Goal: Task Accomplishment & Management: Manage account settings

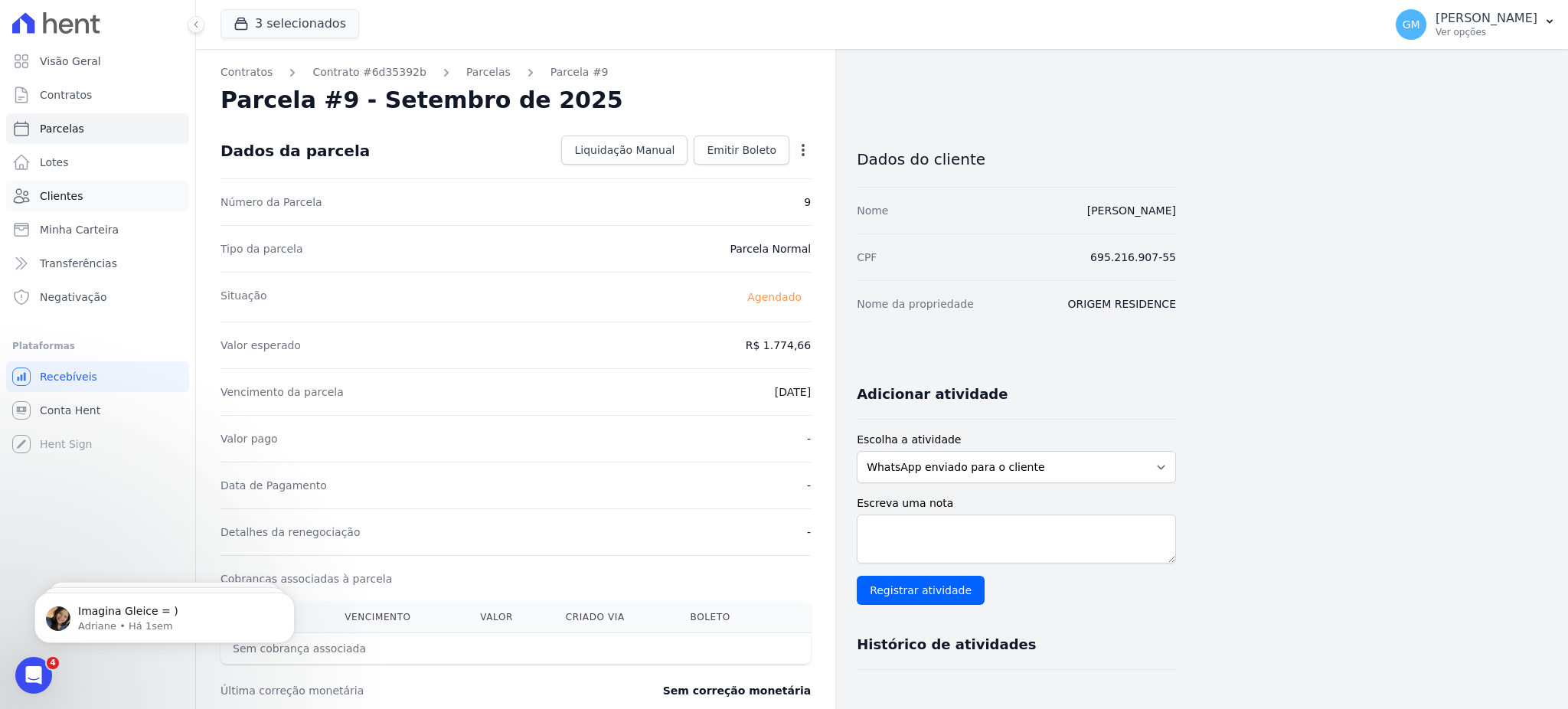
click at [91, 186] on link "Clientes" at bounding box center [98, 196] width 183 height 31
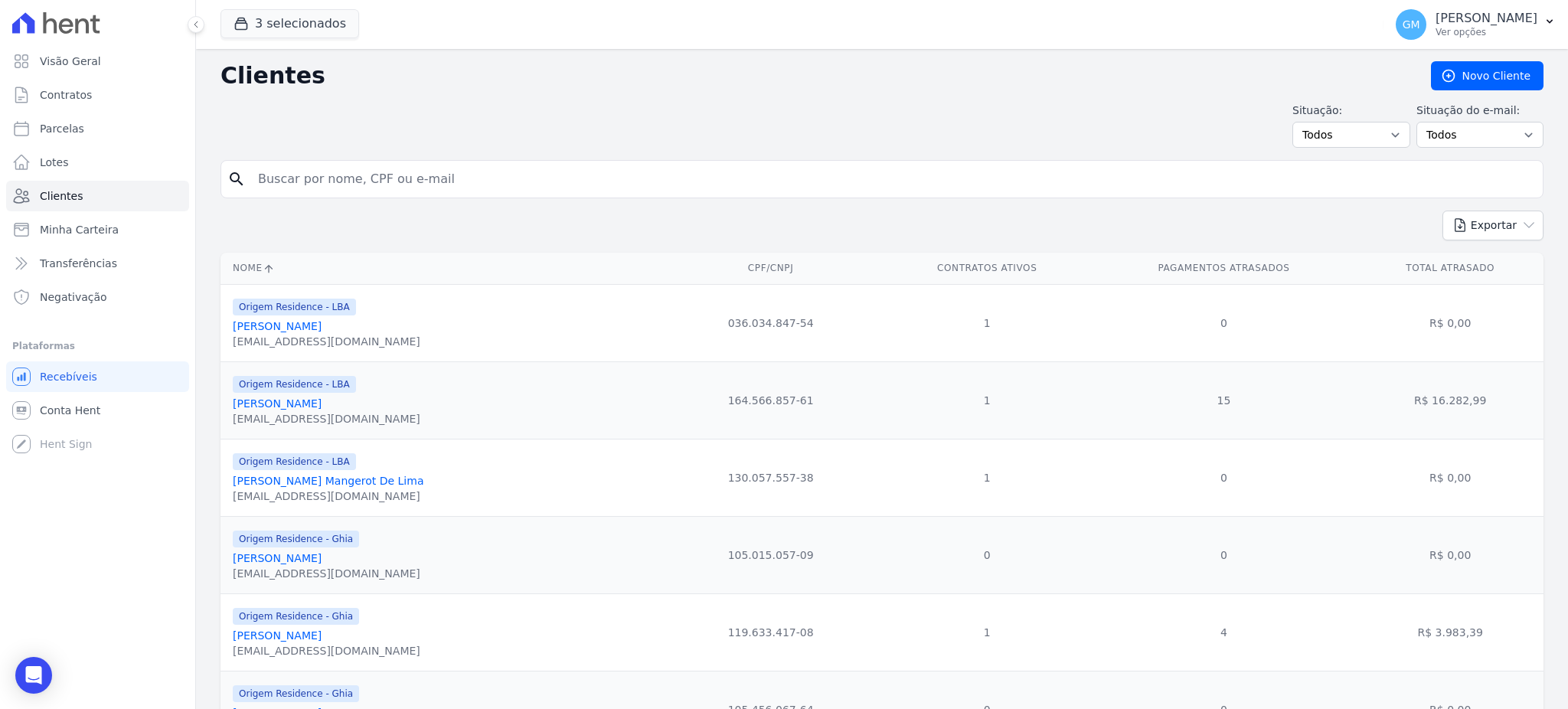
click at [314, 190] on input "search" at bounding box center [893, 179] width 1288 height 31
type input "Jean Damazio Da Silva"
drag, startPoint x: 373, startPoint y: 172, endPoint x: 245, endPoint y: 173, distance: 128.0
click at [245, 173] on div "search Jean Damazio Da Silva" at bounding box center [881, 179] width 1323 height 38
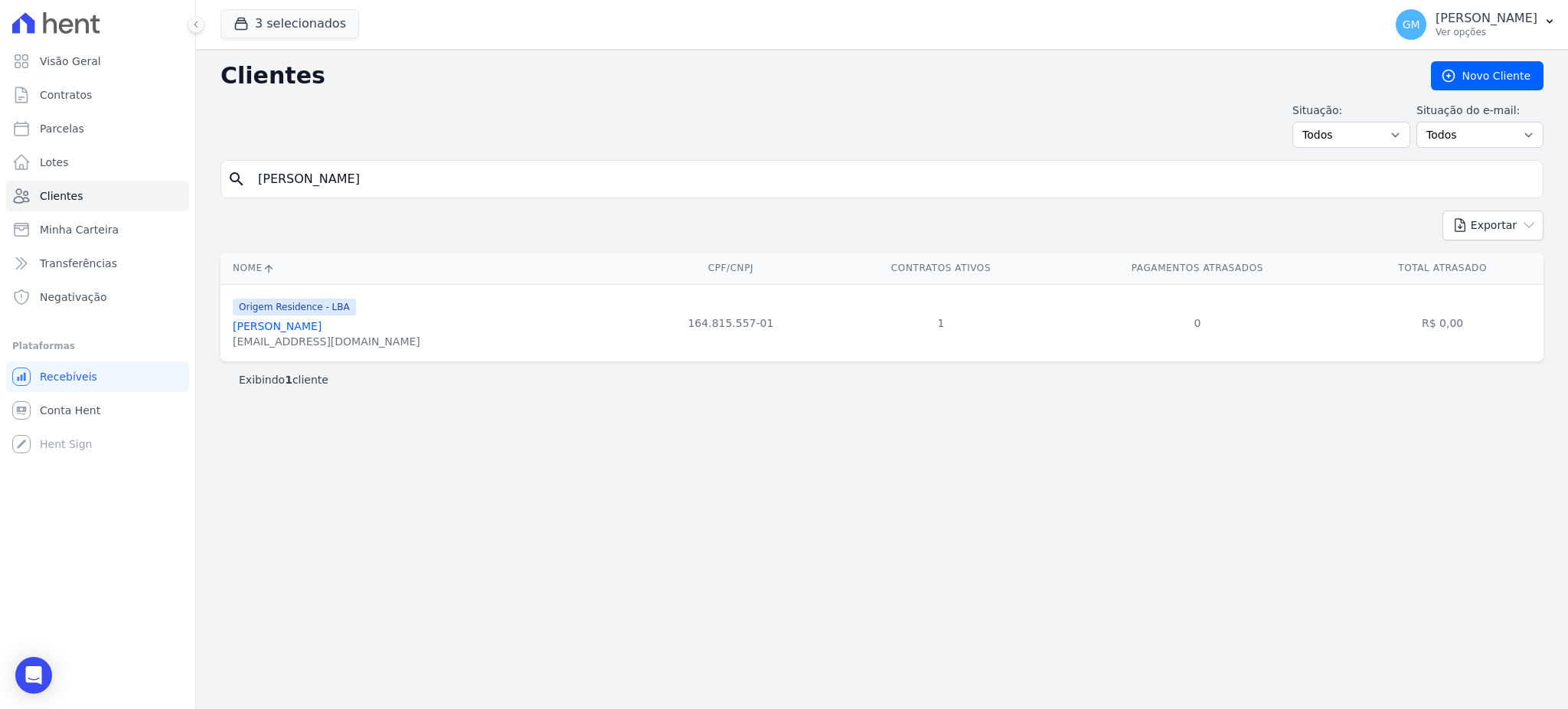
click at [309, 327] on link "Jean Damazio Da Silva" at bounding box center [277, 326] width 89 height 12
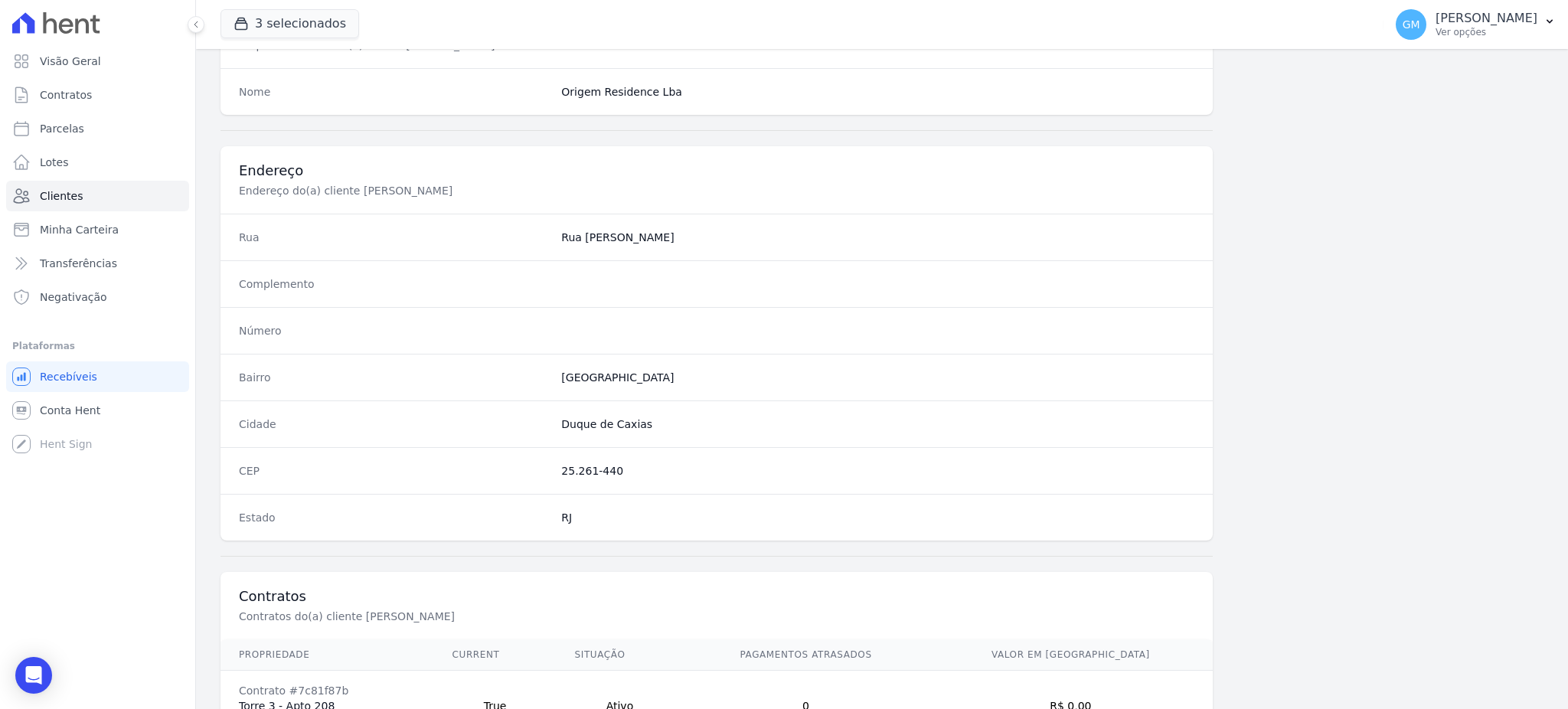
scroll to position [724, 0]
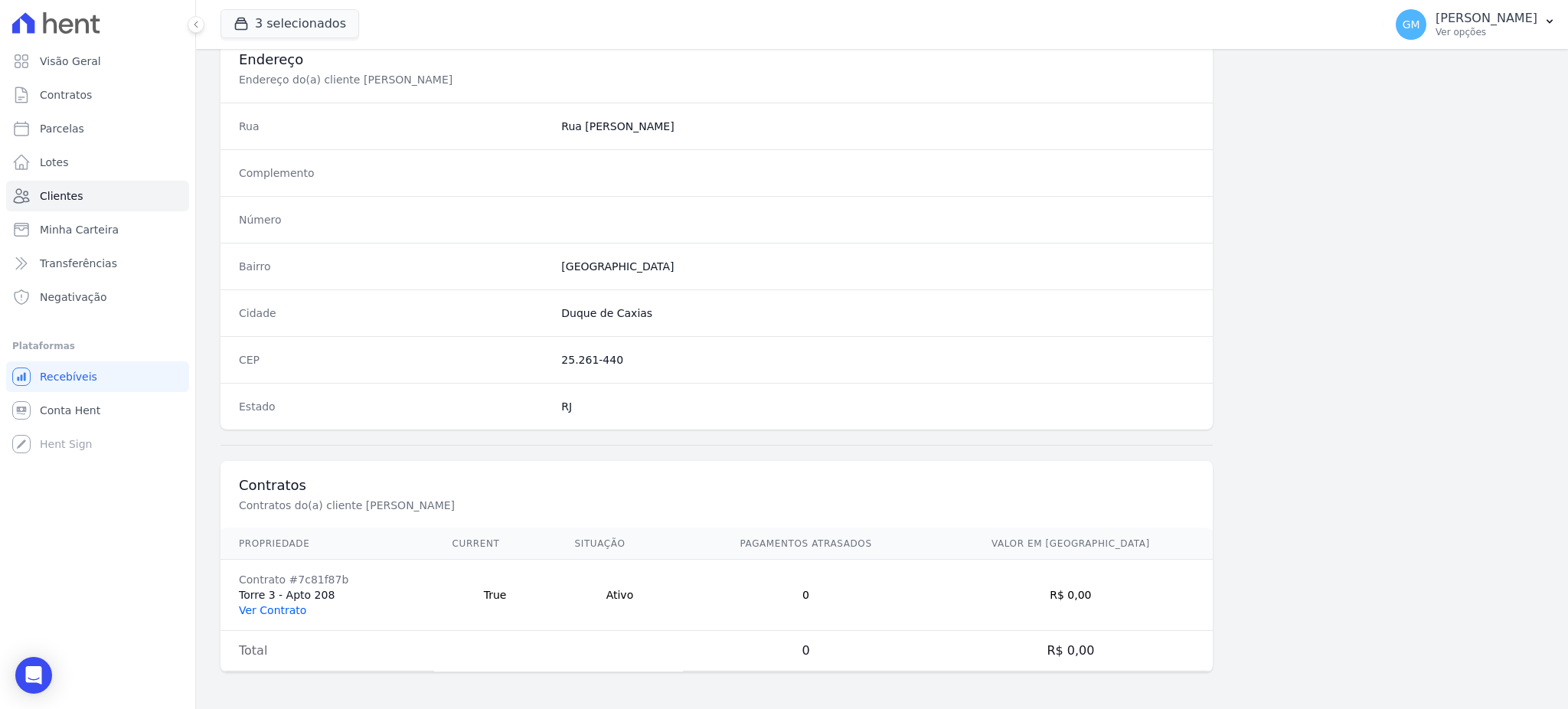
click at [282, 604] on link "Ver Contrato" at bounding box center [272, 610] width 67 height 12
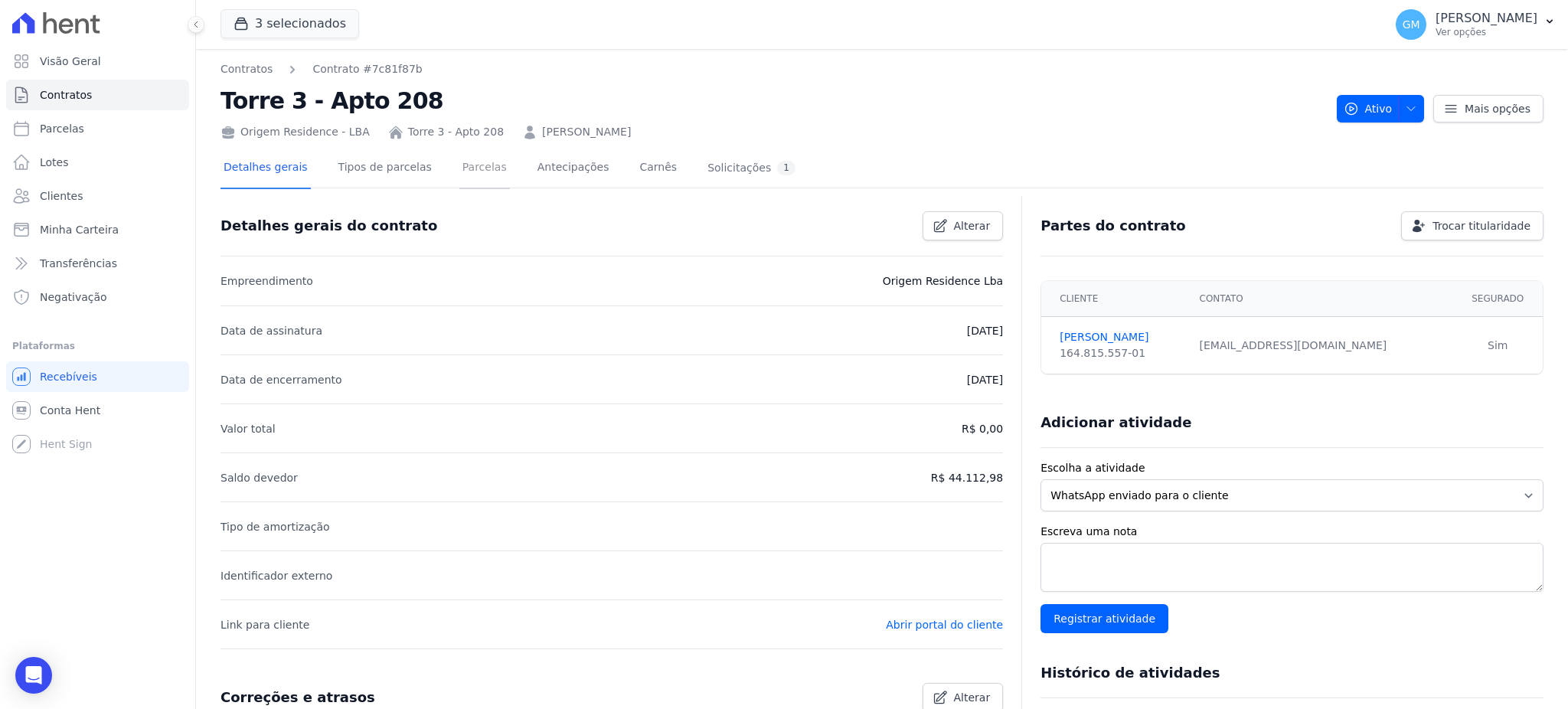
click at [459, 159] on link "Parcelas" at bounding box center [484, 169] width 50 height 41
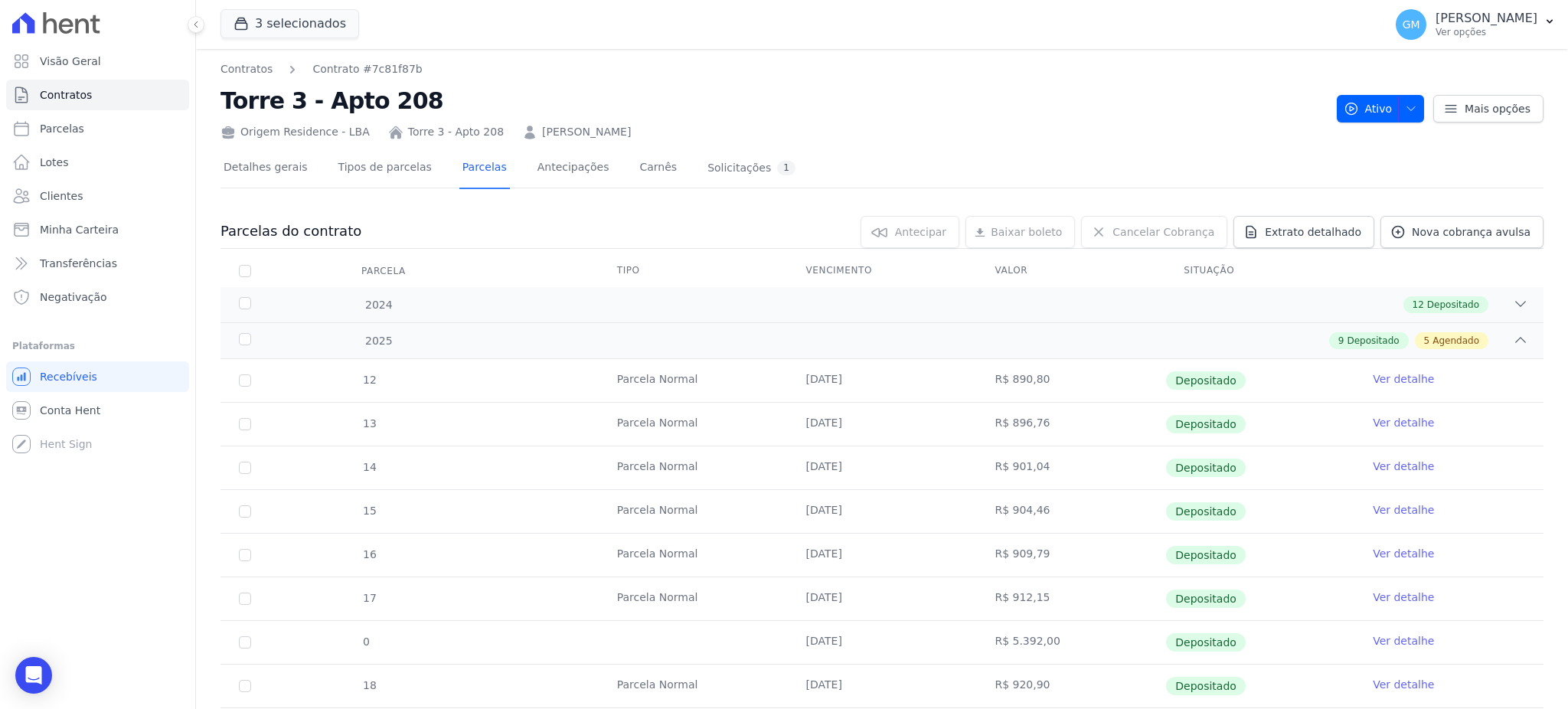
scroll to position [450, 0]
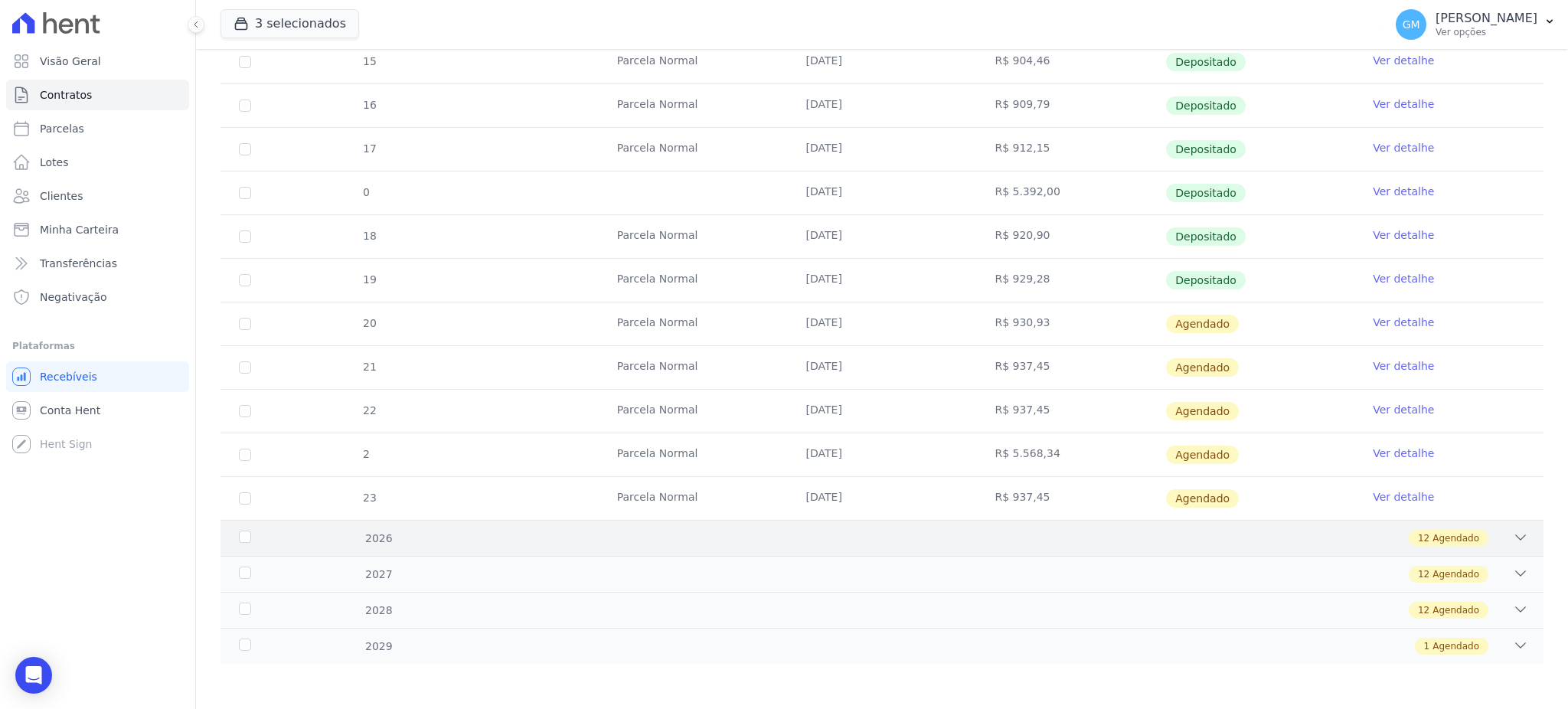
click at [1438, 540] on span "Agendado" at bounding box center [1456, 538] width 47 height 14
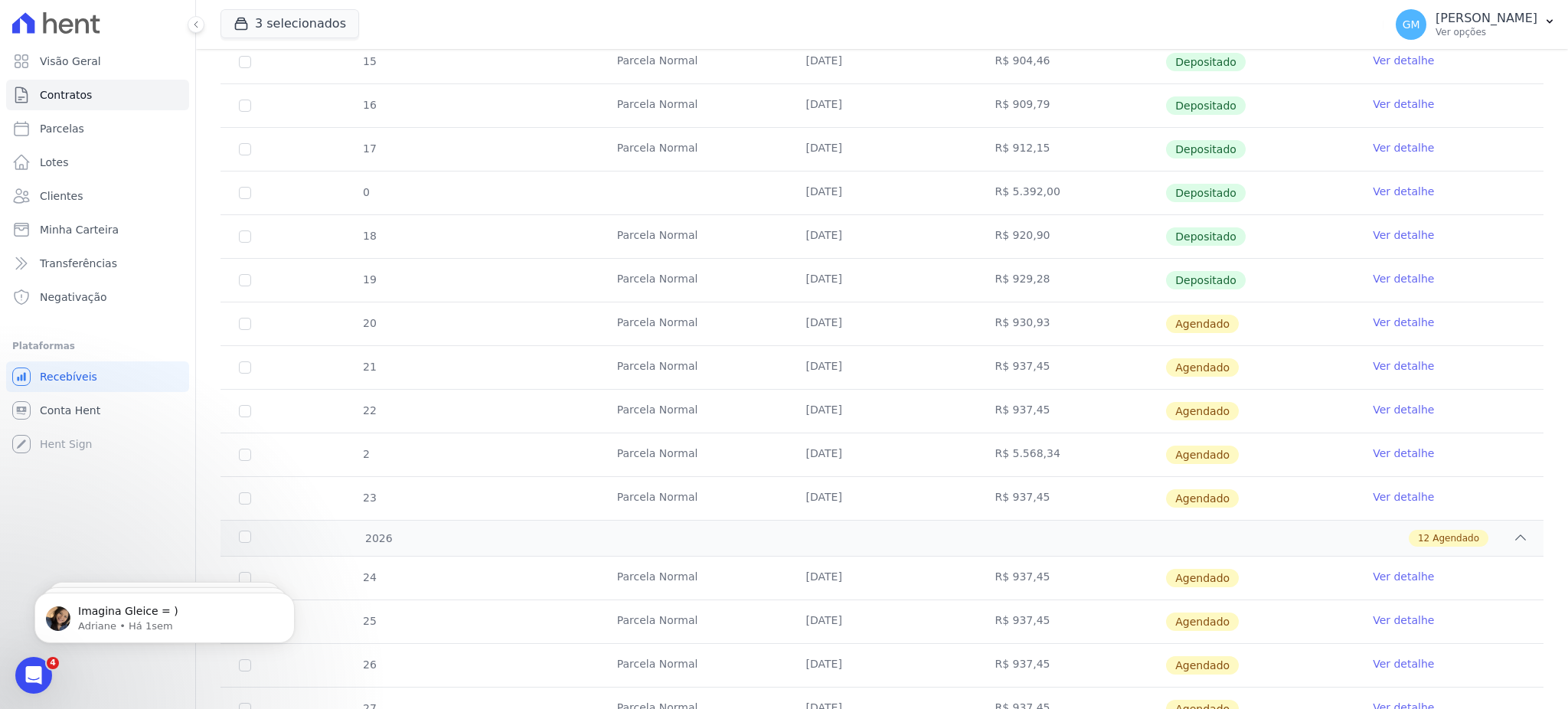
drag, startPoint x: 1045, startPoint y: 457, endPoint x: 934, endPoint y: 455, distance: 111.0
click at [934, 455] on tr "2 Parcela Normal 20/12/2025 R$ 5.568,34 Agendado Ver detalhe" at bounding box center [881, 455] width 1323 height 44
click at [34, 668] on icon "Abertura do Messenger da Intercom" at bounding box center [32, 673] width 25 height 25
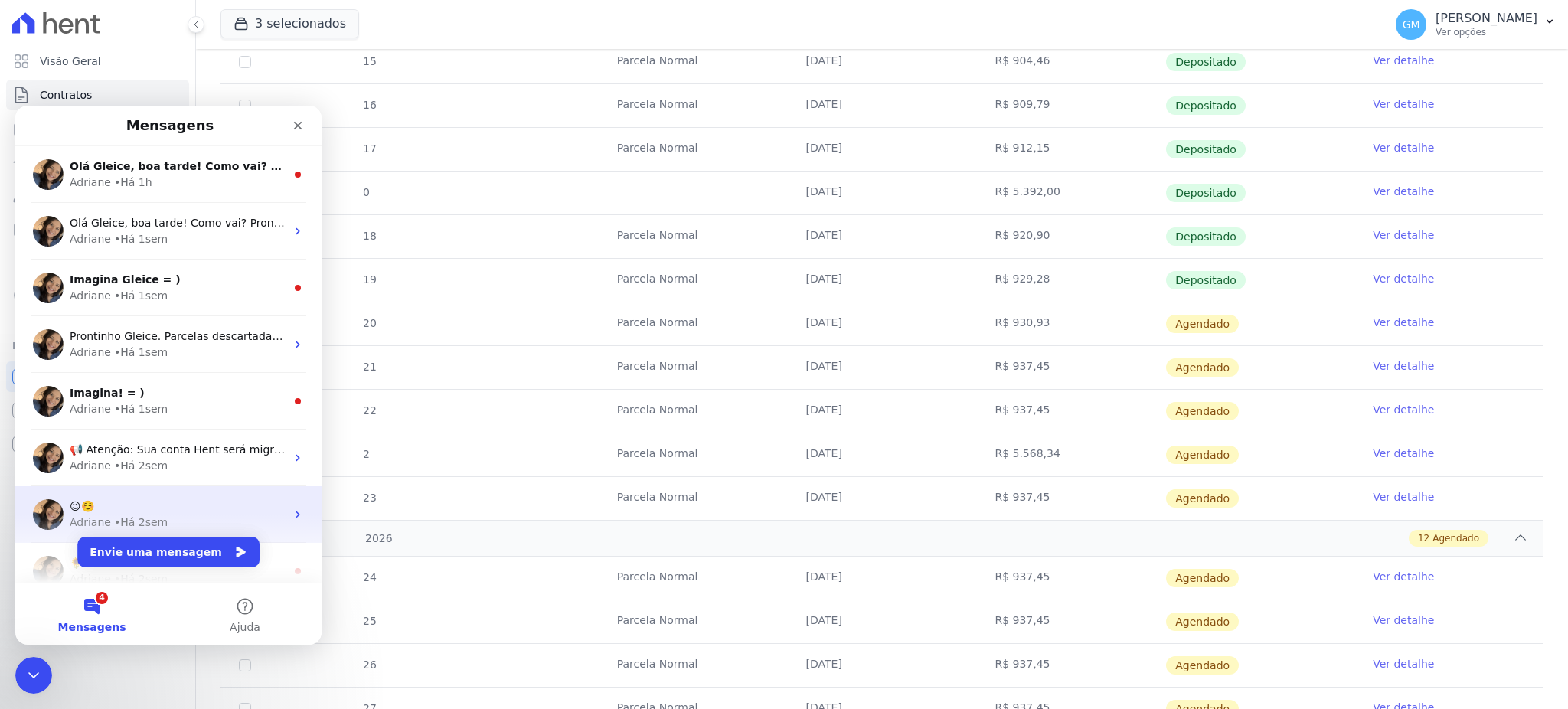
scroll to position [0, 0]
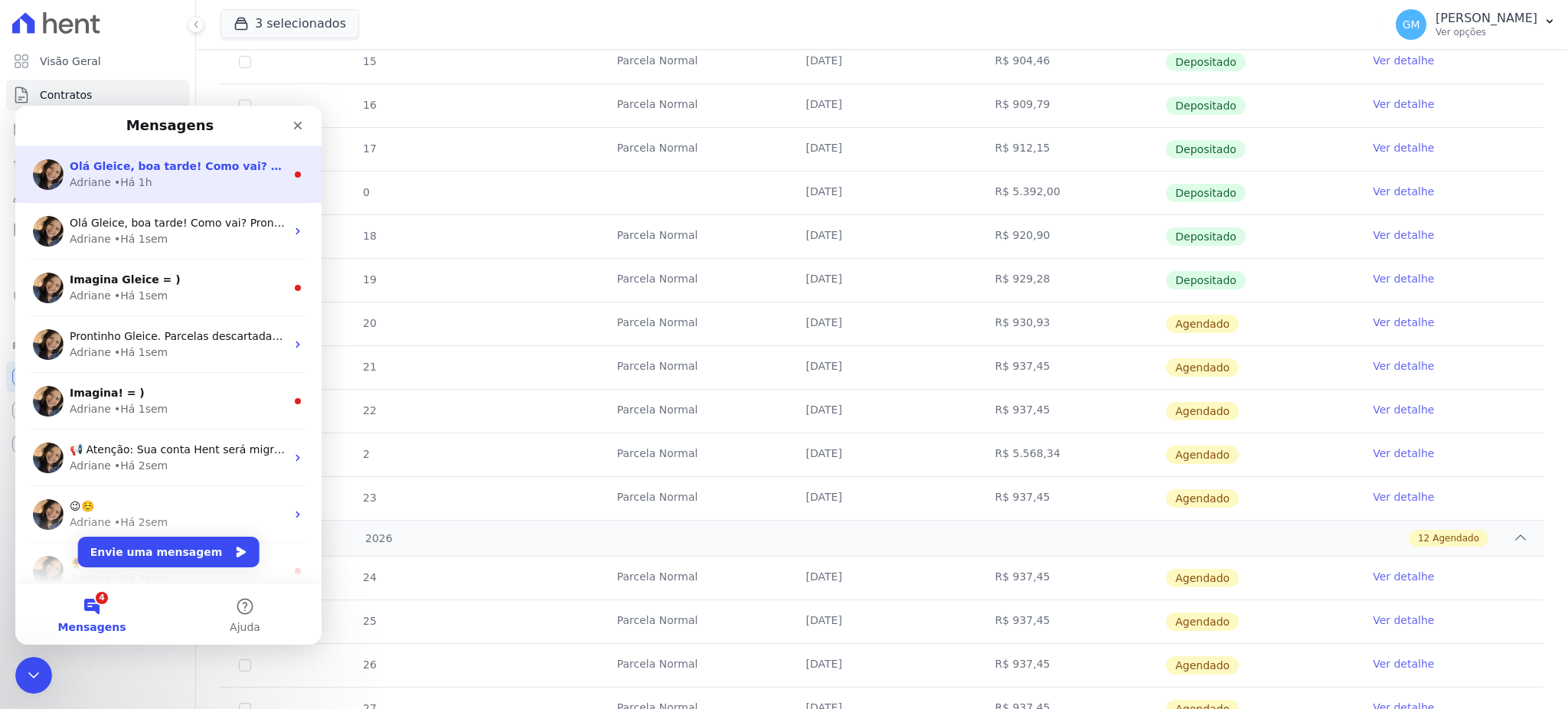
click at [163, 175] on div "Adriane • Há 1h" at bounding box center [177, 183] width 216 height 16
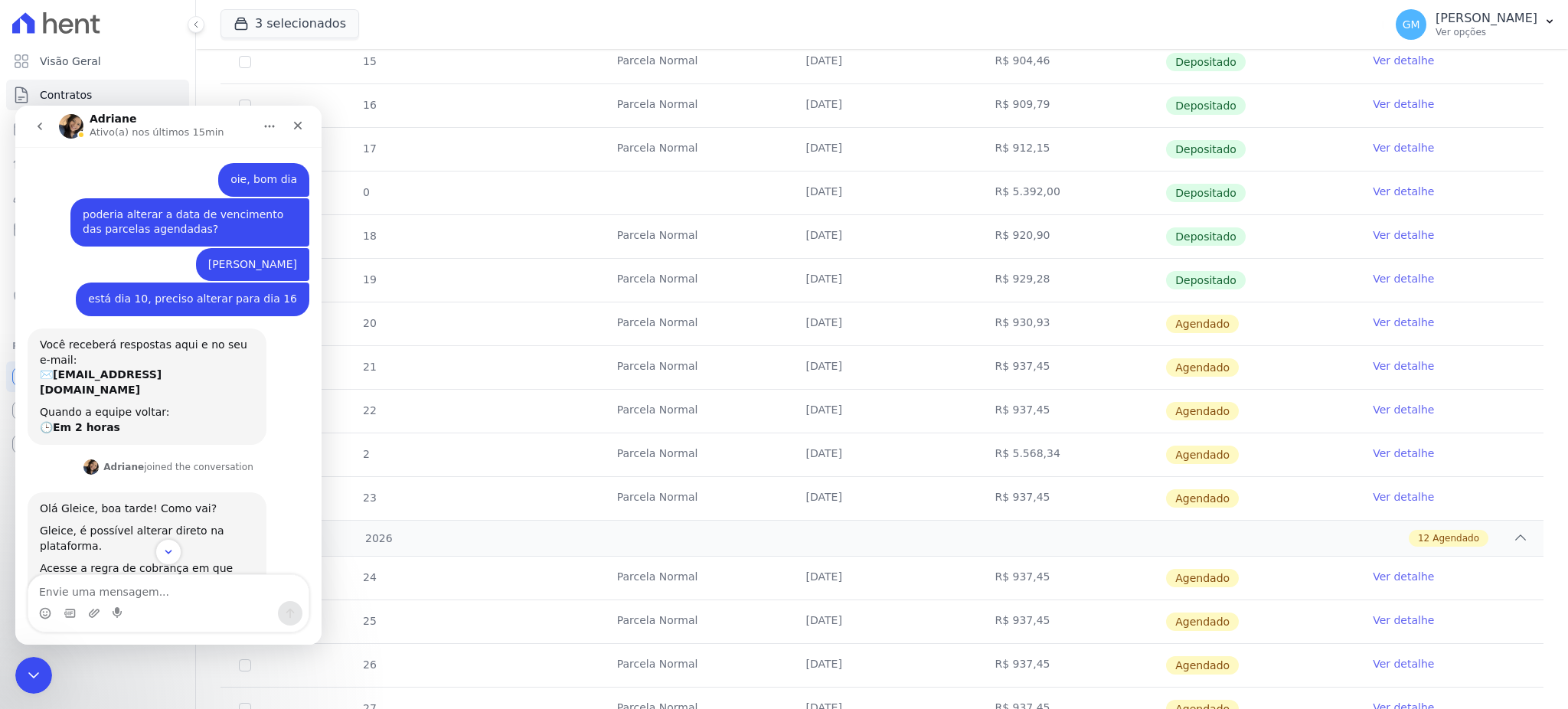
drag, startPoint x: 146, startPoint y: 263, endPoint x: 286, endPoint y: 259, distance: 140.1
click at [286, 259] on div "CAROLINA BANDEIRA PINTO Gleice • Há 3h" at bounding box center [253, 265] width 113 height 34
copy div "CAROLINA BANDEIRA PINTO"
drag, startPoint x: 41, startPoint y: 678, endPoint x: 113, endPoint y: 911, distance: 243.9
click at [45, 679] on div "Encerramento do Messenger da Intercom" at bounding box center [31, 673] width 36 height 36
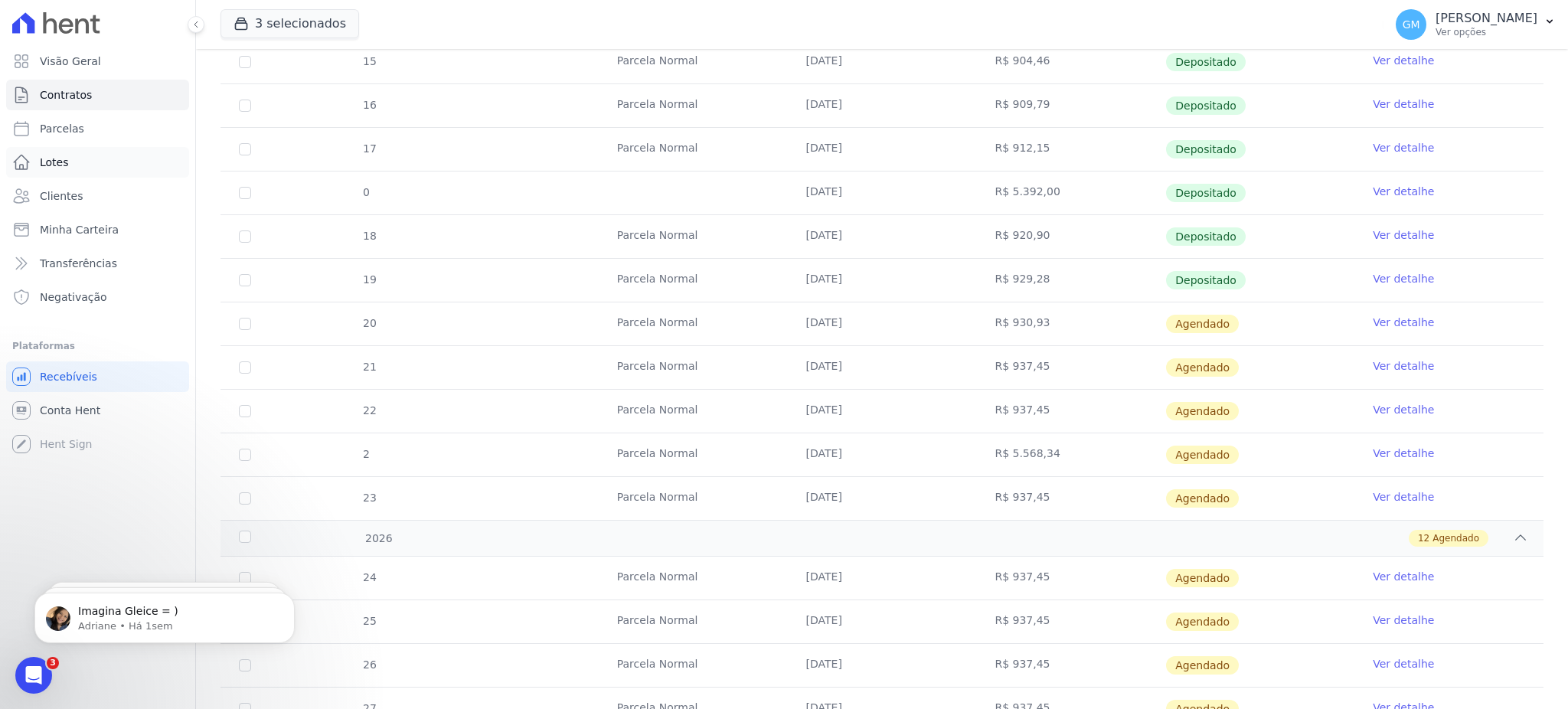
click at [101, 173] on link "Lotes" at bounding box center [98, 162] width 183 height 31
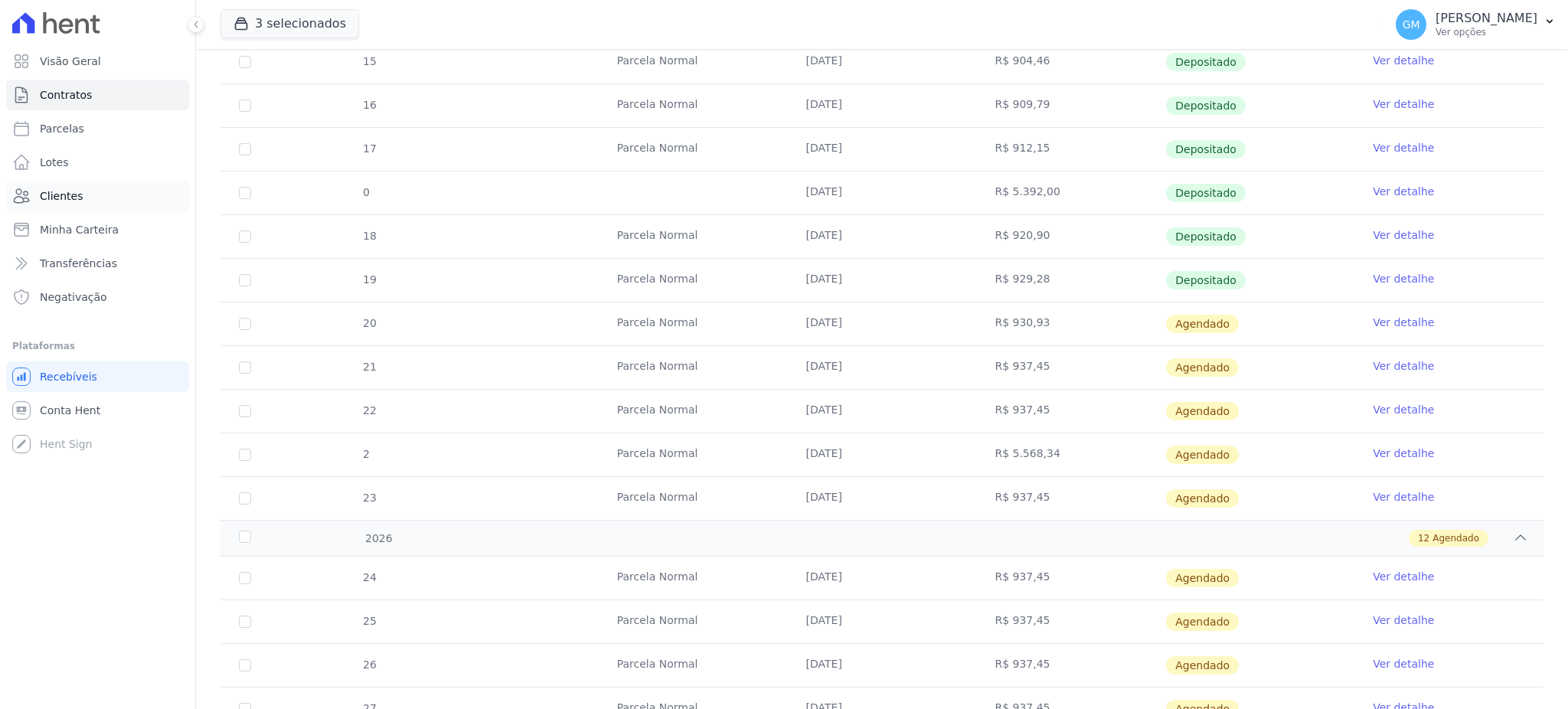
click at [101, 182] on link "Clientes" at bounding box center [98, 196] width 183 height 31
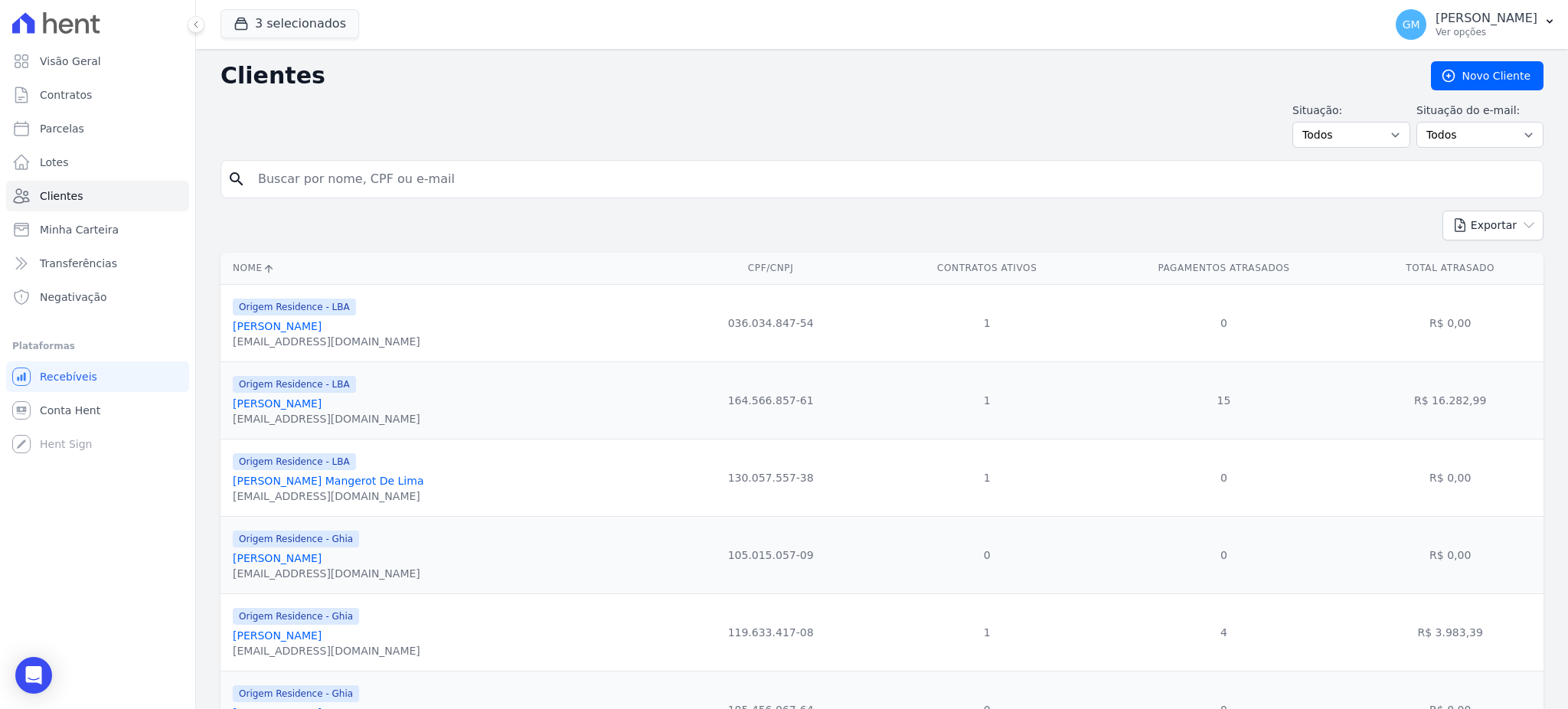
click at [292, 181] on input "search" at bounding box center [893, 179] width 1288 height 31
paste input "CAROLINA BANDEIRA PINTO"
type input "CAROLINA BANDEIRA PINTO"
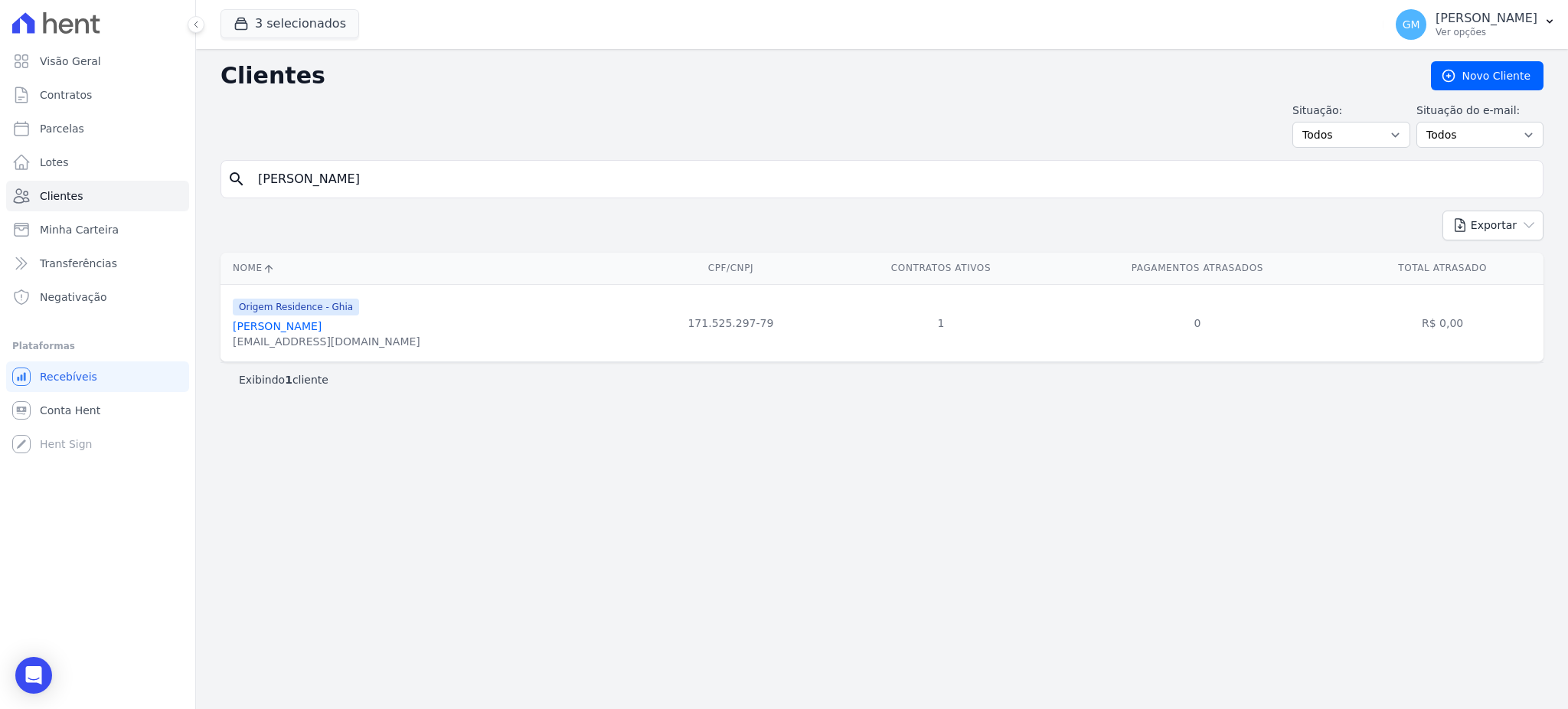
click at [319, 332] on link "Carolina Bandeira Pinto" at bounding box center [277, 326] width 89 height 12
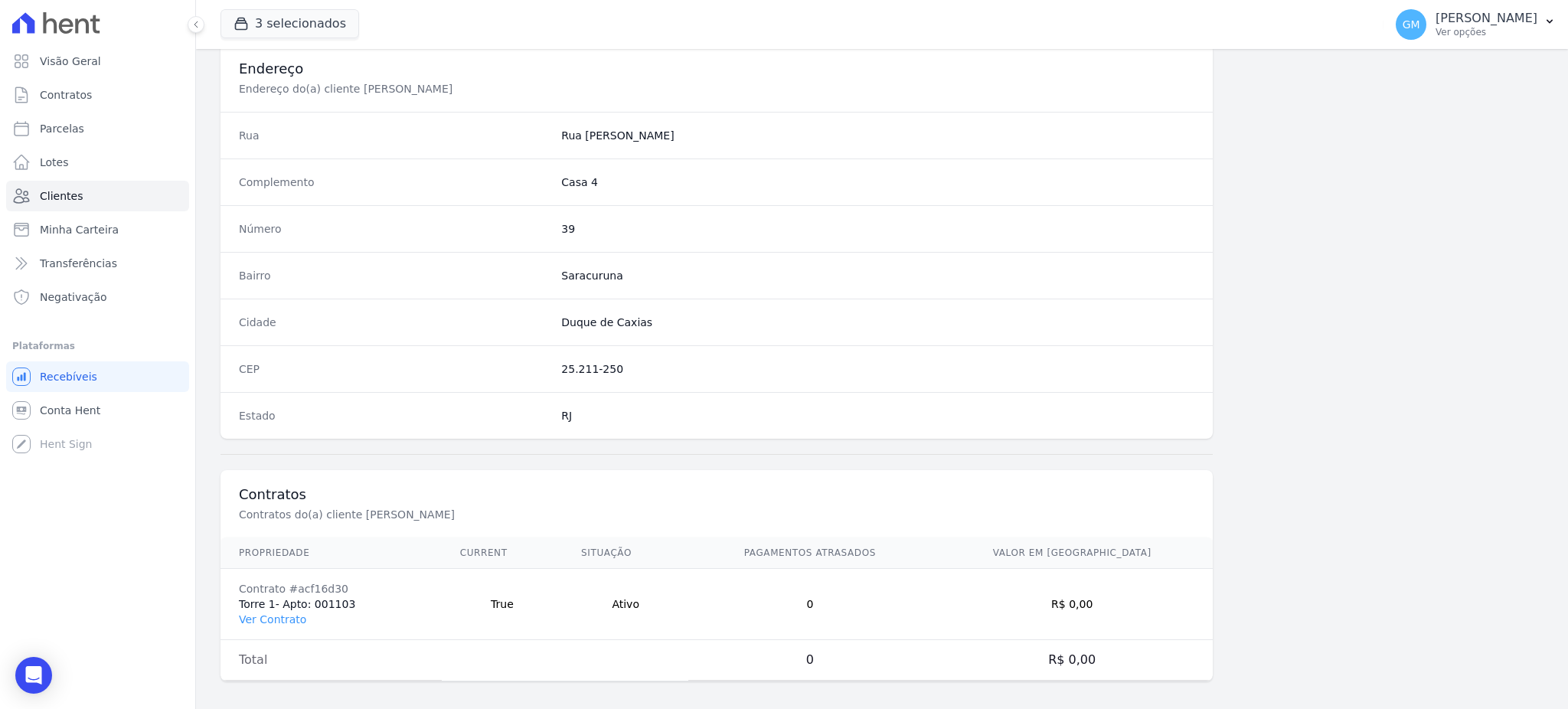
scroll to position [724, 0]
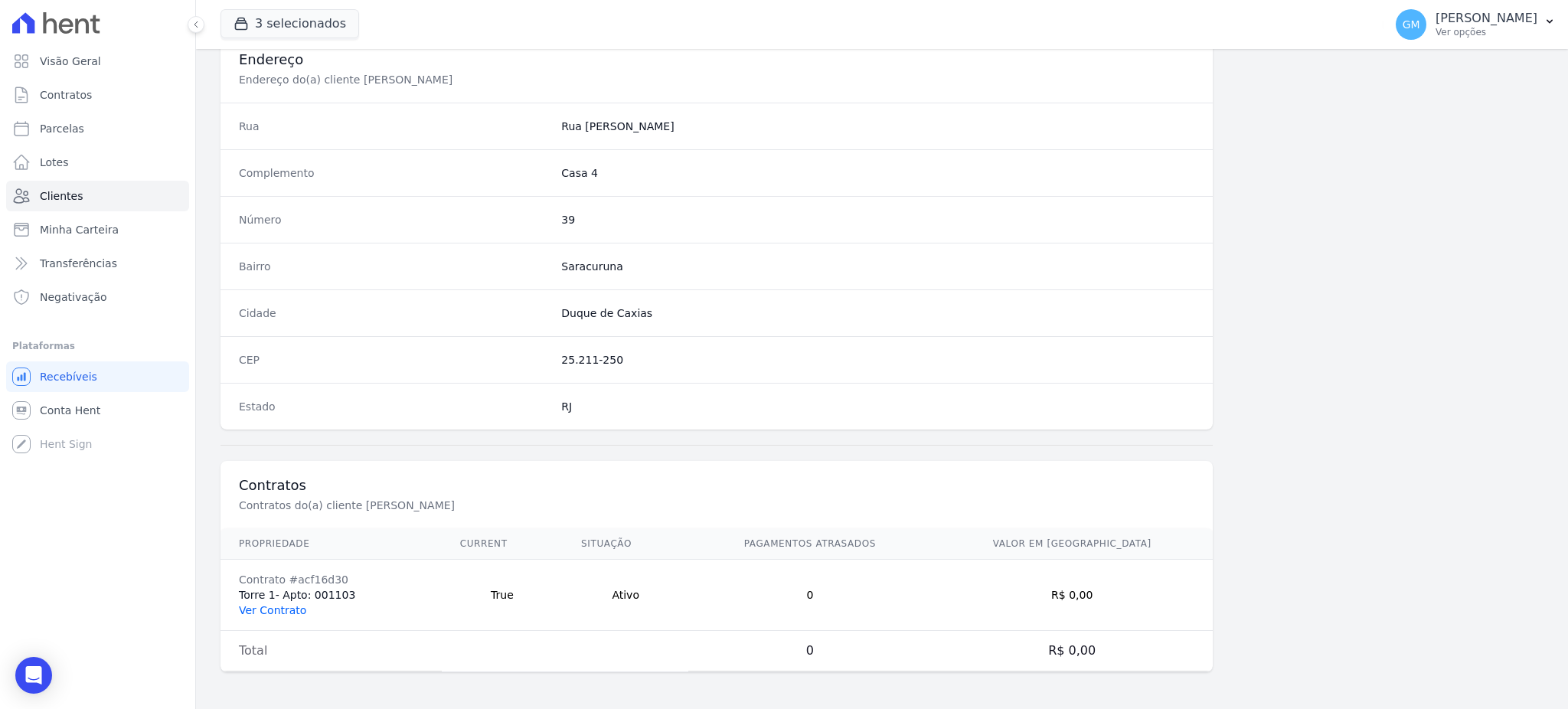
click at [295, 606] on link "Ver Contrato" at bounding box center [272, 610] width 67 height 12
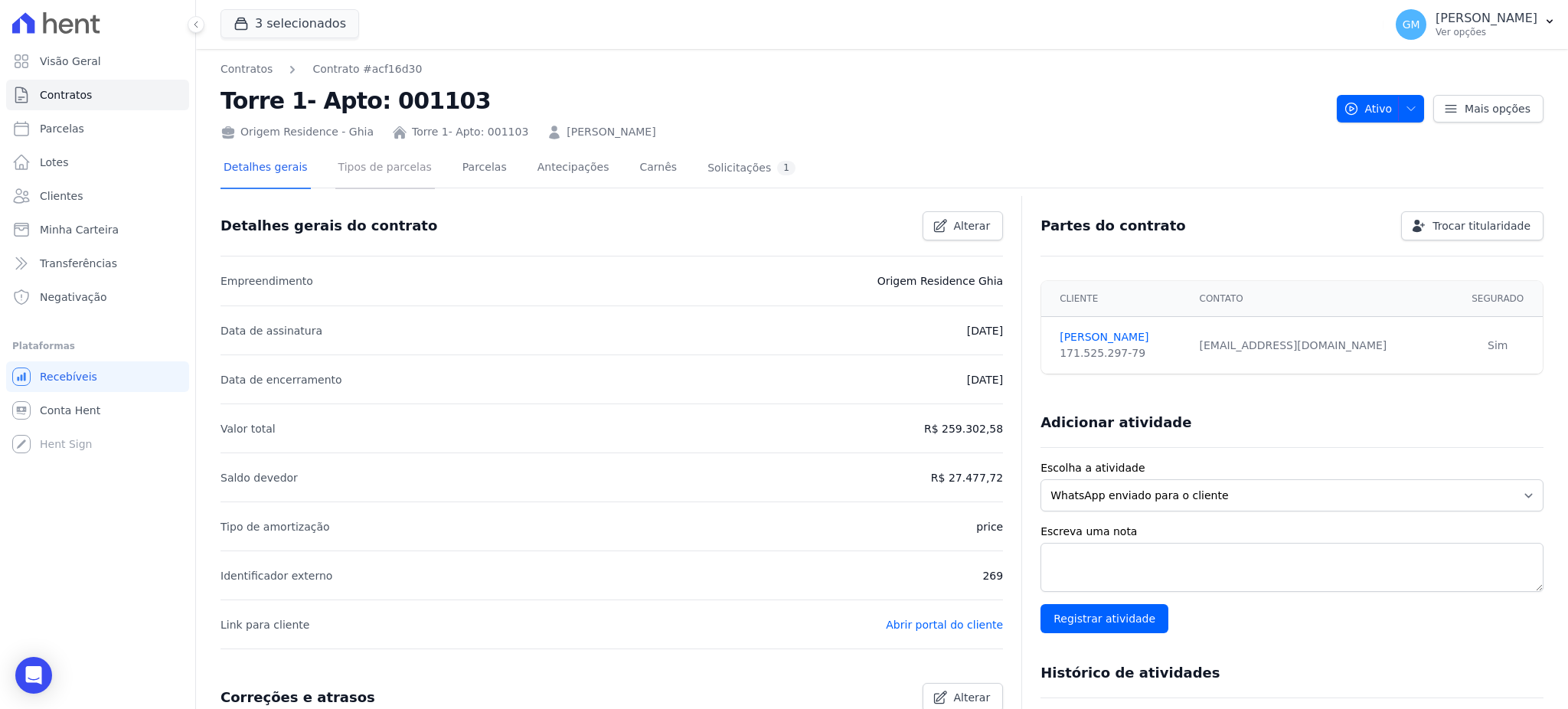
click at [375, 165] on link "Tipos de parcelas" at bounding box center [385, 169] width 100 height 41
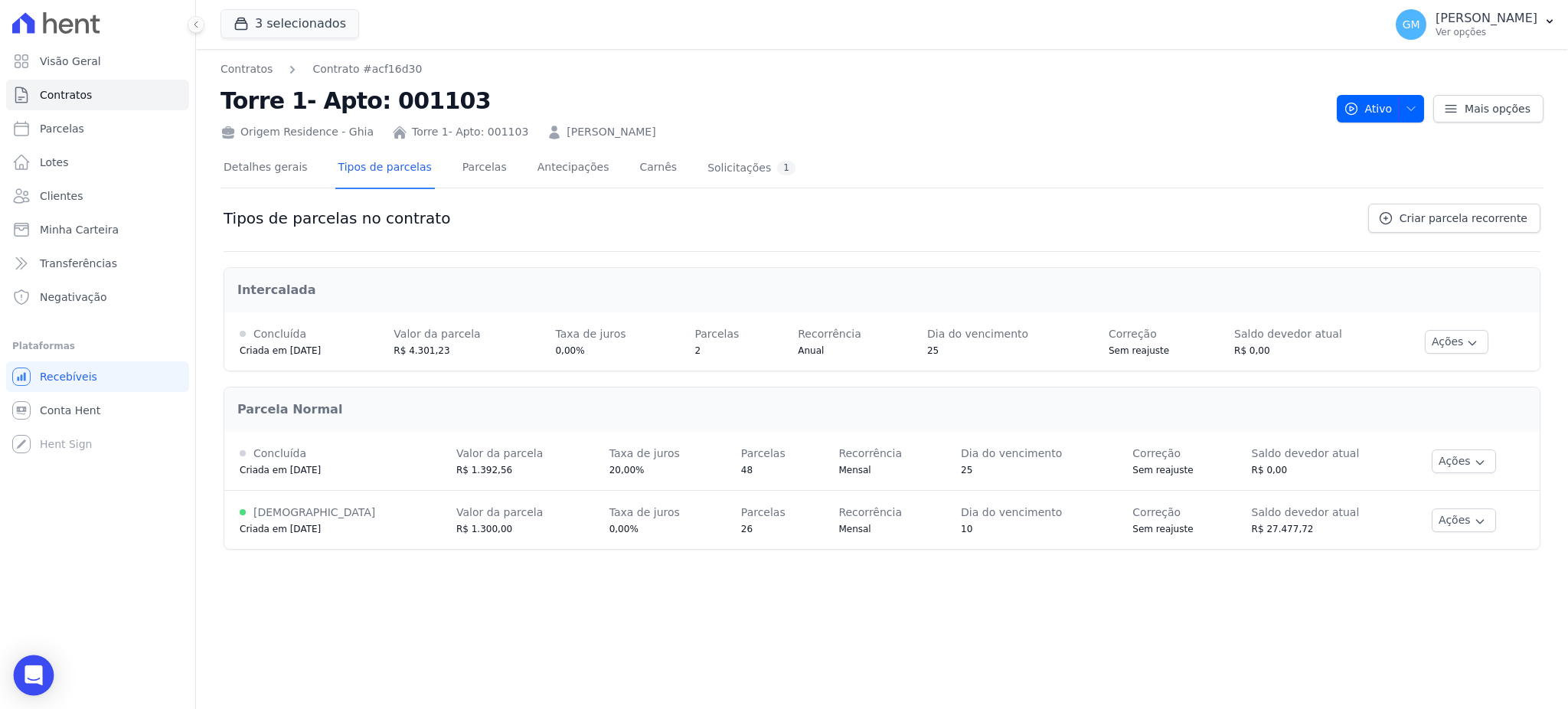
click at [43, 668] on div "Open Intercom Messenger" at bounding box center [34, 676] width 40 height 41
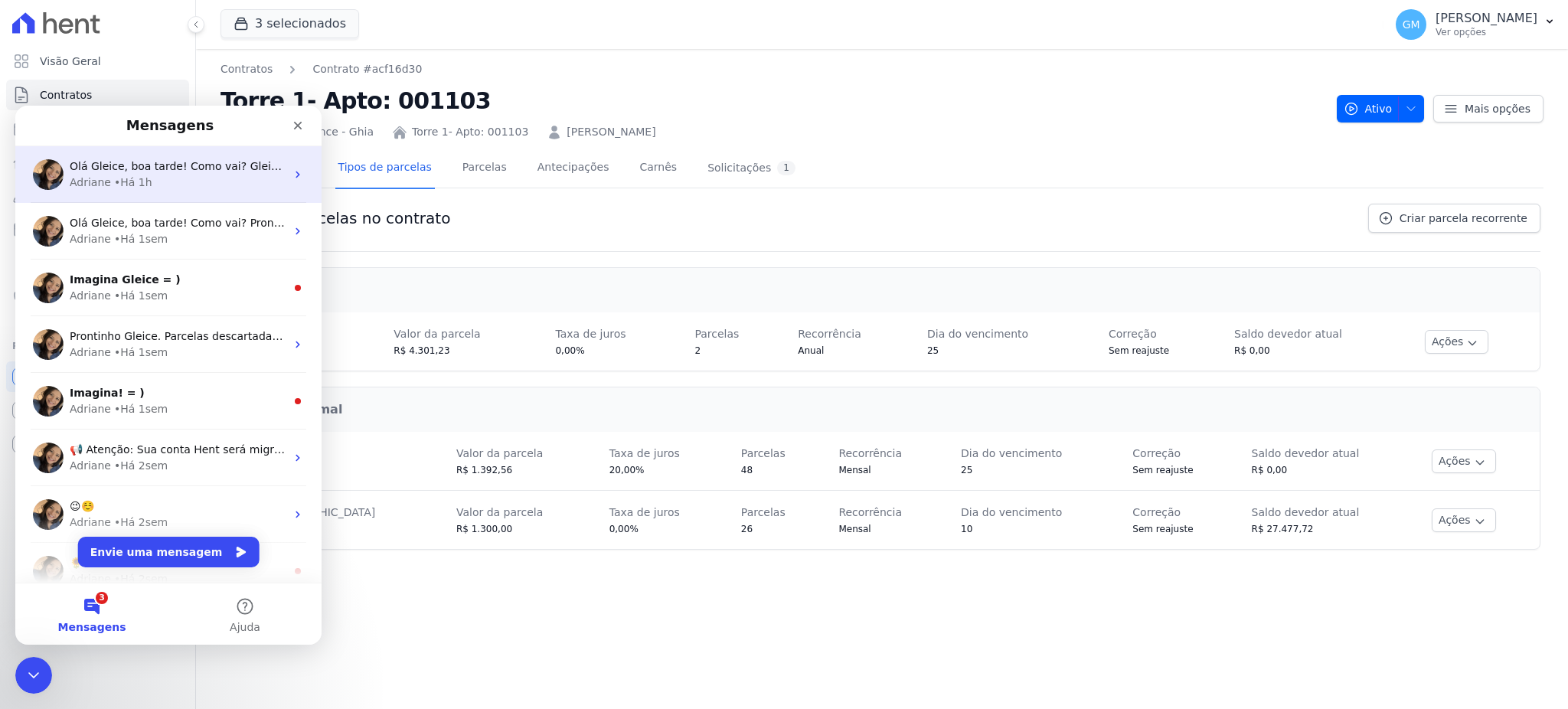
click at [185, 175] on div "Adriane • Há 1h" at bounding box center [177, 183] width 216 height 16
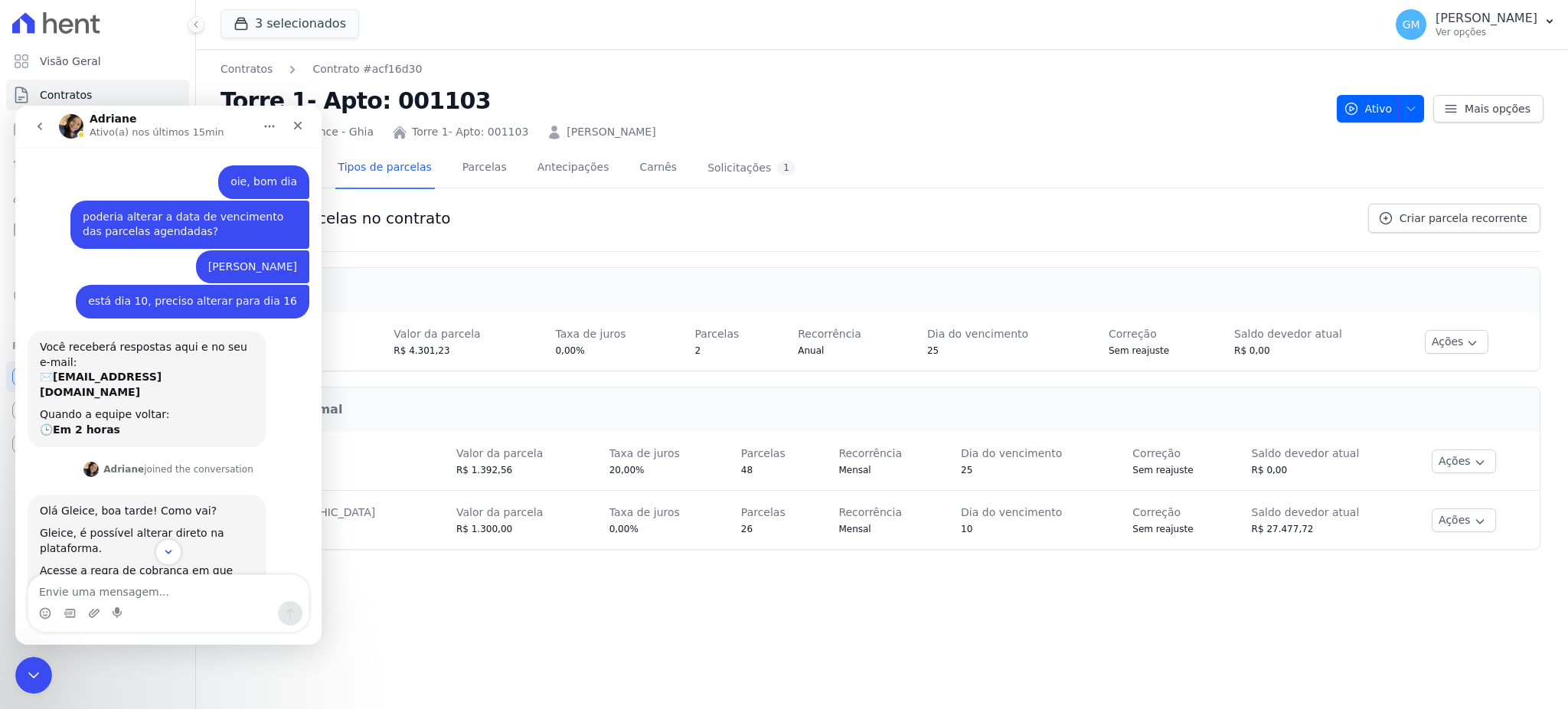
click at [906, 149] on div "Detalhes gerais Tipos de parcelas Parcelas Antecipações Carnês Solicitações 1" at bounding box center [881, 168] width 1323 height 38
click at [23, 682] on div "Encerramento do Messenger da Intercom" at bounding box center [31, 673] width 36 height 36
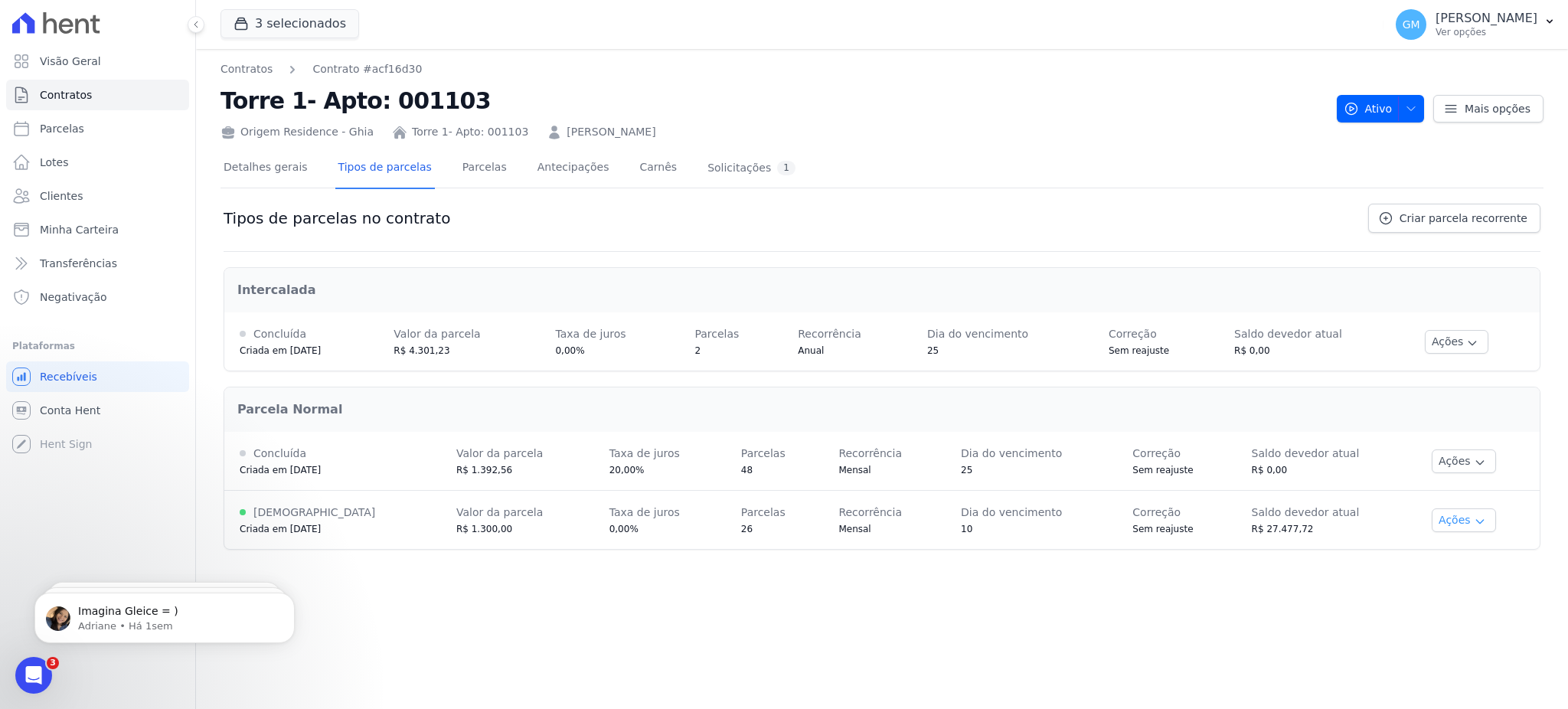
click at [1476, 515] on button "Ações" at bounding box center [1464, 520] width 64 height 23
click at [1481, 577] on span "Alterar vencimento" at bounding box center [1459, 573] width 118 height 19
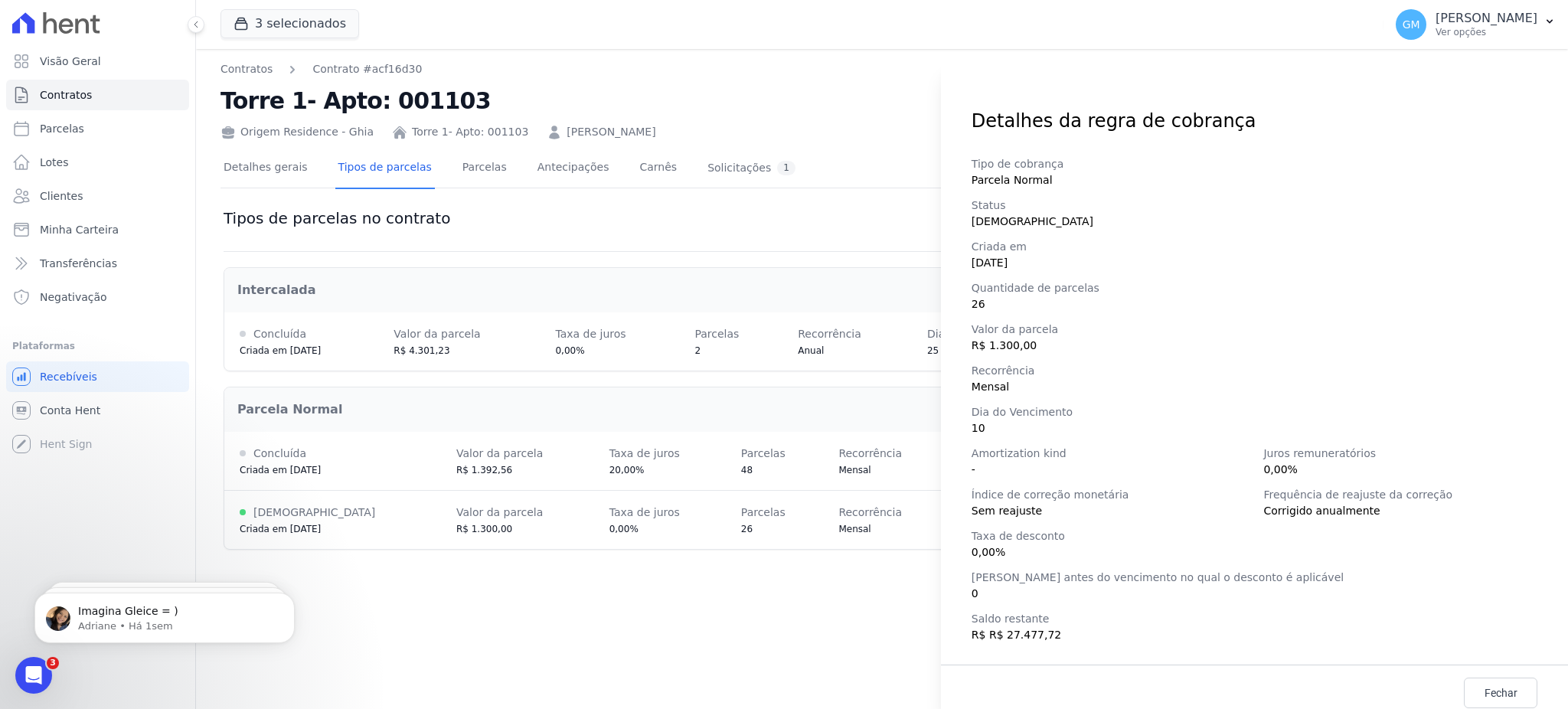
scroll to position [216, 0]
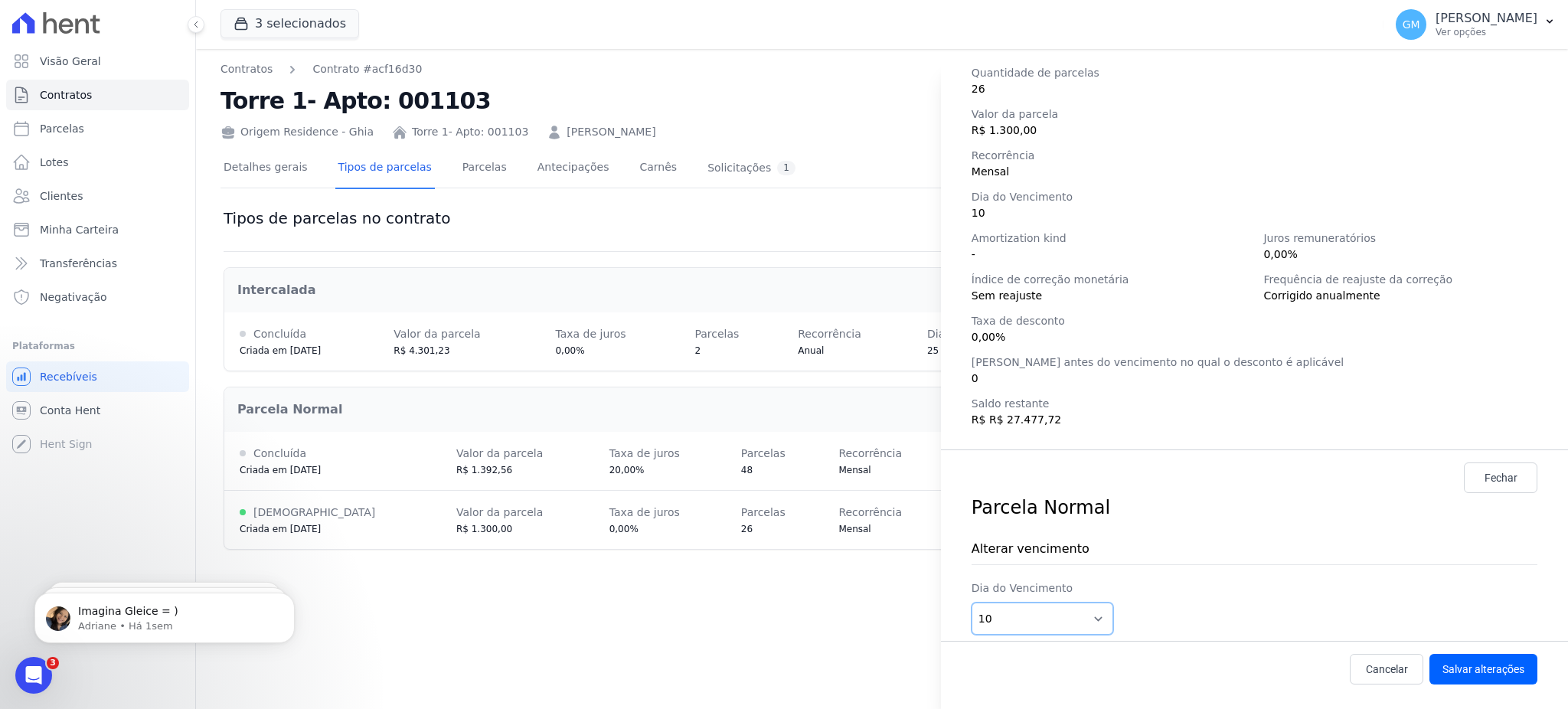
click at [1096, 620] on select "1 2 3 4 5 6 7 8 9 10 11 12 13 14 15 16 17 18 19 20 21 22 23 24 25 26 27 28 29 3…" at bounding box center [1042, 619] width 142 height 32
select select "16"
click at [972, 603] on select "1 2 3 4 5 6 7 8 9 10 11 12 13 14 15 16 17 18 19 20 21 22 23 24 25 26 27 28 29 3…" at bounding box center [1042, 619] width 142 height 32
click at [1462, 659] on button "Salvar alterações" at bounding box center [1483, 669] width 108 height 31
click at [1468, 671] on button "Salvar alterações" at bounding box center [1483, 669] width 108 height 31
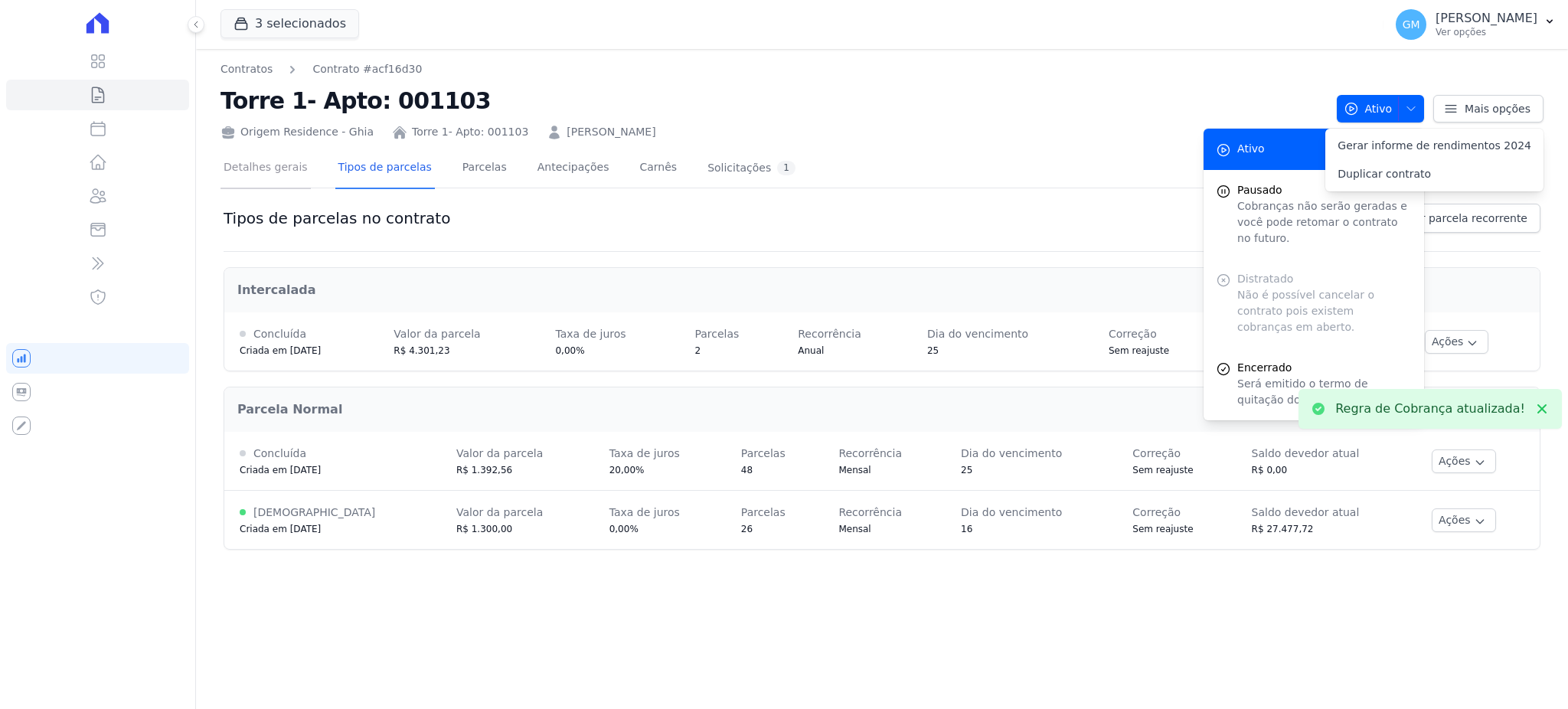
click at [283, 178] on link "Detalhes gerais" at bounding box center [266, 169] width 91 height 41
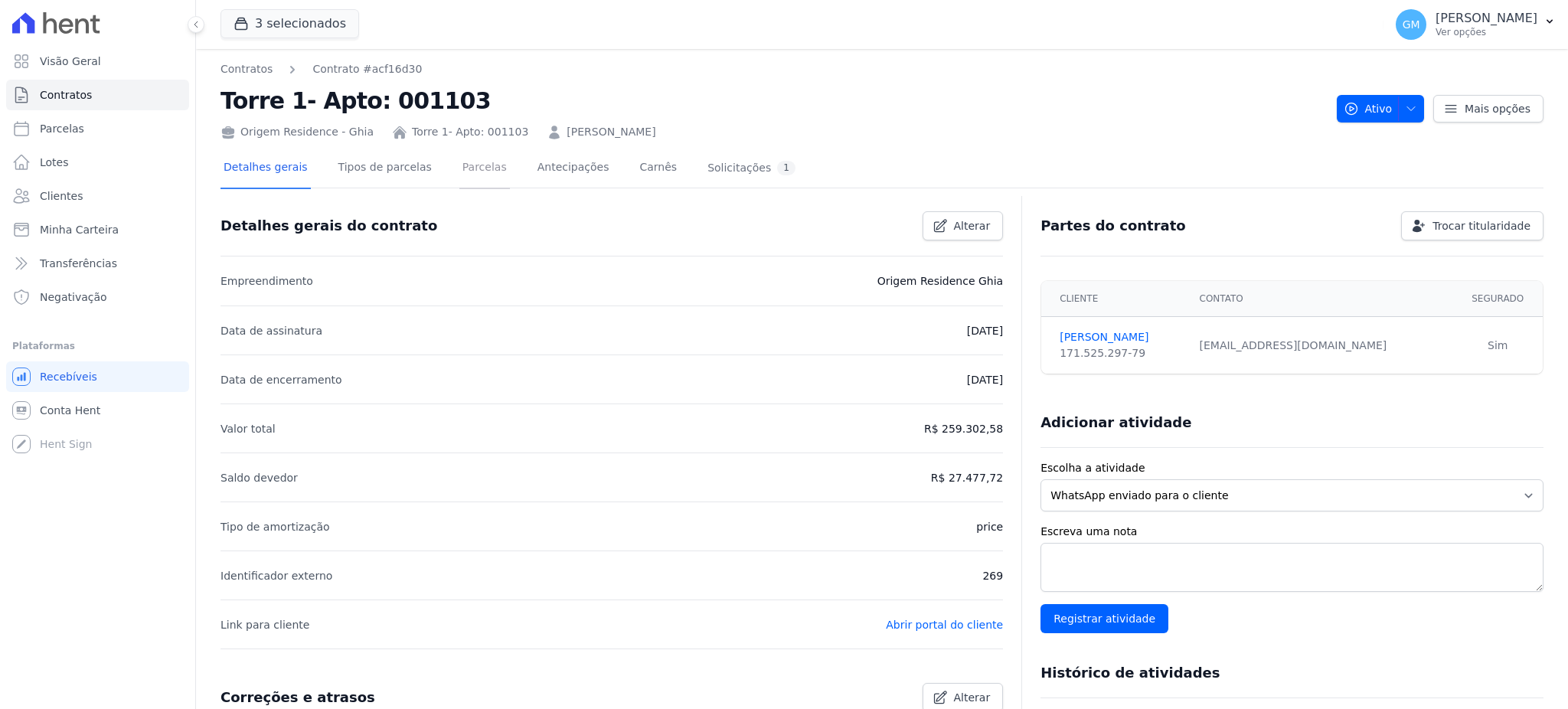
click at [469, 162] on link "Parcelas" at bounding box center [484, 169] width 50 height 41
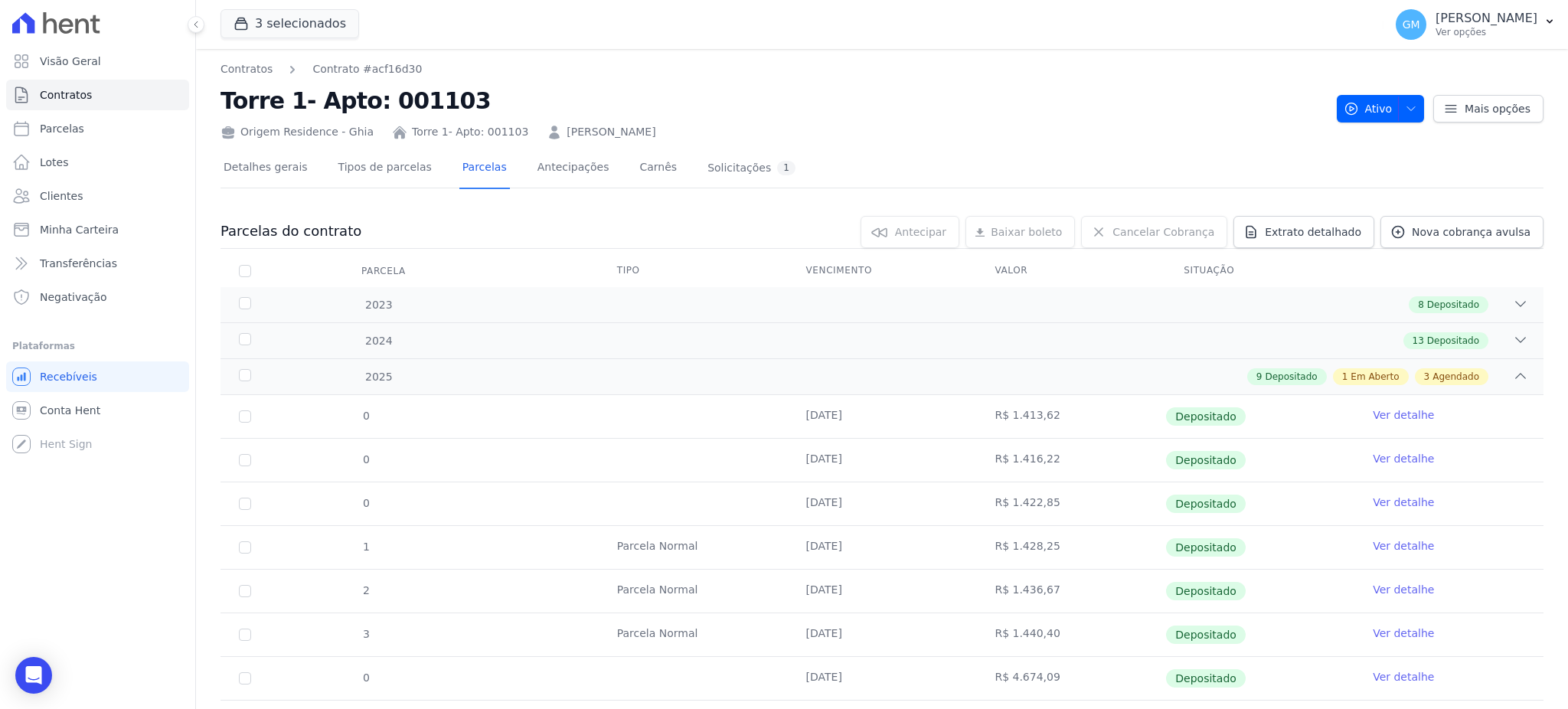
scroll to position [370, 0]
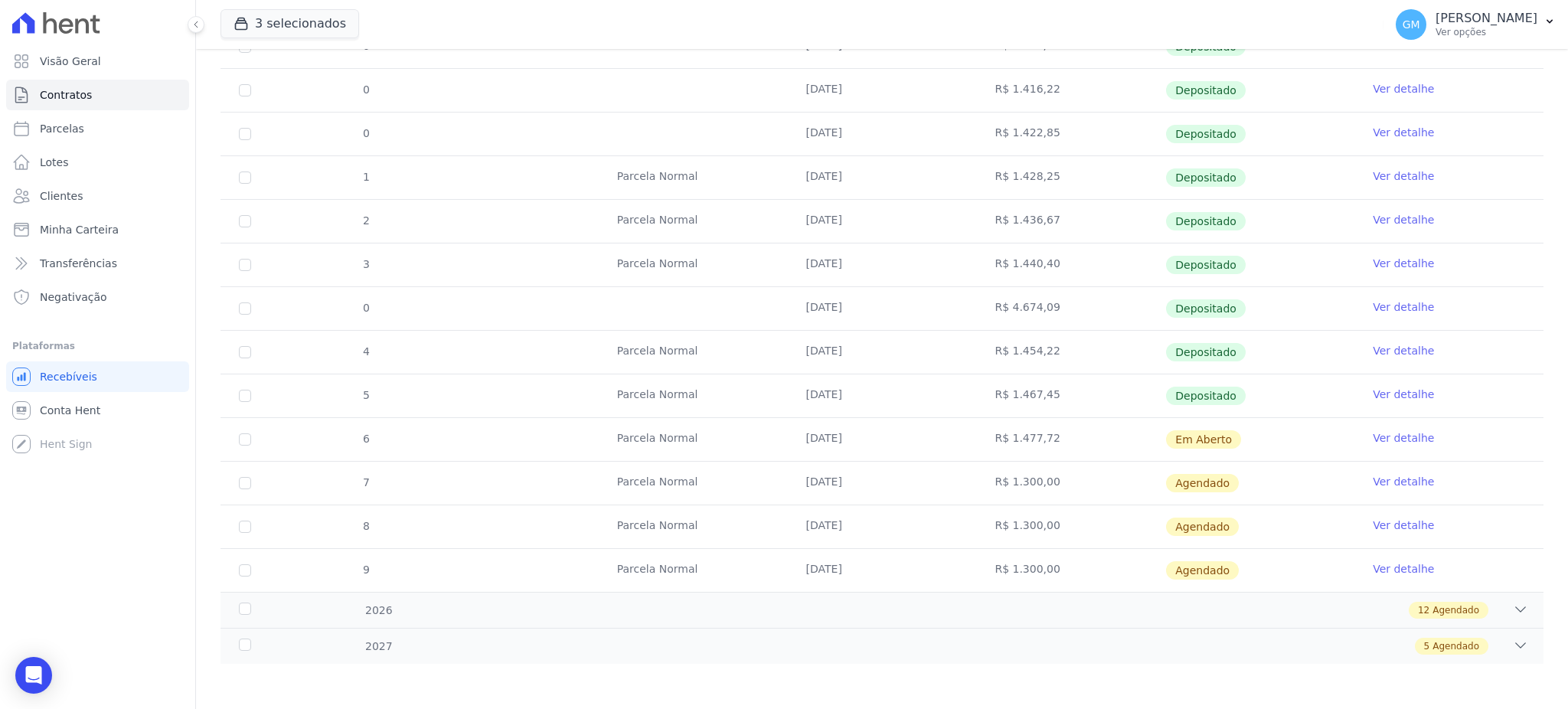
drag, startPoint x: 765, startPoint y: 393, endPoint x: 1289, endPoint y: 386, distance: 524.0
click at [1289, 386] on tr "5 Parcela Normal 16/08/2025 R$ 1.467,45 Depositado Ver detalhe" at bounding box center [881, 395] width 1323 height 44
drag, startPoint x: 769, startPoint y: 430, endPoint x: 913, endPoint y: 445, distance: 144.8
click at [913, 445] on tr "6 Parcela Normal 16/09/2025 R$ 1.477,72 Em Aberto Ver detalhe" at bounding box center [881, 439] width 1323 height 44
click at [32, 673] on icon "Open Intercom Messenger" at bounding box center [33, 675] width 18 height 20
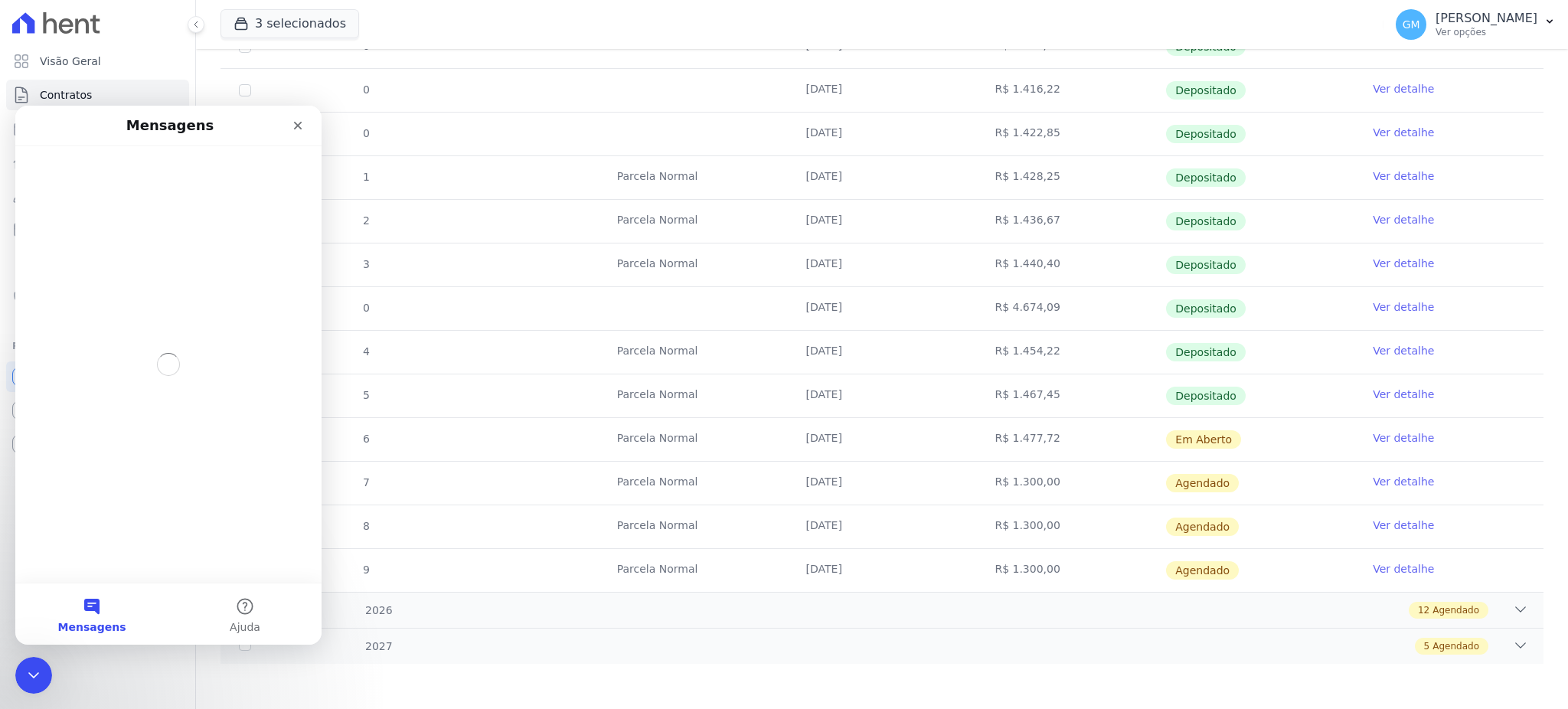
scroll to position [0, 0]
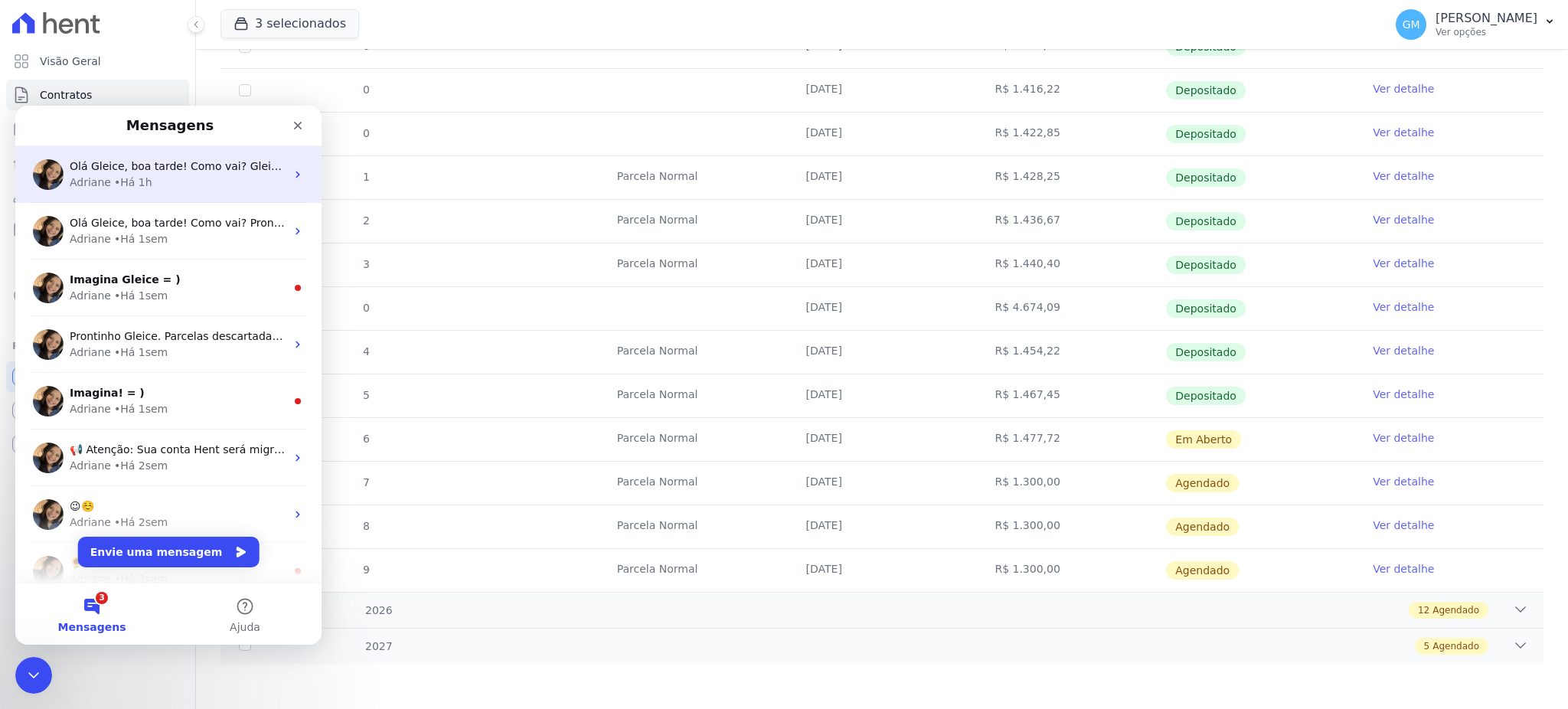
click at [157, 184] on div "Adriane • Há 1h" at bounding box center [177, 183] width 216 height 16
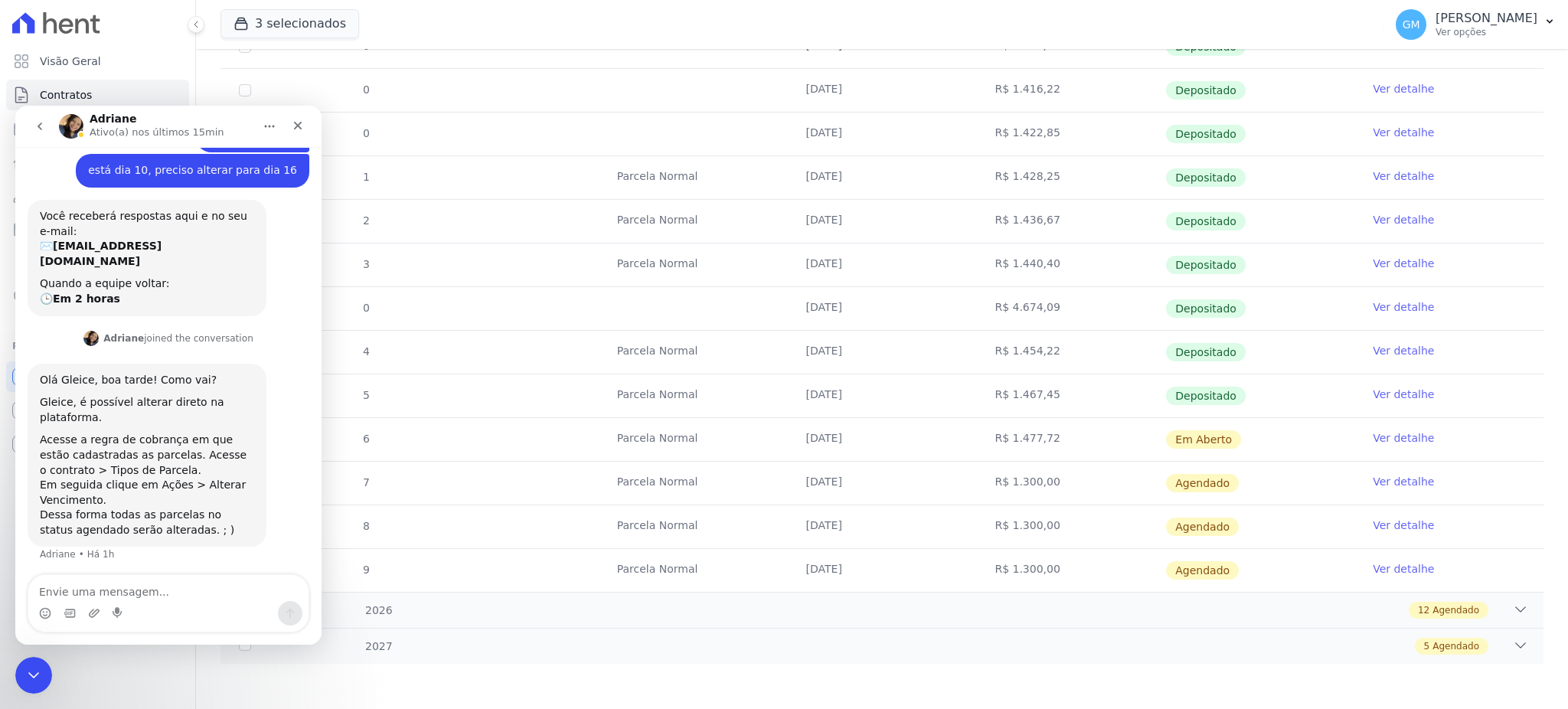
scroll to position [135, 0]
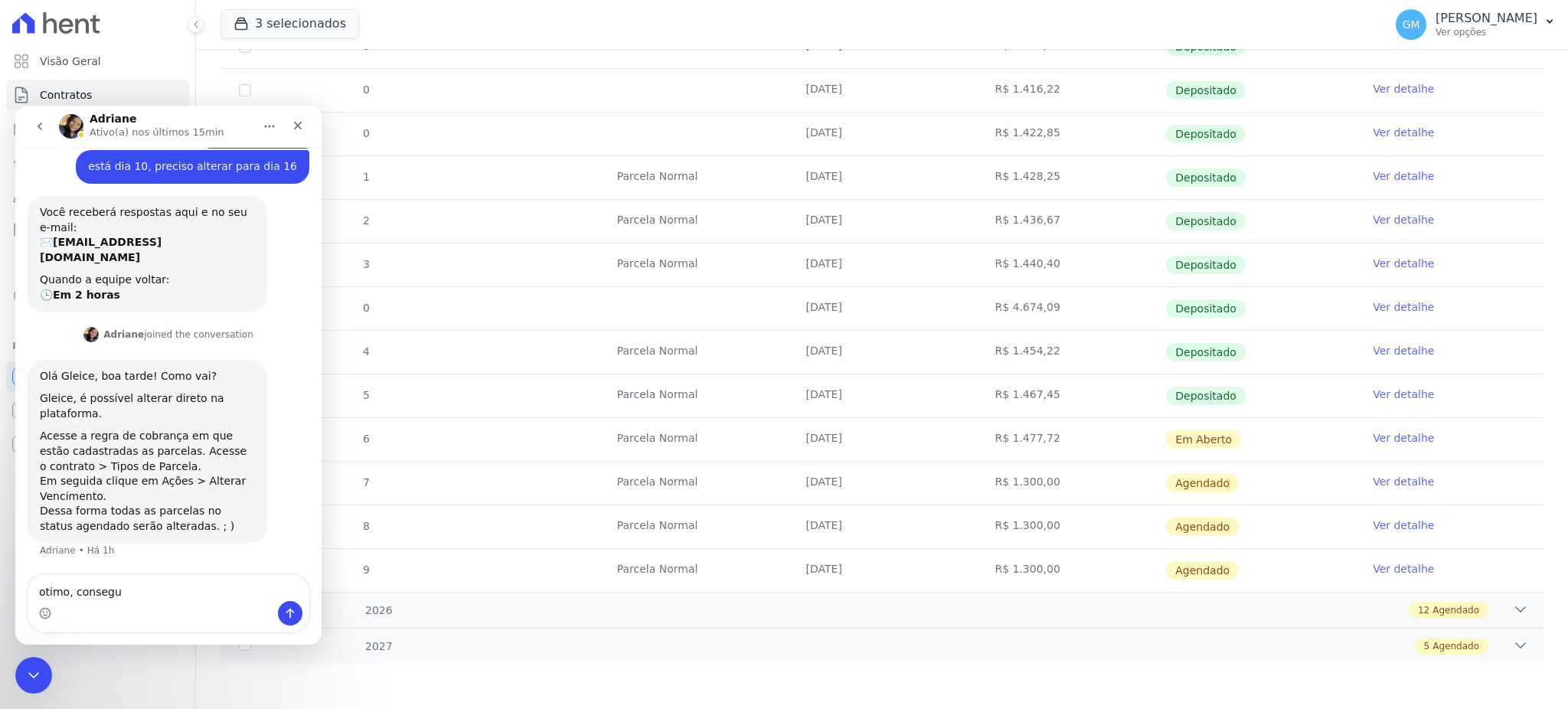
type textarea "otimo, consegui"
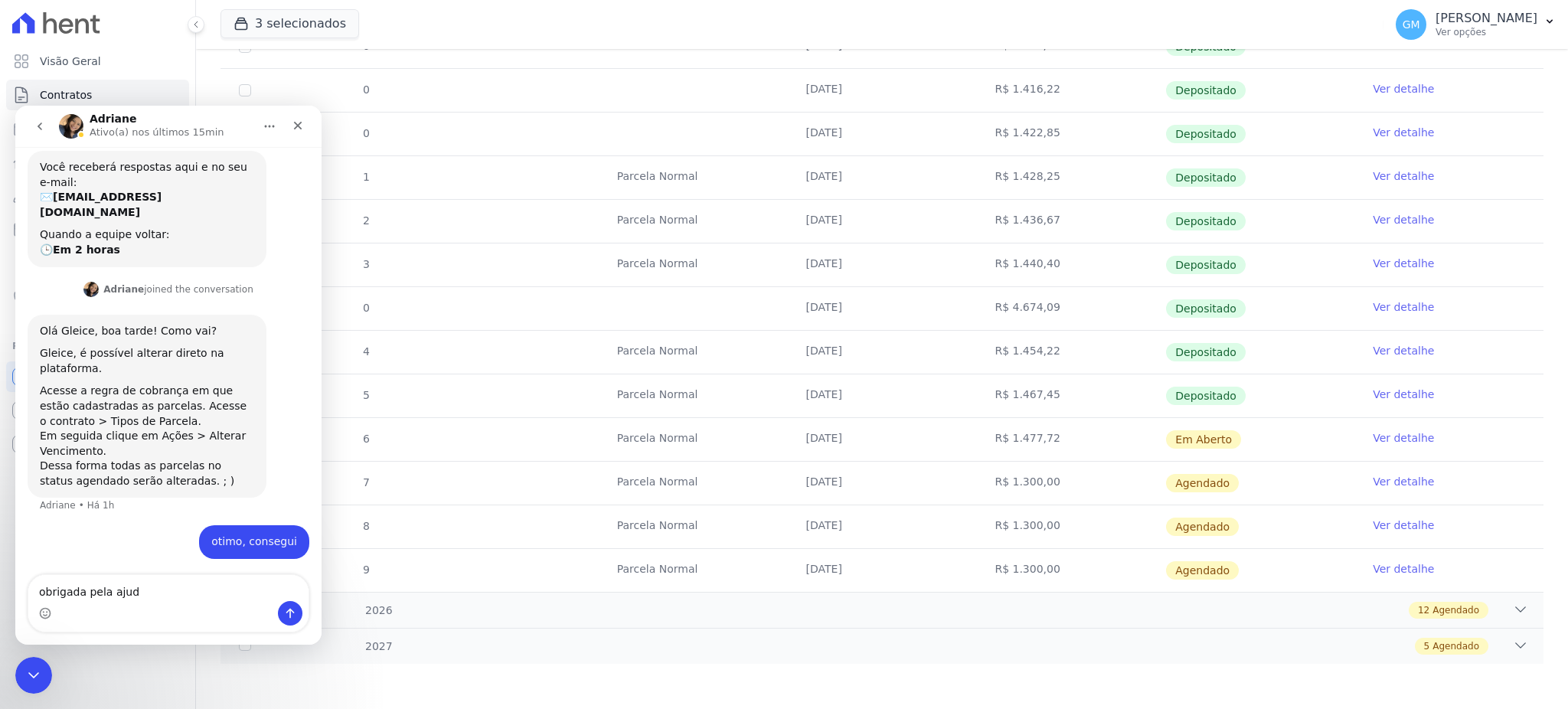
type textarea "obrigada pela ajuda"
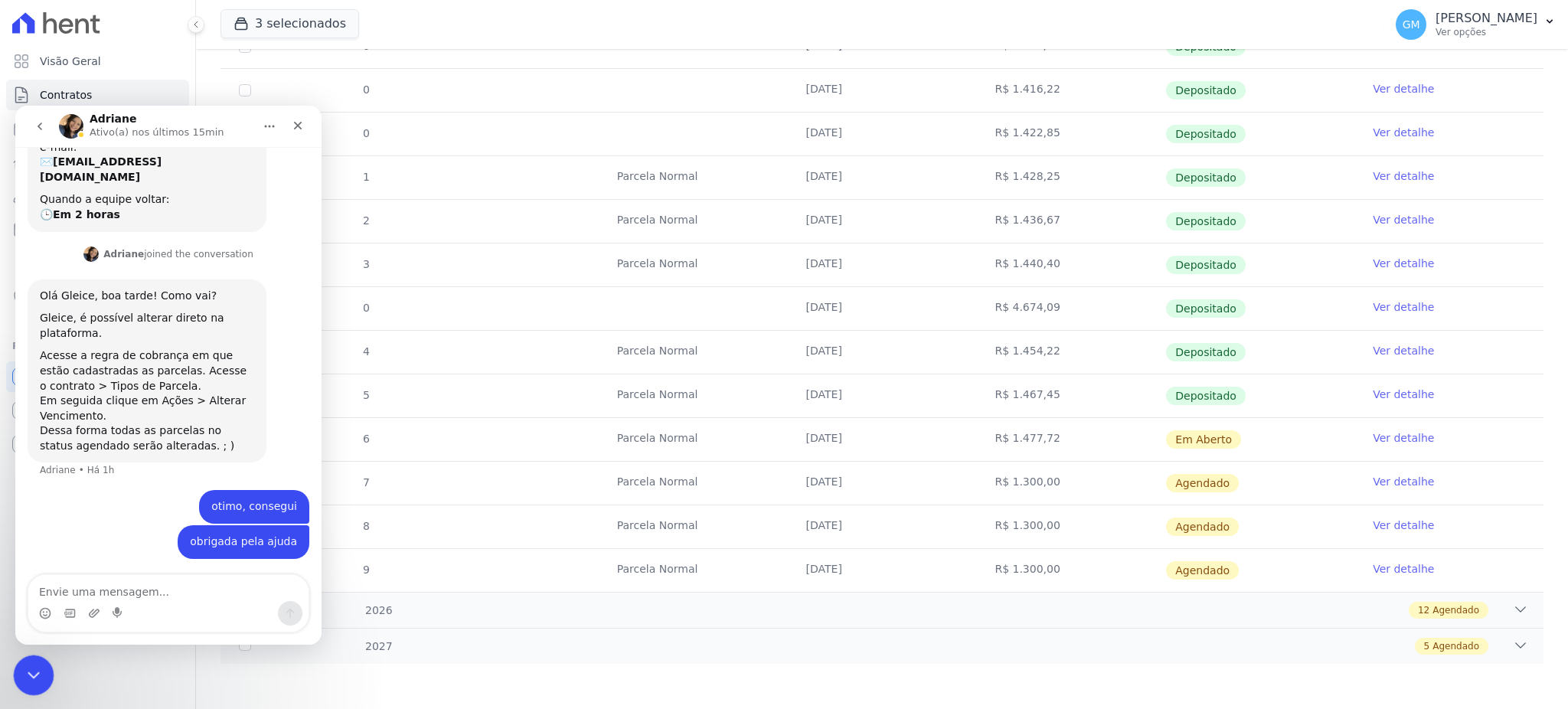
click at [23, 659] on div "Encerramento do Messenger da Intercom" at bounding box center [31, 673] width 36 height 36
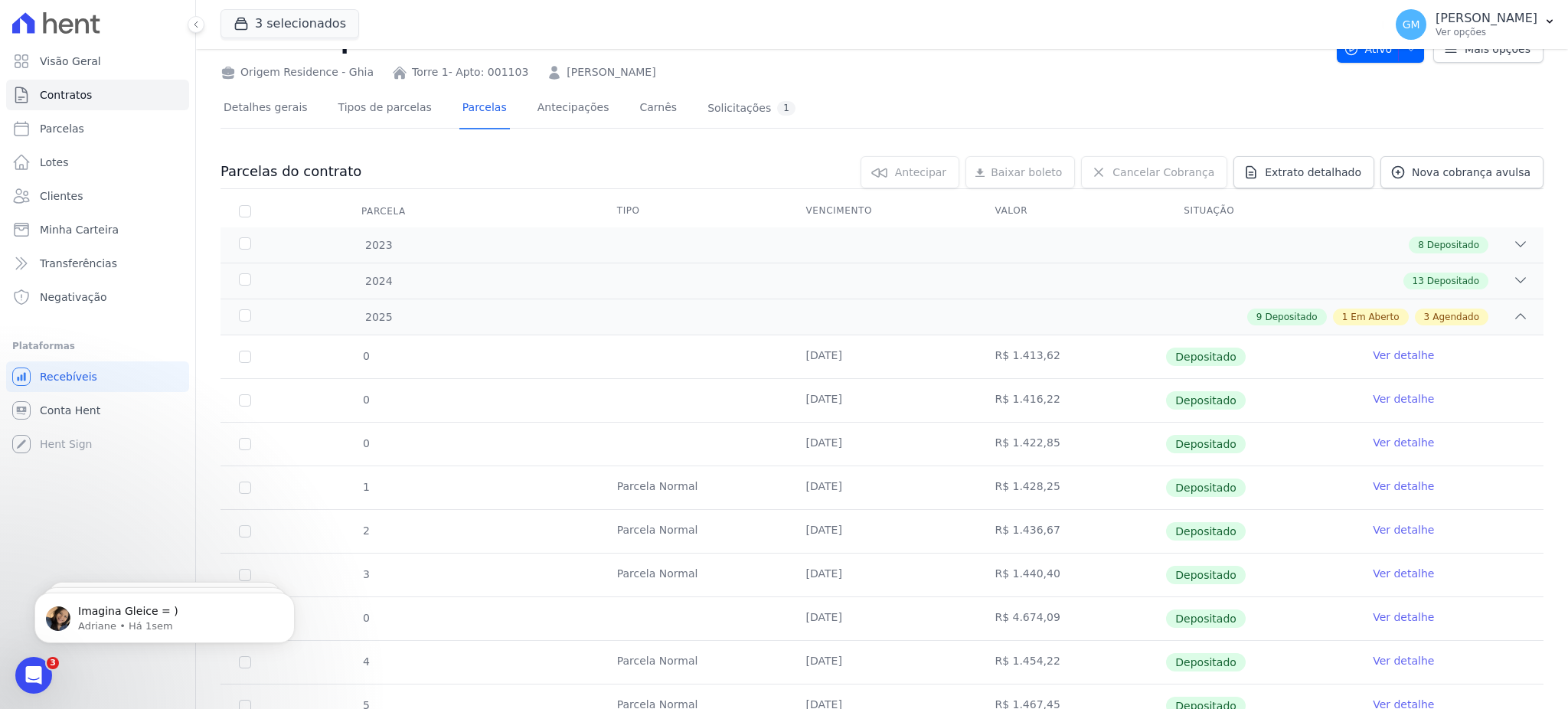
scroll to position [0, 0]
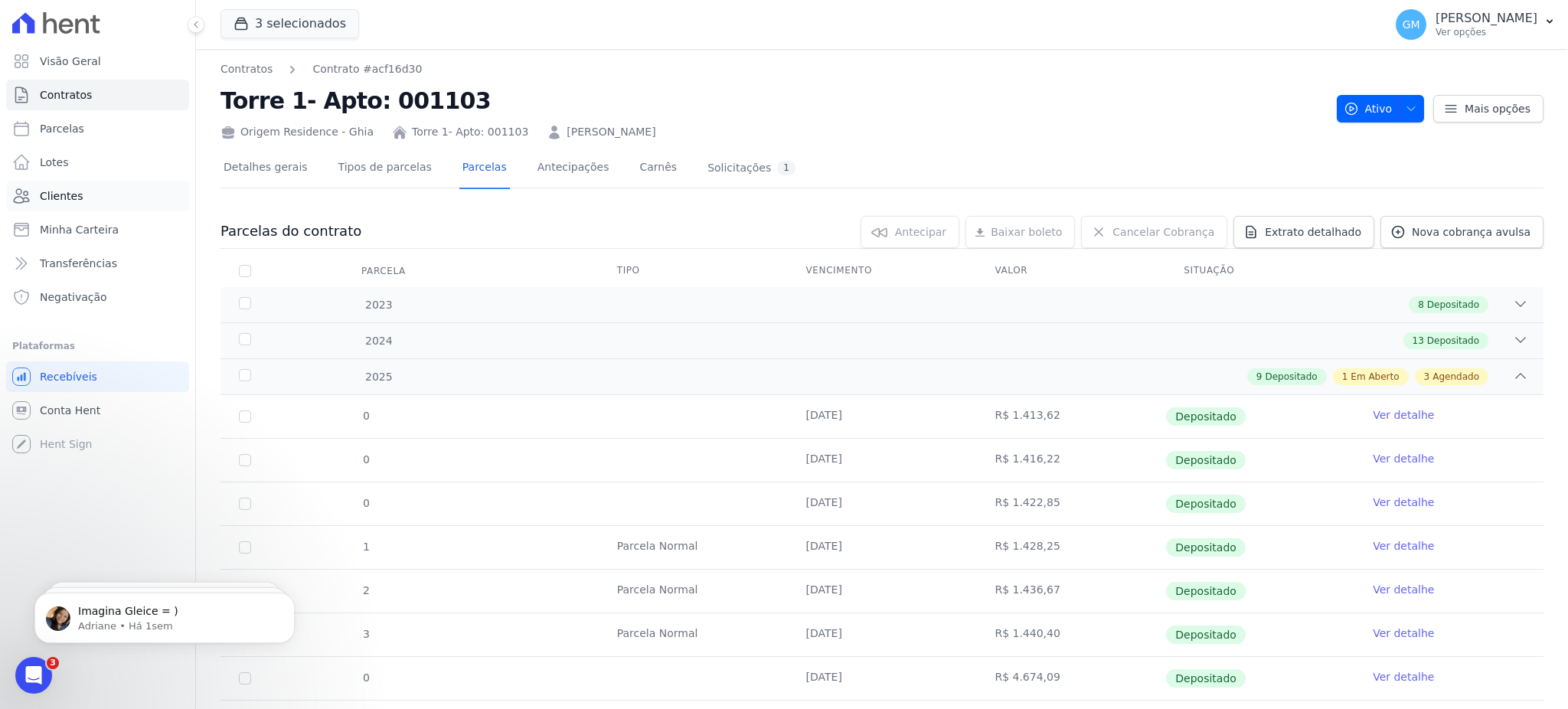
click at [104, 189] on link "Clientes" at bounding box center [98, 196] width 183 height 31
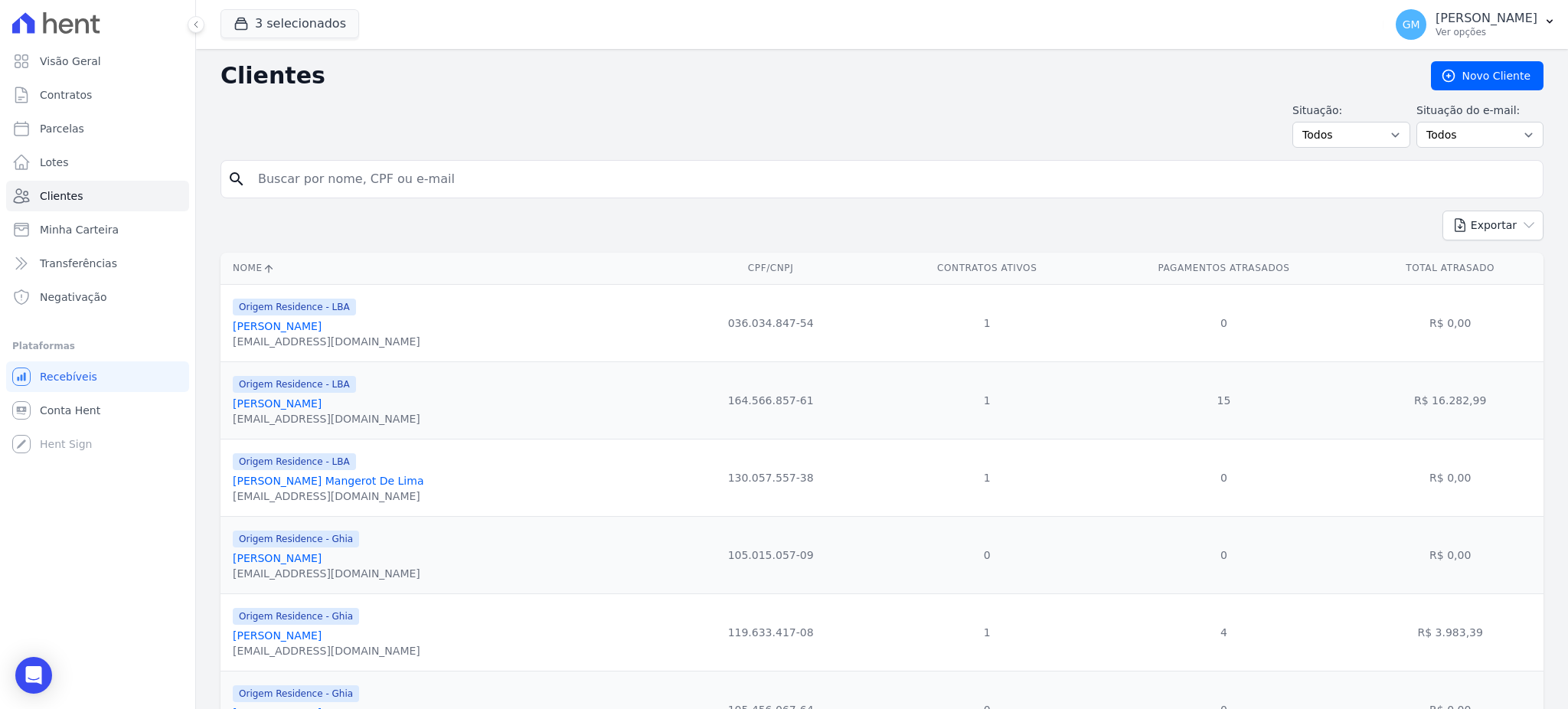
click at [521, 181] on input "search" at bounding box center [893, 179] width 1288 height 31
type input "Jean Damazio Da Silva"
drag, startPoint x: 410, startPoint y: 187, endPoint x: 119, endPoint y: 184, distance: 291.0
click at [119, 184] on div "Visão Geral Contratos Parcelas Lotes Clientes Minha Carteira Transferências Neg…" at bounding box center [784, 354] width 1568 height 709
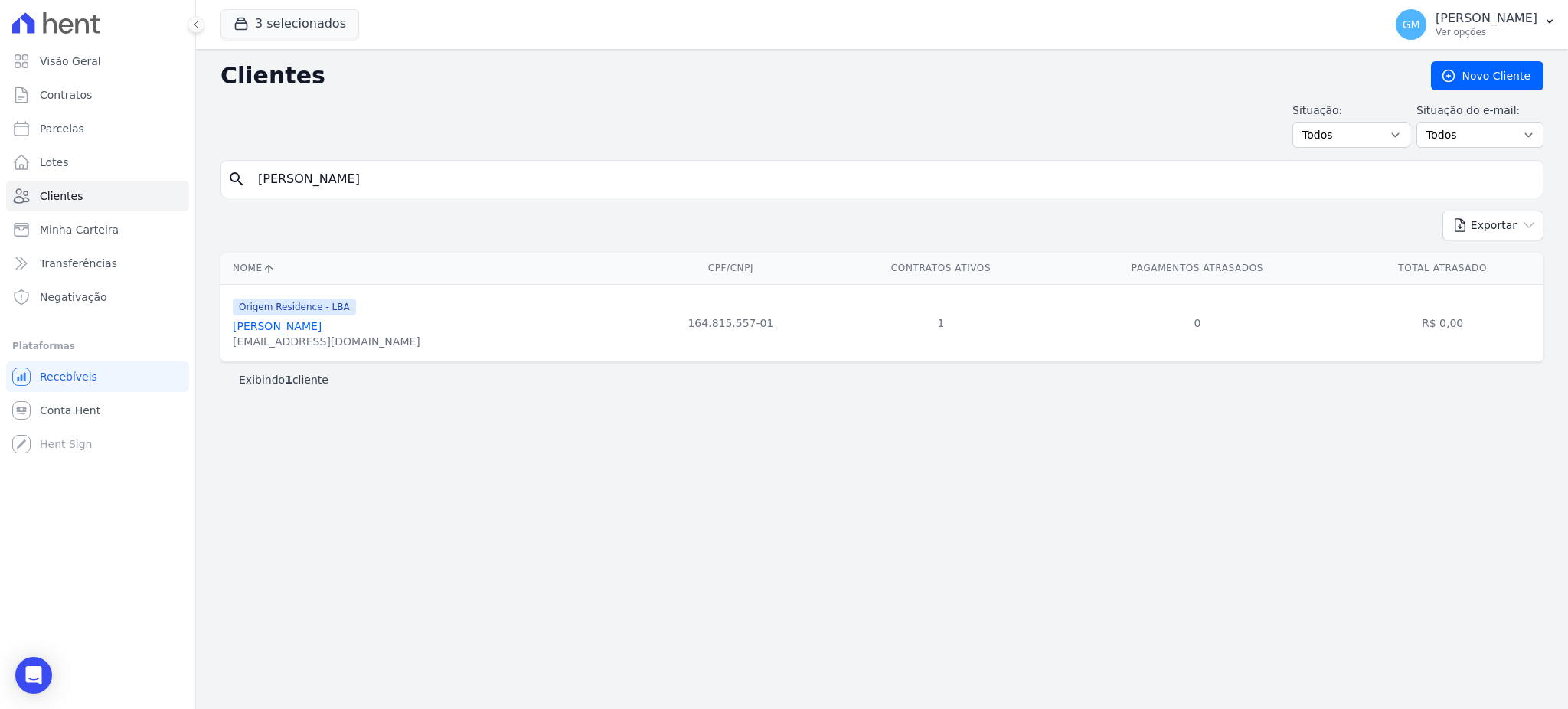
click at [317, 323] on link "Jean Damazio Da Silva" at bounding box center [277, 326] width 89 height 12
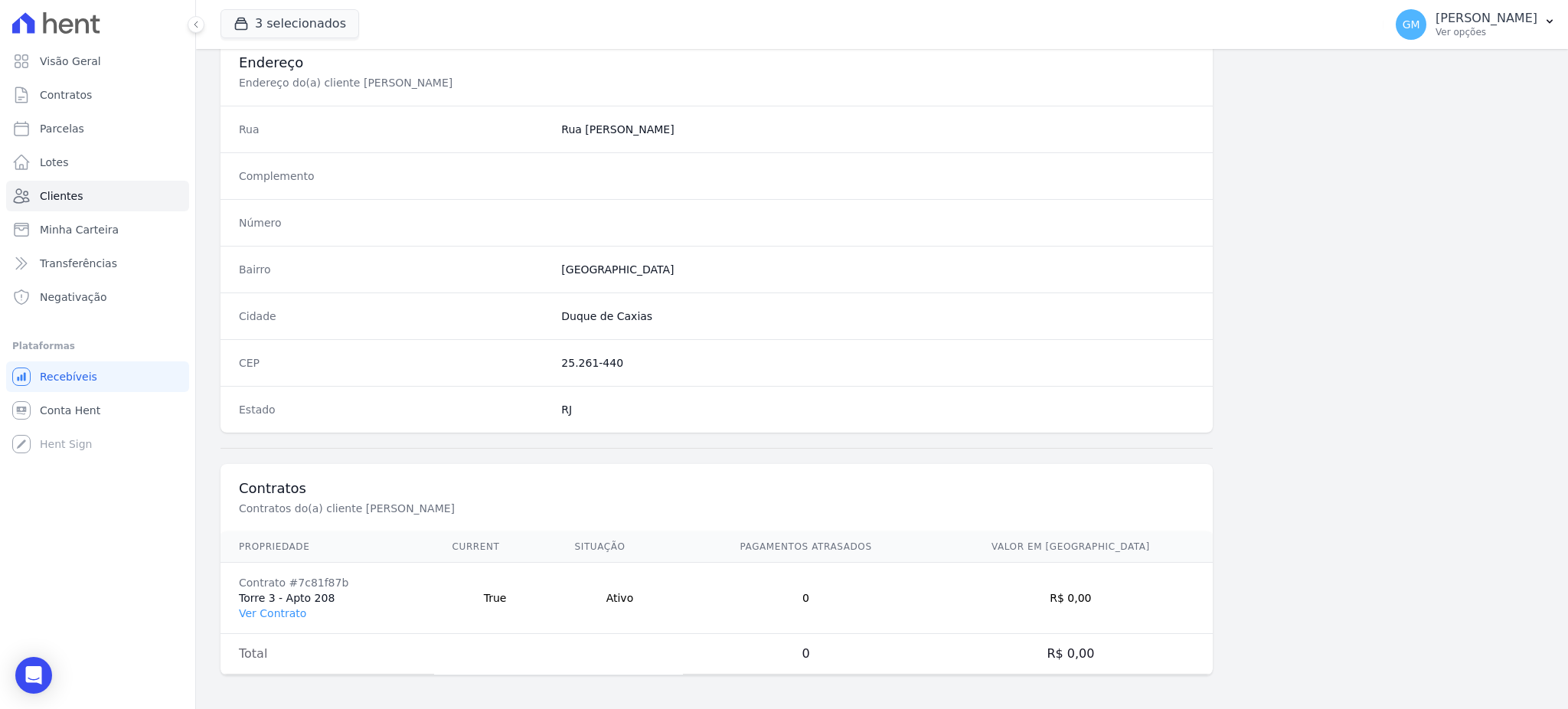
scroll to position [724, 0]
click at [283, 610] on link "Ver Contrato" at bounding box center [272, 610] width 67 height 12
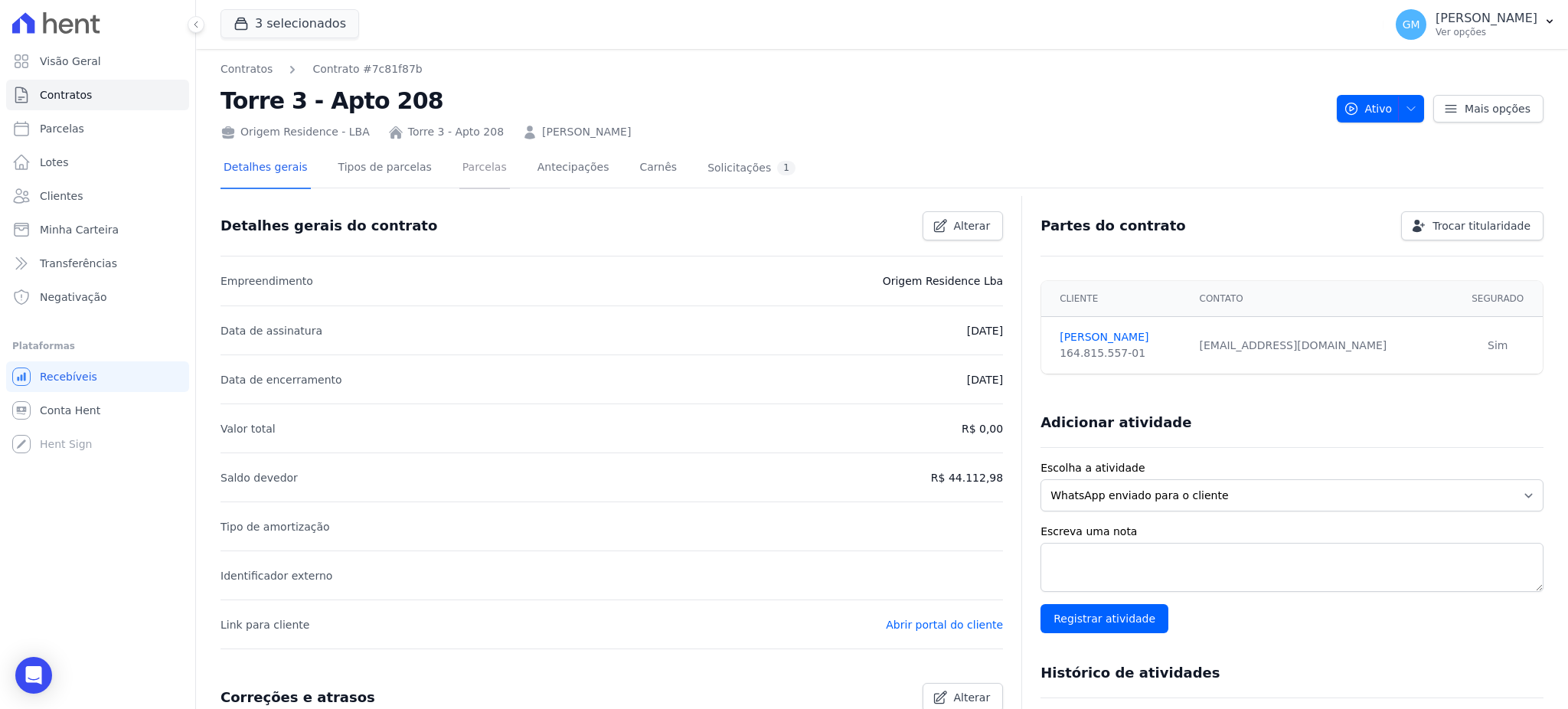
click at [470, 169] on link "Parcelas" at bounding box center [484, 169] width 50 height 41
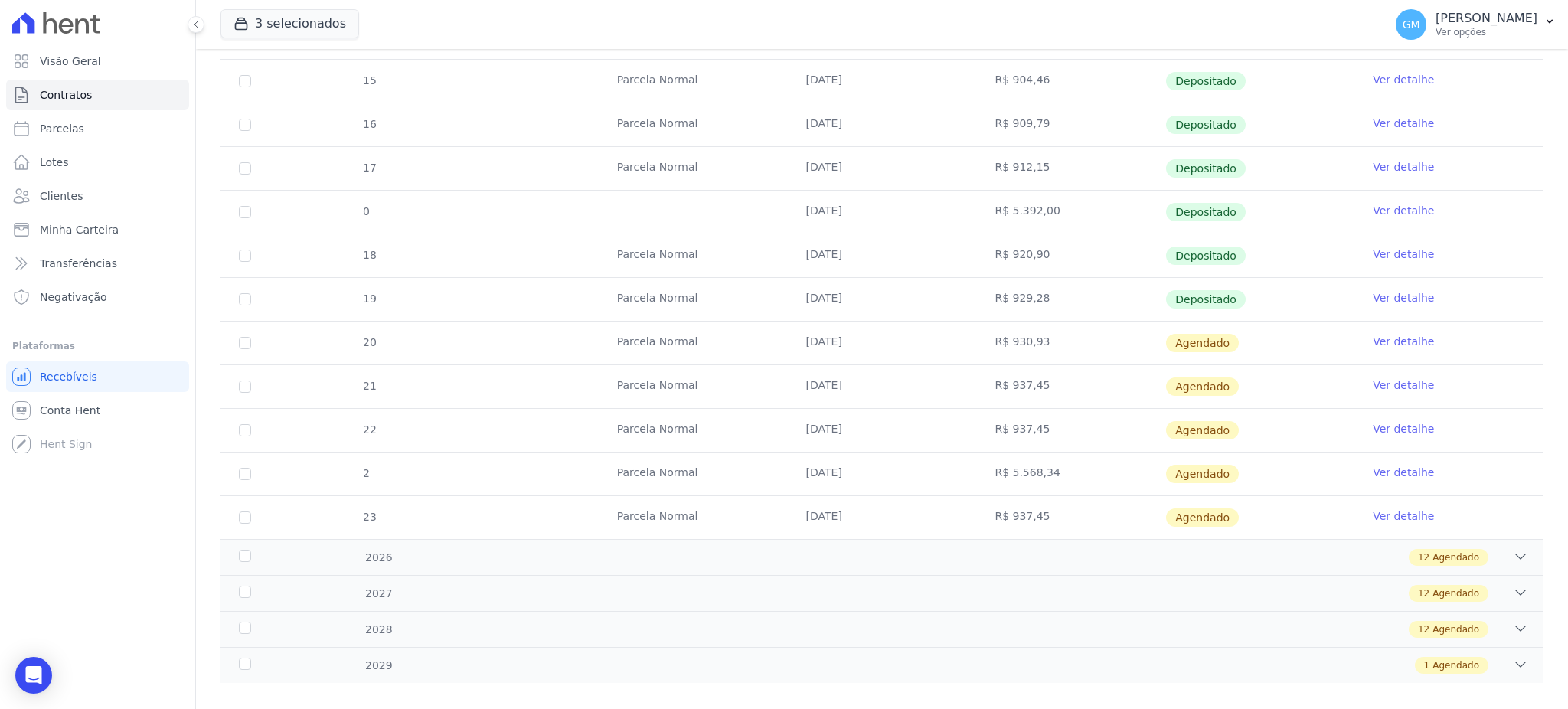
scroll to position [450, 0]
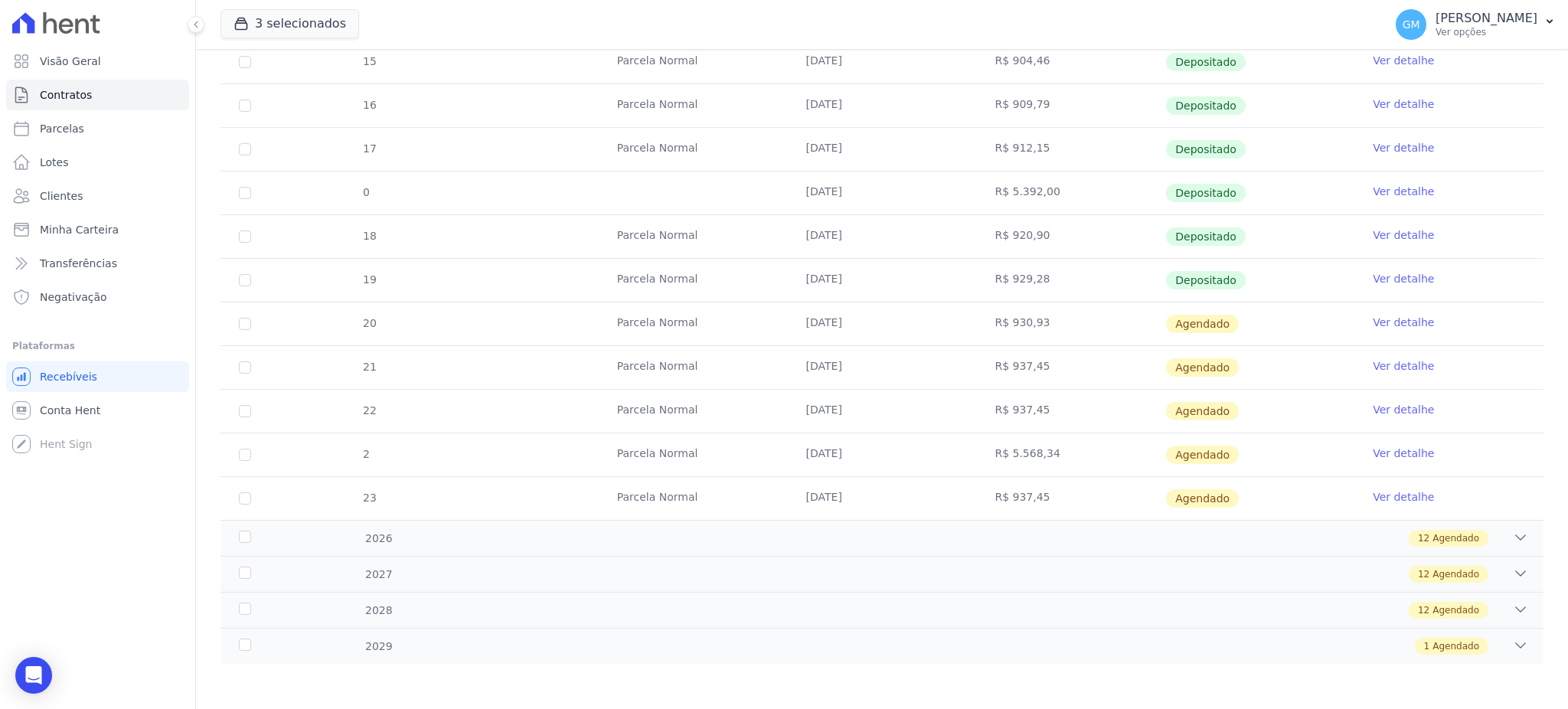
click at [1386, 458] on link "Ver detalhe" at bounding box center [1404, 453] width 62 height 15
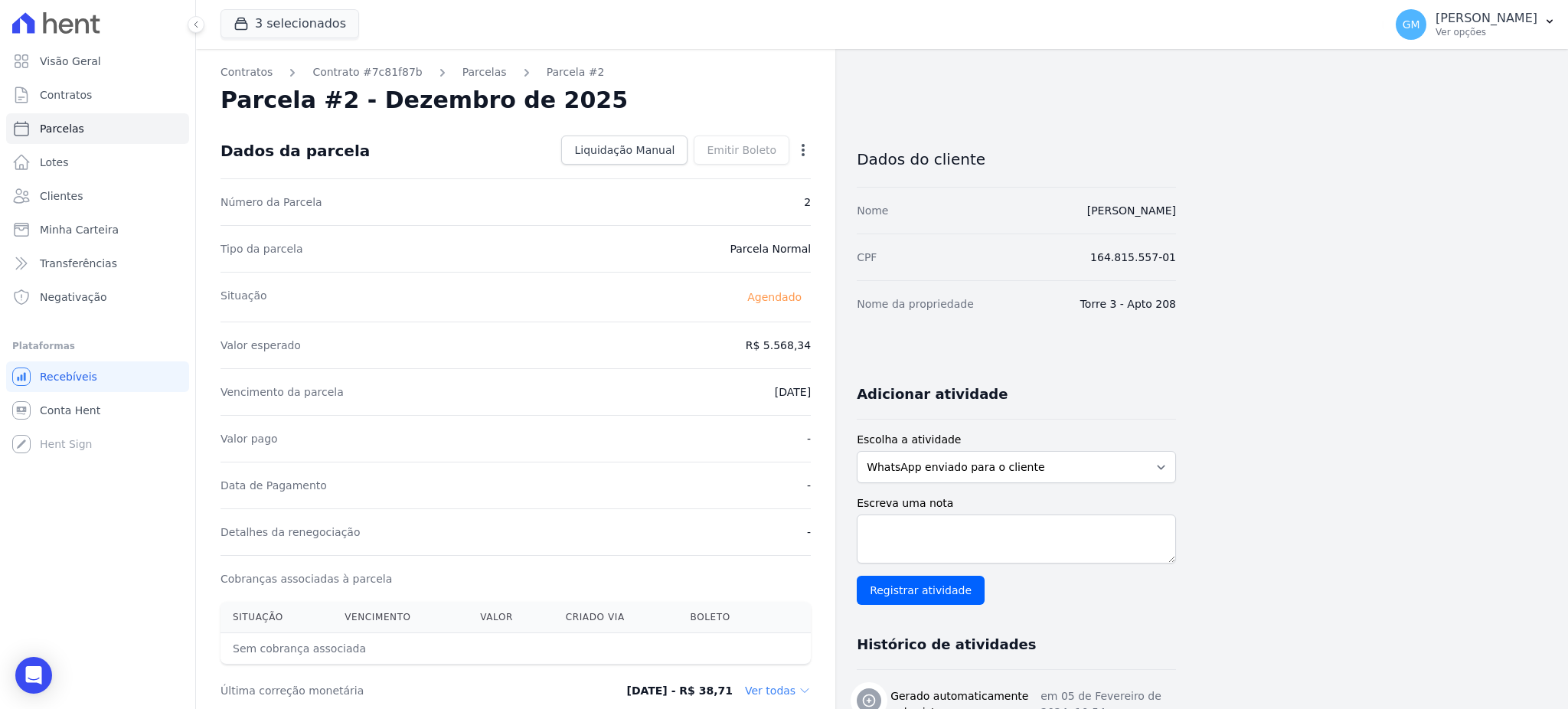
click at [804, 144] on icon "button" at bounding box center [803, 150] width 3 height 12
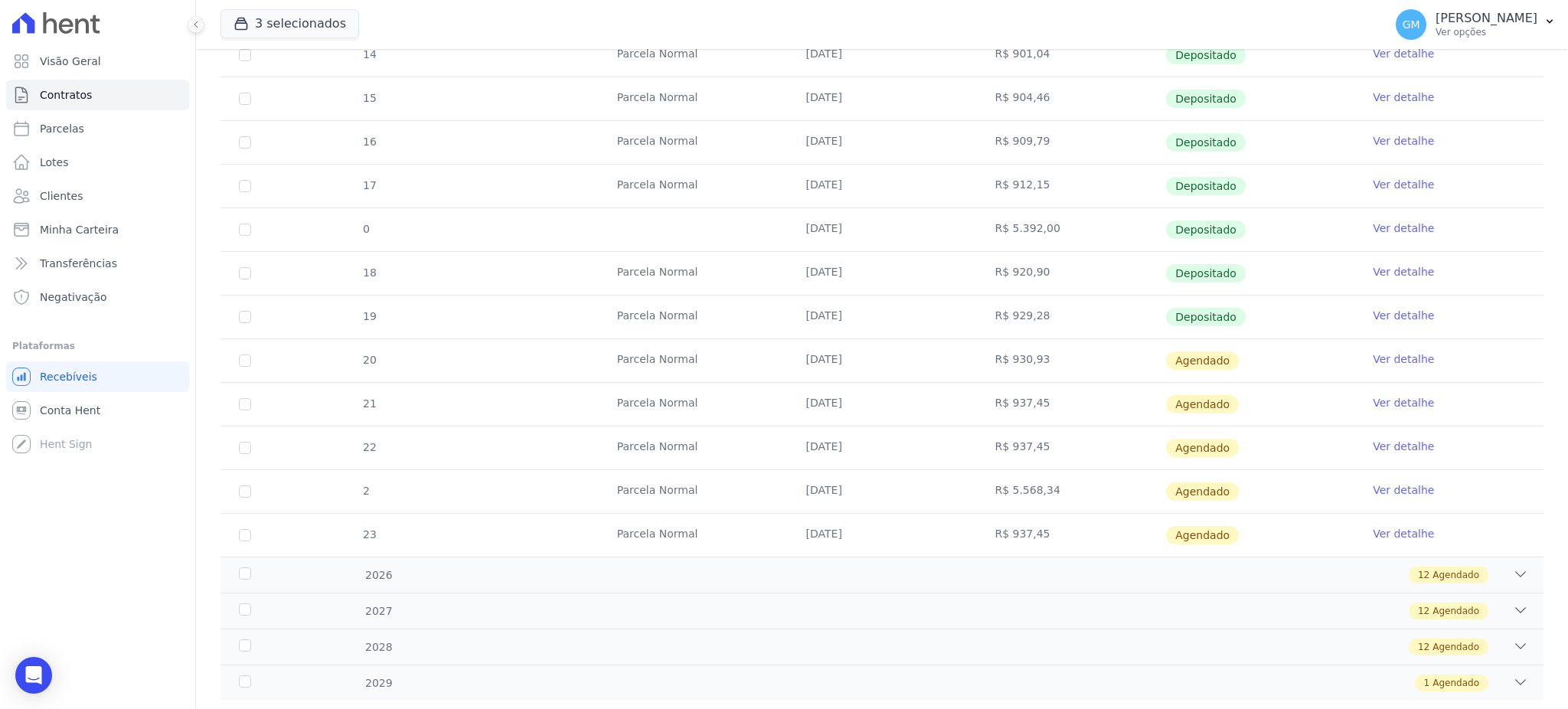
scroll to position [450, 0]
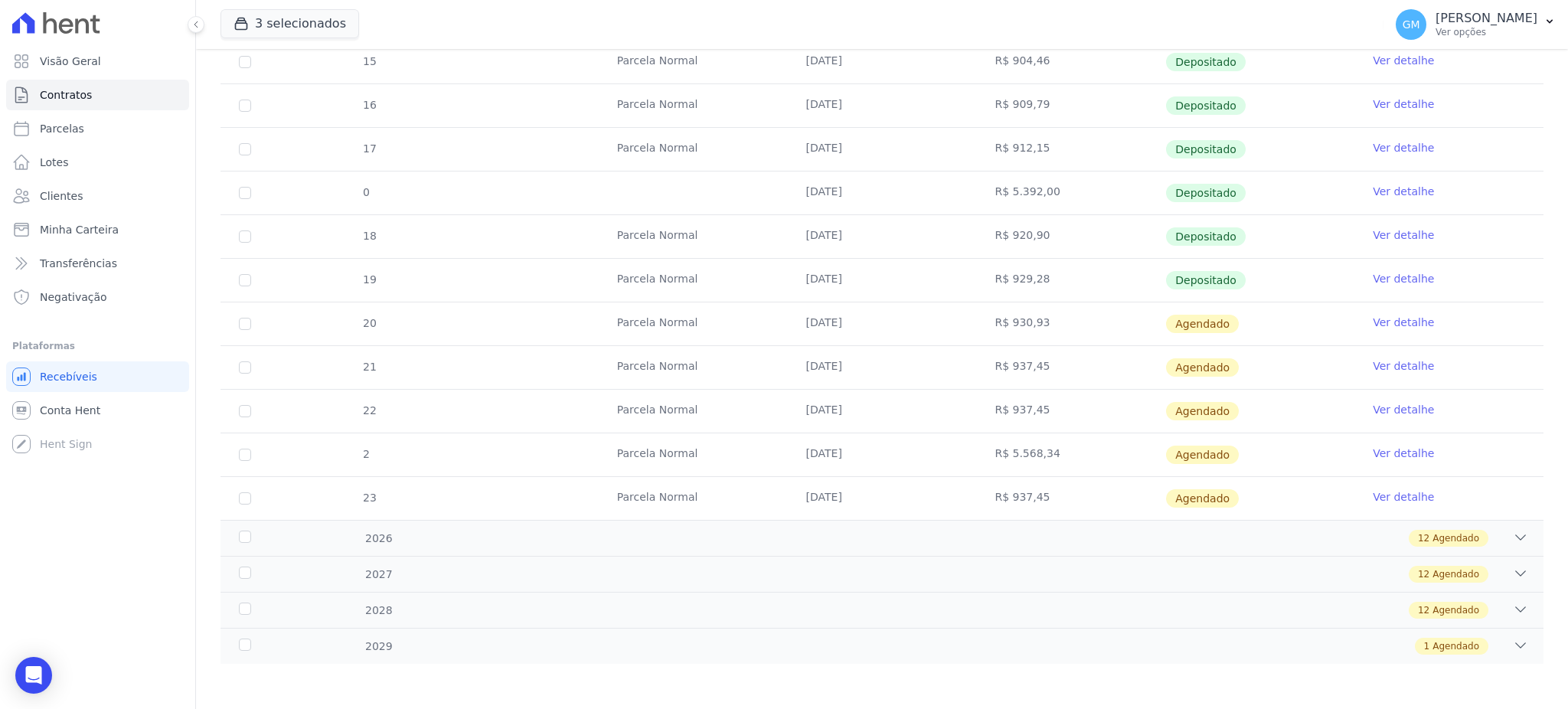
click at [236, 453] on td "2" at bounding box center [245, 455] width 49 height 43
click at [249, 453] on input "checkbox" at bounding box center [245, 455] width 12 height 12
checkbox input "true"
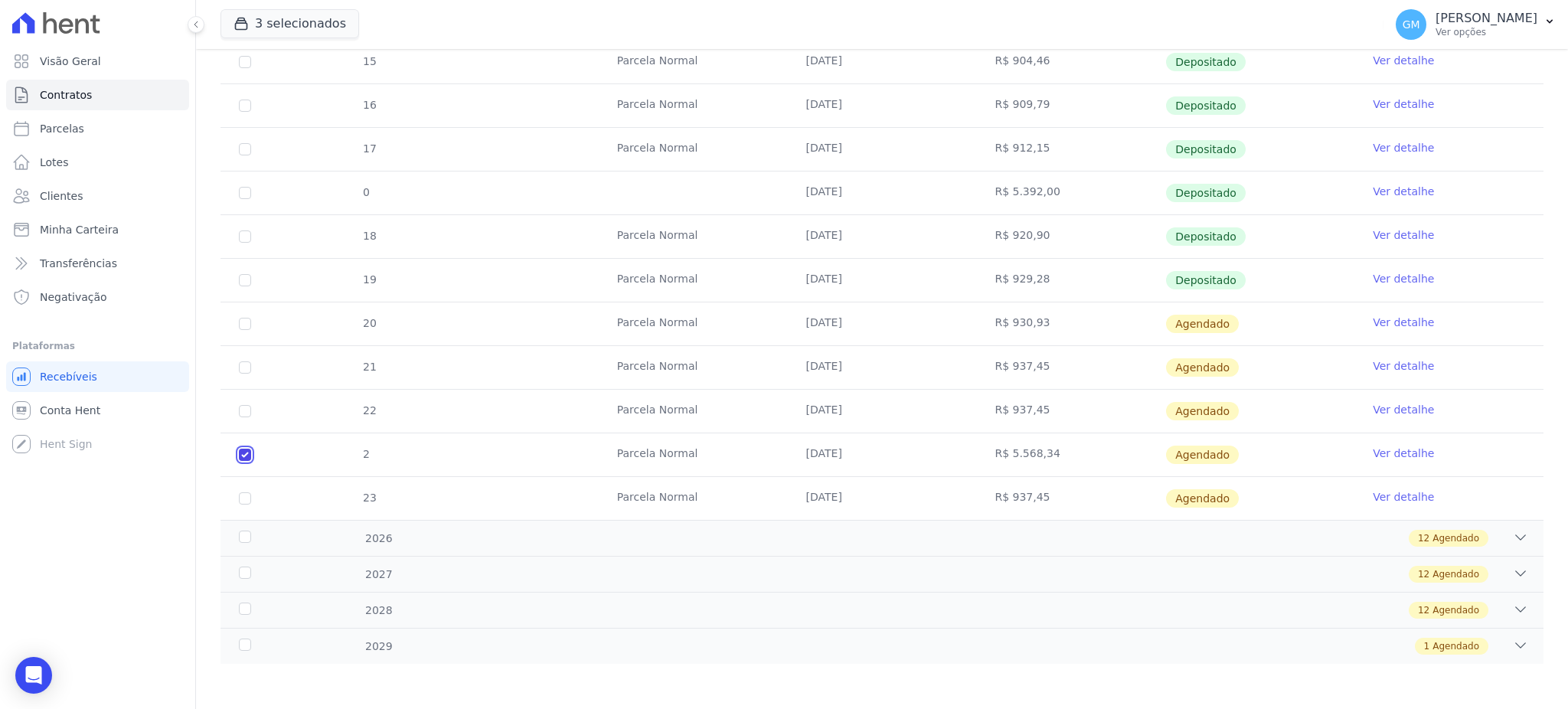
scroll to position [0, 0]
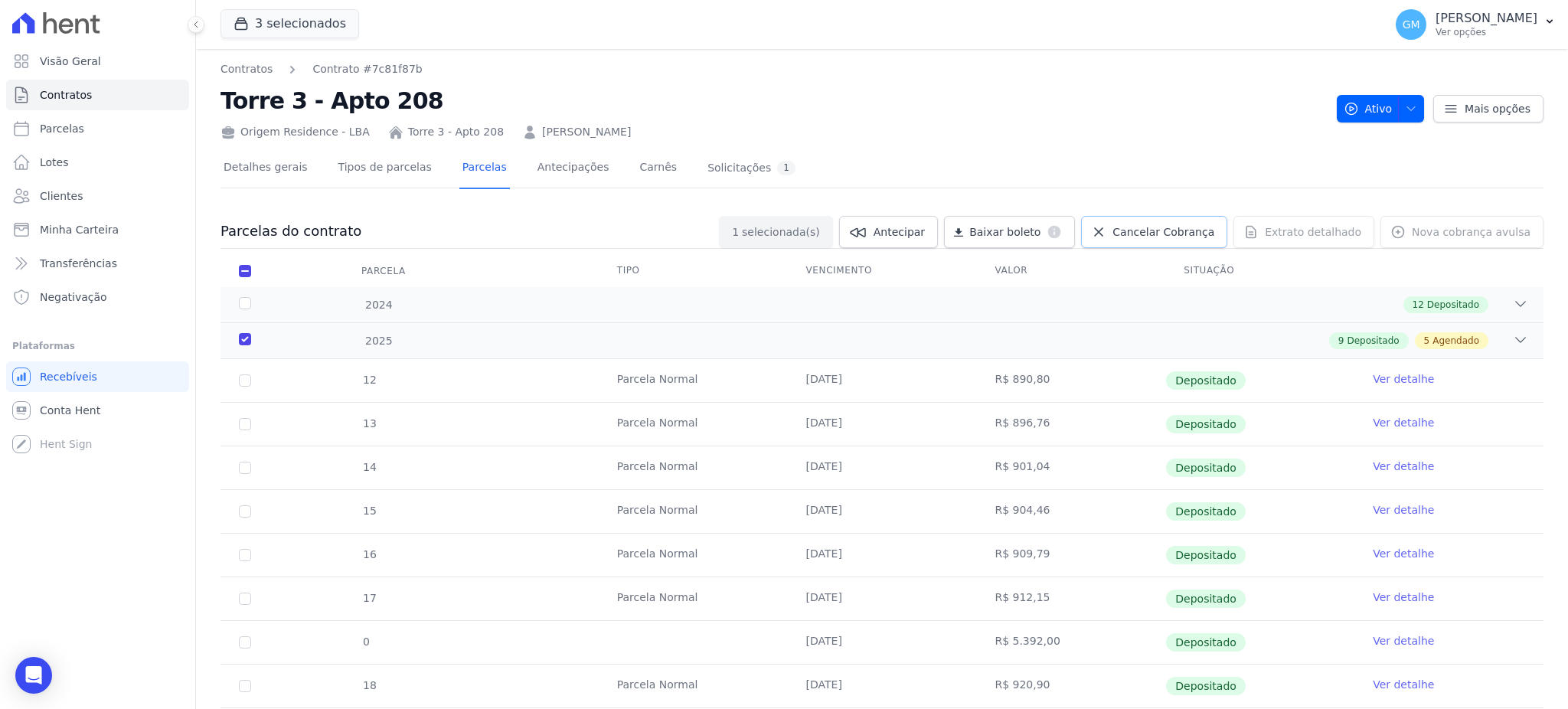
click at [1157, 222] on link "Cancelar Cobrança" at bounding box center [1154, 233] width 147 height 32
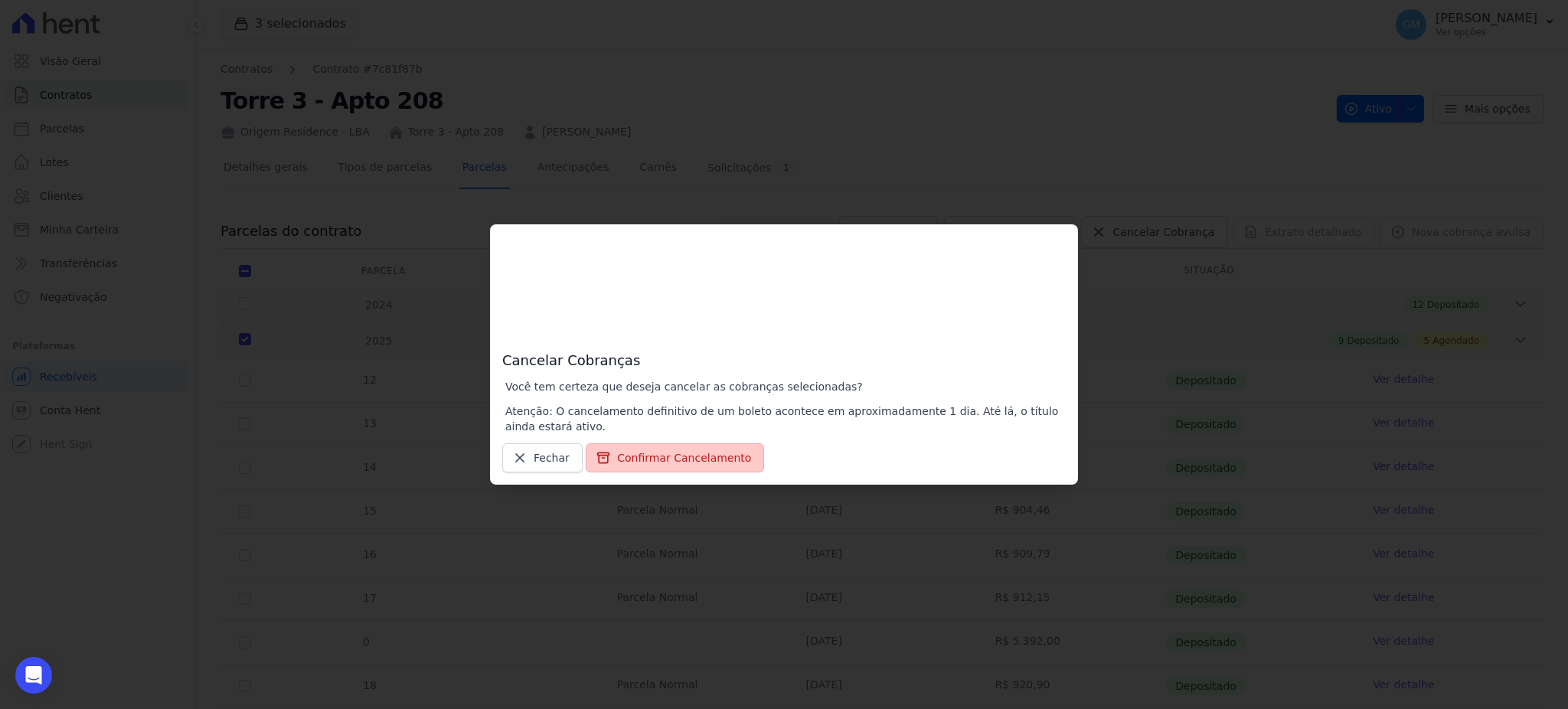
click at [658, 463] on button "Confirmar Cancelamento" at bounding box center [675, 458] width 178 height 29
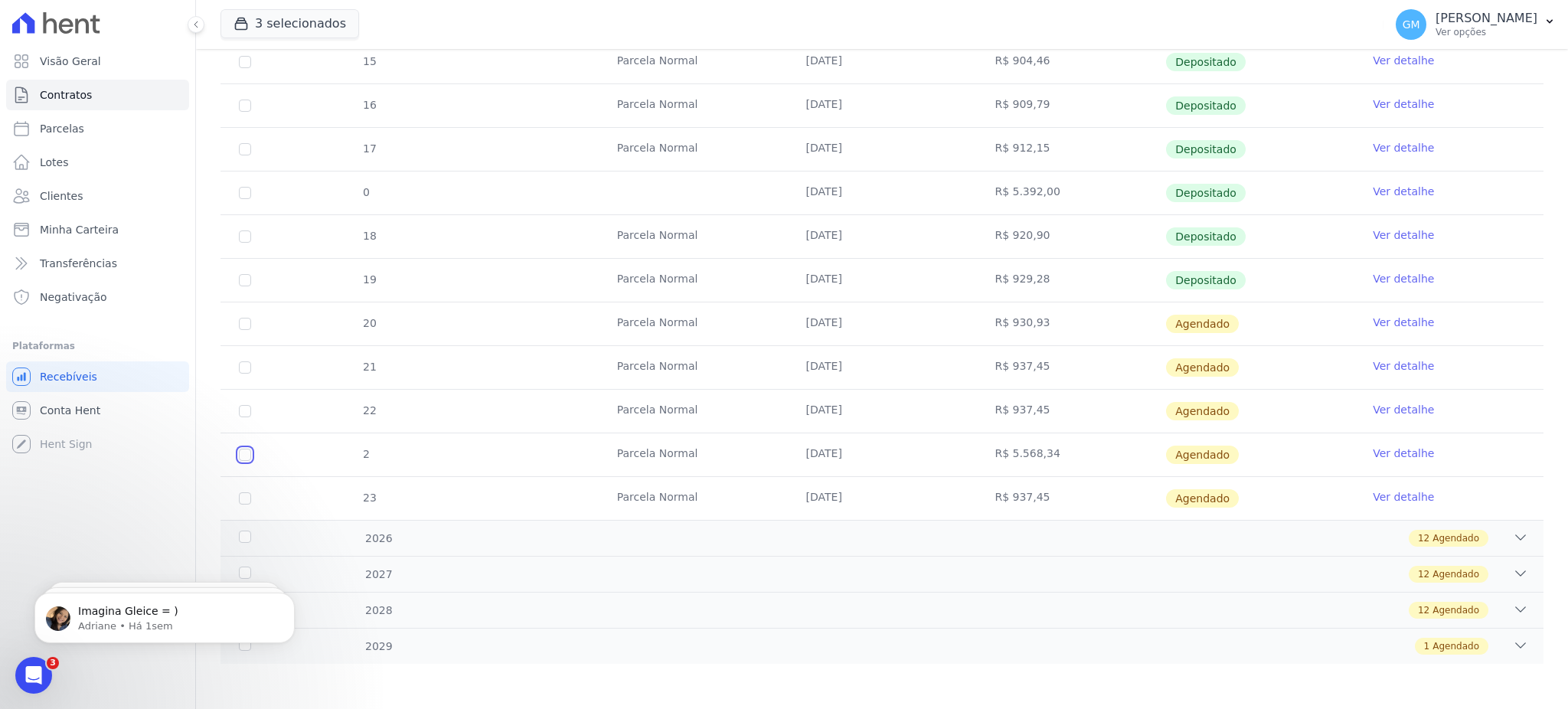
click at [244, 459] on input "checkbox" at bounding box center [245, 455] width 12 height 12
checkbox input "true"
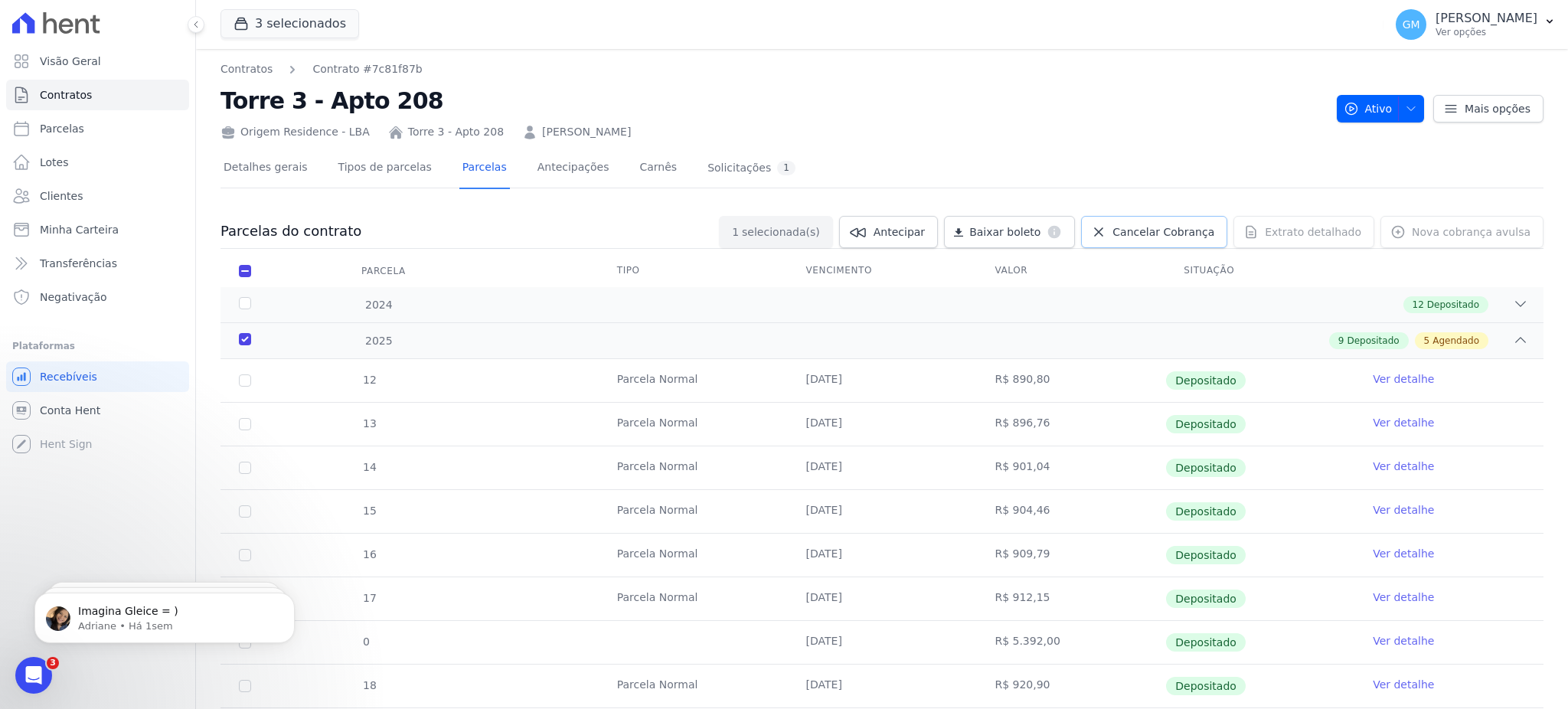
click at [1148, 231] on span "Cancelar Cobrança" at bounding box center [1163, 232] width 102 height 15
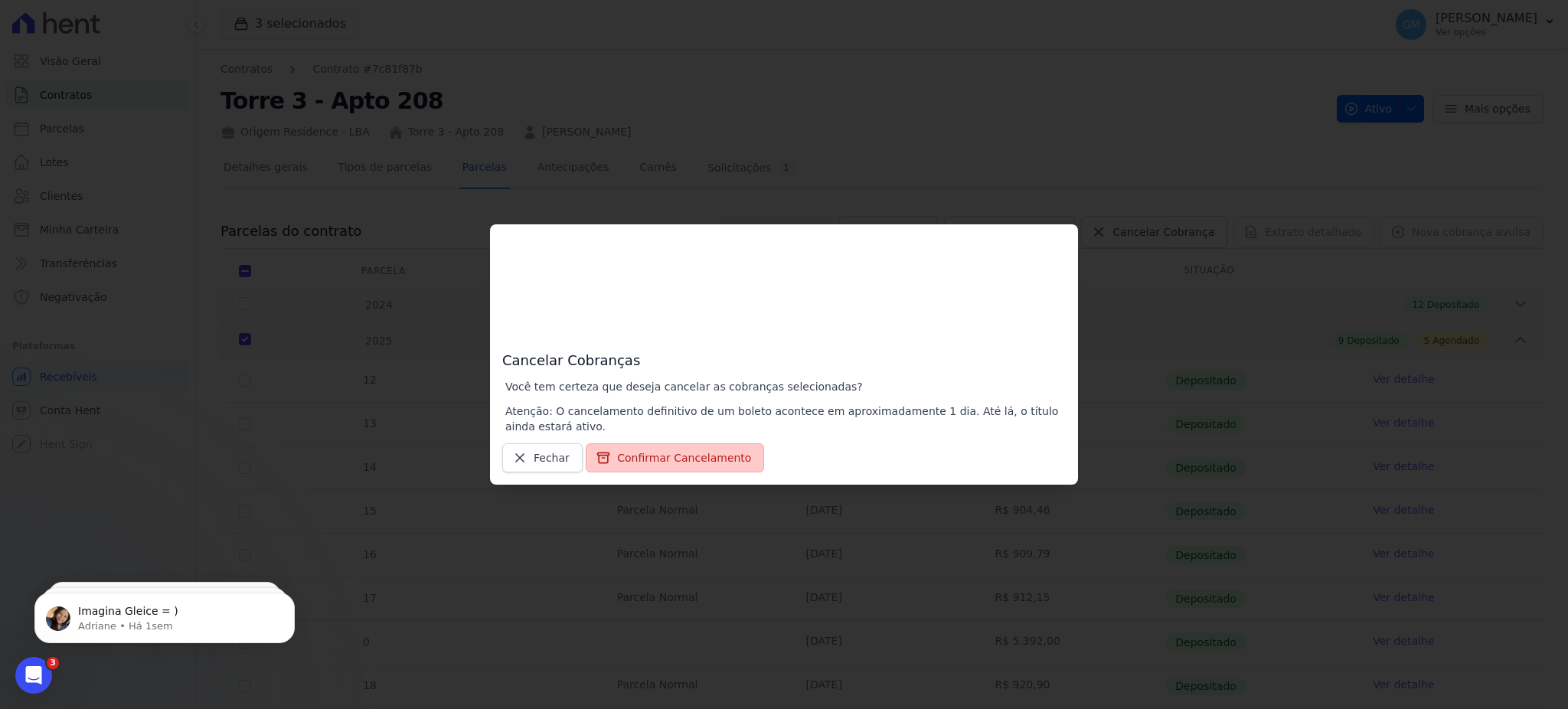
click at [670, 466] on button "Confirmar Cancelamento" at bounding box center [675, 458] width 178 height 29
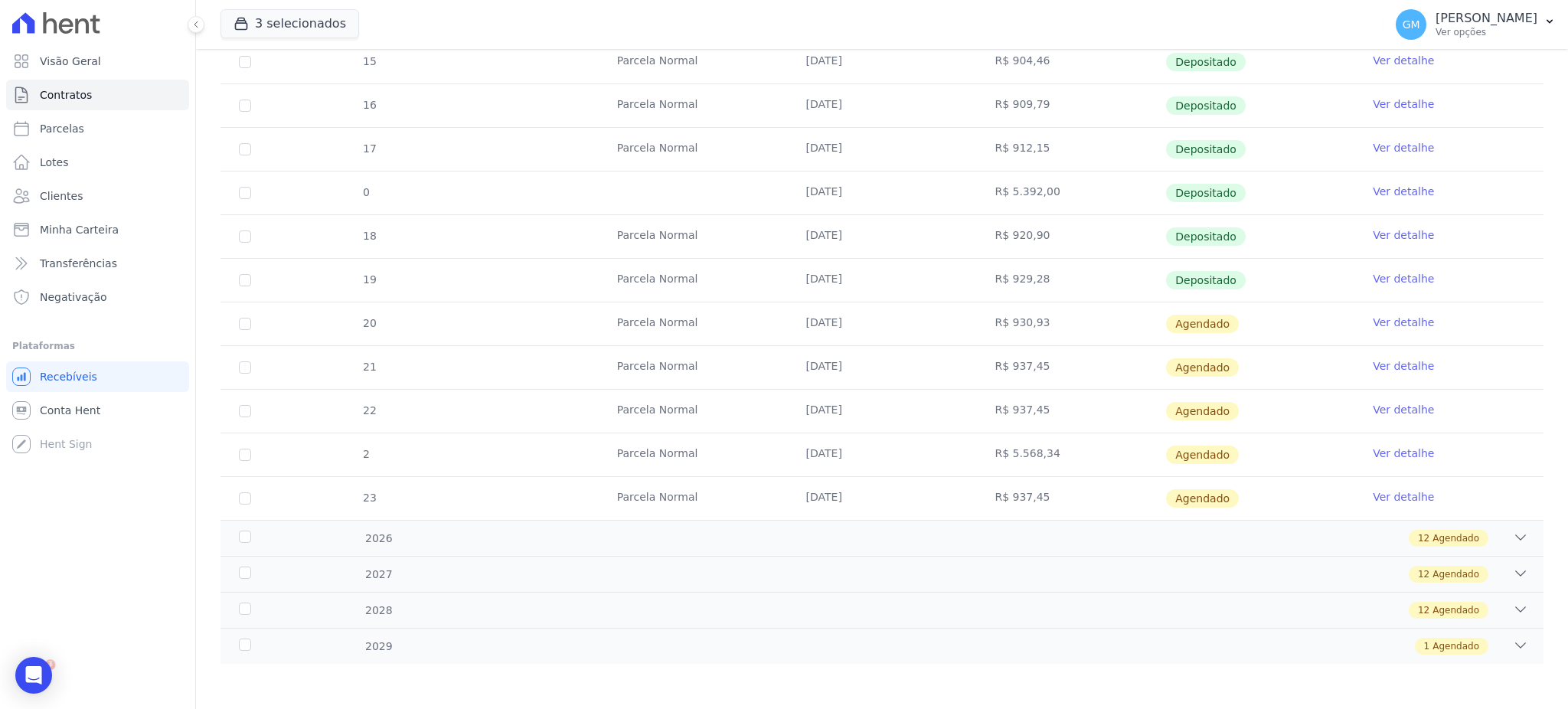
click at [1400, 455] on link "Ver detalhe" at bounding box center [1404, 453] width 62 height 15
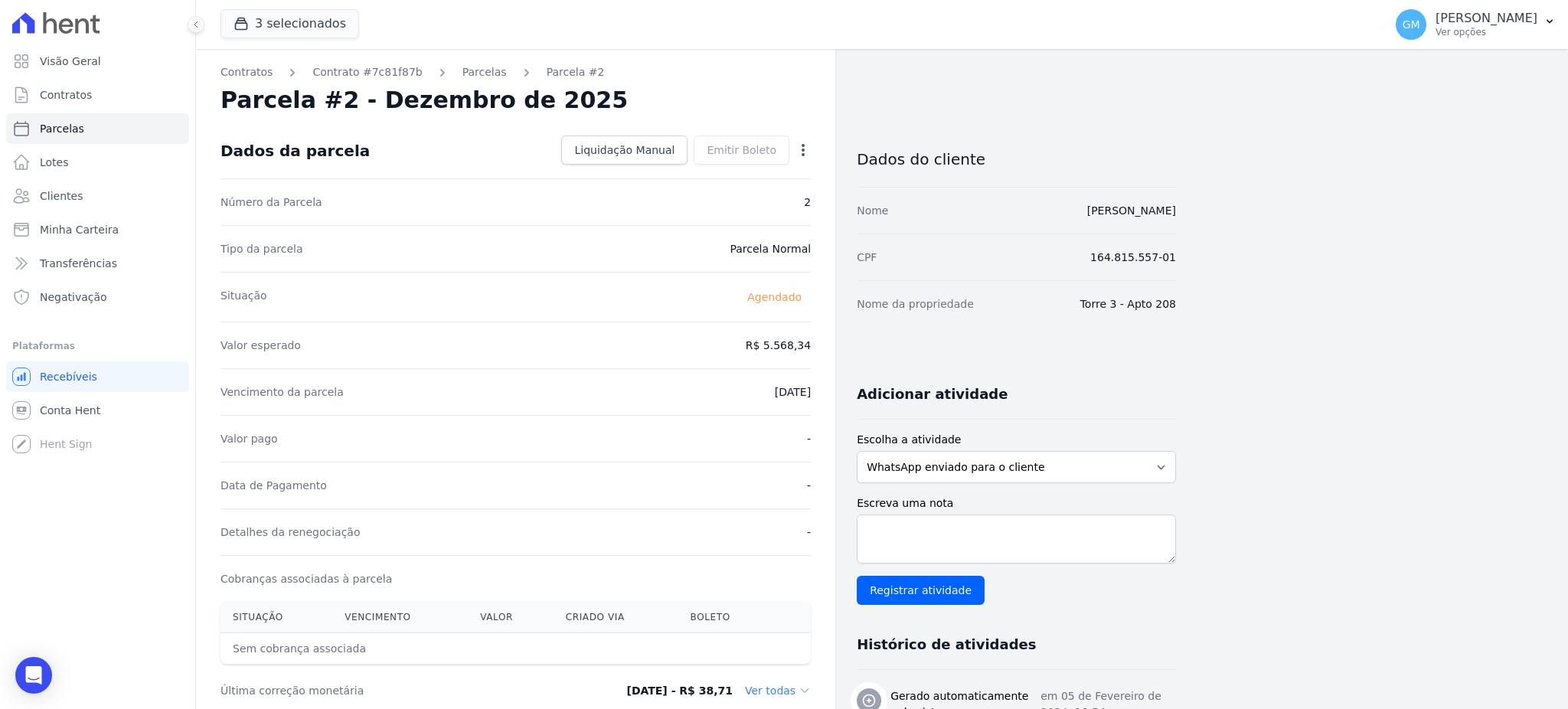
click at [803, 148] on icon "button" at bounding box center [803, 150] width 3 height 12
click at [703, 170] on link "Alterar" at bounding box center [737, 171] width 134 height 28
click at [720, 153] on span "Cancelar" at bounding box center [711, 150] width 48 height 15
click at [804, 143] on icon "button" at bounding box center [803, 150] width 15 height 15
click at [616, 340] on div "Valor esperado R$ 5.568,34" at bounding box center [515, 345] width 590 height 47
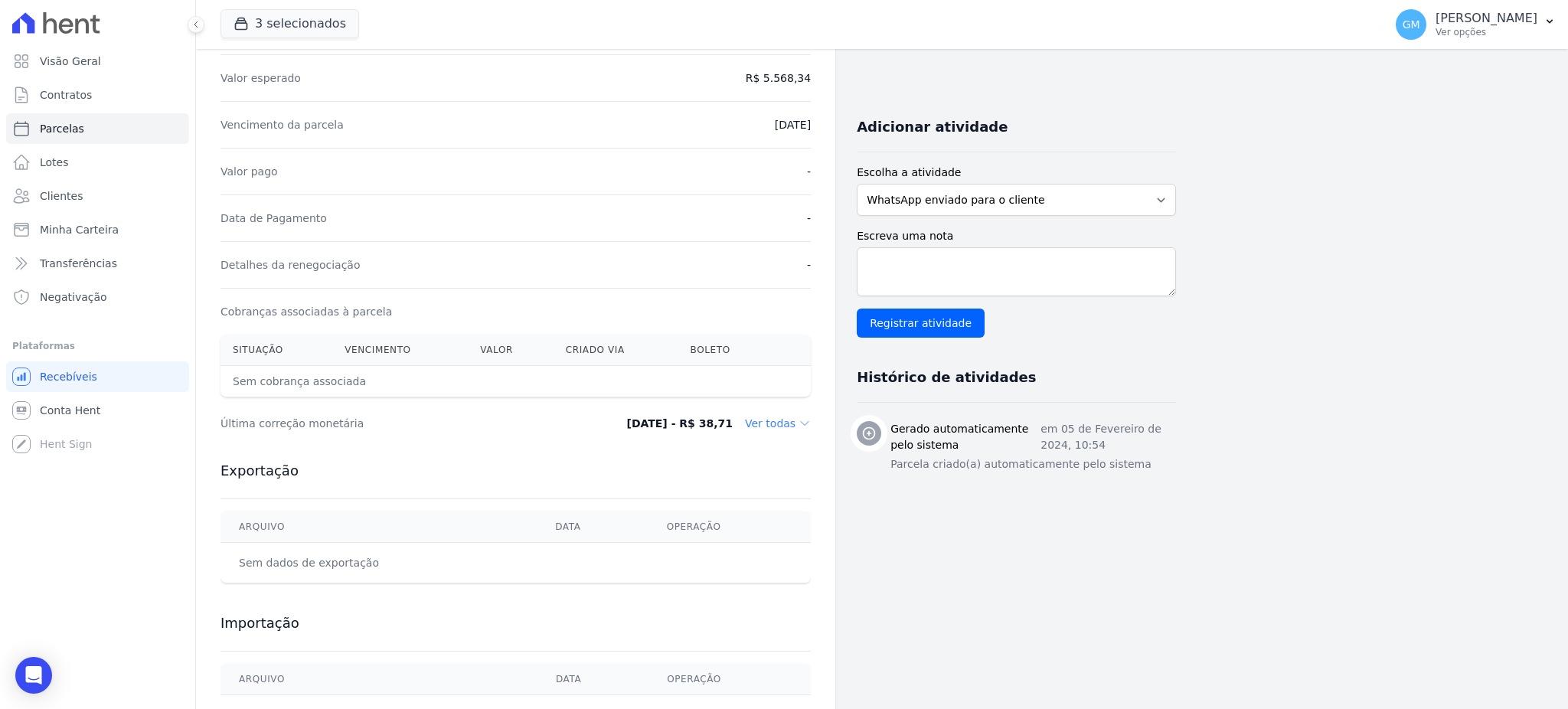
scroll to position [337, 0]
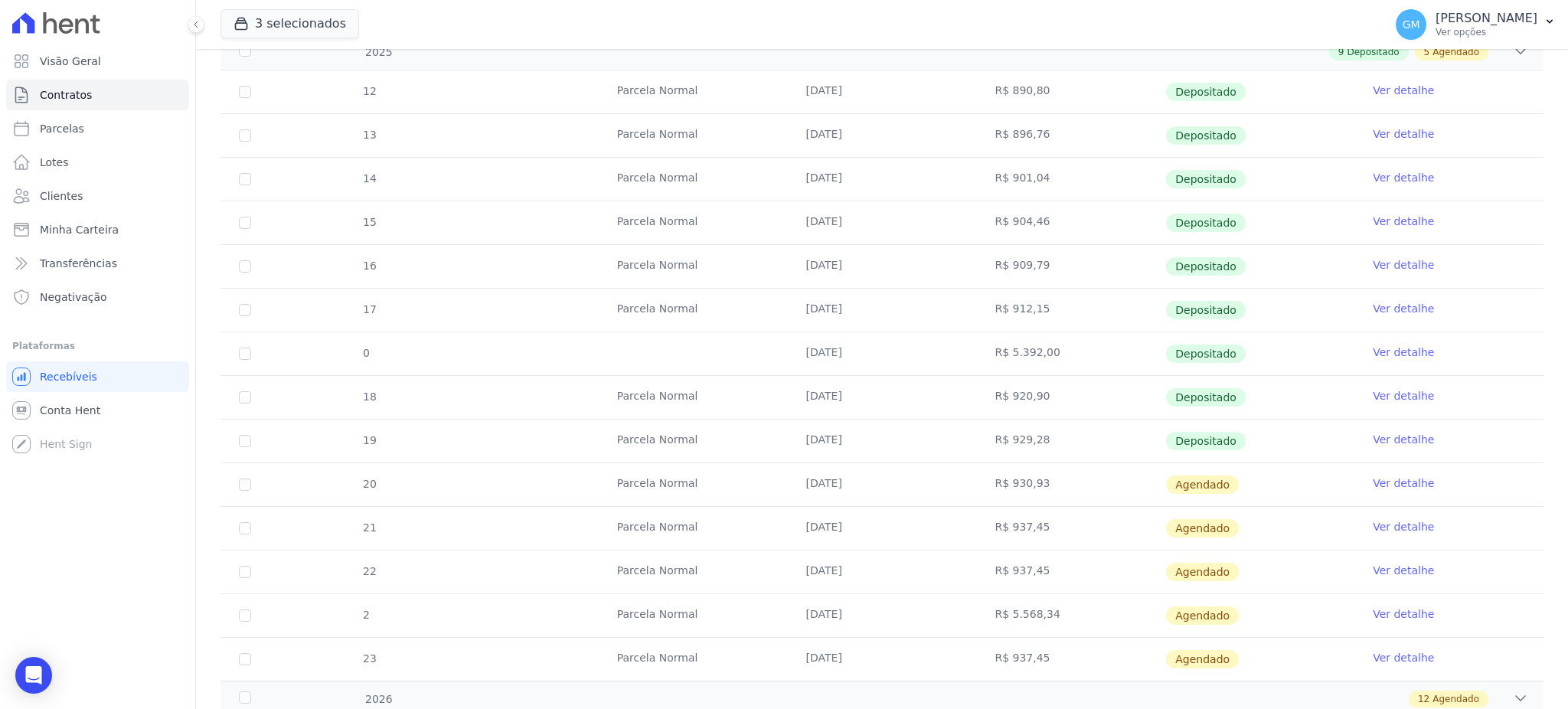
scroll to position [450, 0]
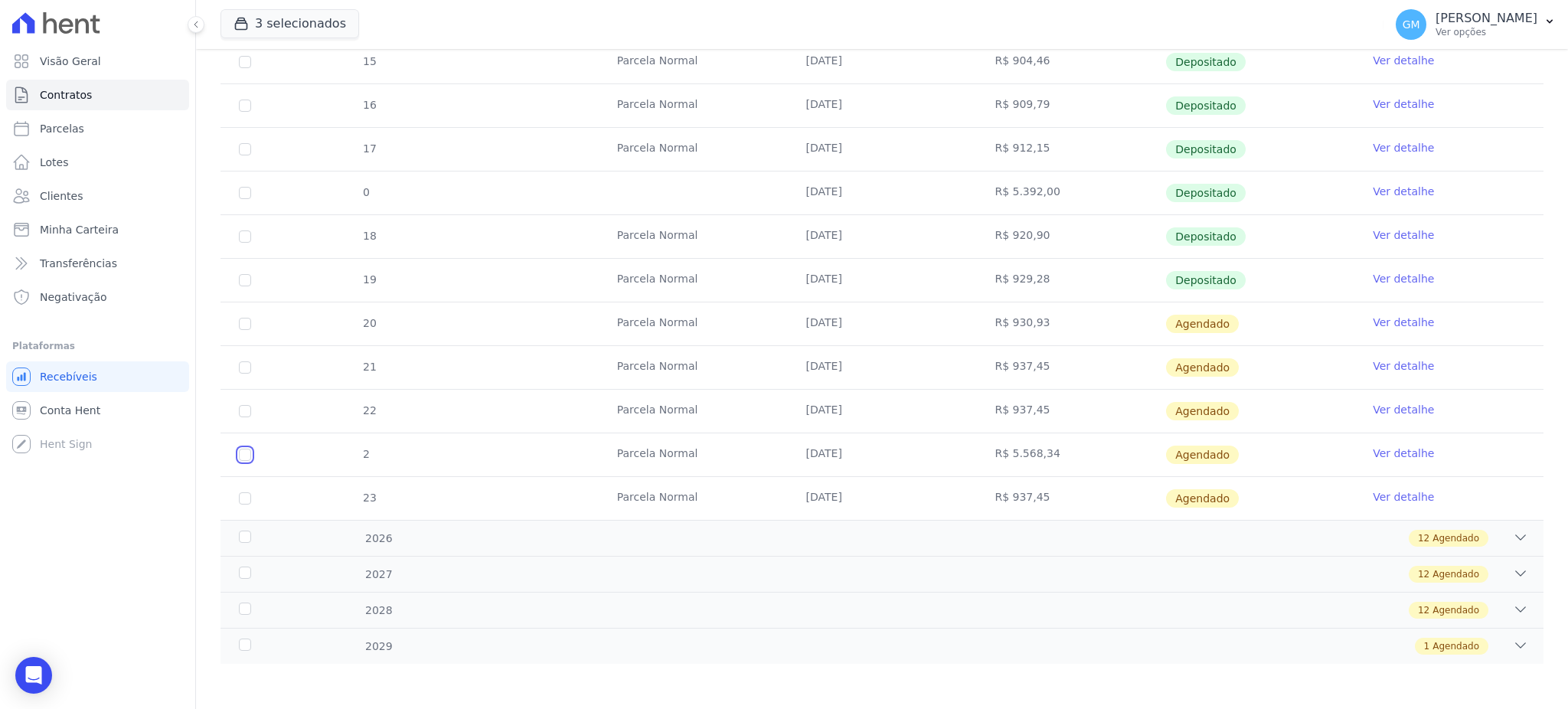
click at [244, 451] on input "checkbox" at bounding box center [245, 455] width 12 height 12
checkbox input "true"
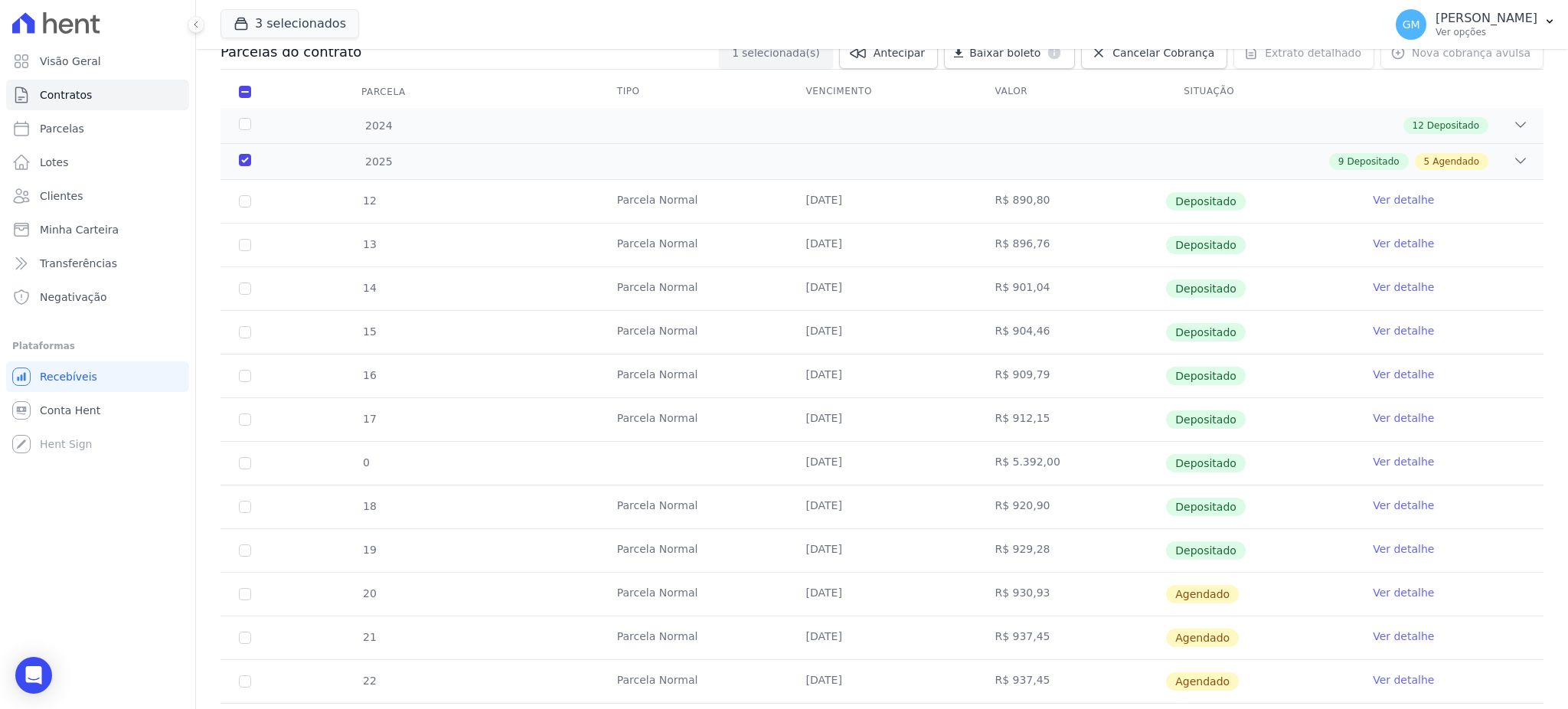
scroll to position [0, 0]
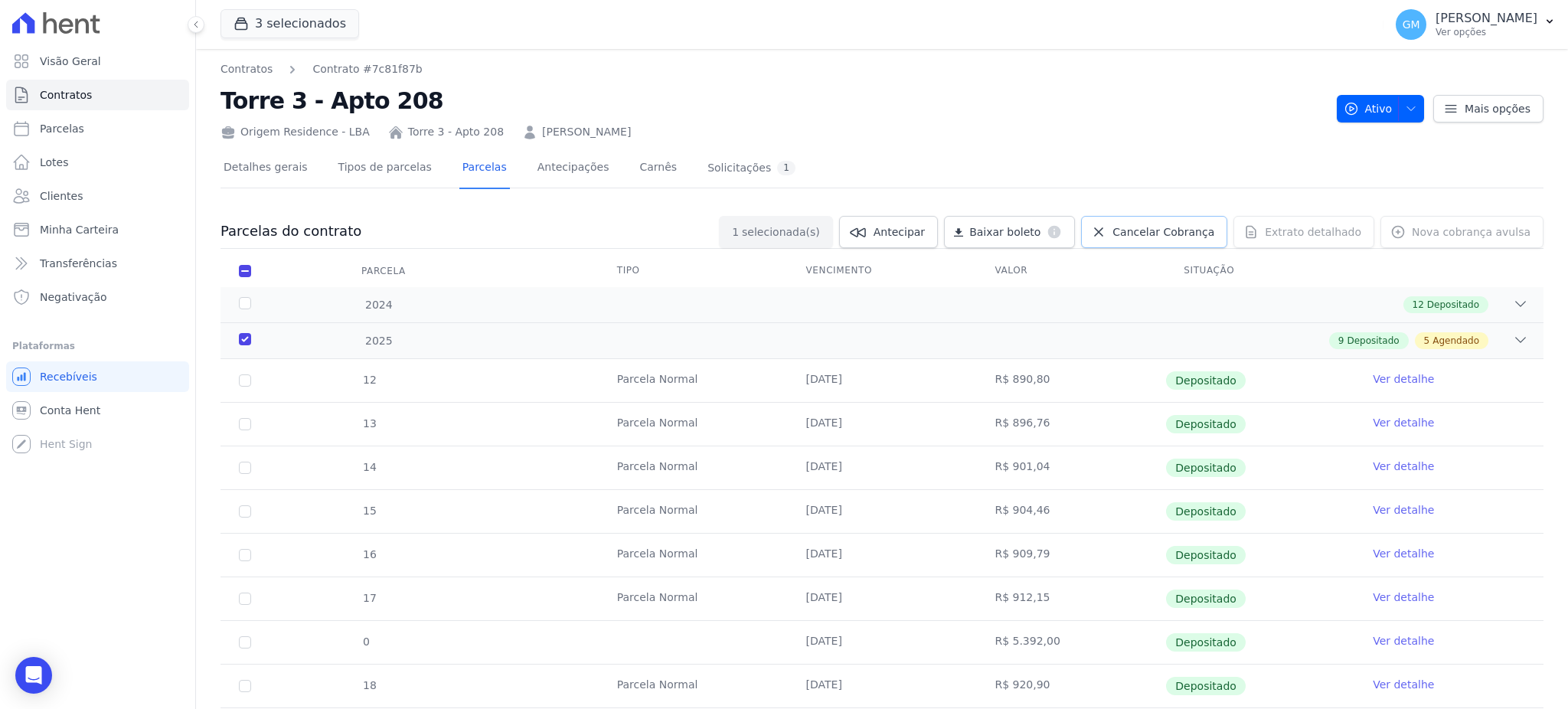
click at [1157, 233] on span "Cancelar Cobrança" at bounding box center [1163, 232] width 102 height 15
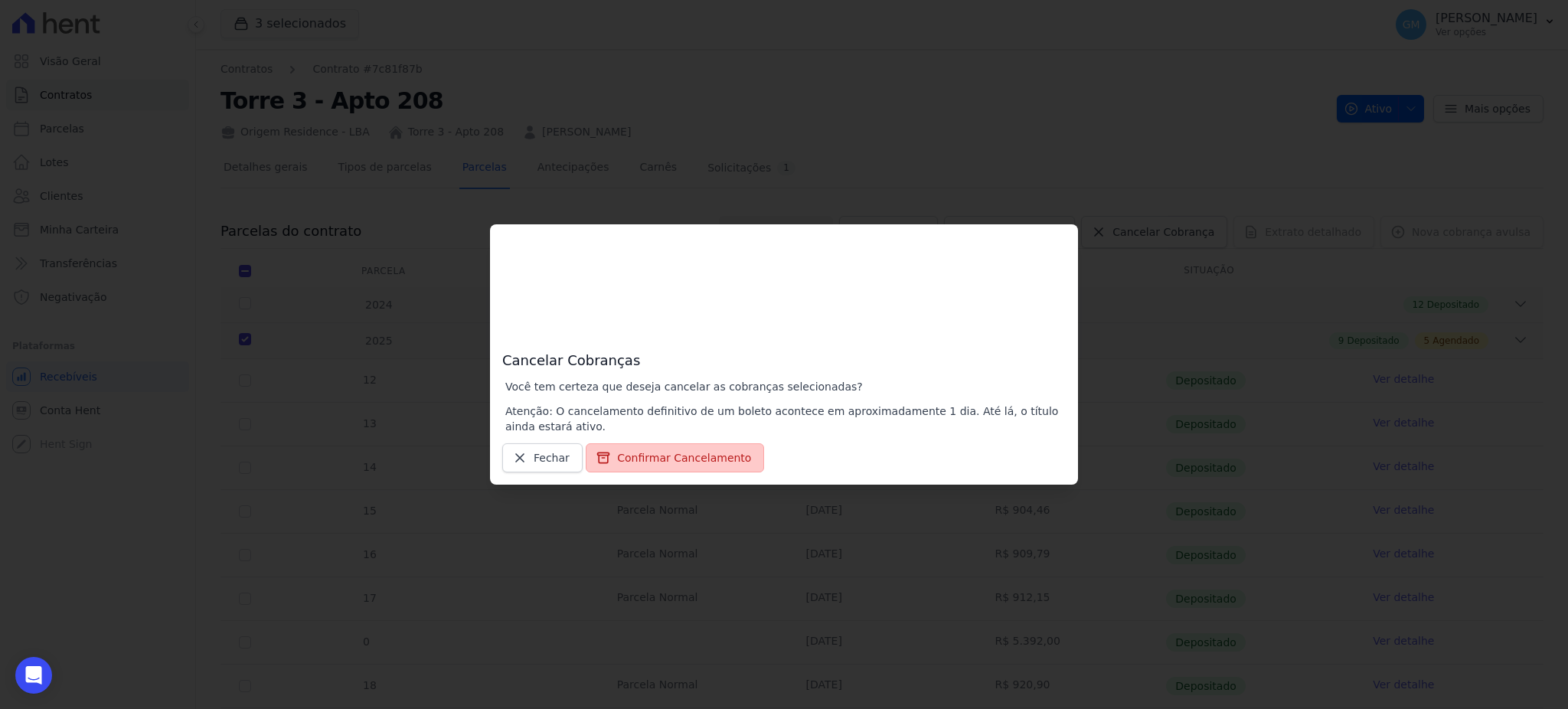
click at [624, 459] on button "Confirmar Cancelamento" at bounding box center [675, 458] width 178 height 29
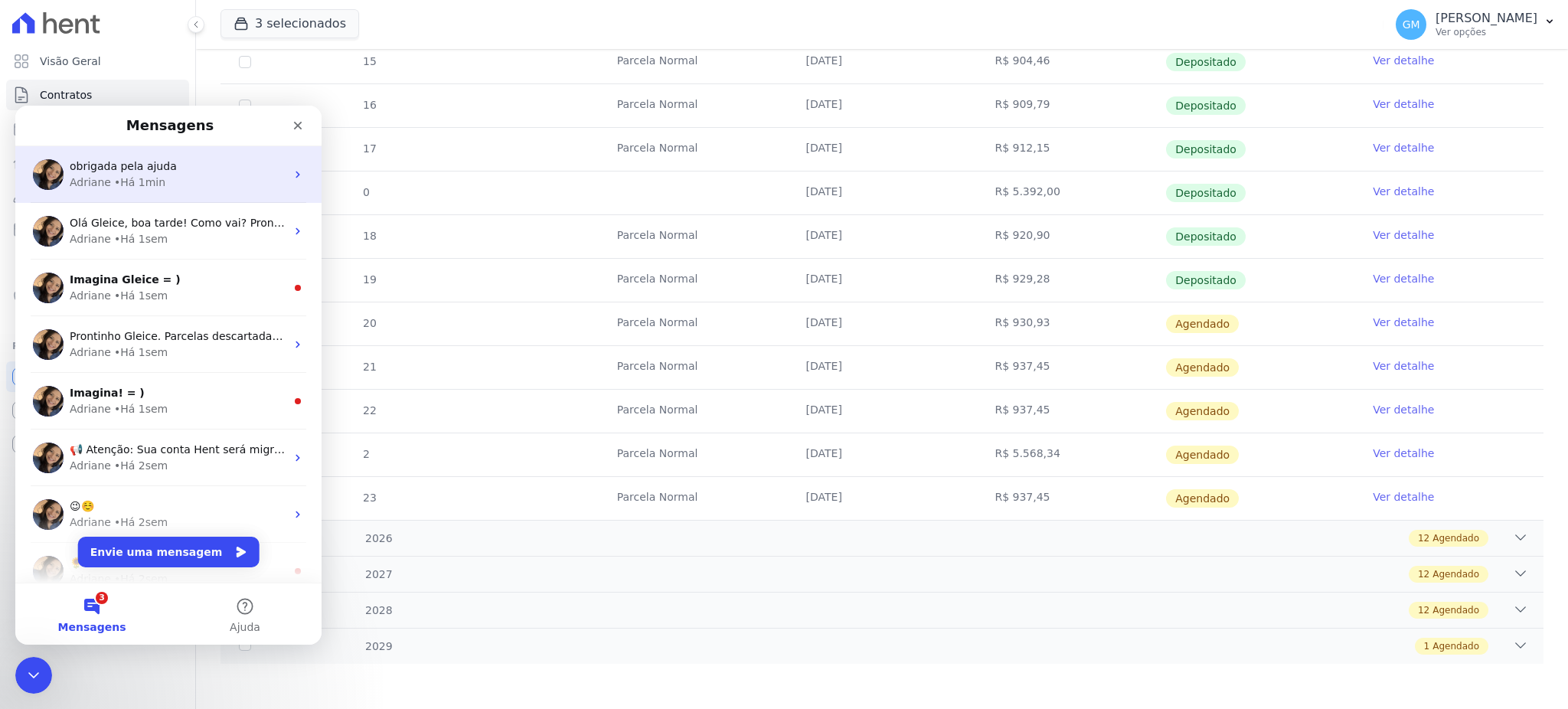
click at [136, 175] on div "• Há 1min" at bounding box center [139, 183] width 51 height 16
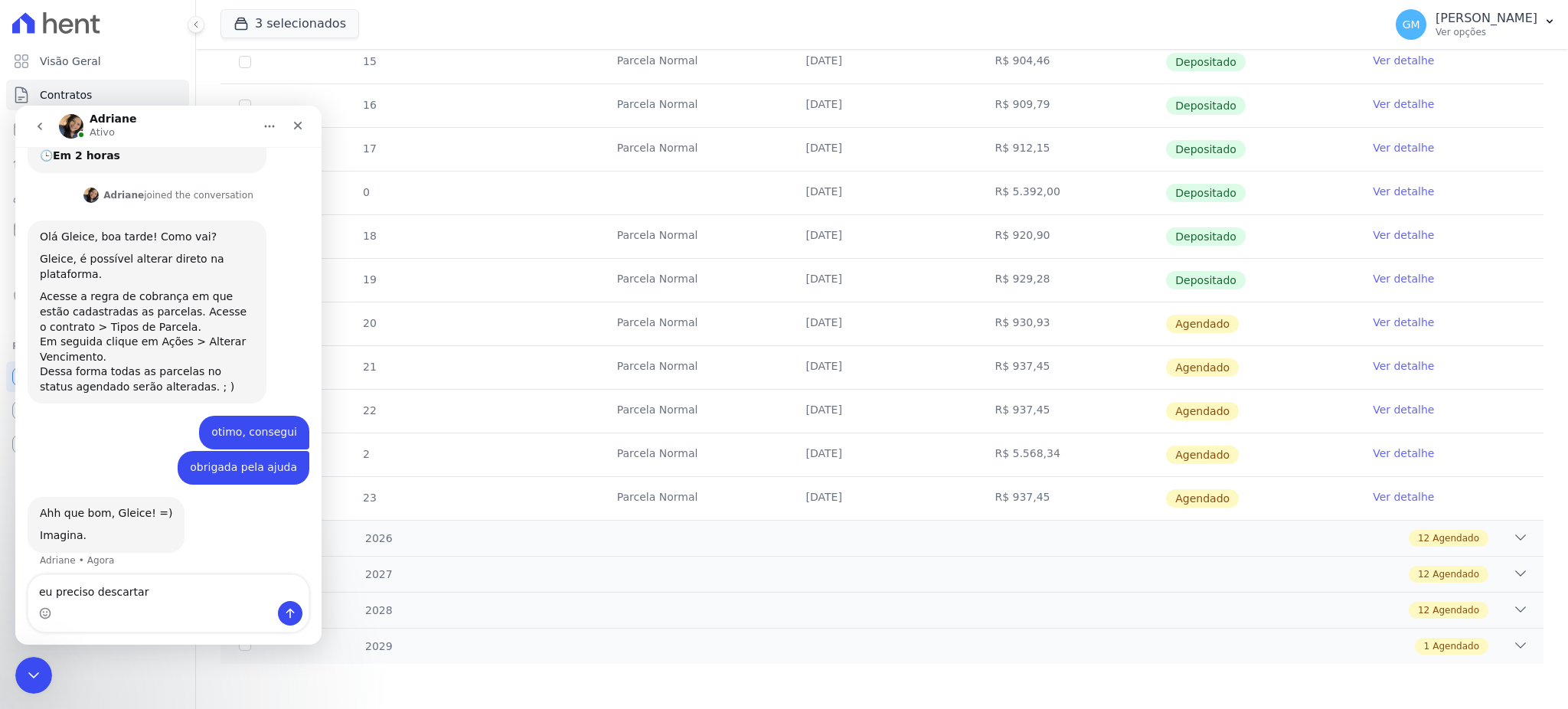
scroll to position [284, 0]
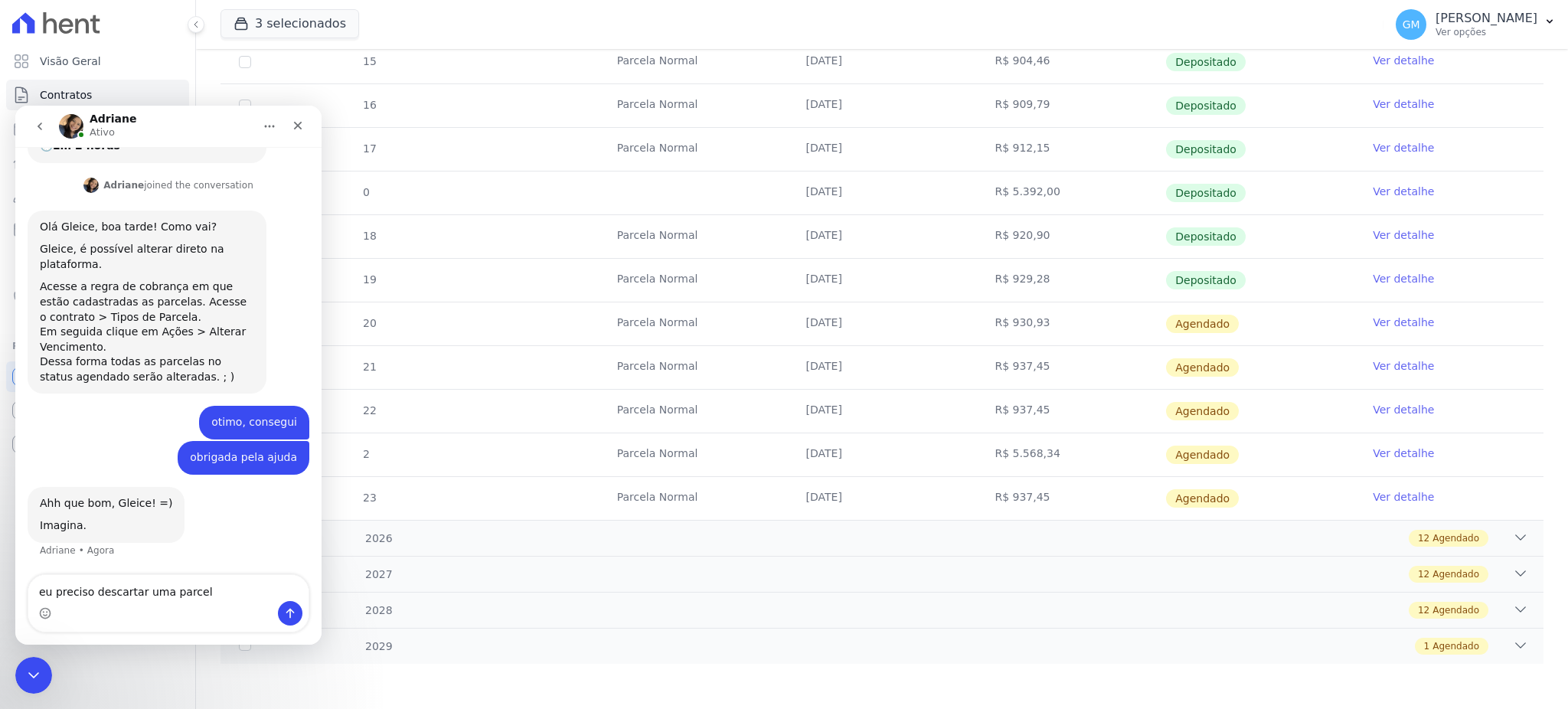
type textarea "eu preciso descartar uma parcela"
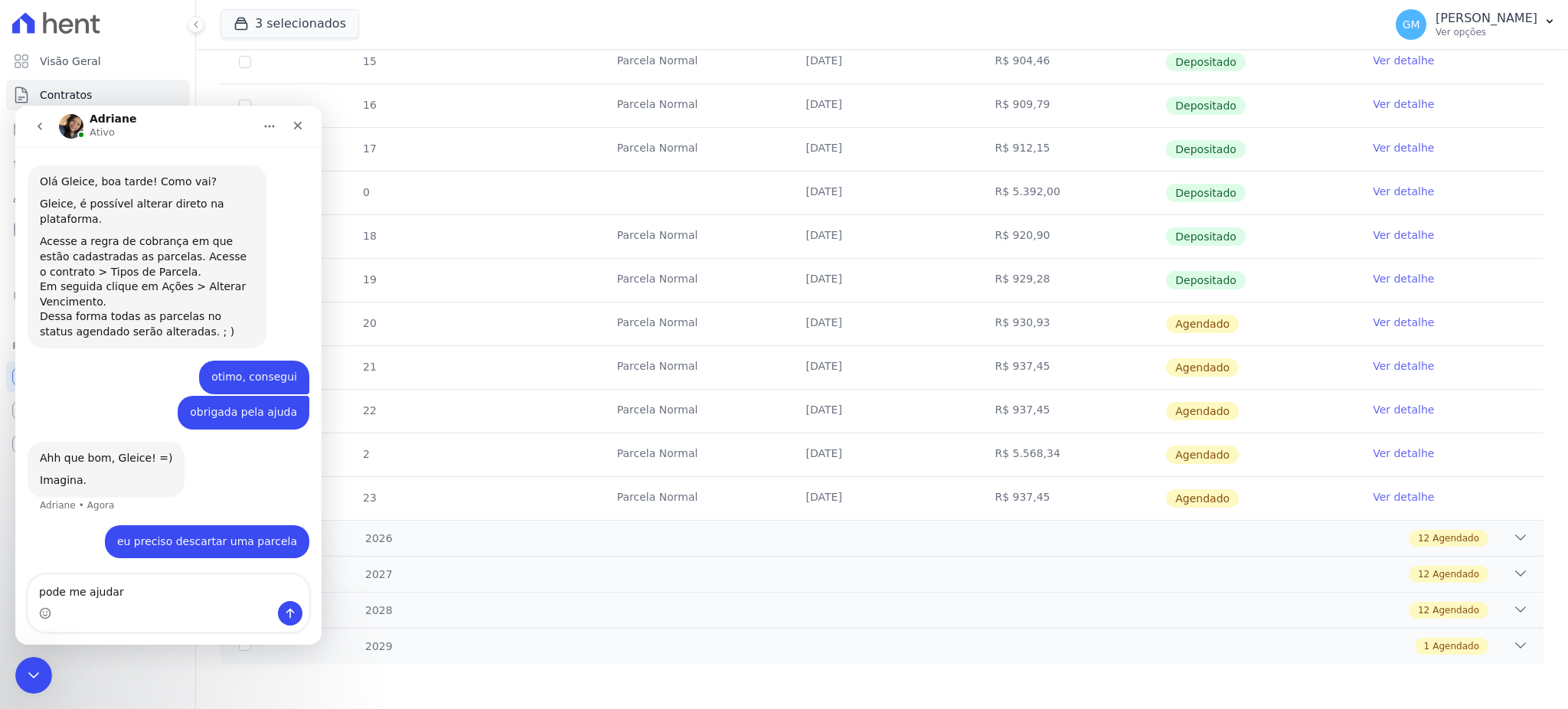
type textarea "pode me ajudar?"
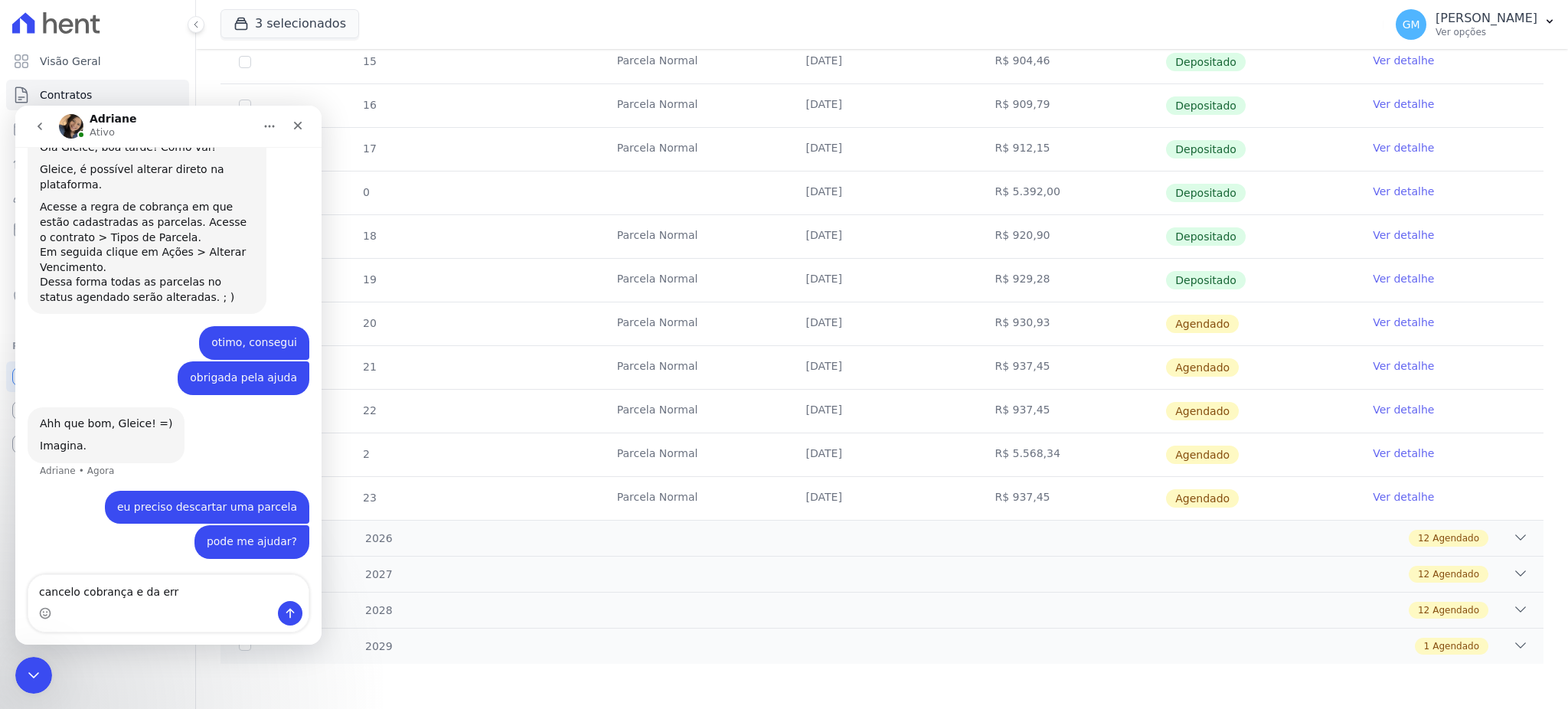
type textarea "cancelo cobrança e da erro"
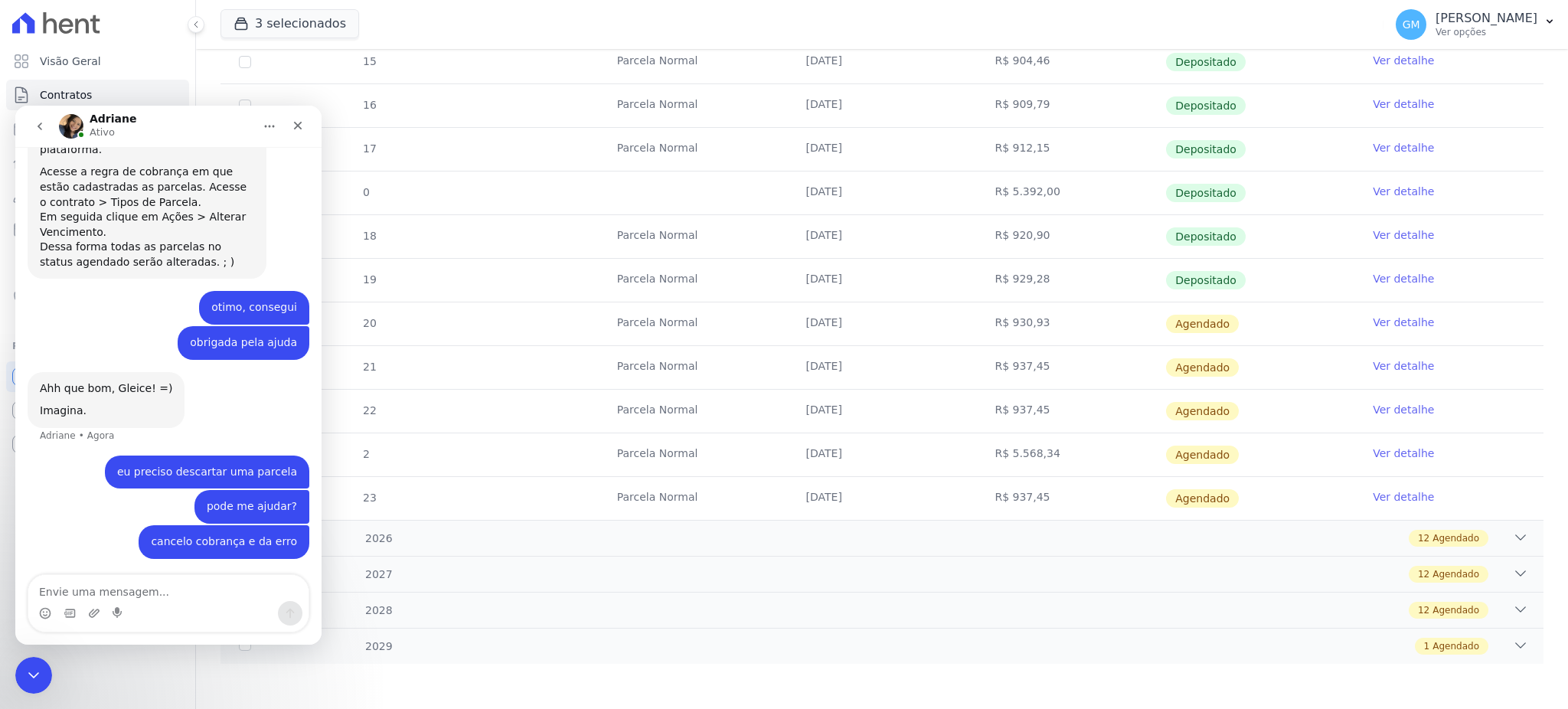
click at [1391, 452] on link "Ver detalhe" at bounding box center [1404, 453] width 62 height 15
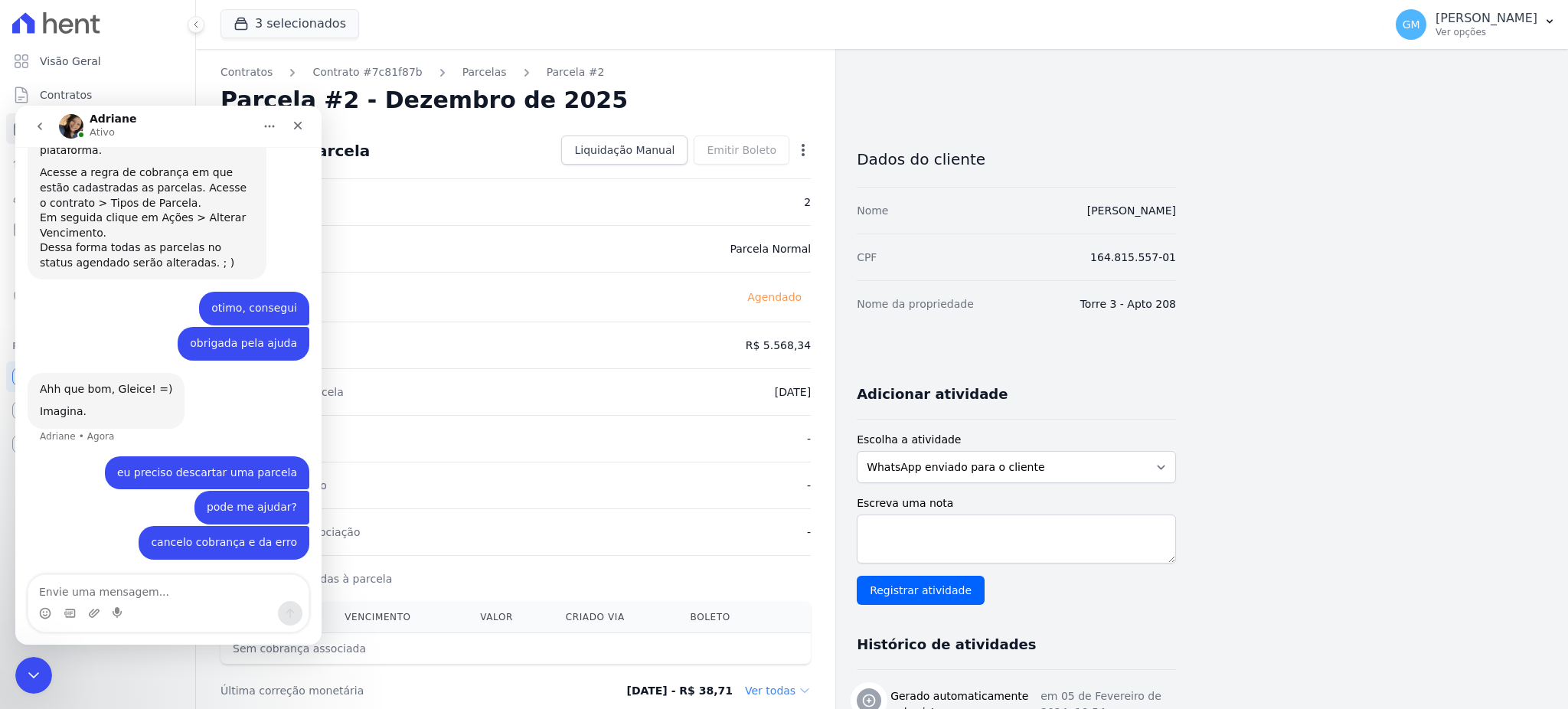
drag, startPoint x: 1111, startPoint y: 203, endPoint x: 1200, endPoint y: 213, distance: 89.6
click at [1200, 213] on div "Contratos Contrato #7c81f87b Parcelas Parcela #2 Parcela #2 - Dezembro de 2025 …" at bounding box center [870, 541] width 1348 height 985
copy link "Jean Damazio da Silva"
drag, startPoint x: 80, startPoint y: 604, endPoint x: 91, endPoint y: 597, distance: 13.0
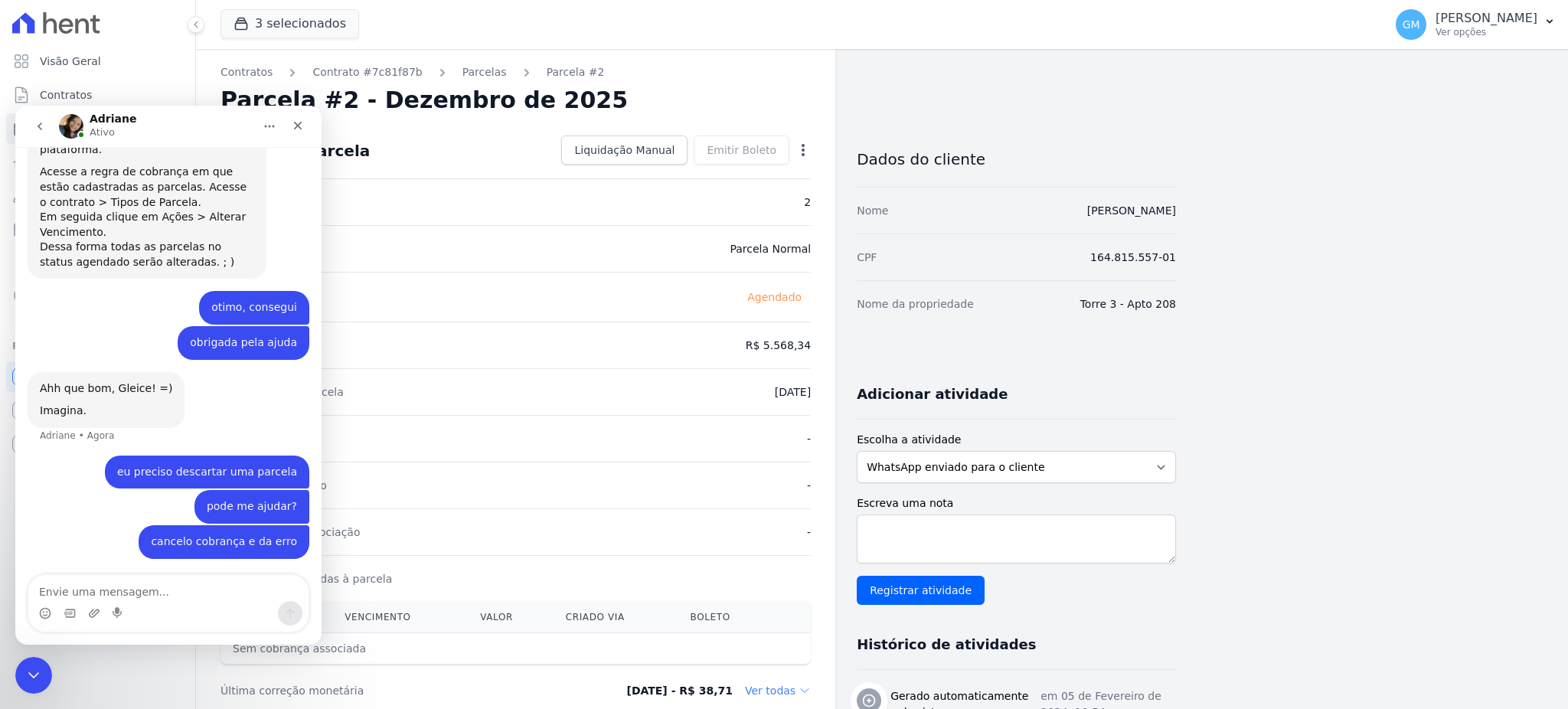
click at [82, 604] on div "Messenger da Intercom" at bounding box center [168, 613] width 280 height 24
click at [95, 588] on textarea "Envie uma mensagem..." at bounding box center [168, 588] width 280 height 26
paste textarea "Jean Damazio Da Silva"
type textarea "Jean Damazio Da Silva"
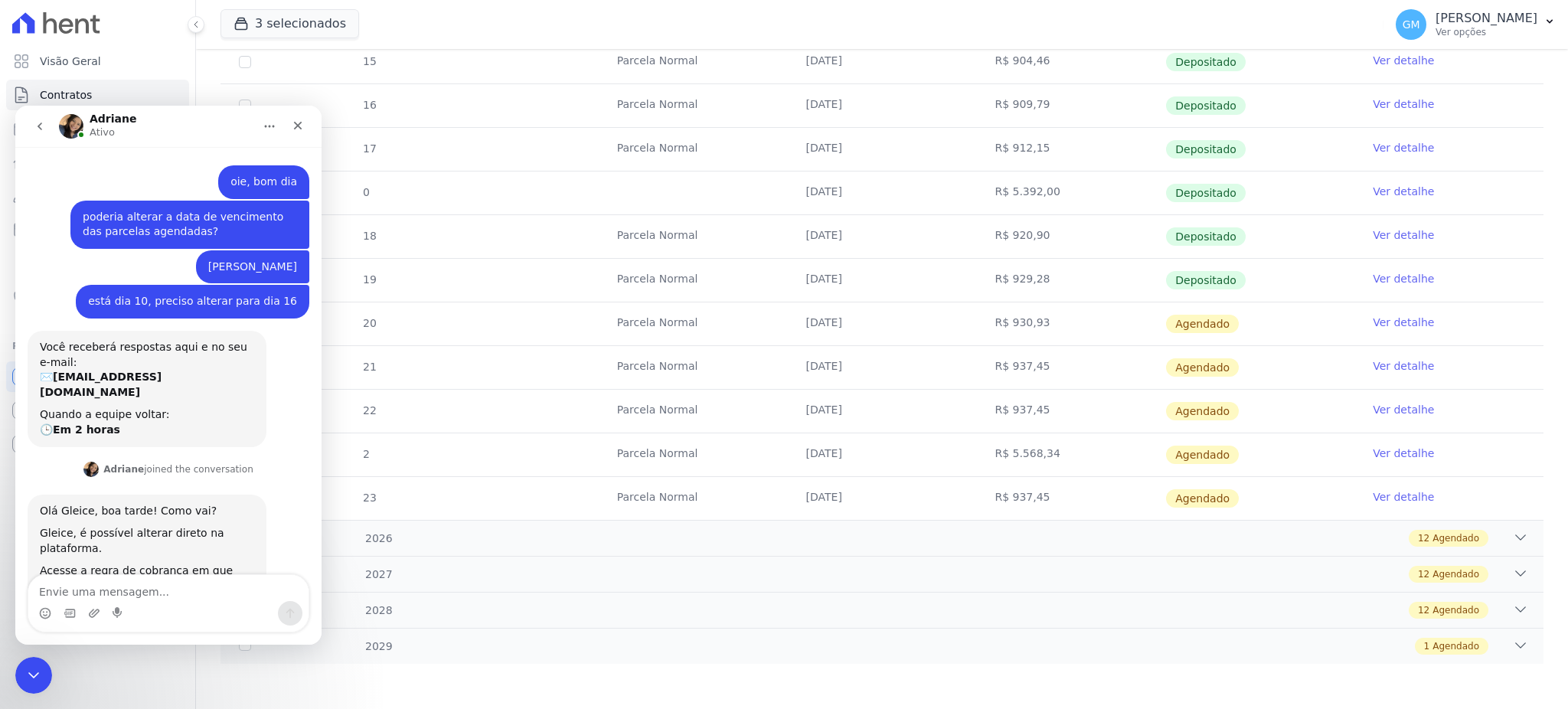
scroll to position [434, 0]
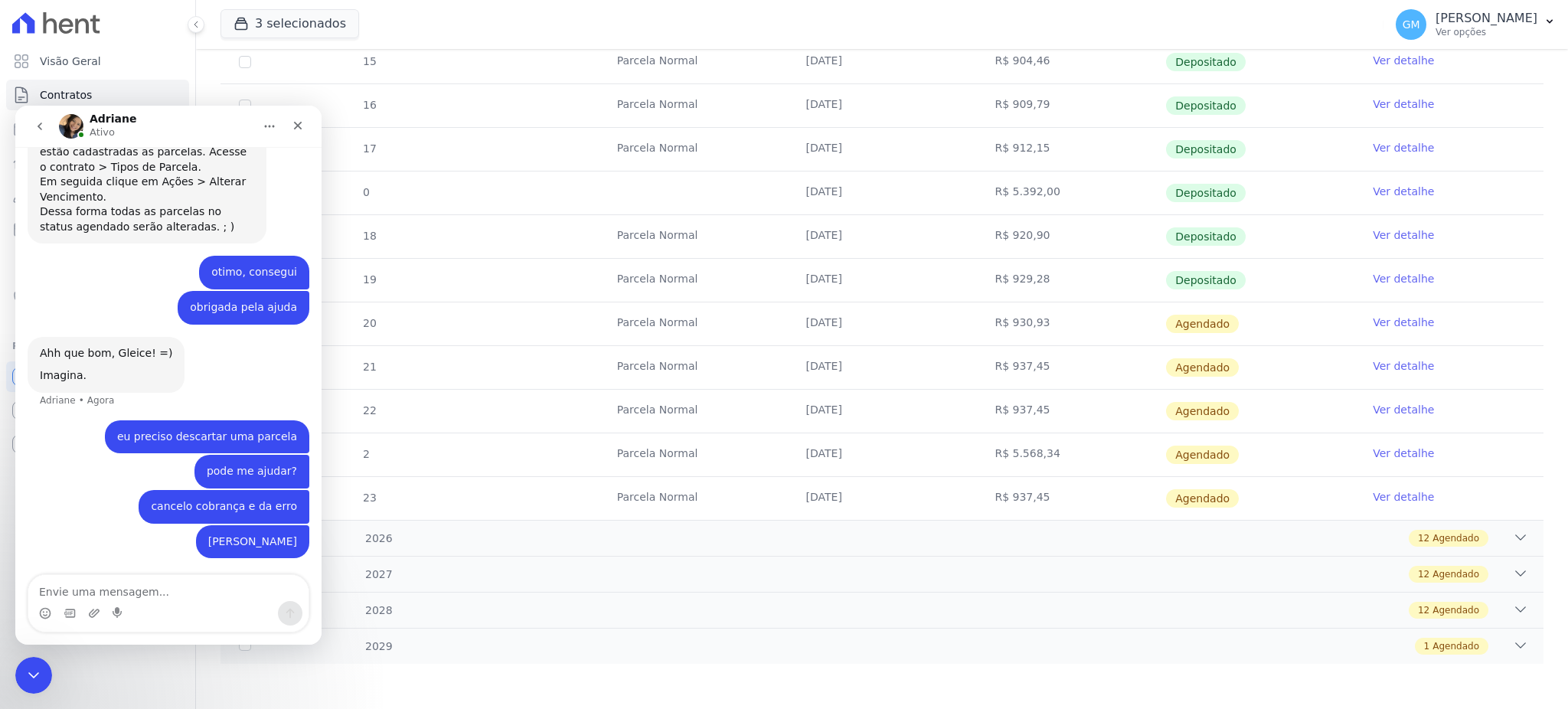
drag, startPoint x: 792, startPoint y: 449, endPoint x: 1225, endPoint y: 455, distance: 433.0
click at [1225, 455] on tr "2 Parcela Normal 20/12/2025 R$ 5.568,34 Agendado Ver detalhe" at bounding box center [881, 455] width 1323 height 44
copy tr "20/12/2025 R$ 5.568,34 Agendado"
click at [160, 594] on textarea "Envie uma mensagem..." at bounding box center [168, 588] width 280 height 26
paste textarea "20/12/2025 R$ 5.568,34 Agendado"
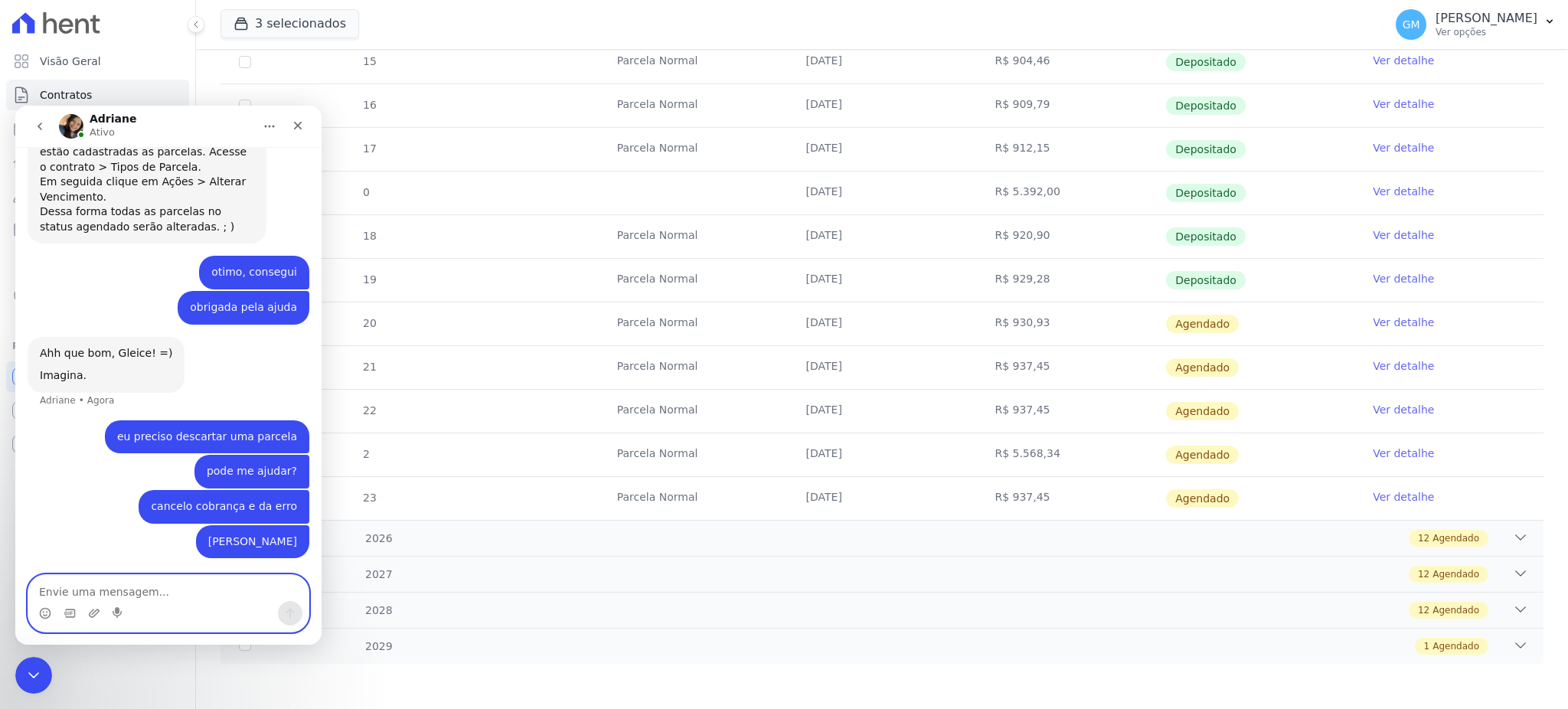
type textarea "20/12/2025 R$ 5.568,34 Agendado"
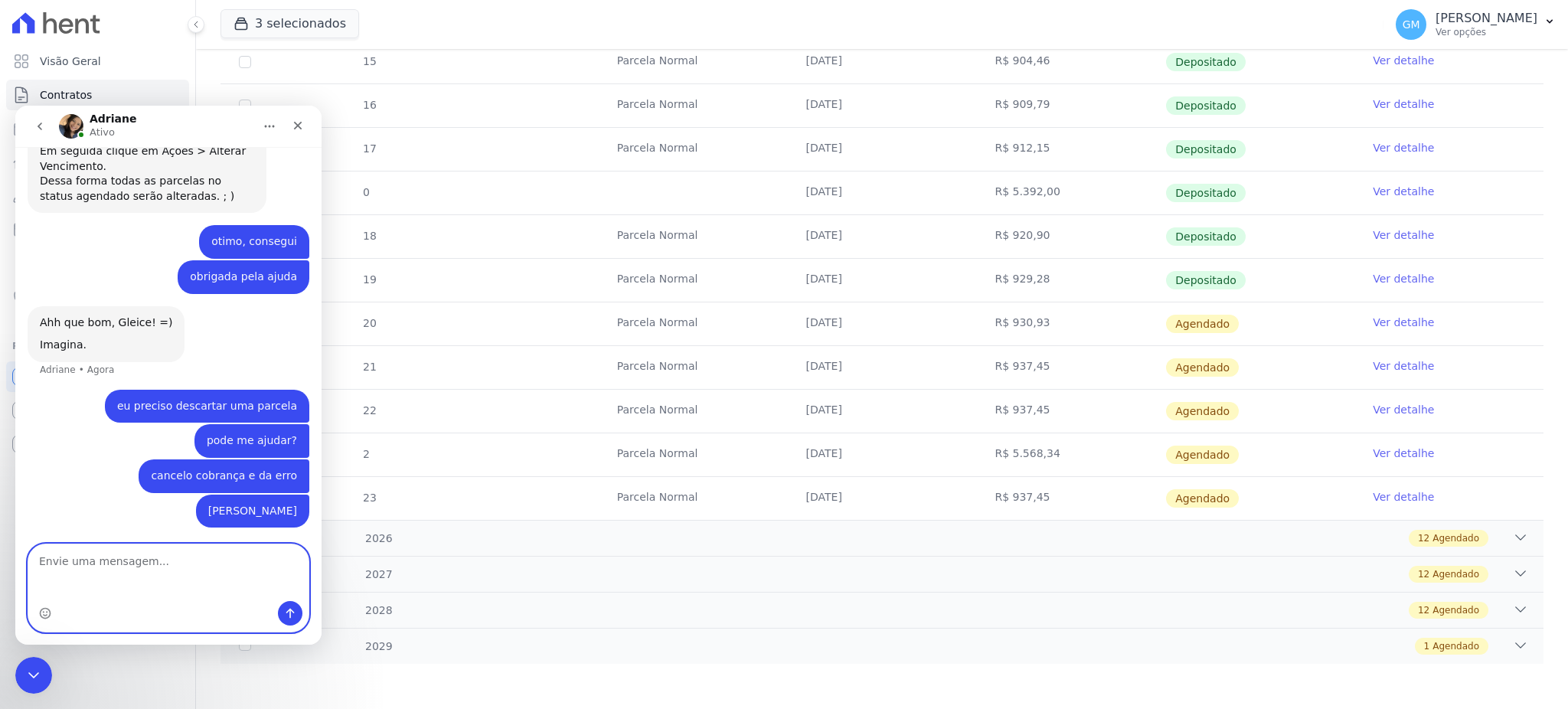
scroll to position [498, 0]
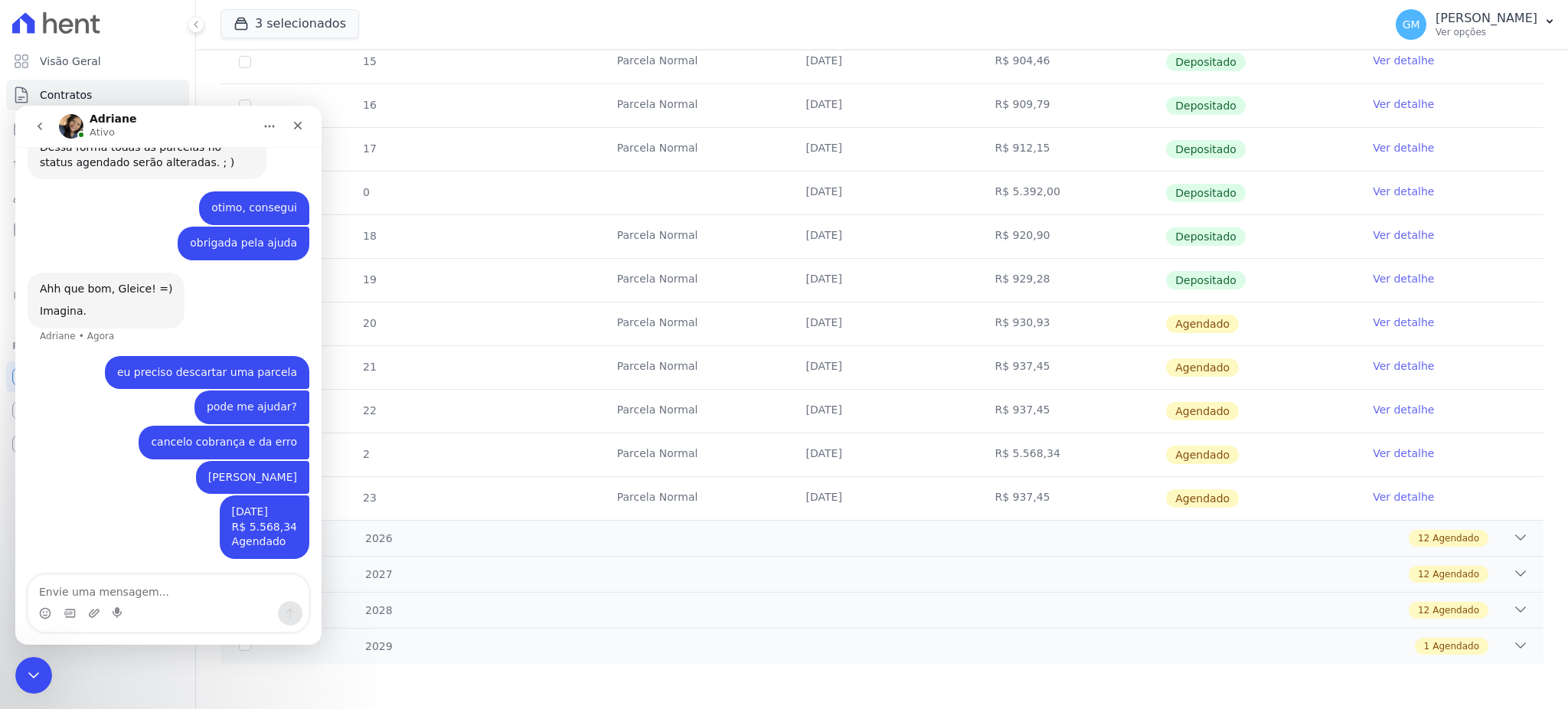
click at [1454, 521] on div "12 Parcela Normal 25/01/2025 R$ 890,80 Depositado Ver detalhe 13 Parcela Normal…" at bounding box center [882, 215] width 1372 height 622
click at [1447, 547] on div "2026 12 Agendado" at bounding box center [881, 538] width 1323 height 36
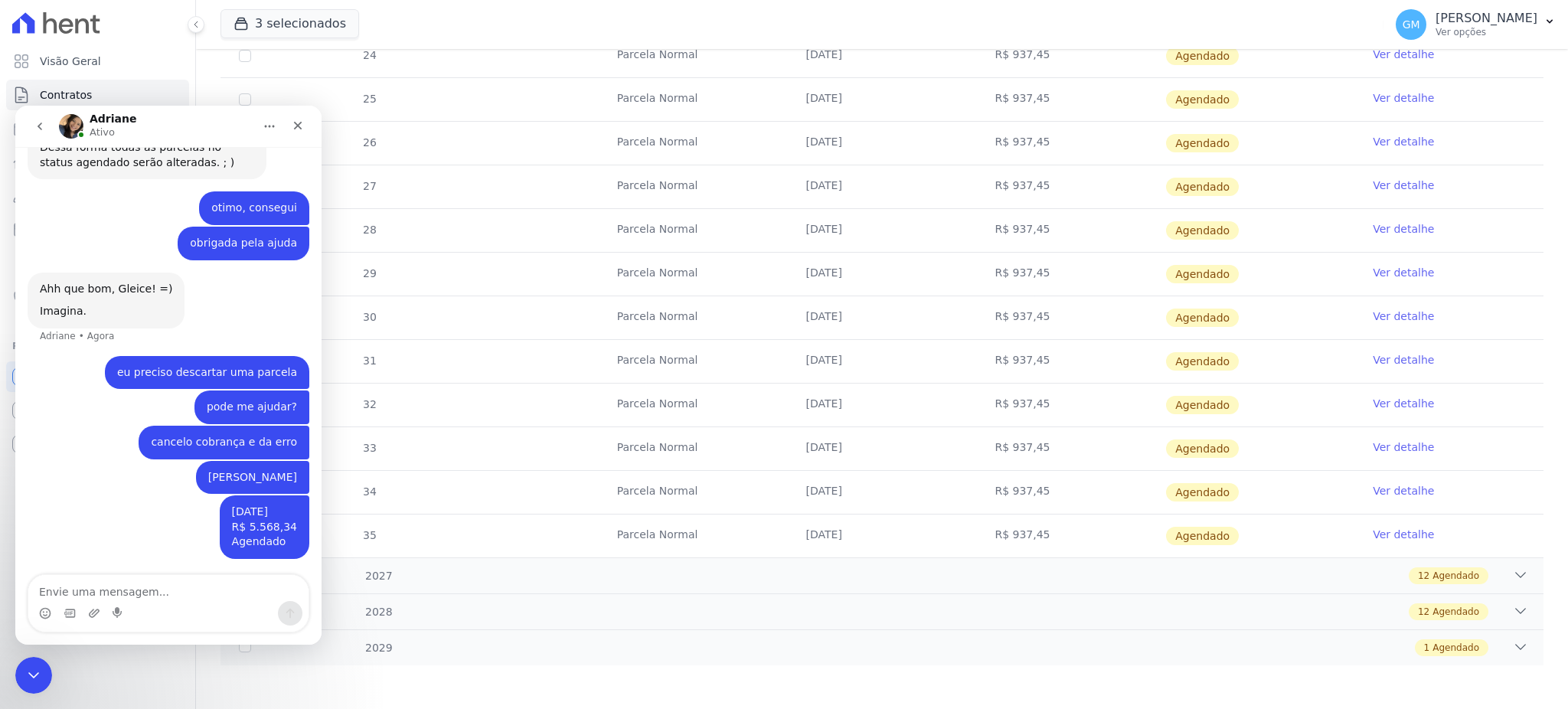
scroll to position [974, 0]
click at [1441, 577] on span "Agendado" at bounding box center [1456, 573] width 47 height 14
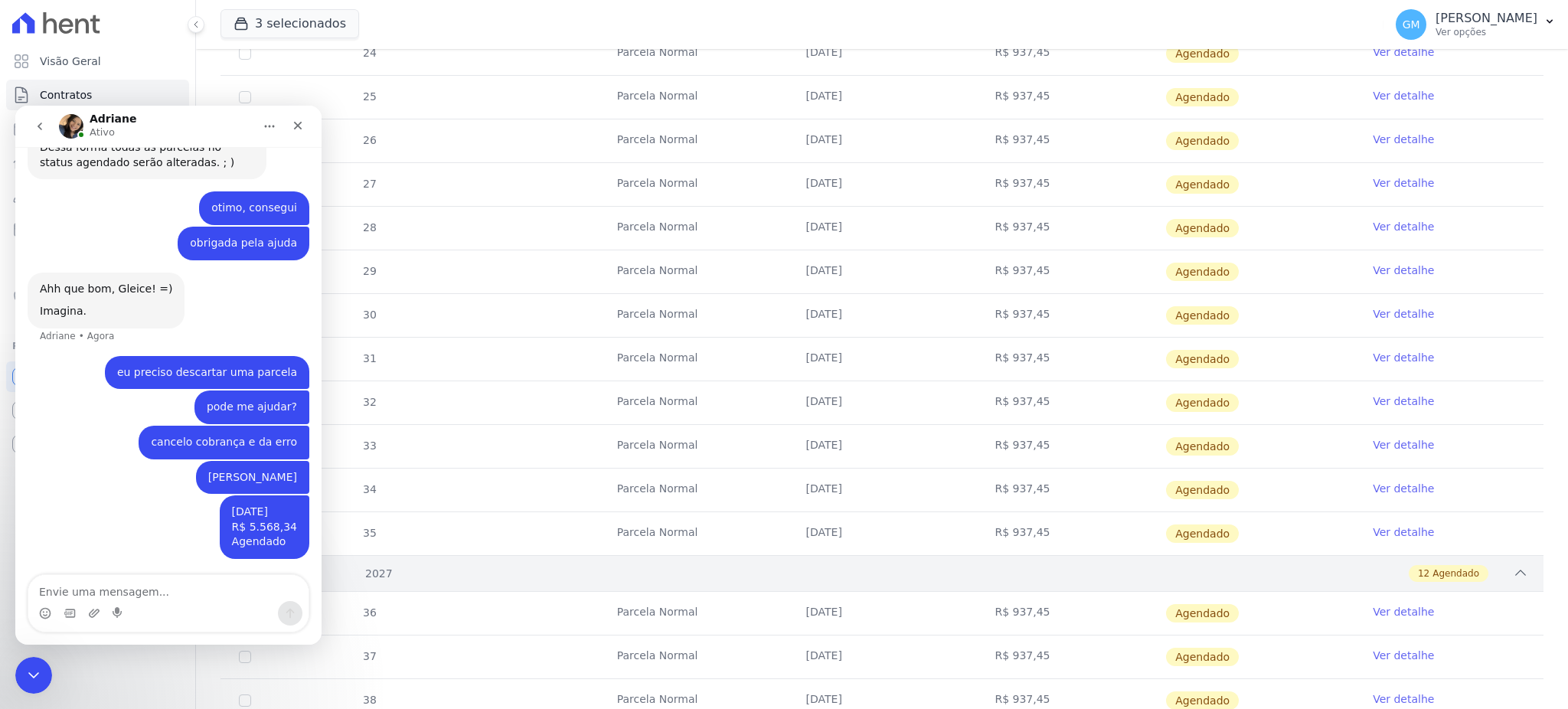
scroll to position [1499, 0]
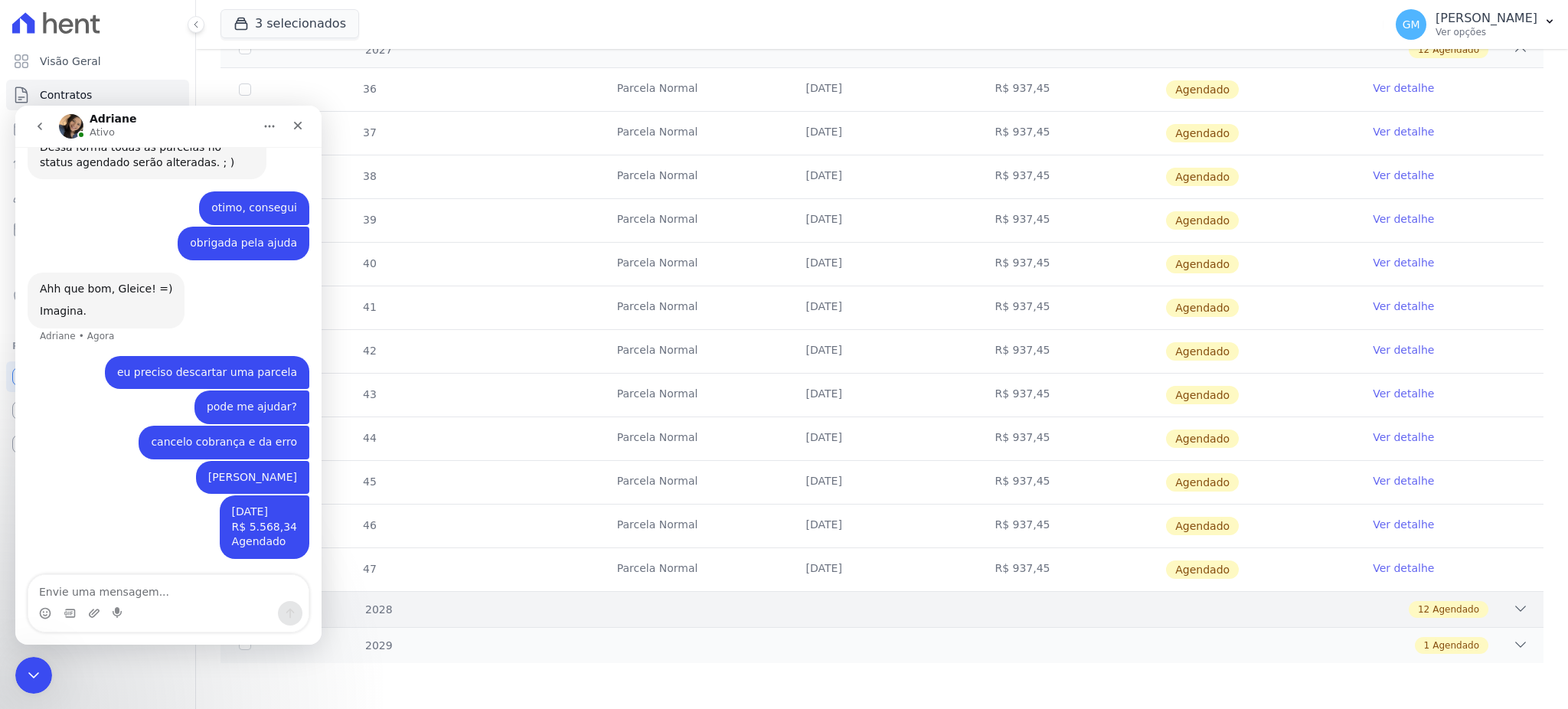
click at [1438, 621] on div "2028 12 Agendado" at bounding box center [881, 609] width 1323 height 36
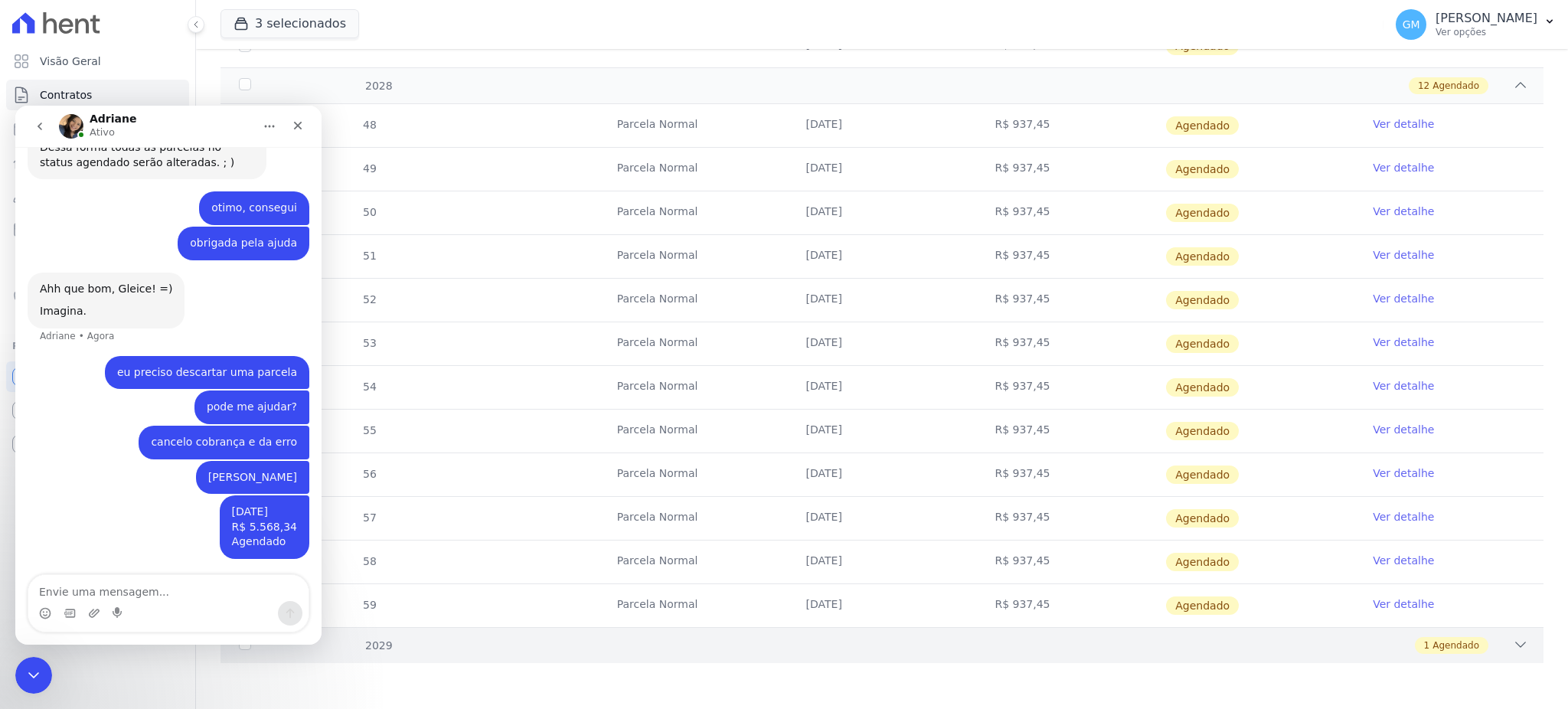
click at [1438, 647] on span "Agendado" at bounding box center [1456, 645] width 47 height 14
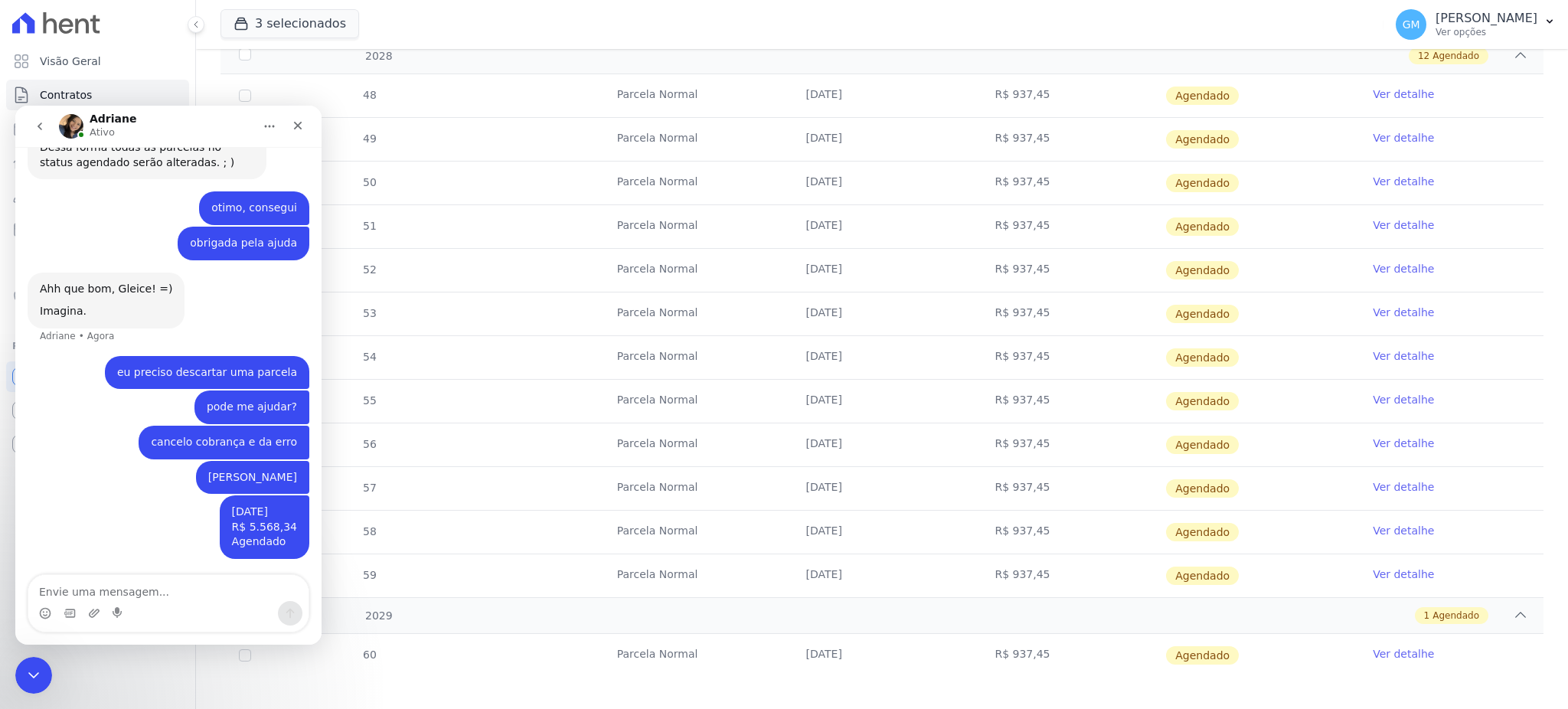
scroll to position [2066, 0]
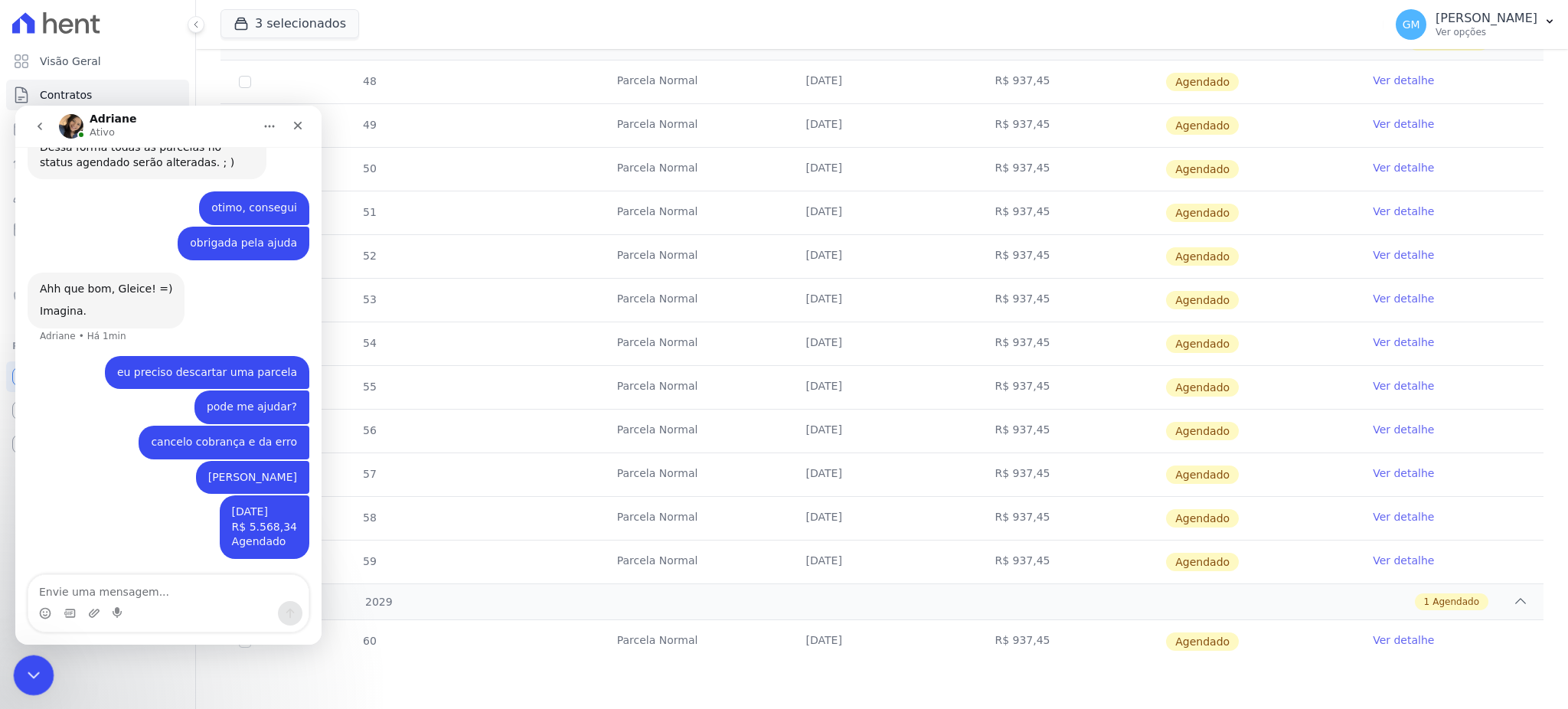
drag, startPoint x: 22, startPoint y: 669, endPoint x: 33, endPoint y: 664, distance: 12.1
click at [19, 668] on div "Encerramento do Messenger da Intercom" at bounding box center [31, 673] width 36 height 36
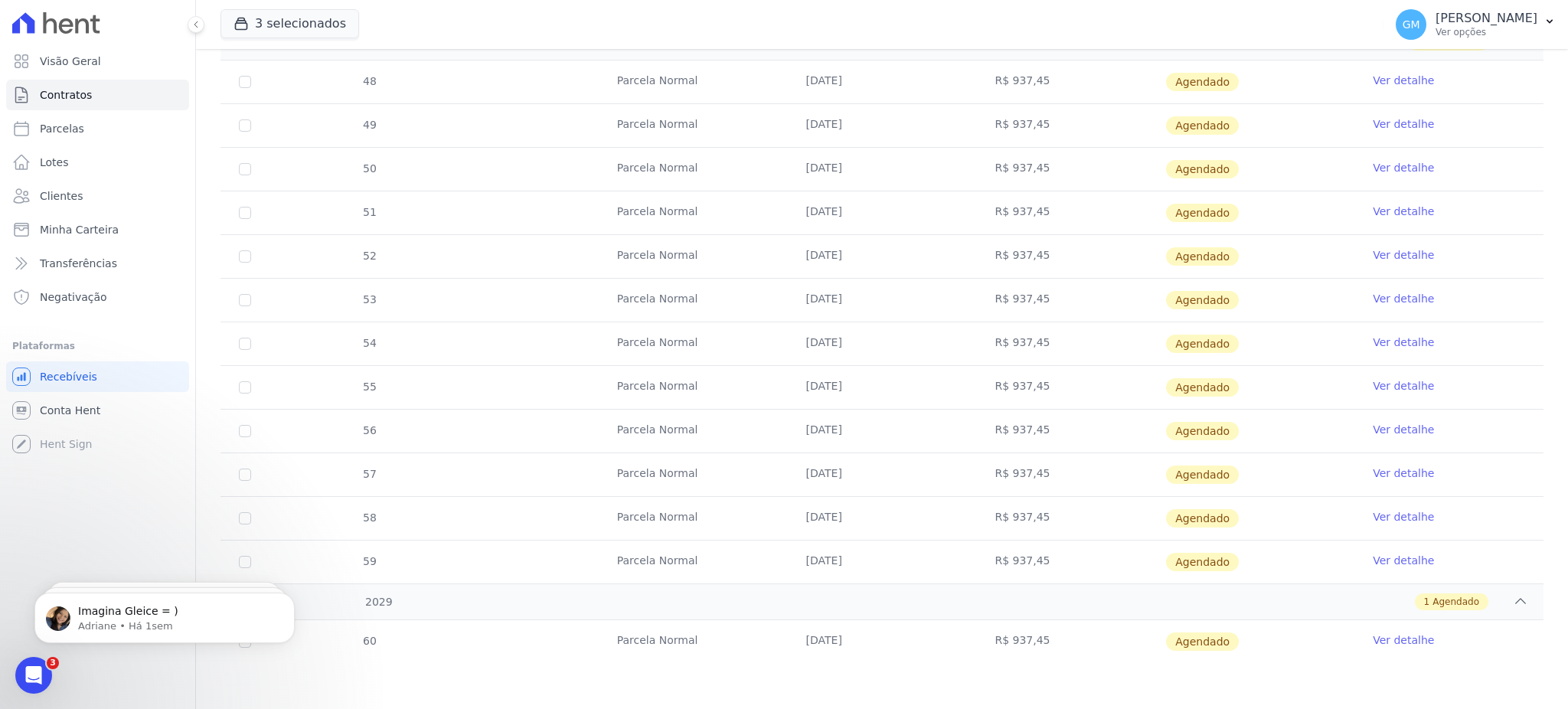
scroll to position [0, 0]
click at [56, 198] on span "Clientes" at bounding box center [61, 196] width 43 height 15
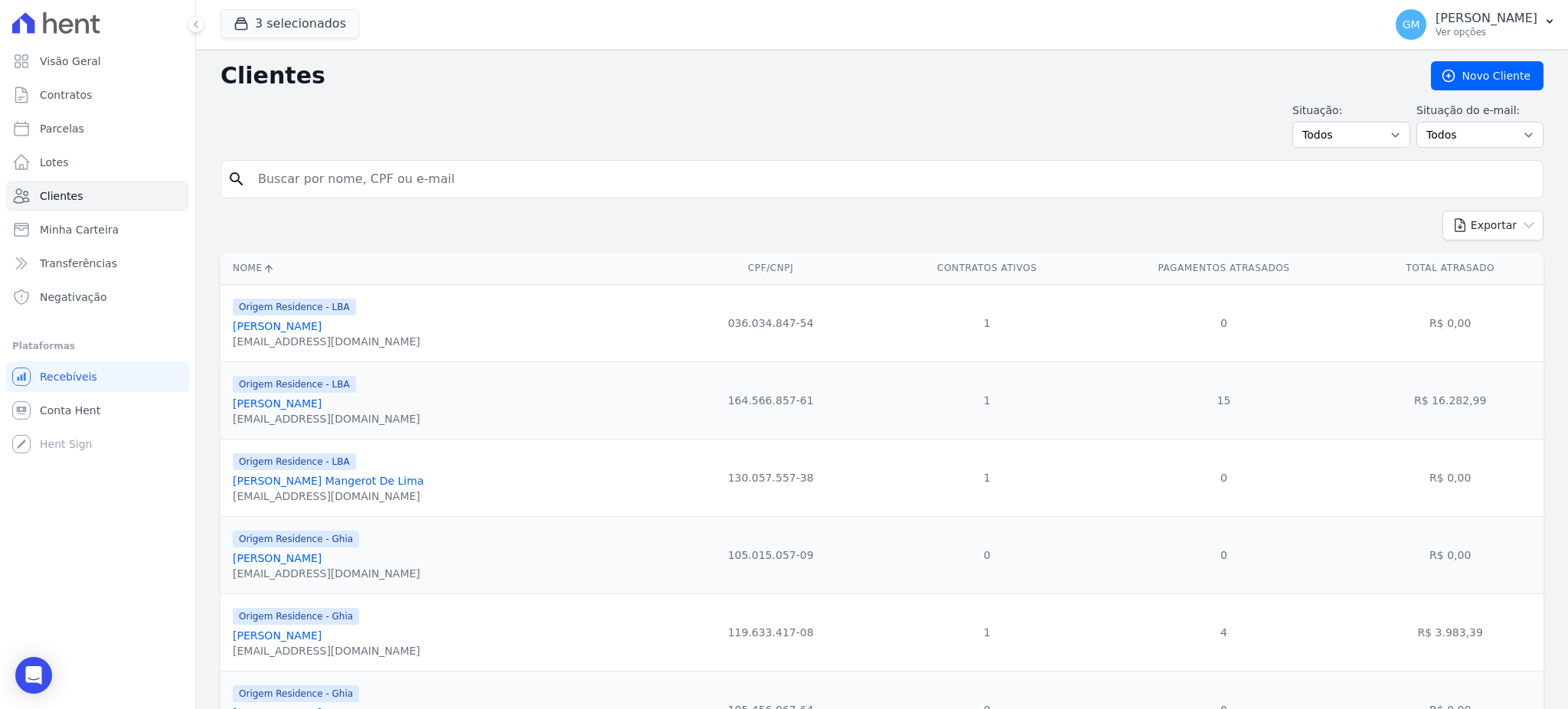
click at [308, 183] on input "search" at bounding box center [893, 179] width 1288 height 31
type input "Taynara Jeronimo Fernandes de Souza"
drag, startPoint x: 486, startPoint y: 178, endPoint x: 245, endPoint y: 179, distance: 241.0
click at [245, 179] on div "search Taynara Jeronimo Fernandes de Souza" at bounding box center [881, 179] width 1323 height 38
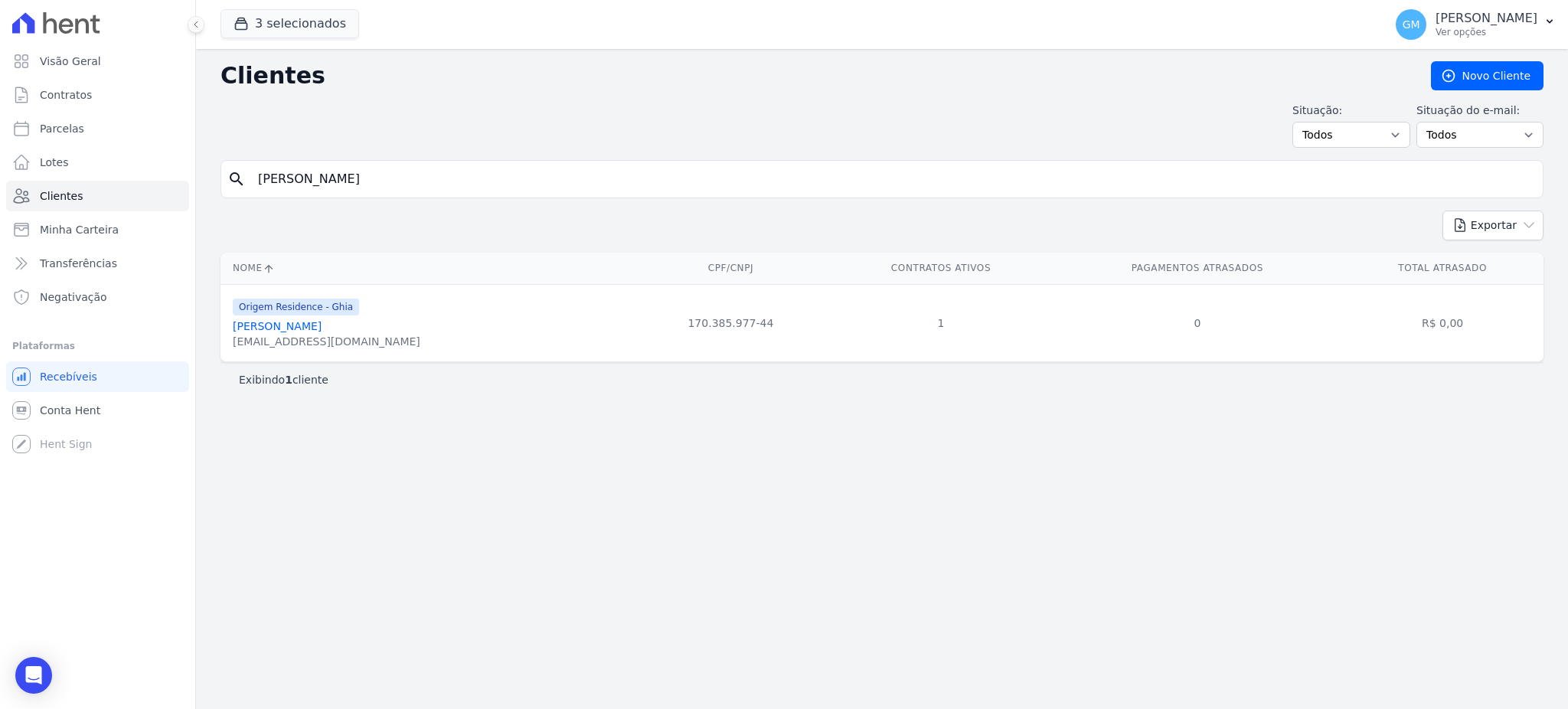
click at [322, 329] on link "Taynara Jeronimo Fernandes De Souza" at bounding box center [277, 326] width 89 height 12
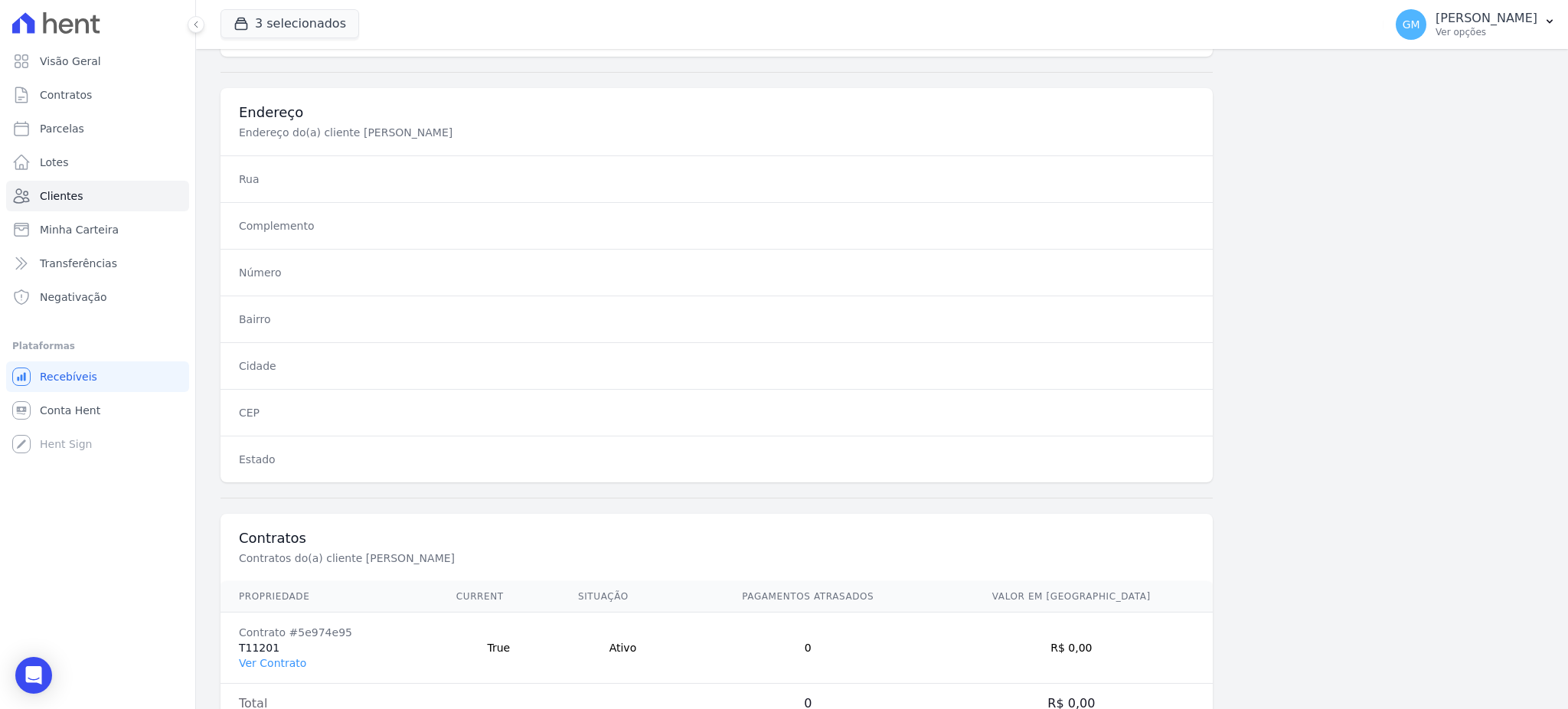
scroll to position [724, 0]
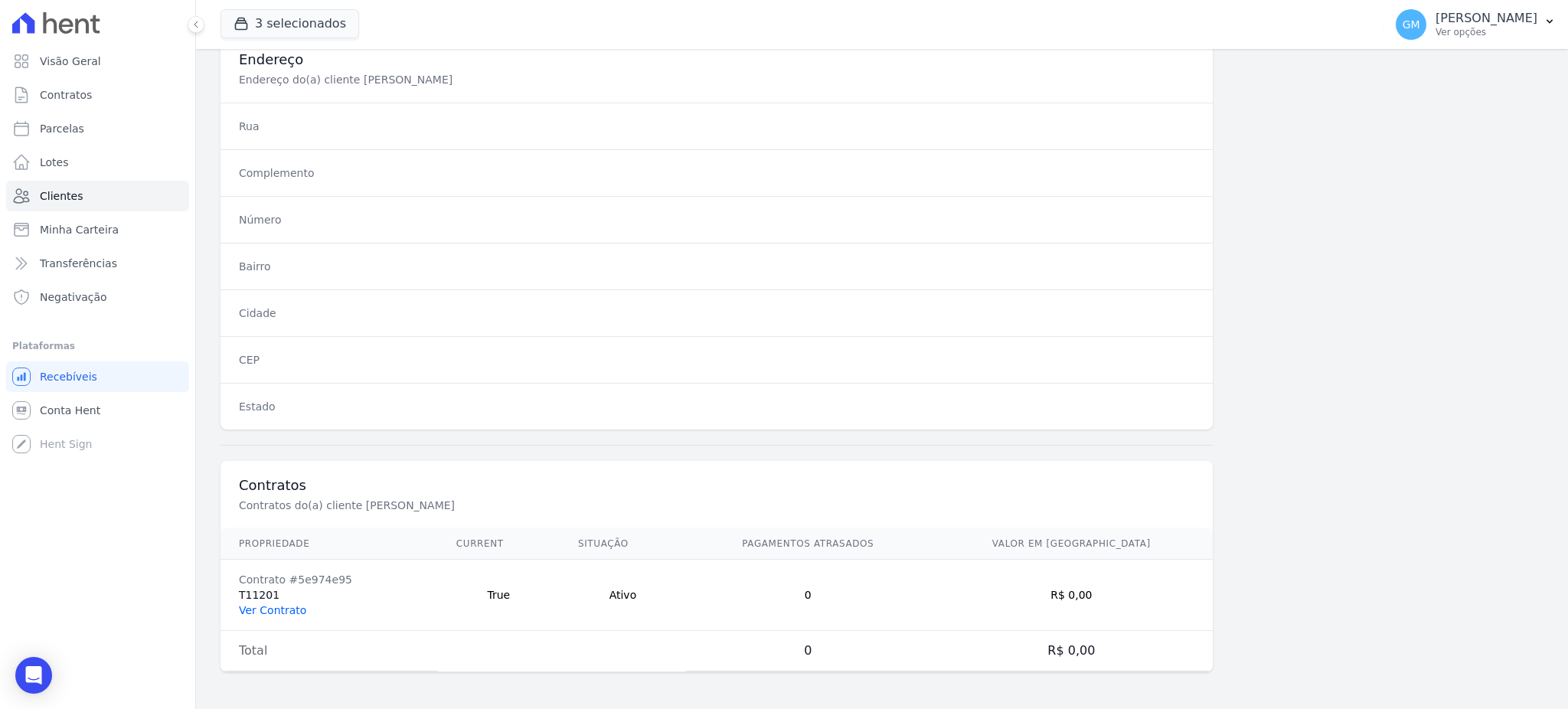
click at [271, 607] on link "Ver Contrato" at bounding box center [272, 610] width 67 height 12
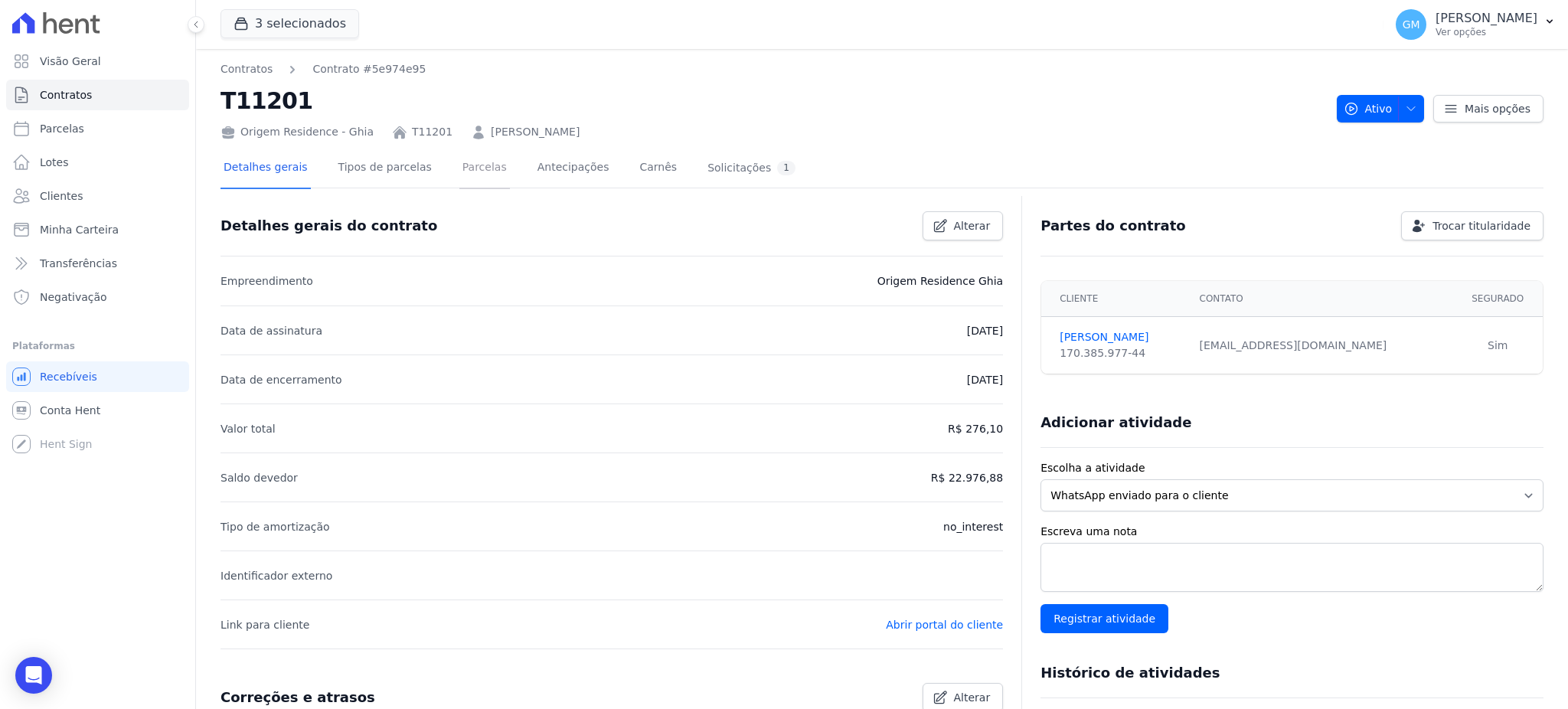
click at [475, 167] on link "Parcelas" at bounding box center [484, 169] width 50 height 41
click at [462, 168] on link "Parcelas" at bounding box center [484, 169] width 50 height 41
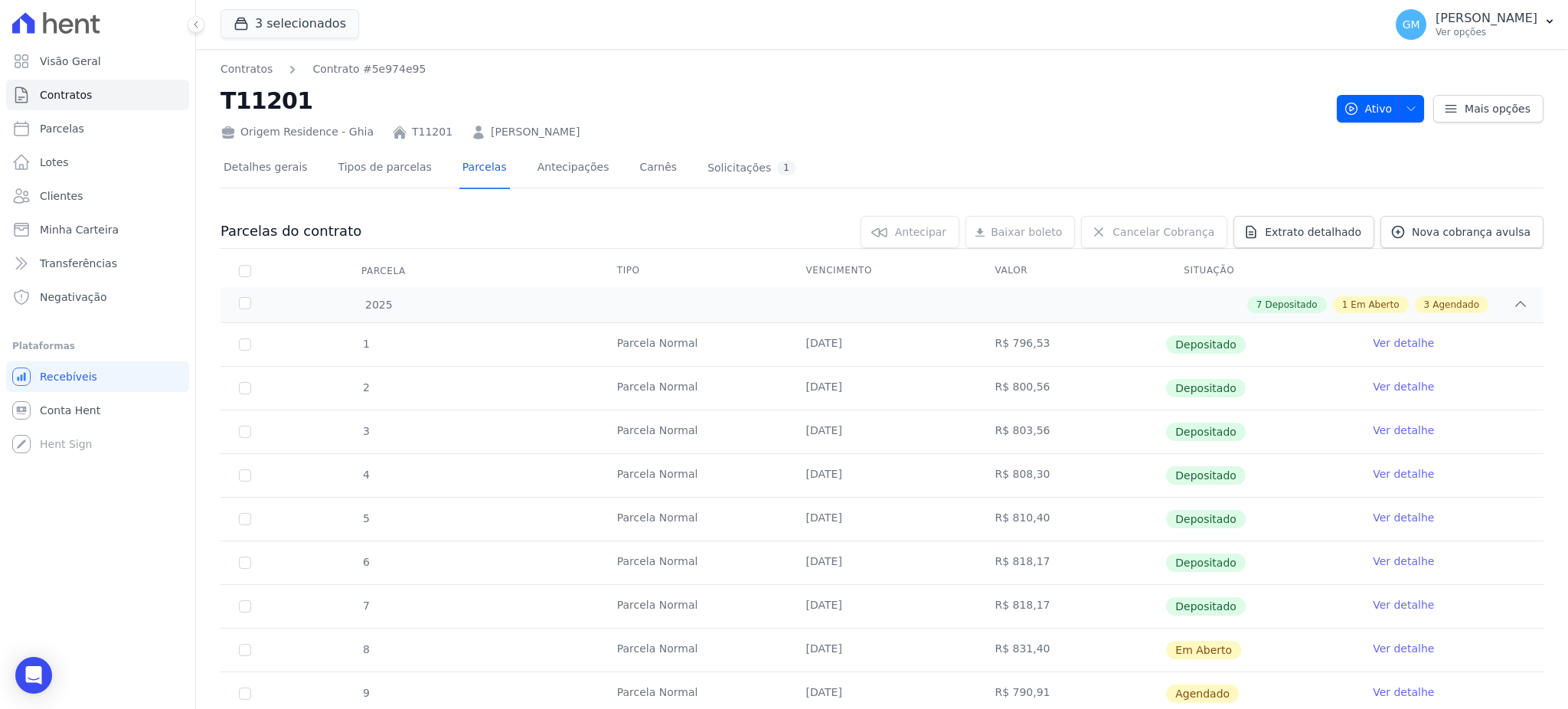
scroll to position [246, 0]
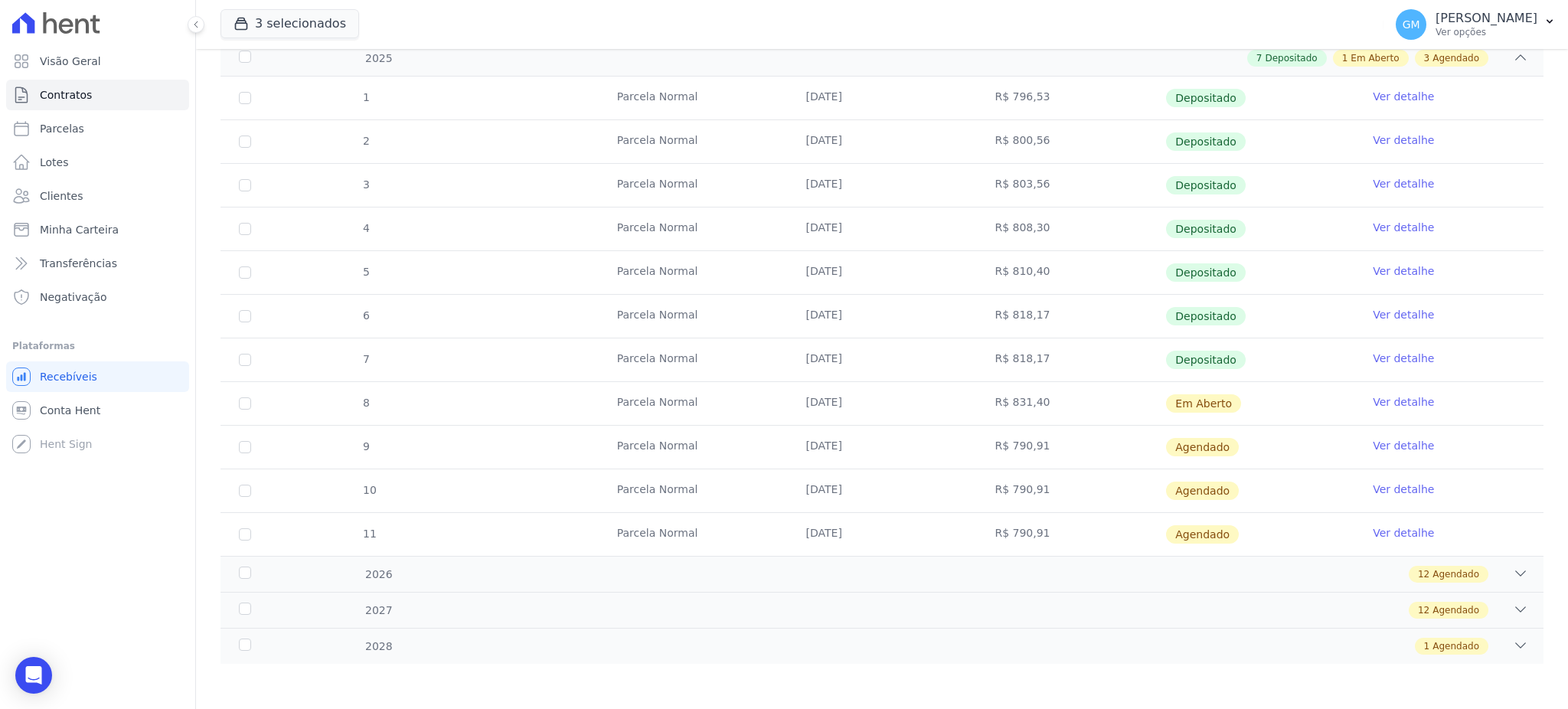
click at [1391, 356] on link "Ver detalhe" at bounding box center [1404, 358] width 62 height 15
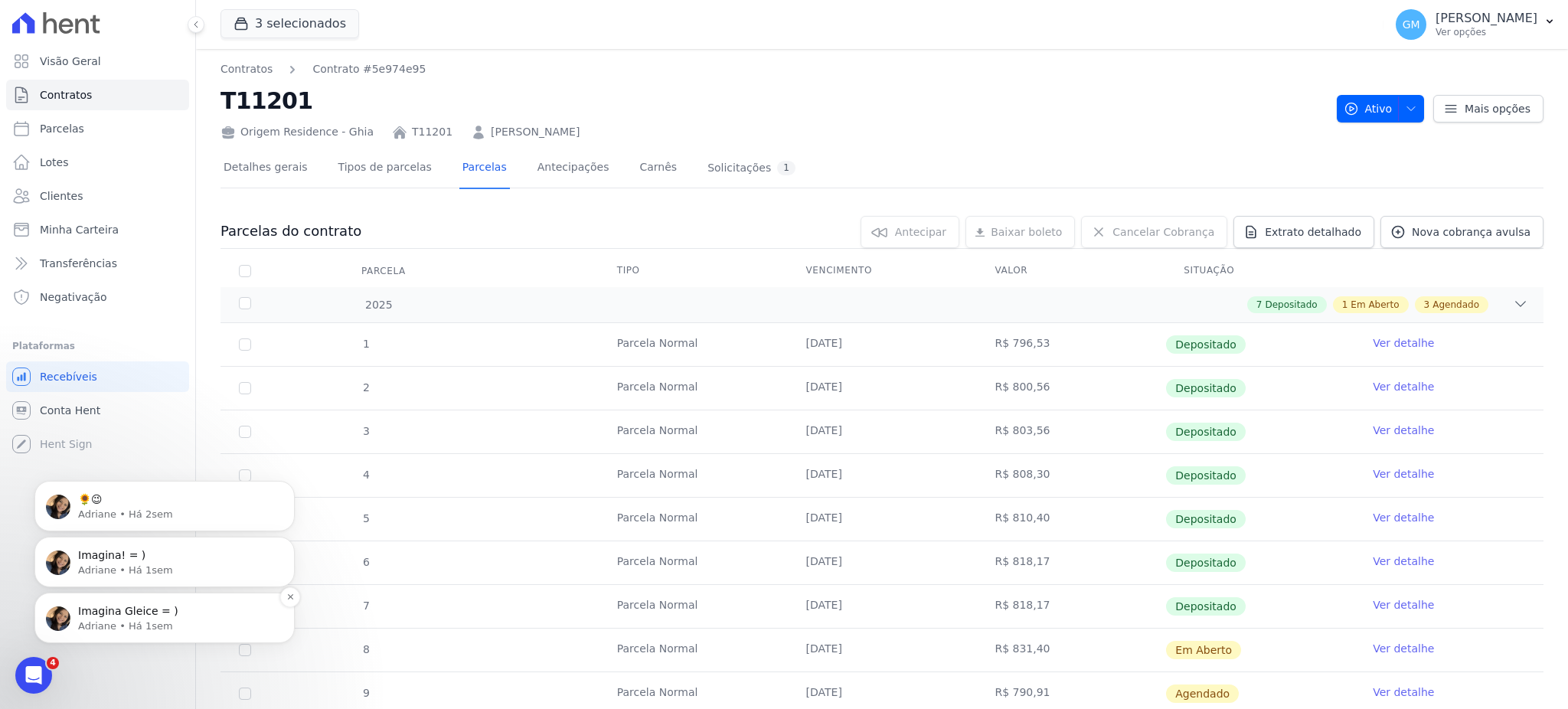
click at [184, 618] on p "Imagina Gleice = )" at bounding box center [177, 612] width 198 height 15
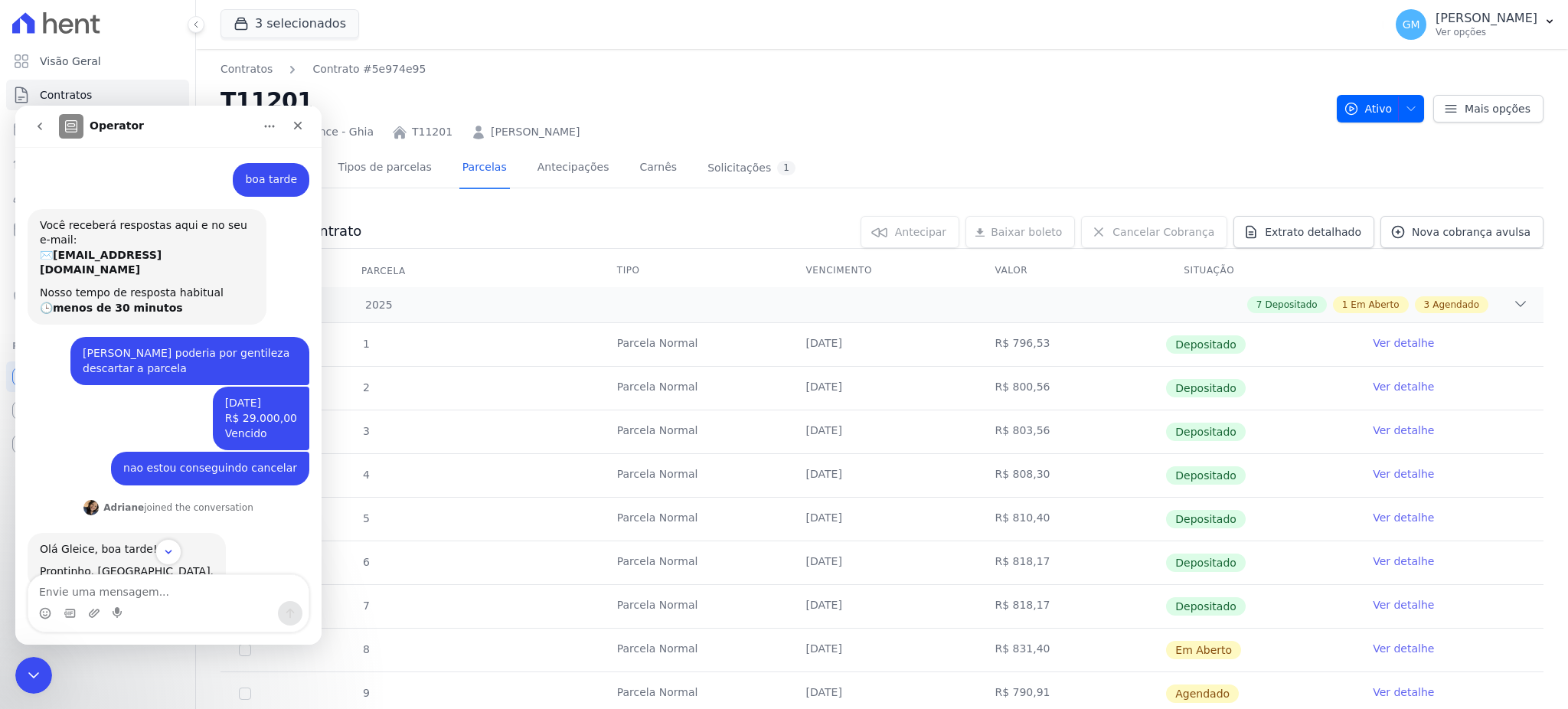
scroll to position [139, 0]
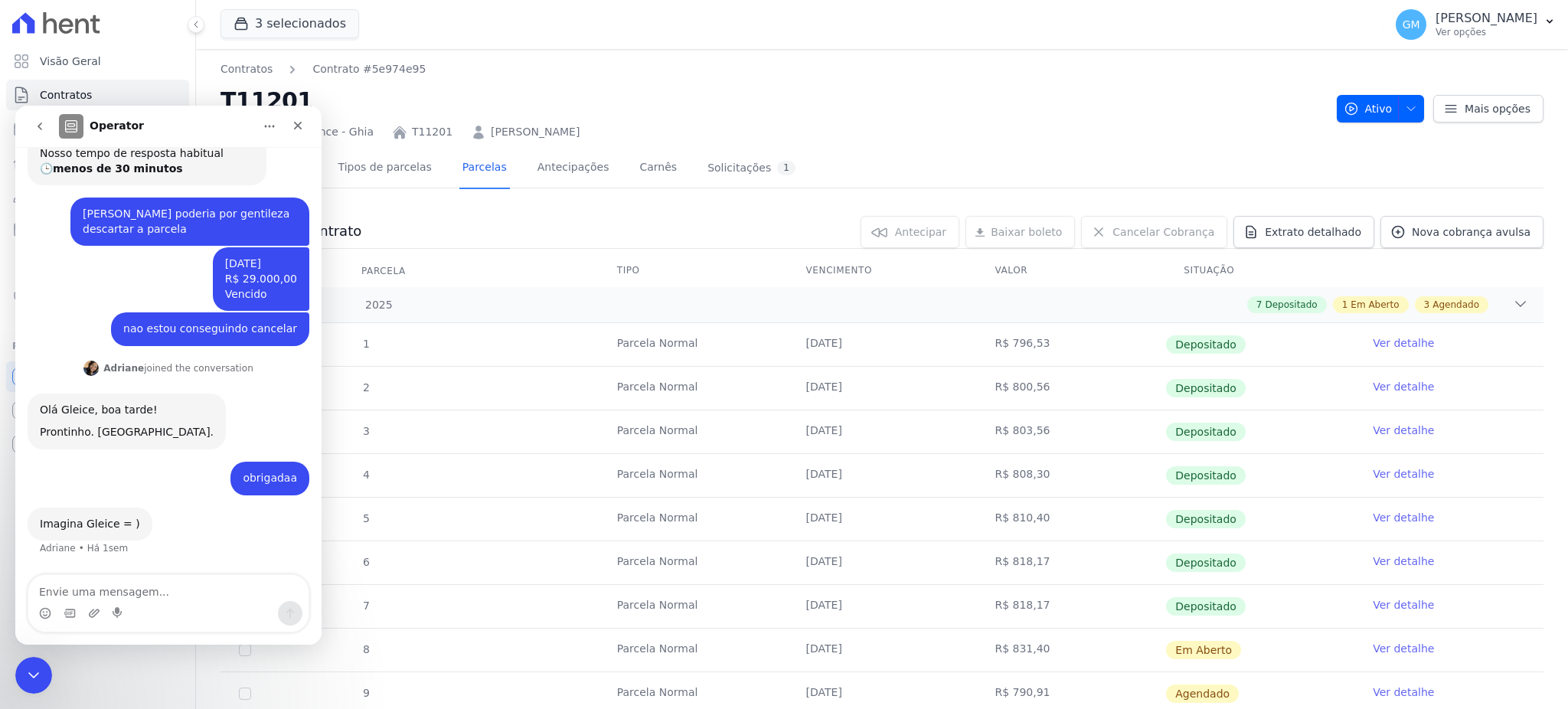
click at [45, 120] on icon "go back" at bounding box center [40, 126] width 12 height 12
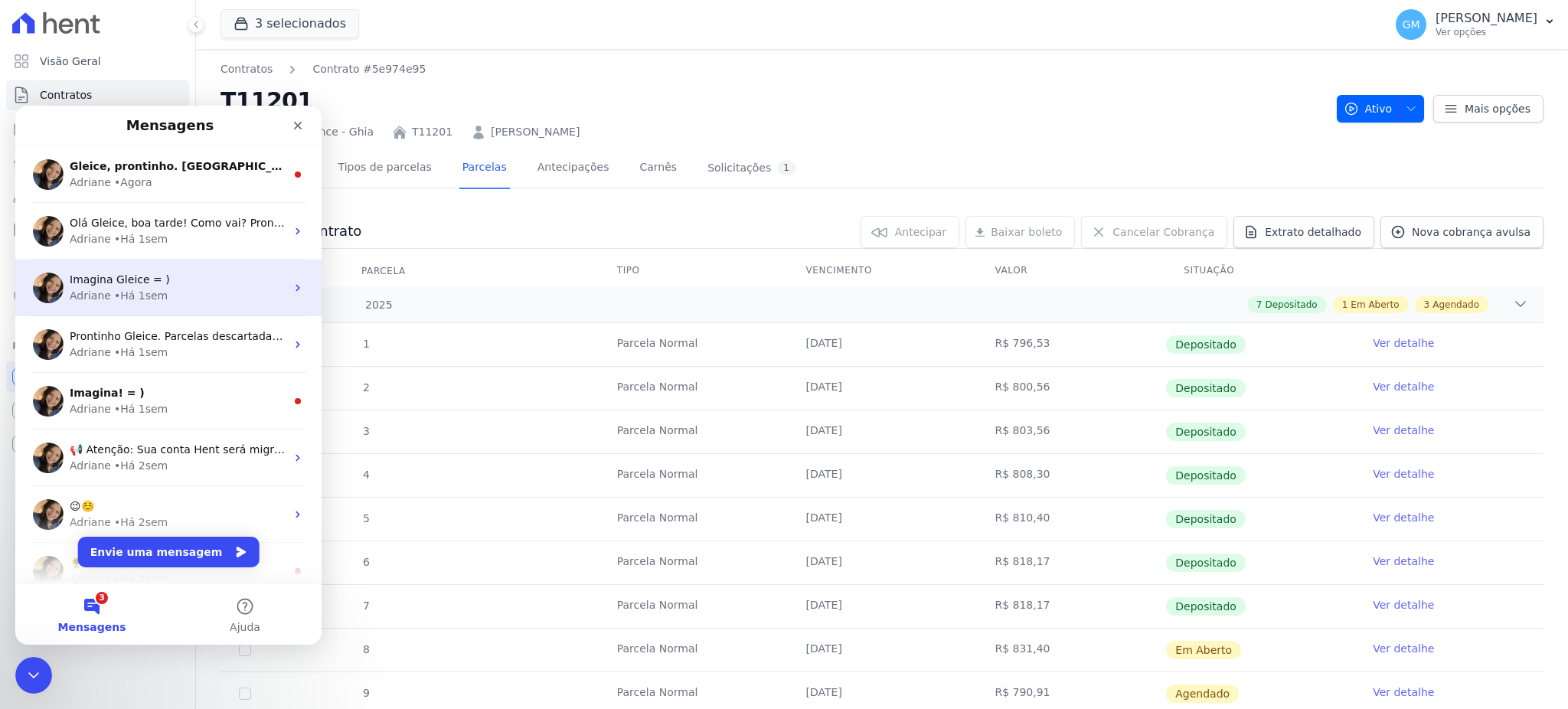
scroll to position [0, 0]
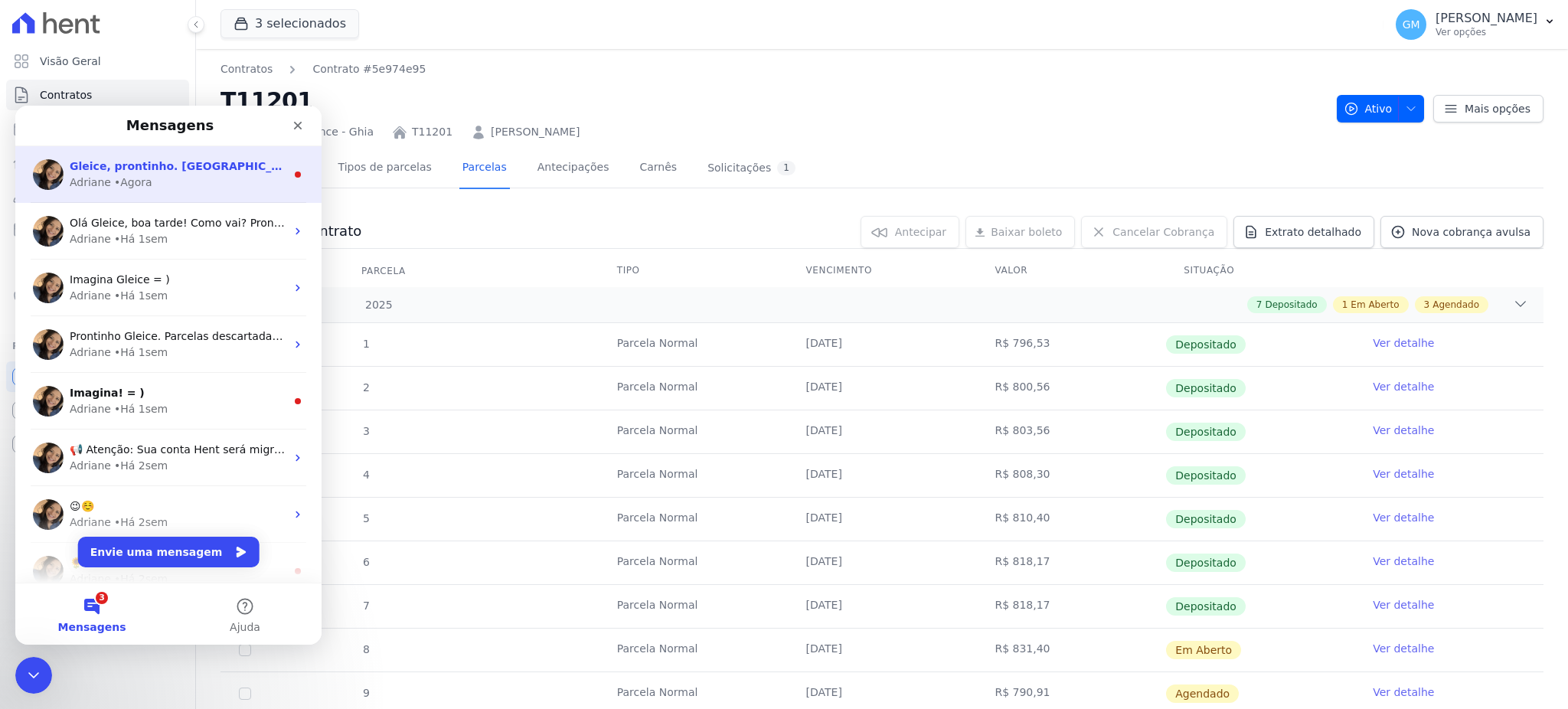
click at [173, 180] on div "Adriane • Agora" at bounding box center [177, 183] width 216 height 16
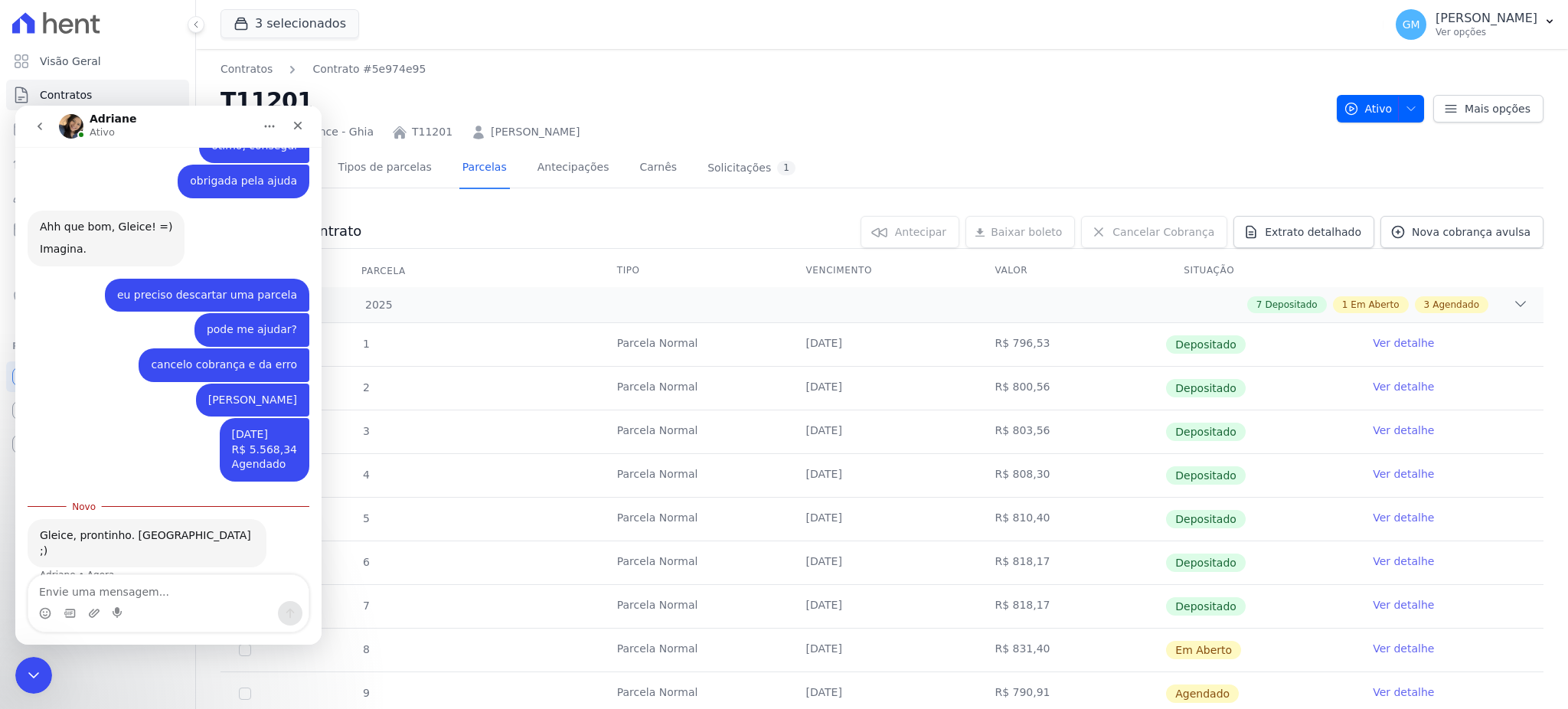
scroll to position [570, 0]
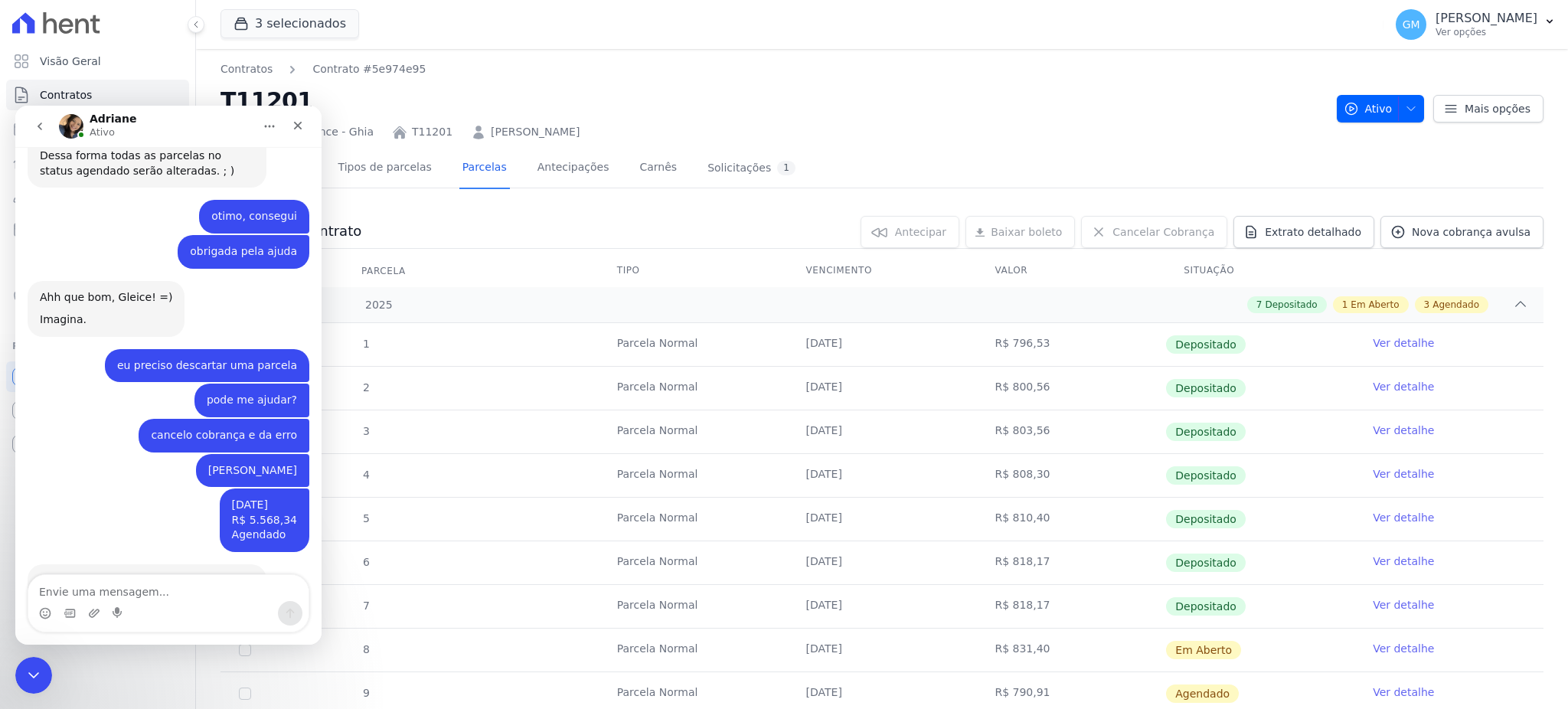
scroll to position [545, 0]
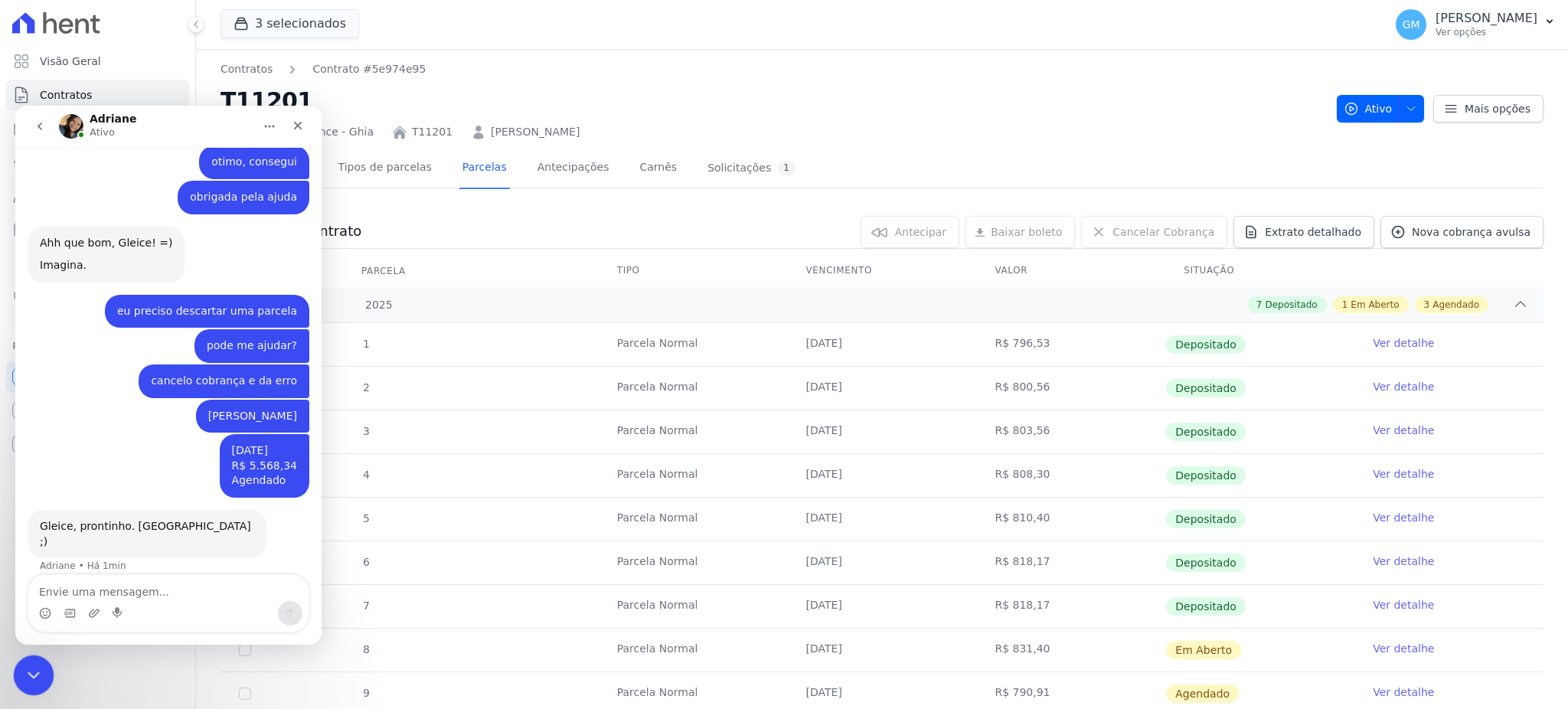
click at [37, 678] on icon "Encerramento do Messenger da Intercom" at bounding box center [31, 673] width 19 height 19
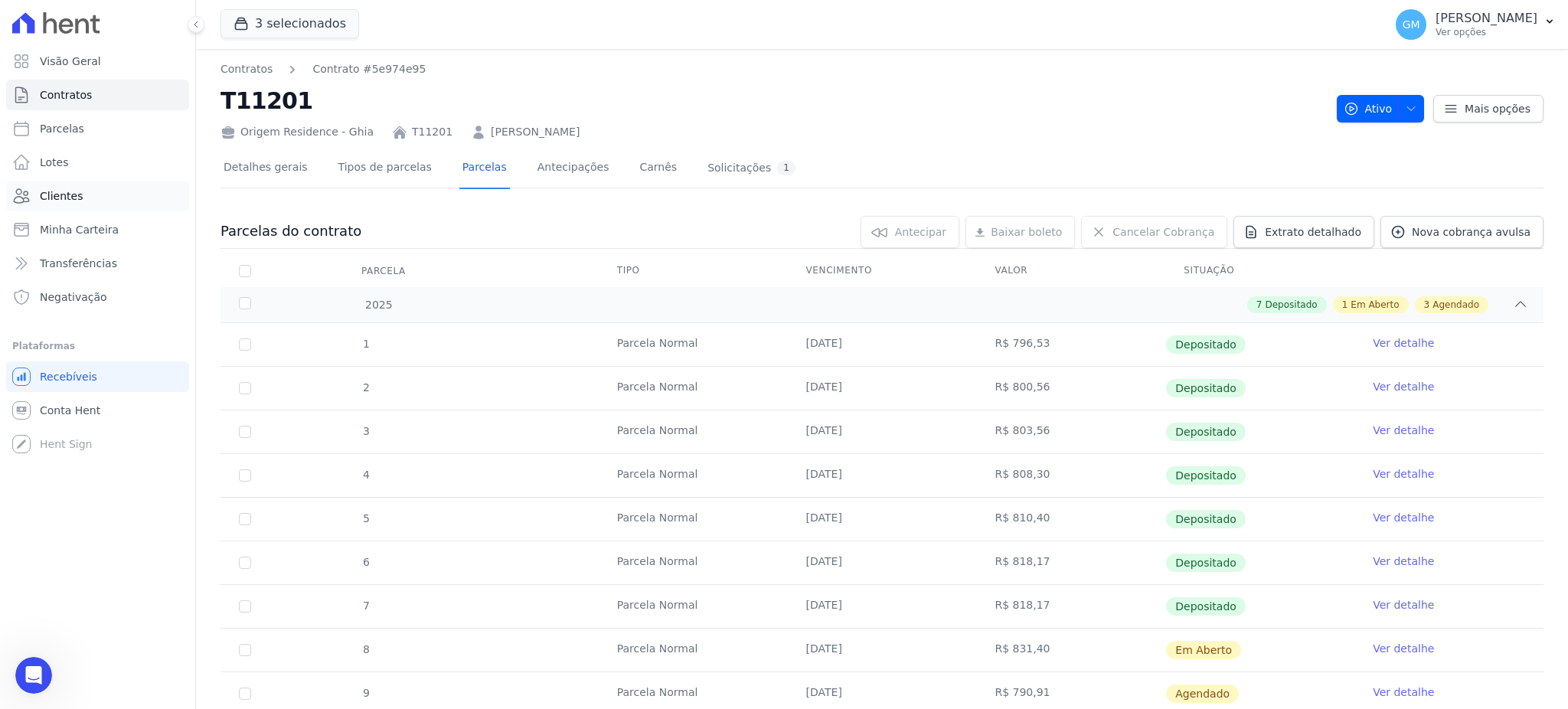
click at [84, 193] on link "Clientes" at bounding box center [98, 196] width 183 height 31
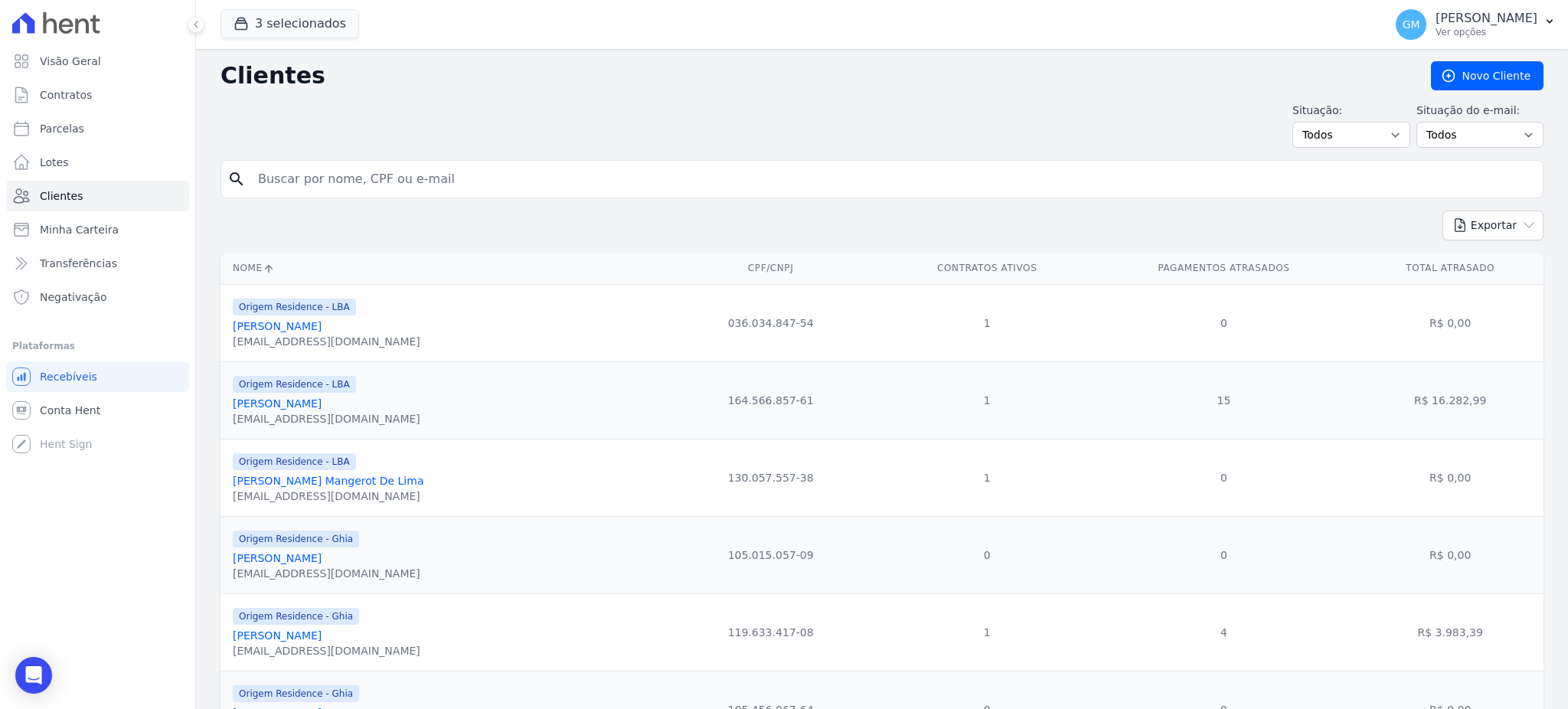
click at [485, 191] on input "search" at bounding box center [893, 179] width 1288 height 31
type input "jean damaz"
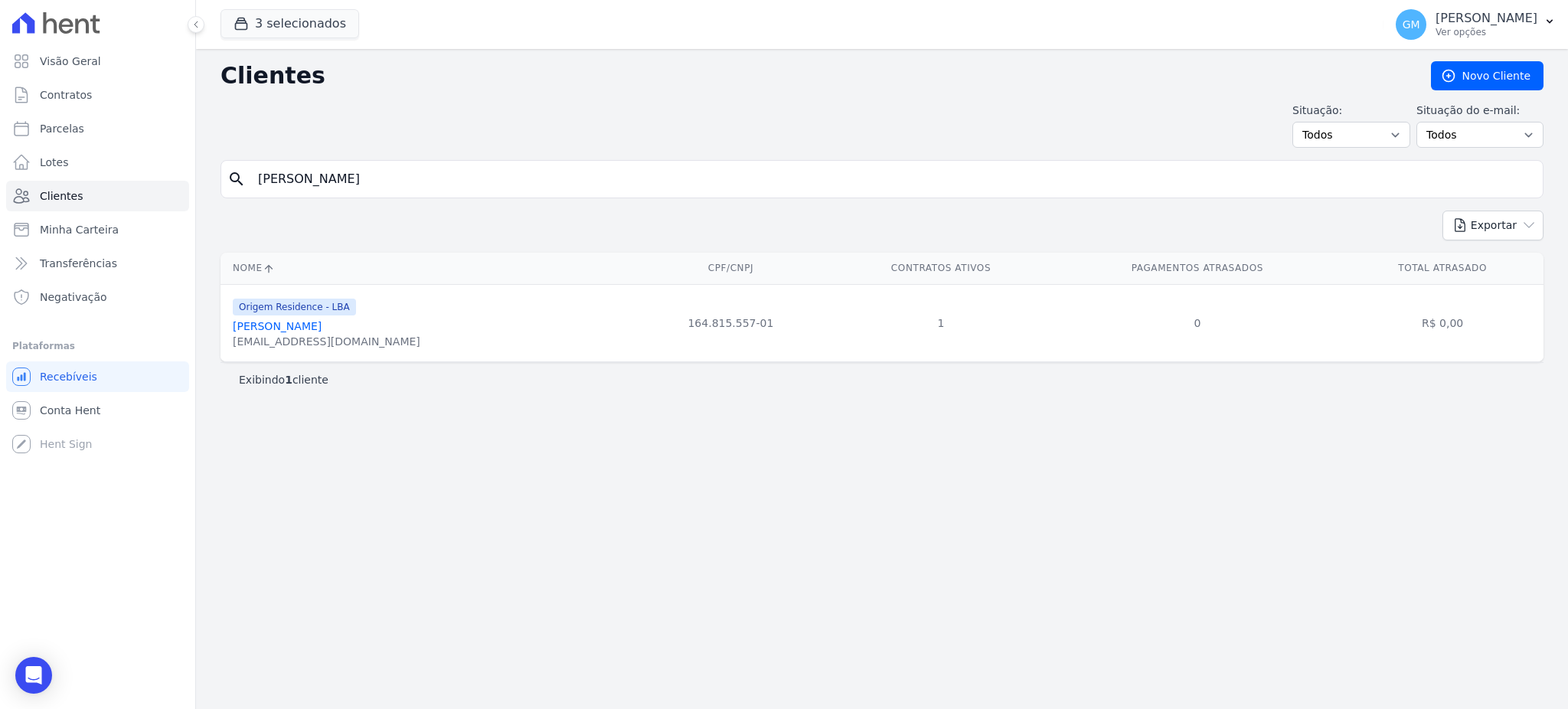
click at [322, 331] on link "Jean Damazio Da Silva" at bounding box center [277, 326] width 89 height 12
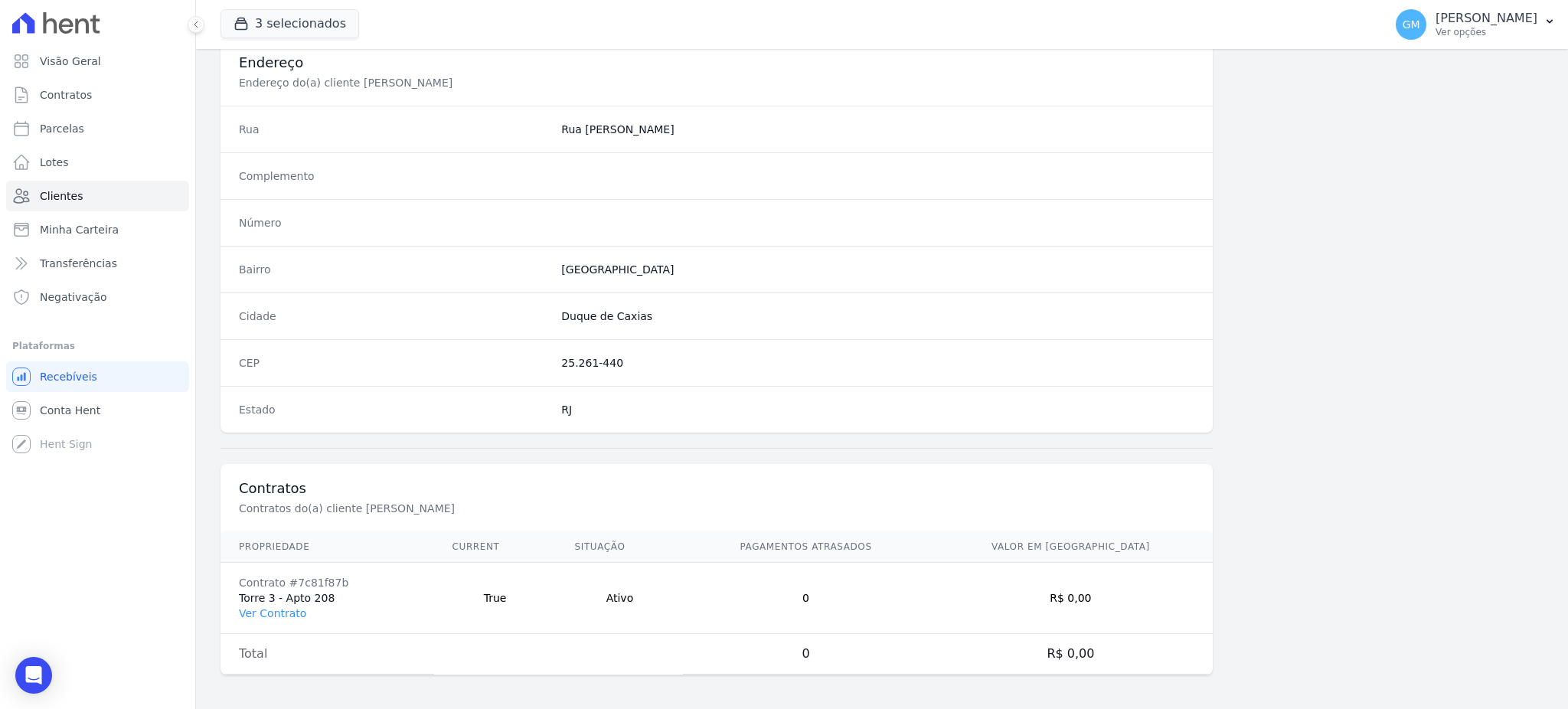
scroll to position [724, 0]
click at [283, 617] on link "Ver Contrato" at bounding box center [272, 610] width 67 height 12
click at [279, 613] on link "Ver Contrato" at bounding box center [272, 610] width 67 height 12
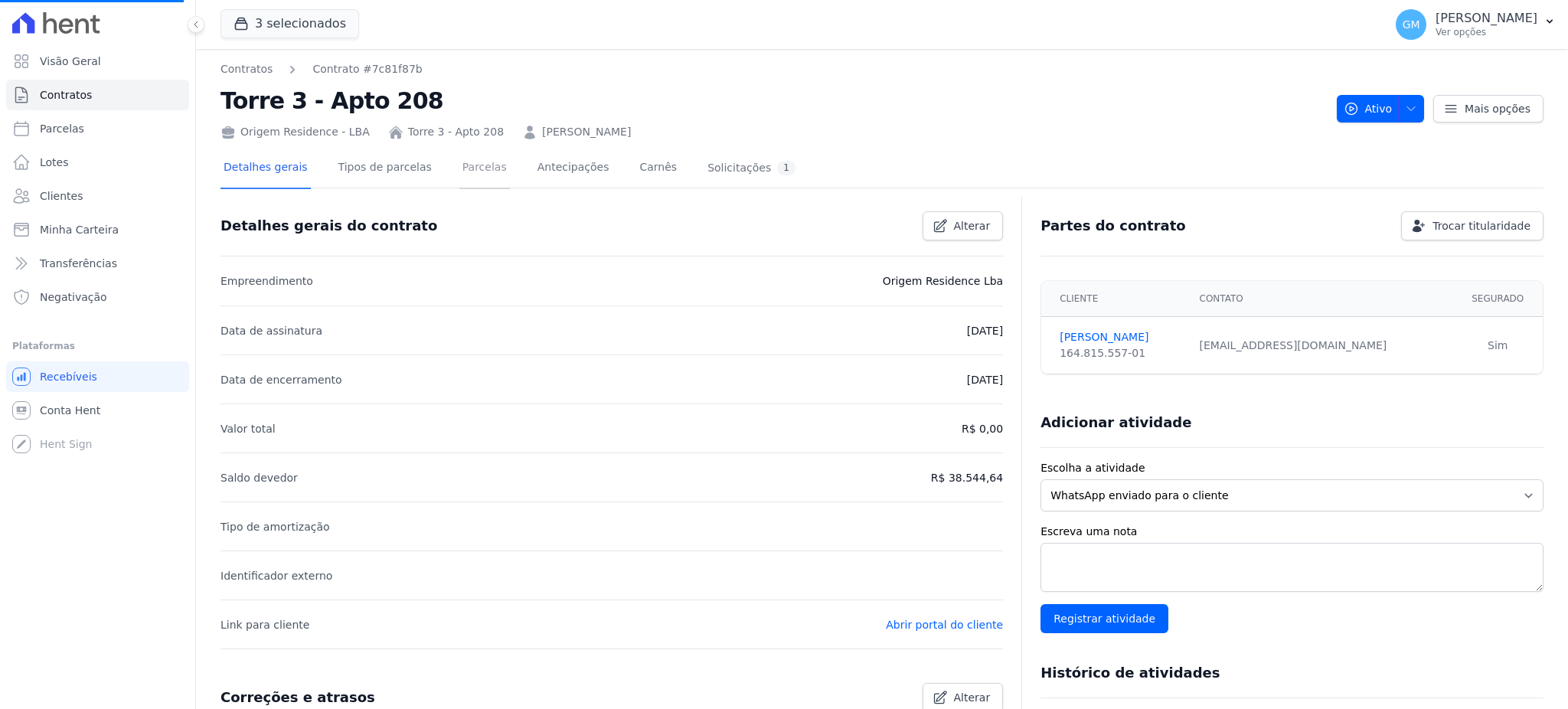
click at [461, 170] on link "Parcelas" at bounding box center [484, 169] width 50 height 41
click at [459, 168] on link "Parcelas" at bounding box center [484, 169] width 50 height 41
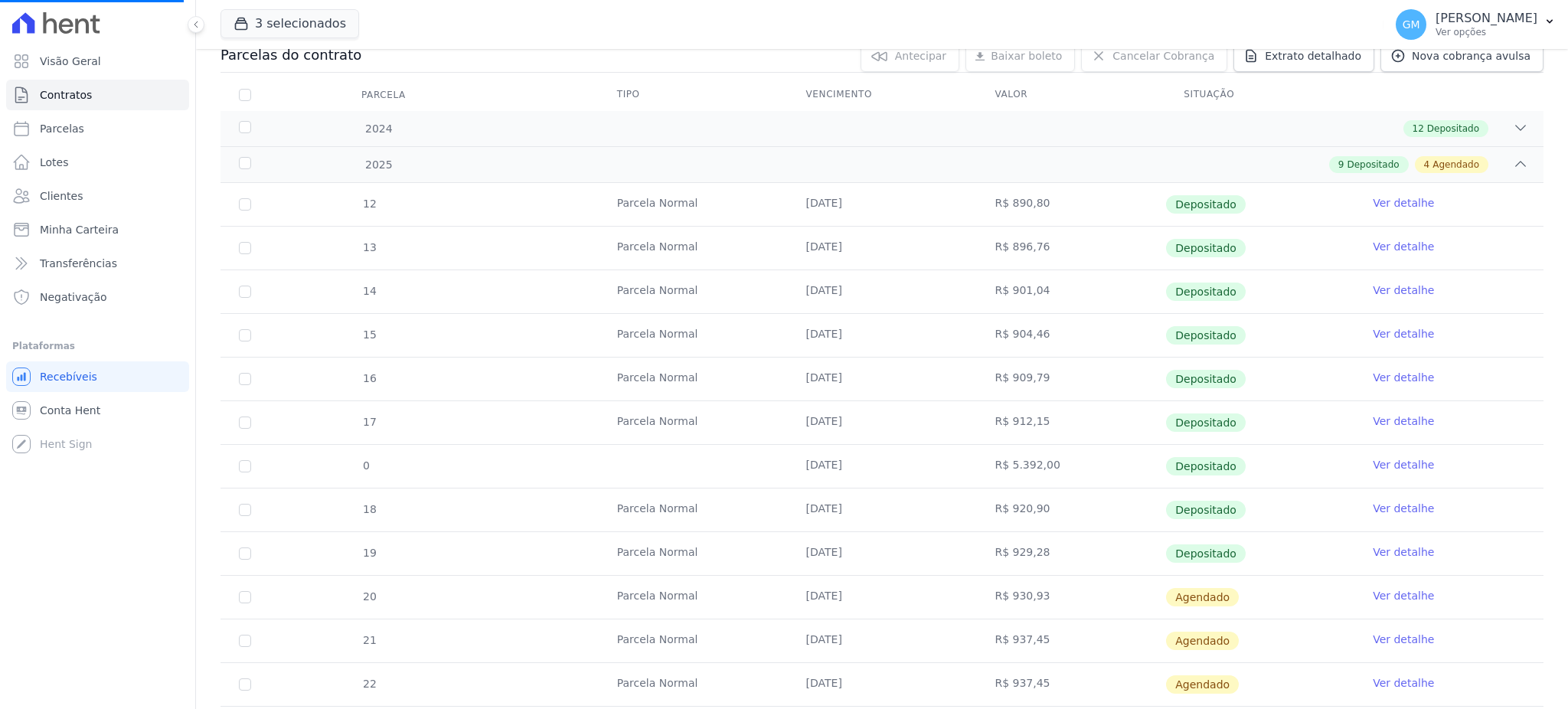
scroll to position [406, 0]
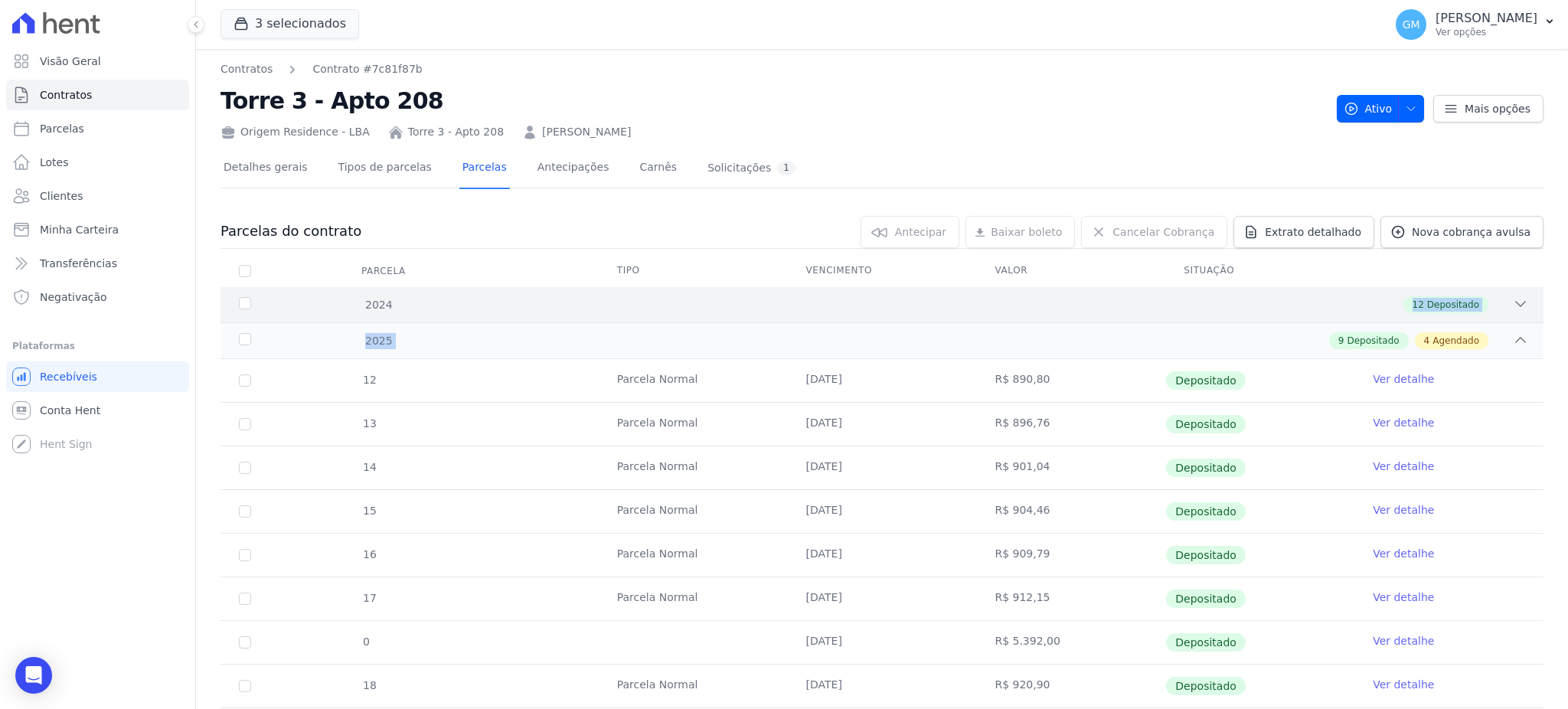
drag, startPoint x: 1209, startPoint y: 327, endPoint x: 1140, endPoint y: 318, distance: 69.6
click at [1140, 318] on div "2024 12 Depositado 1 Parcela Normal 25/02/2024 R$ 841,04 Depositado Ver detalhe…" at bounding box center [881, 678] width 1323 height 783
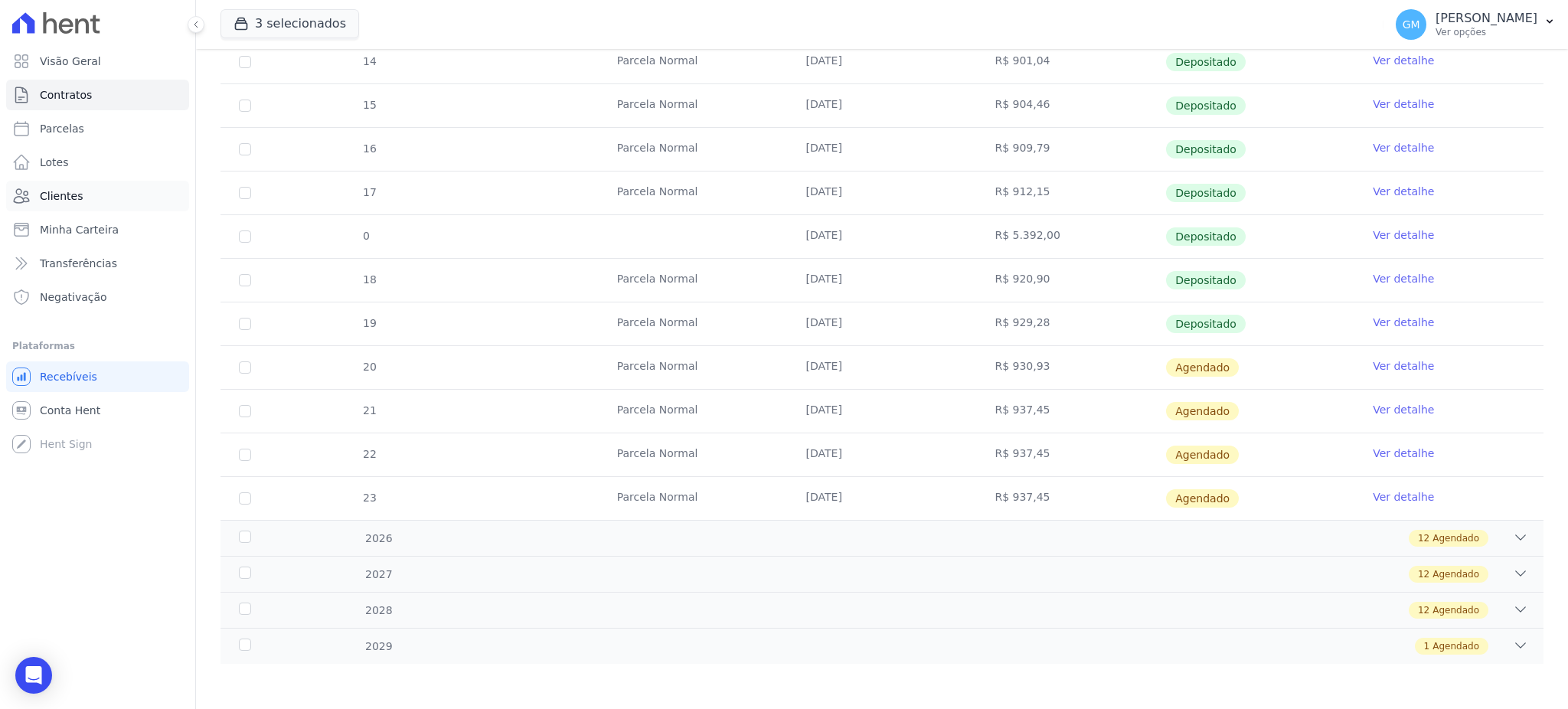
click at [93, 194] on link "Clientes" at bounding box center [98, 196] width 183 height 31
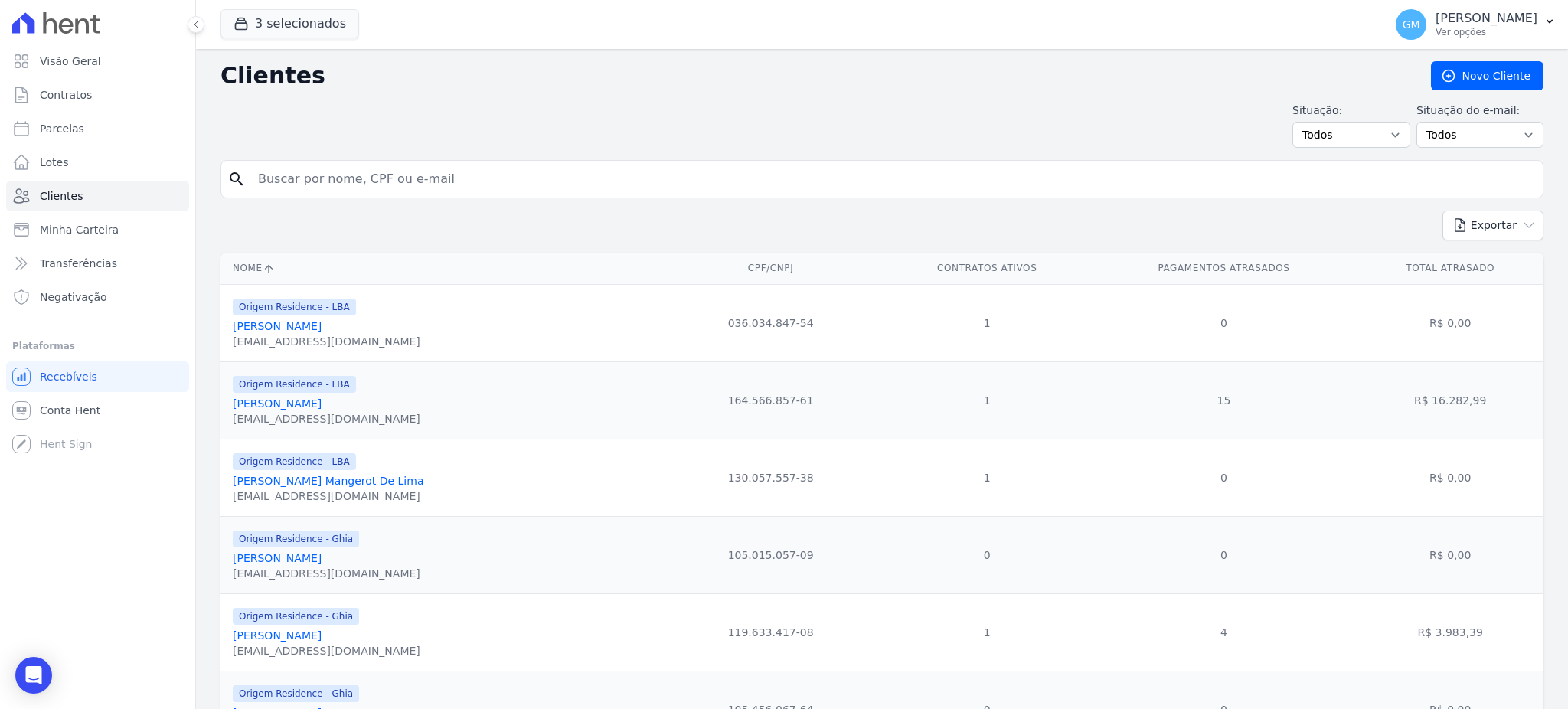
click at [334, 185] on input "search" at bounding box center [893, 179] width 1288 height 31
type input "Marcus Vinicius de Melo da Silva"
drag, startPoint x: 436, startPoint y: 180, endPoint x: 248, endPoint y: 186, distance: 188.1
click at [249, 186] on input "Marcus Vinicius de Melo da Silva" at bounding box center [893, 179] width 1288 height 31
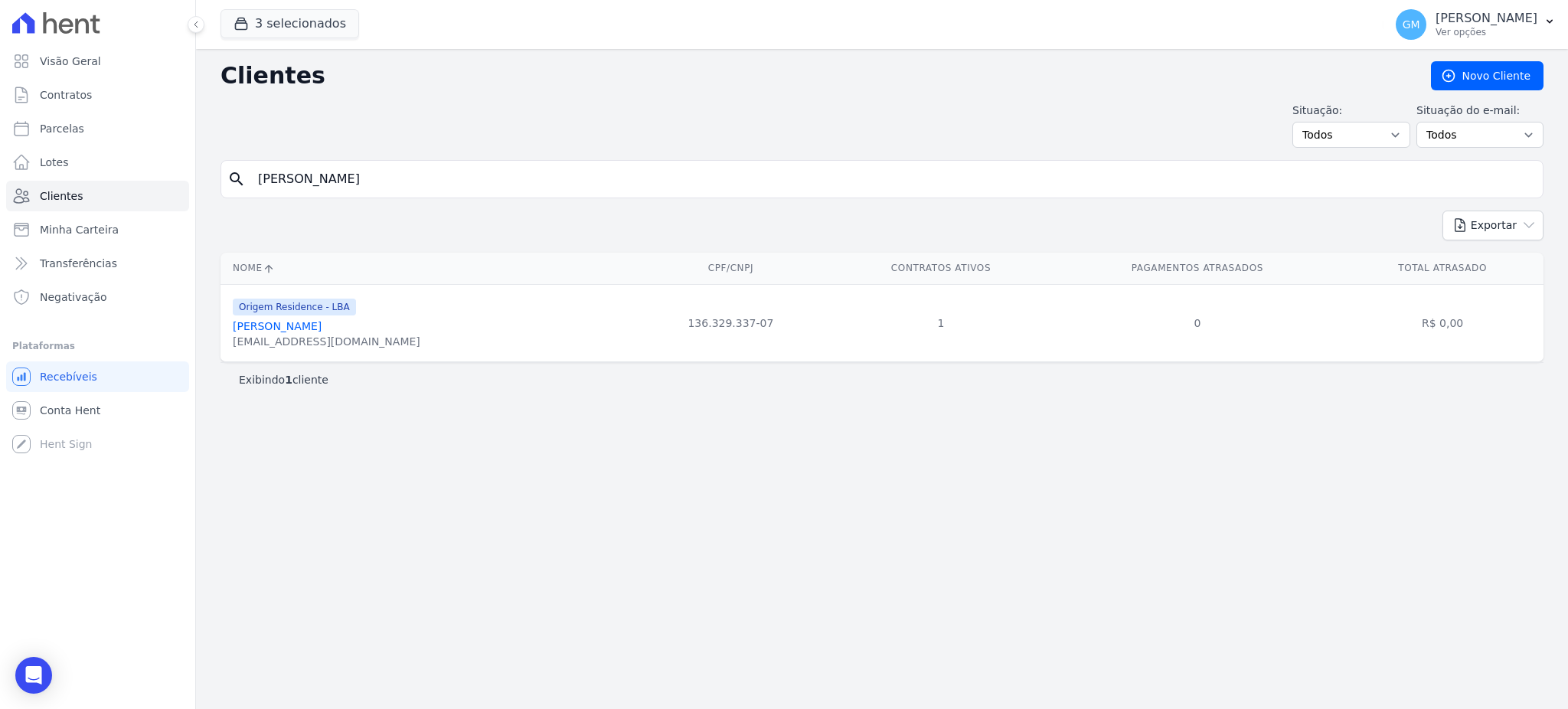
click at [322, 326] on link "Marcus Vinicius De Melo Da Silva" at bounding box center [277, 326] width 89 height 12
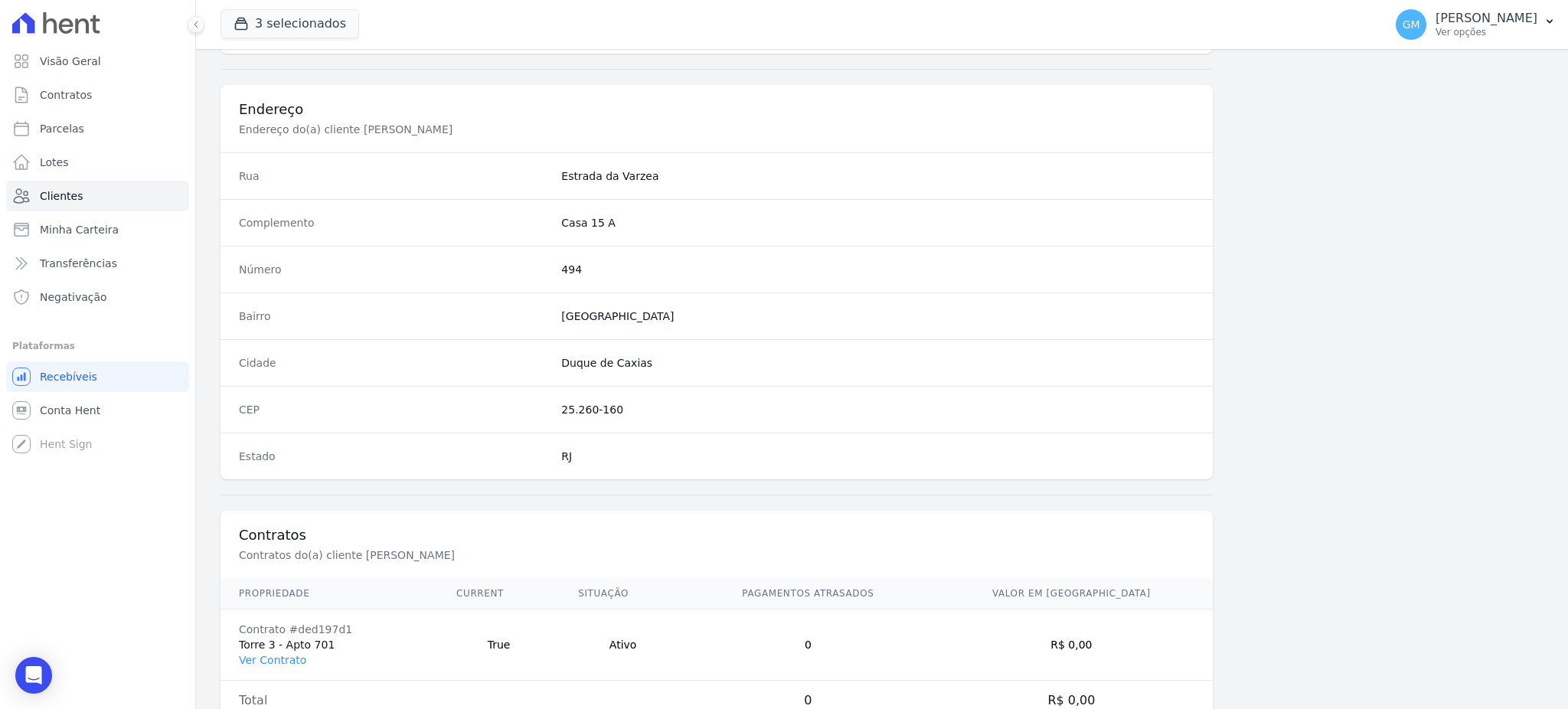
scroll to position [724, 0]
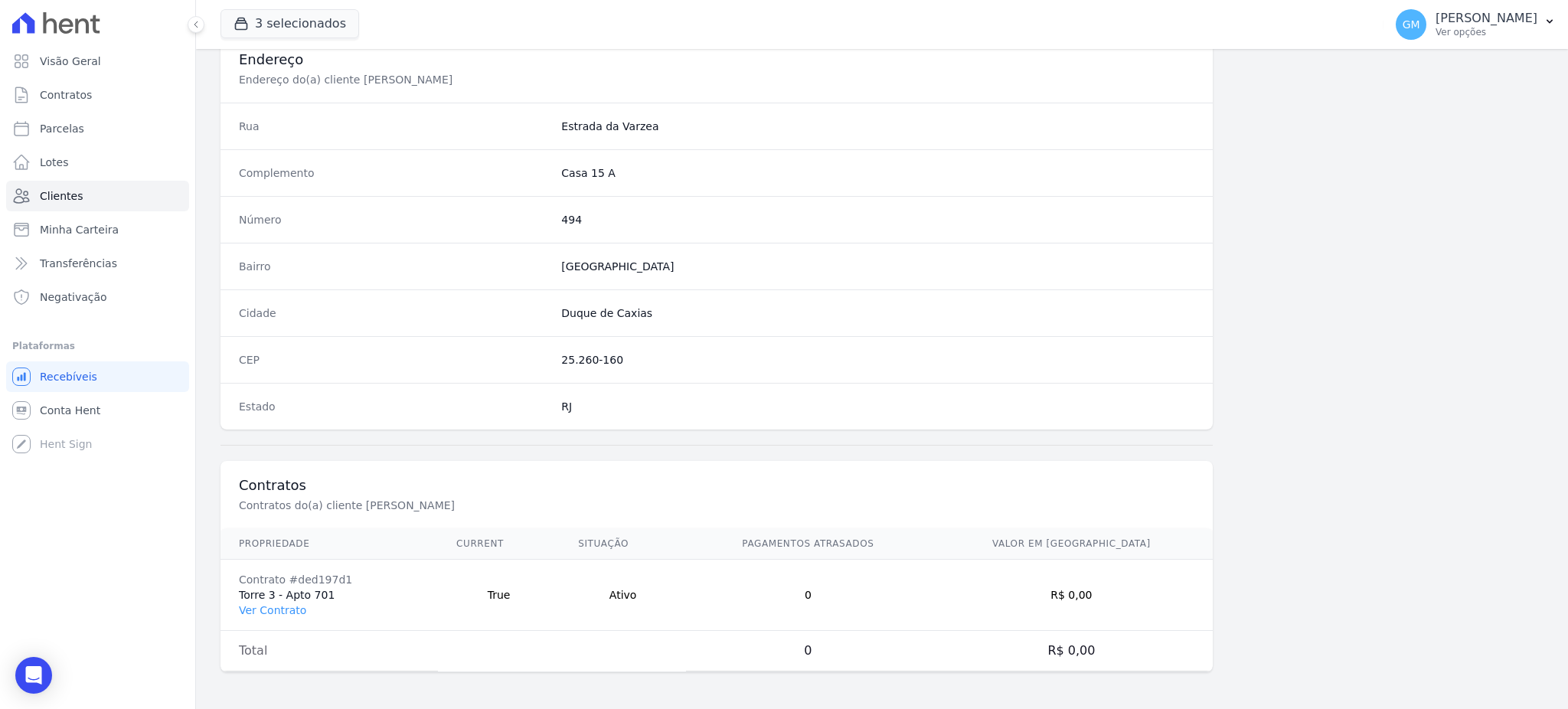
click at [279, 601] on td "Contrato #ded197d1 Torre 3 - Apto 701 Ver Contrato" at bounding box center [329, 596] width 217 height 71
click at [279, 604] on link "Ver Contrato" at bounding box center [272, 610] width 67 height 12
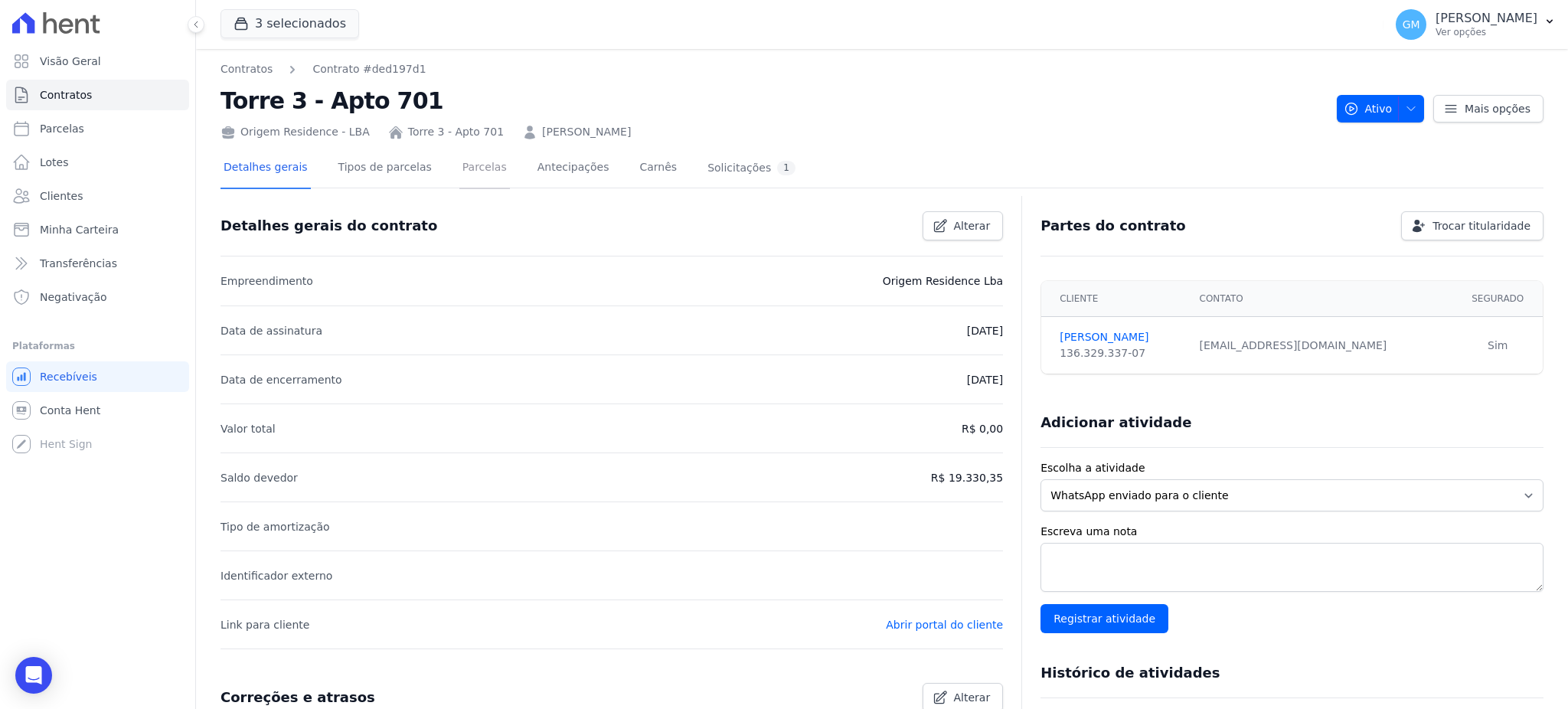
click at [470, 163] on link "Parcelas" at bounding box center [484, 169] width 50 height 41
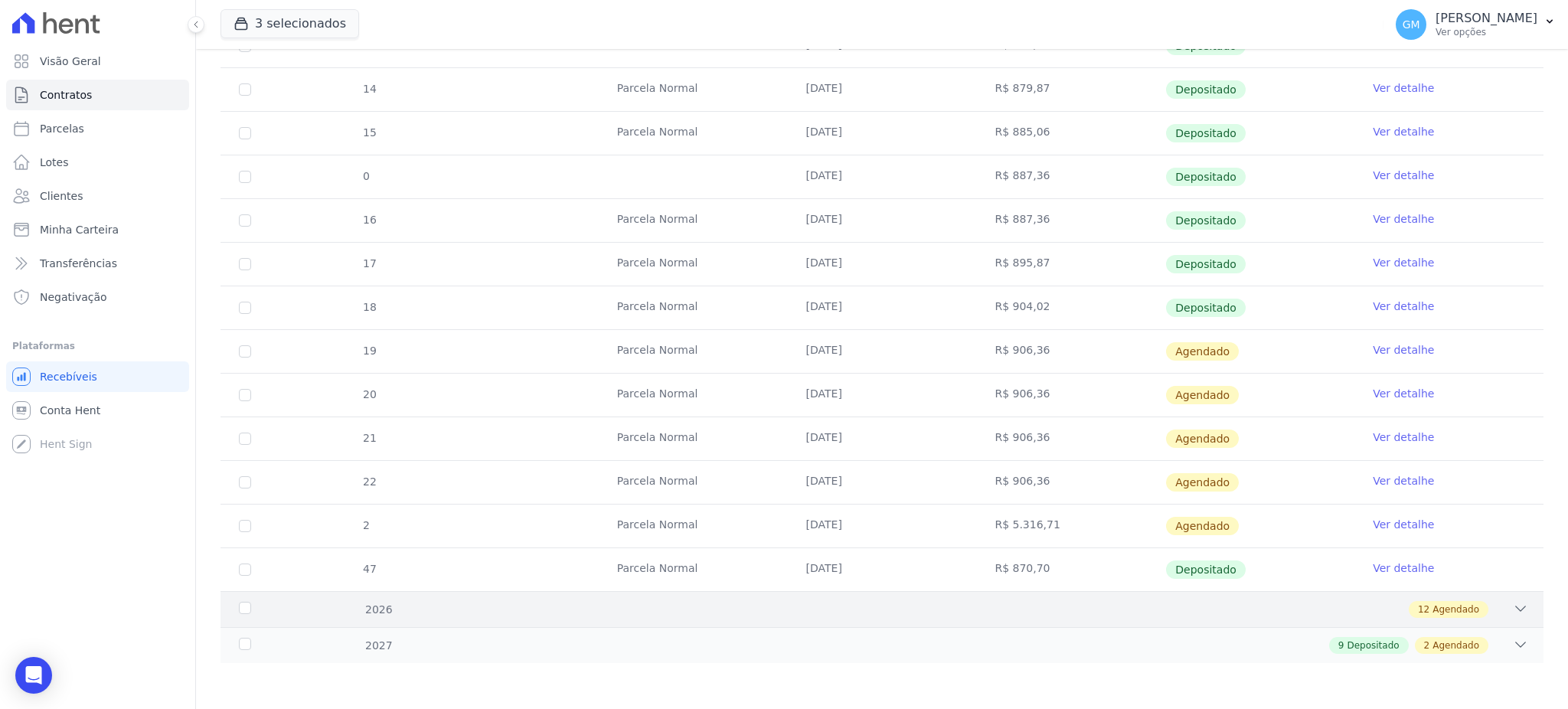
click at [1433, 605] on span "Agendado" at bounding box center [1456, 609] width 47 height 14
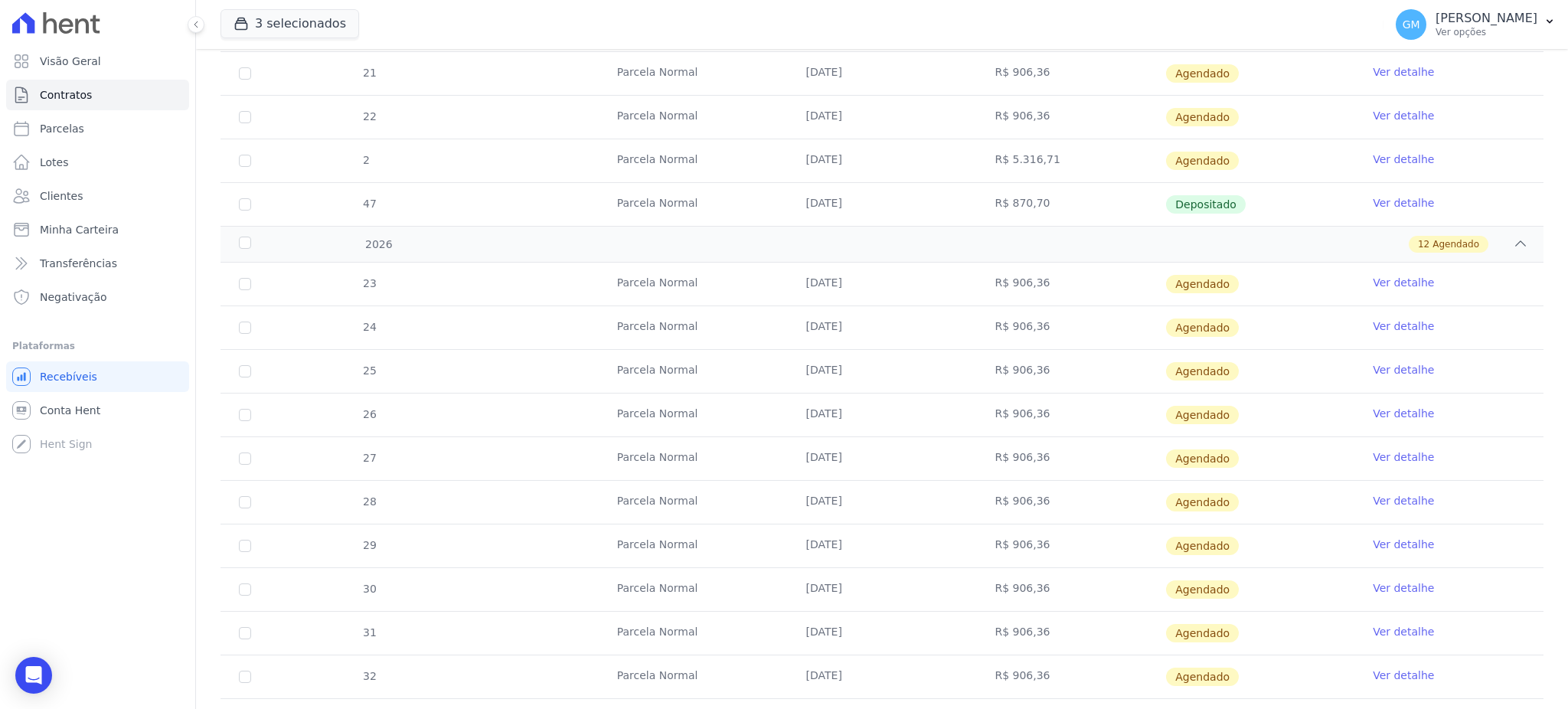
scroll to position [976, 0]
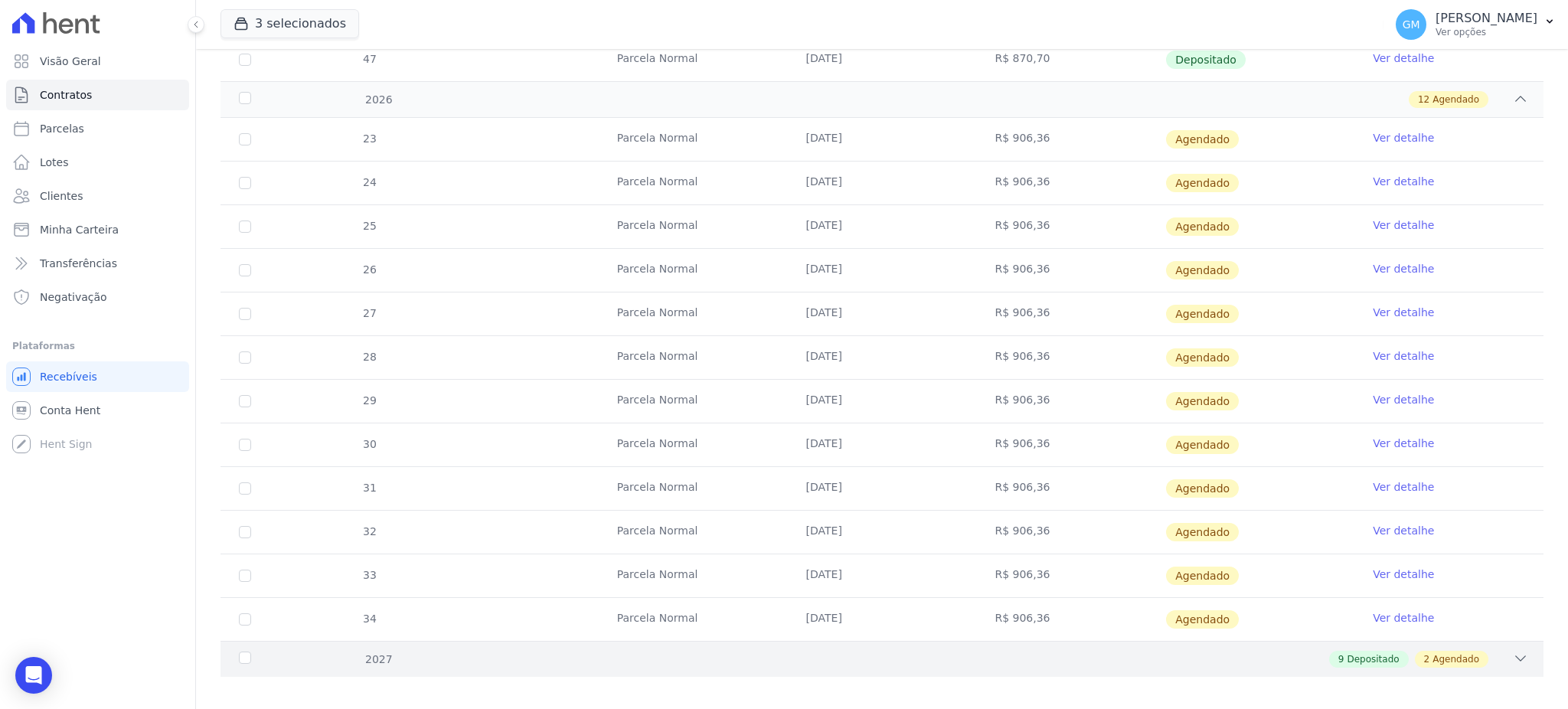
click at [1424, 662] on span "2" at bounding box center [1427, 659] width 6 height 14
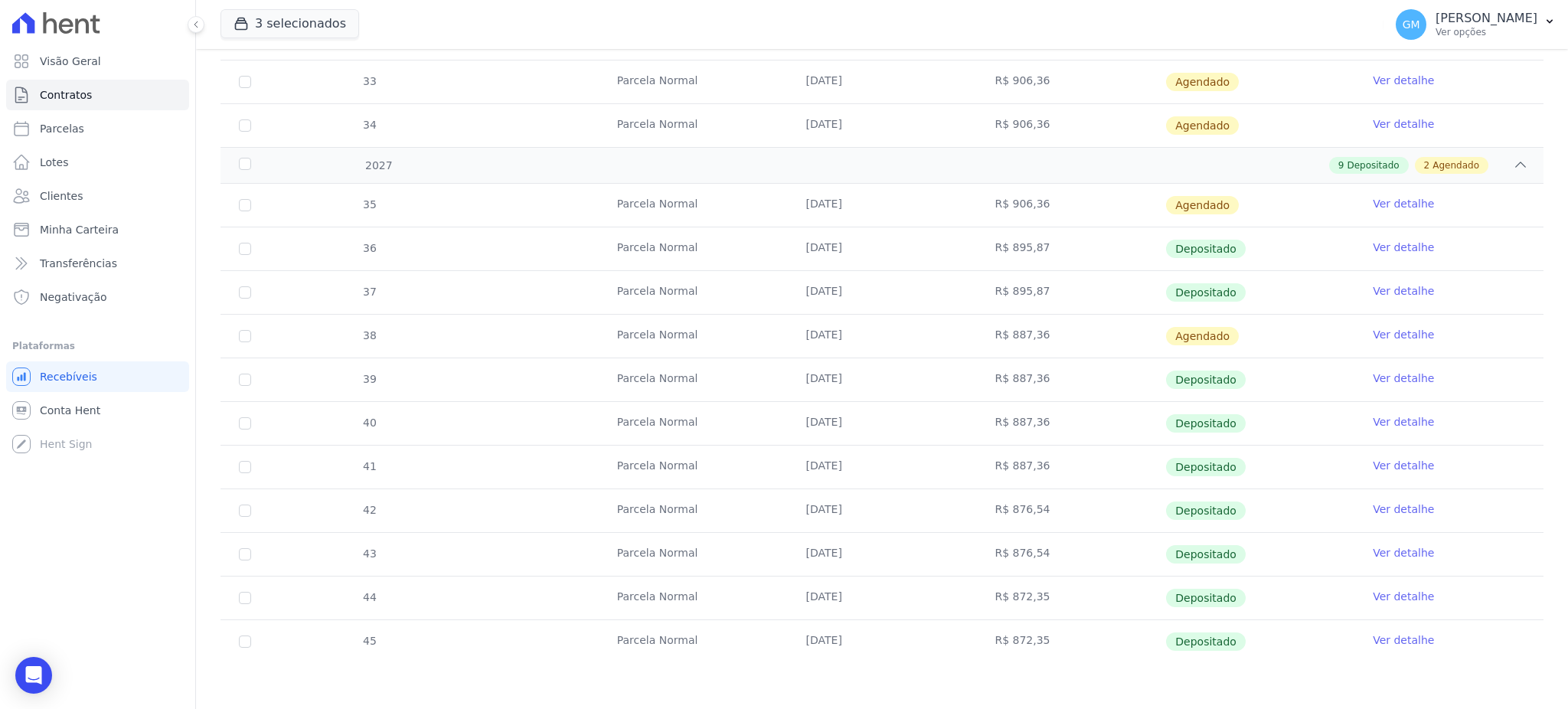
click at [1385, 338] on link "Ver detalhe" at bounding box center [1404, 335] width 62 height 15
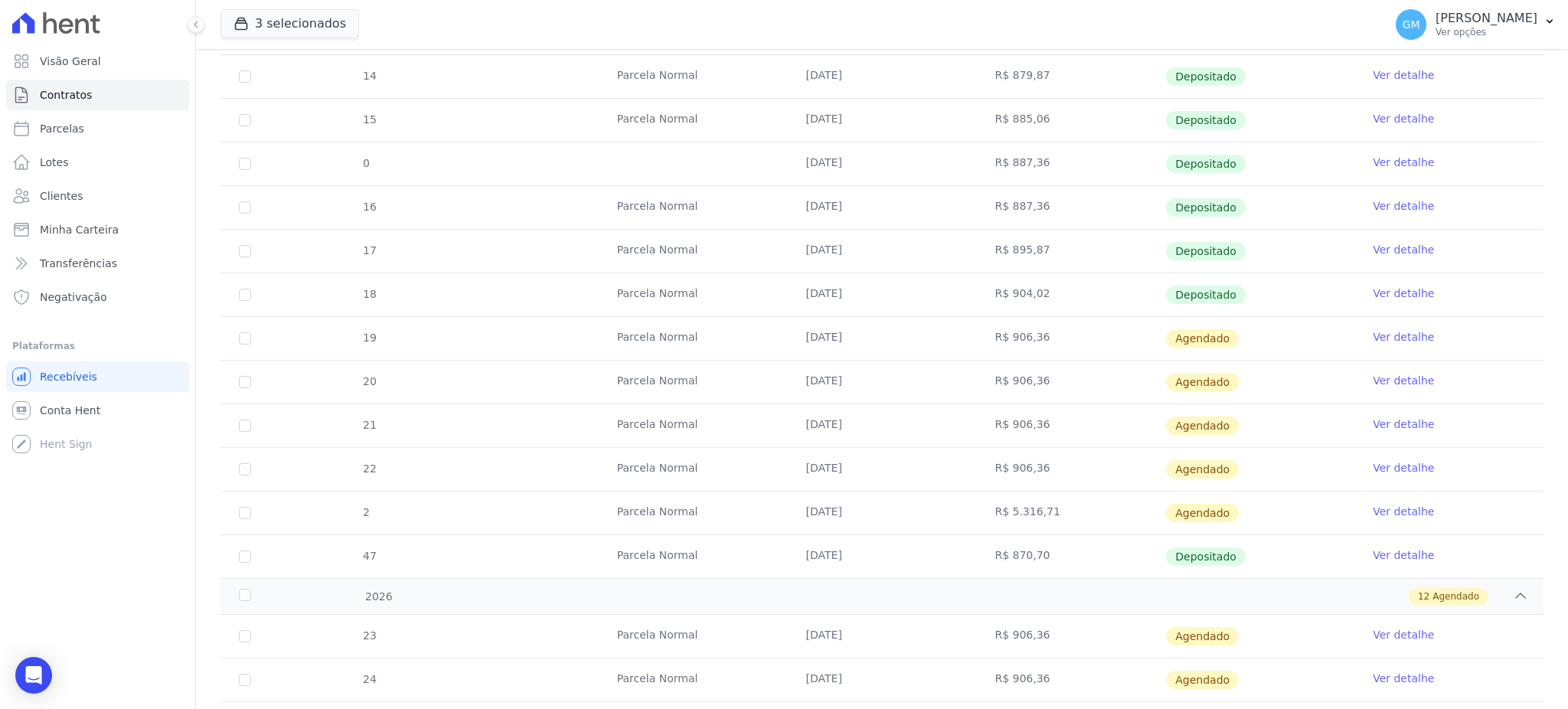
scroll to position [449, 0]
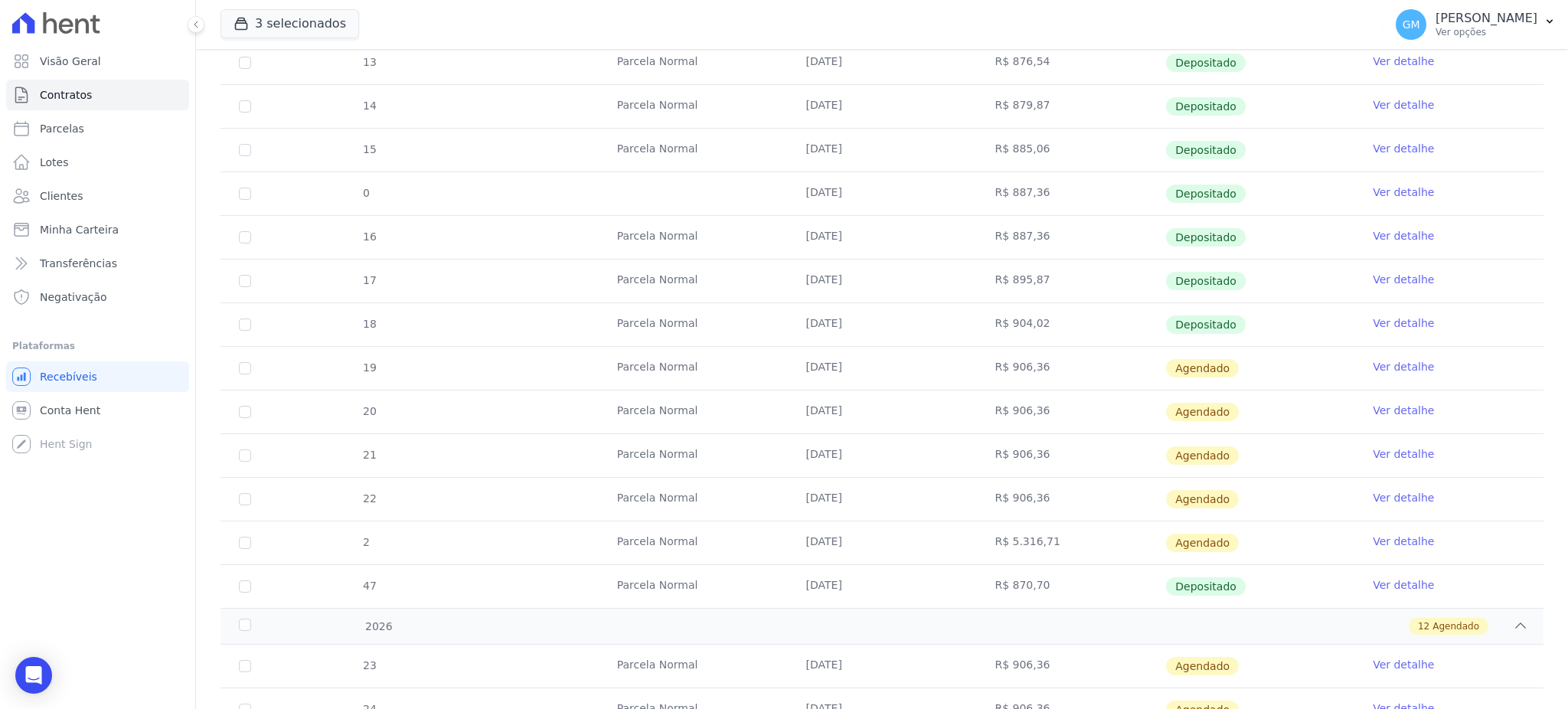
drag, startPoint x: 779, startPoint y: 370, endPoint x: 879, endPoint y: 369, distance: 100.0
click at [879, 369] on td "20/09/2025" at bounding box center [882, 368] width 189 height 43
drag, startPoint x: 819, startPoint y: 592, endPoint x: 1079, endPoint y: 536, distance: 266.0
click at [888, 589] on td "17/01/2025" at bounding box center [882, 587] width 189 height 43
click at [776, 708] on td "Parcela Normal" at bounding box center [692, 710] width 189 height 43
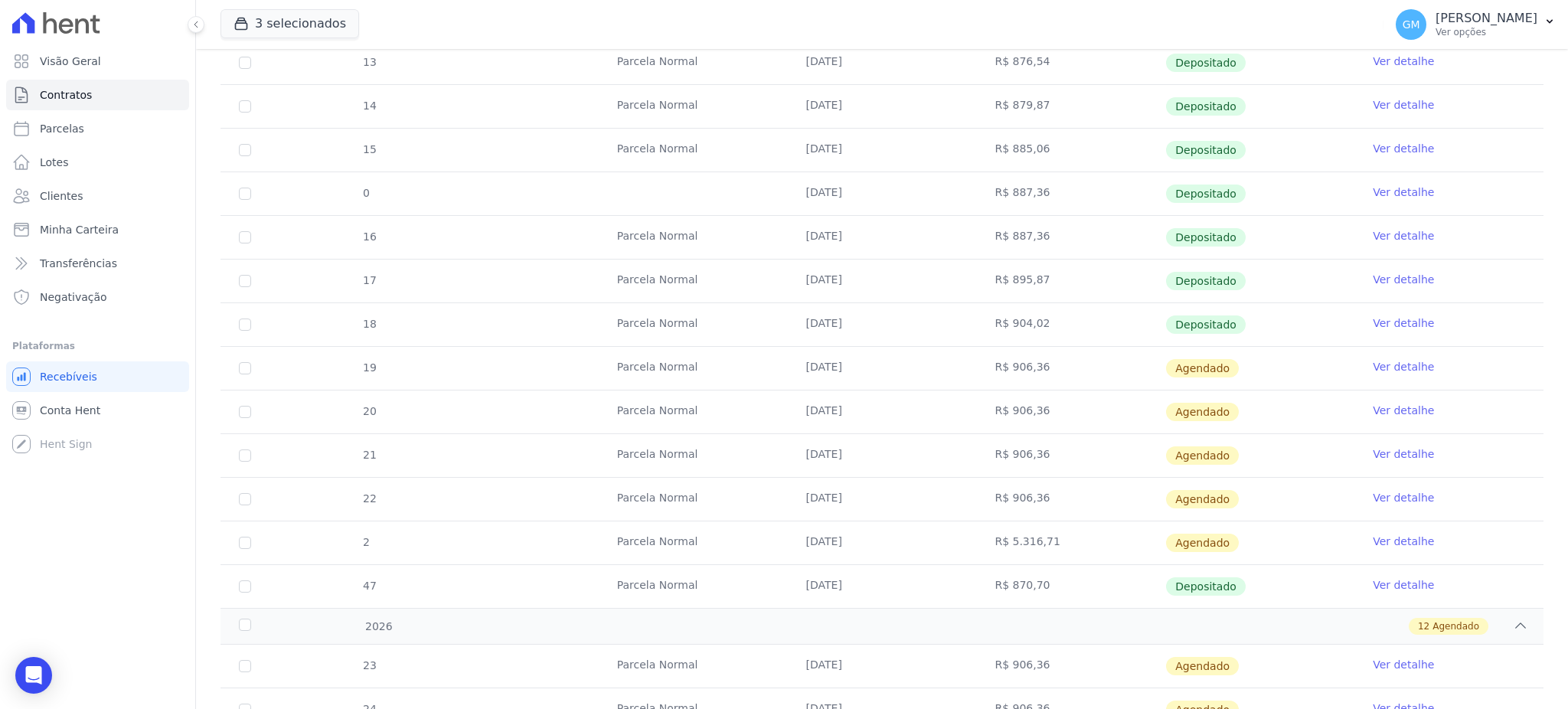
click at [1381, 583] on link "Ver detalhe" at bounding box center [1404, 585] width 62 height 15
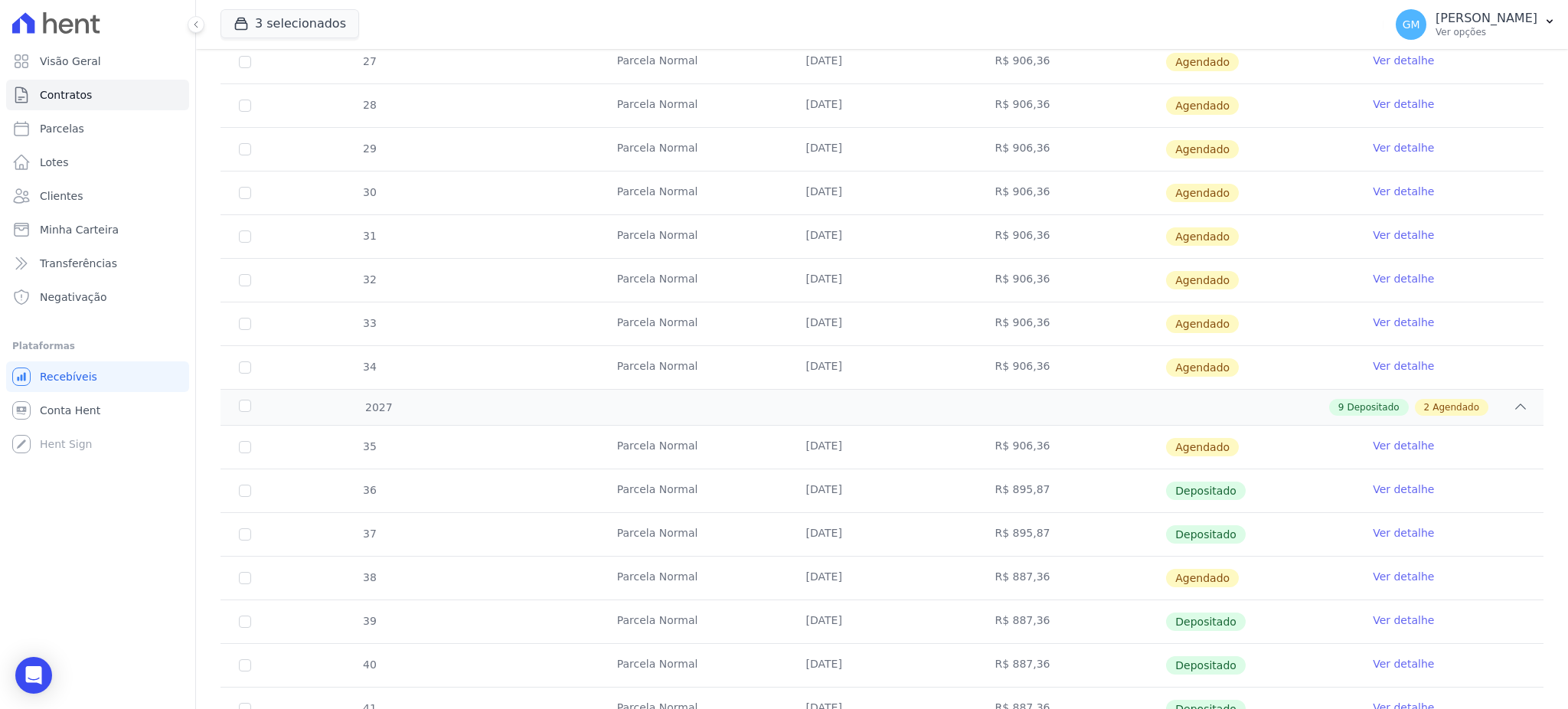
scroll to position [1266, 0]
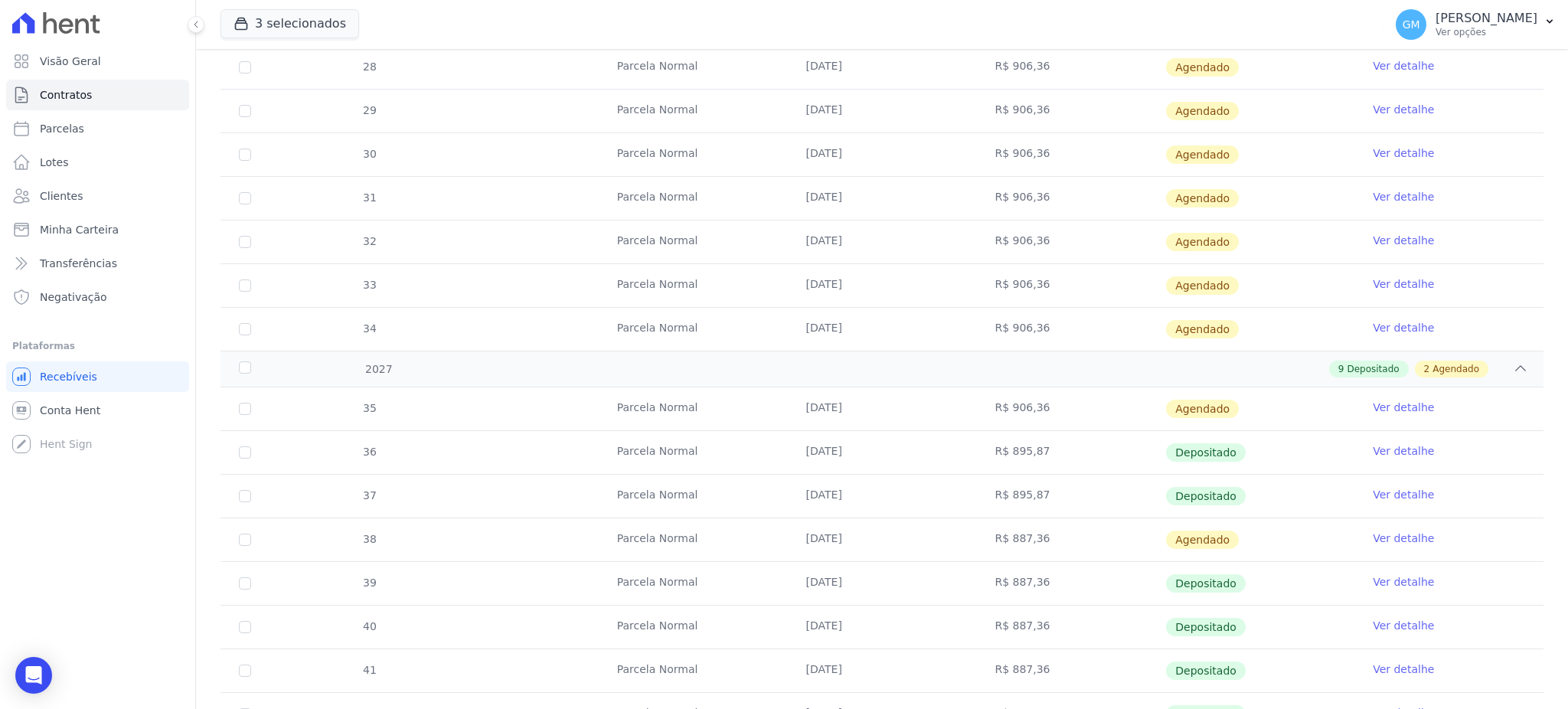
click at [1413, 621] on link "Ver detalhe" at bounding box center [1404, 626] width 62 height 15
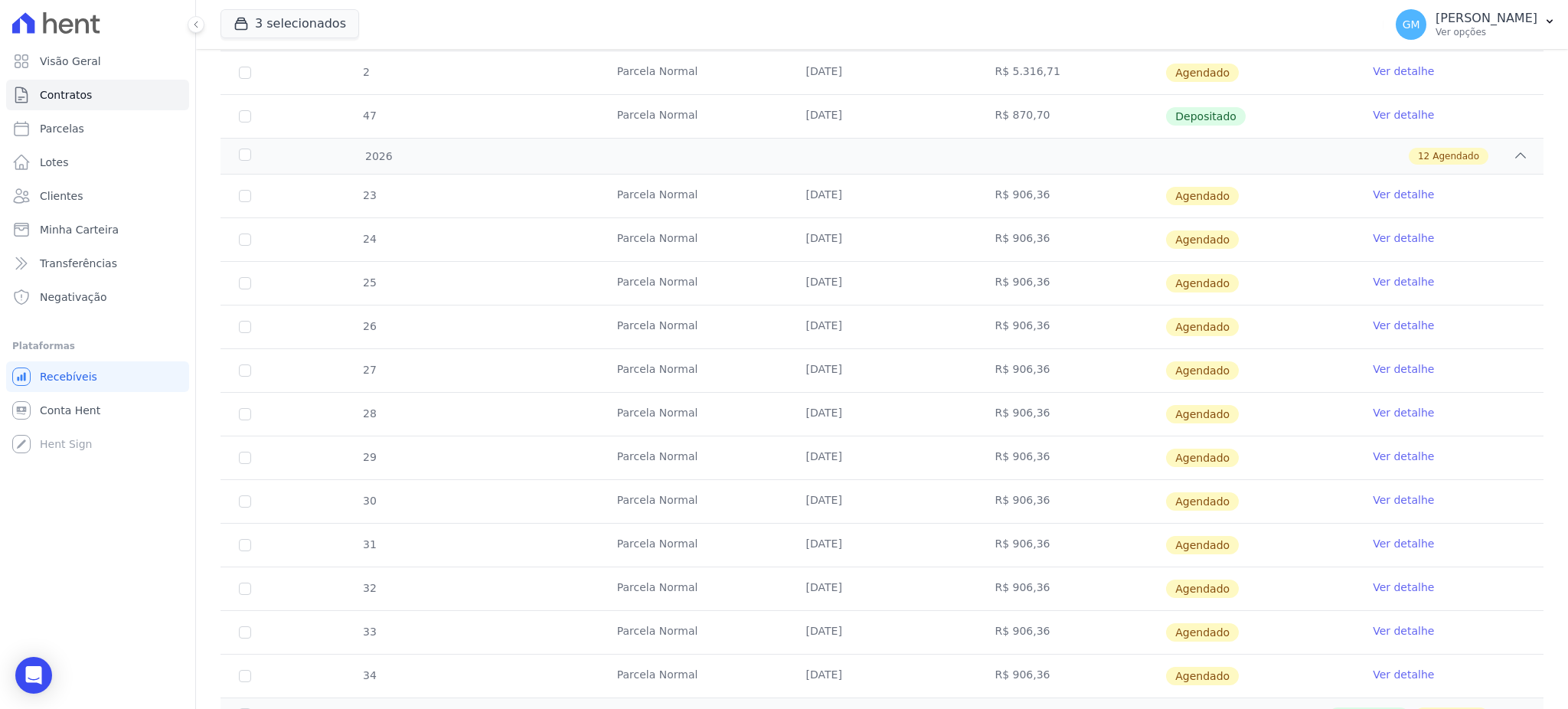
scroll to position [1429, 0]
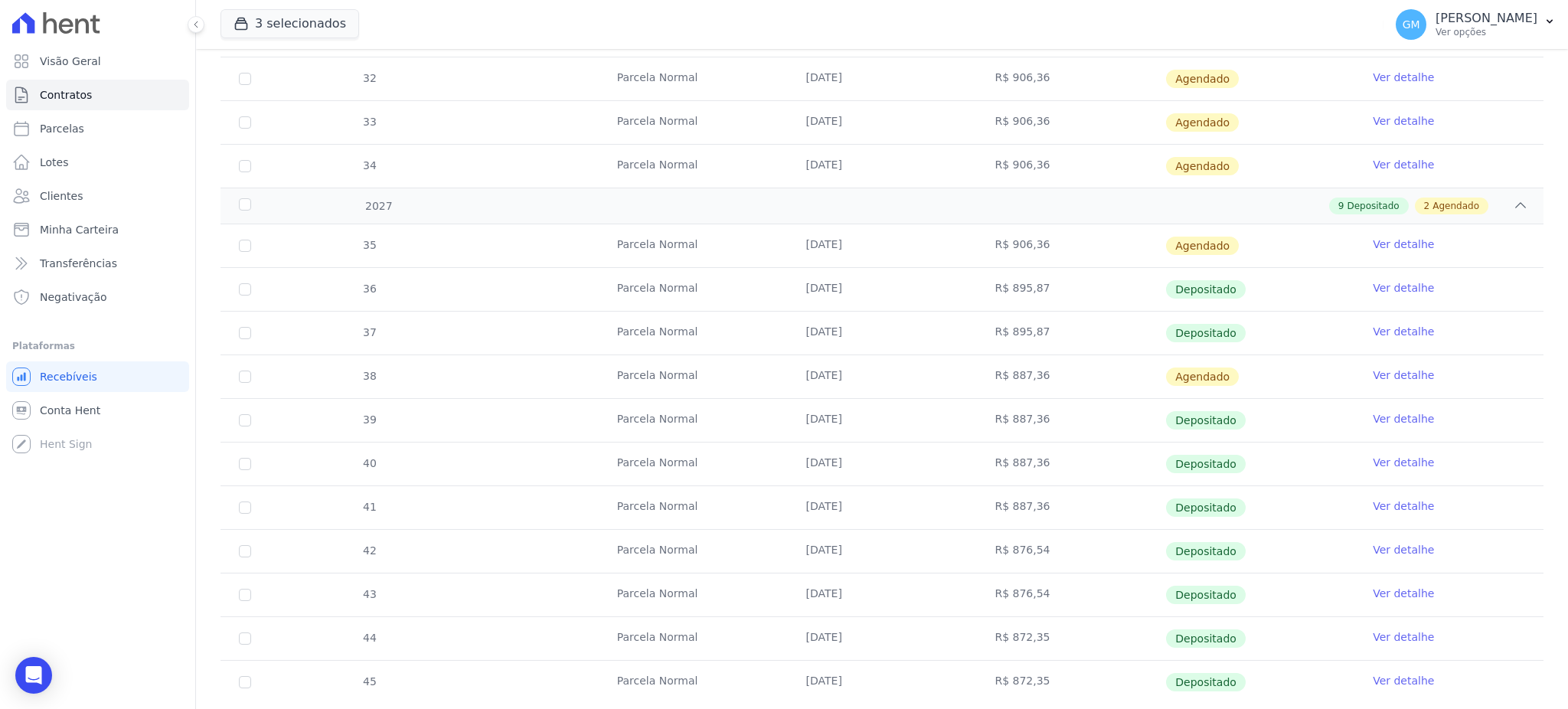
click at [1408, 417] on link "Ver detalhe" at bounding box center [1404, 419] width 62 height 15
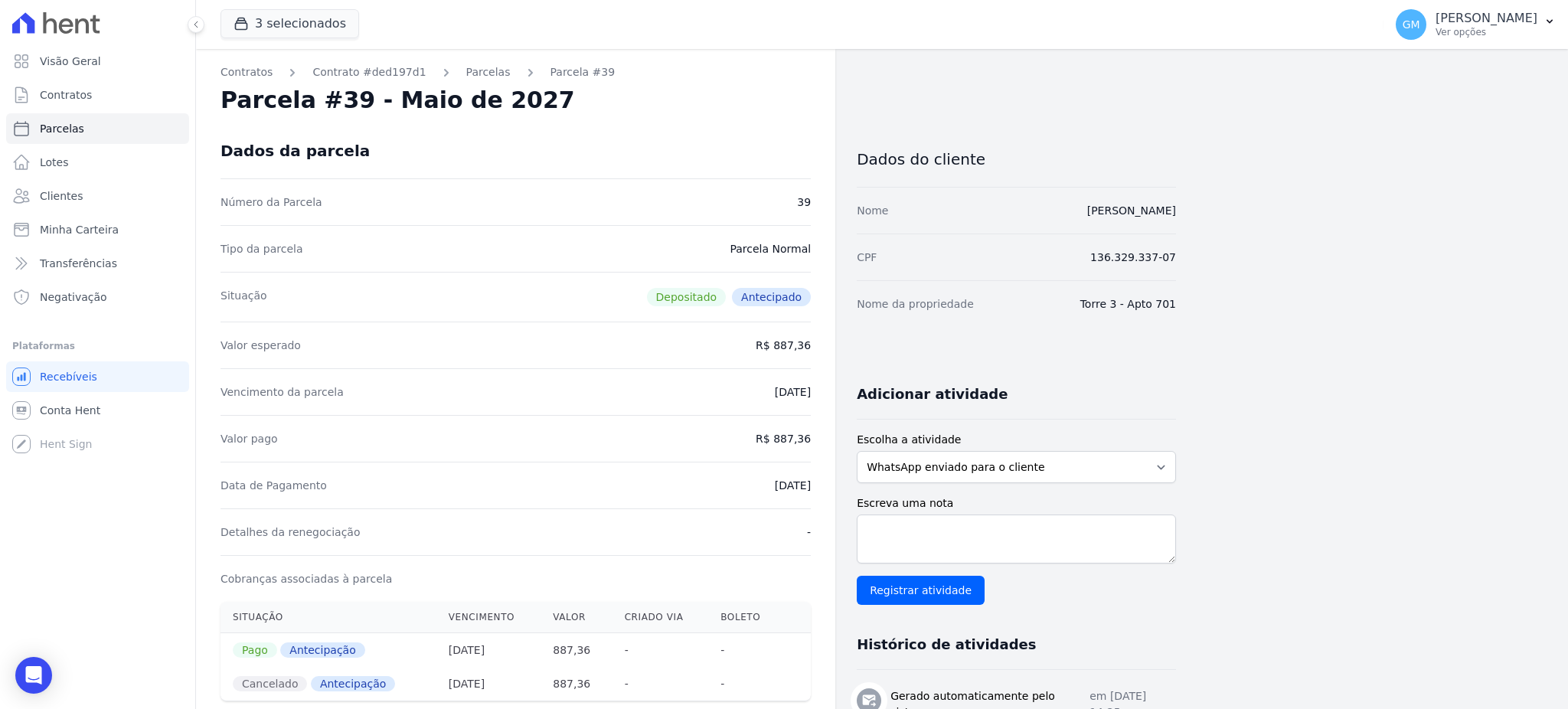
scroll to position [102, 0]
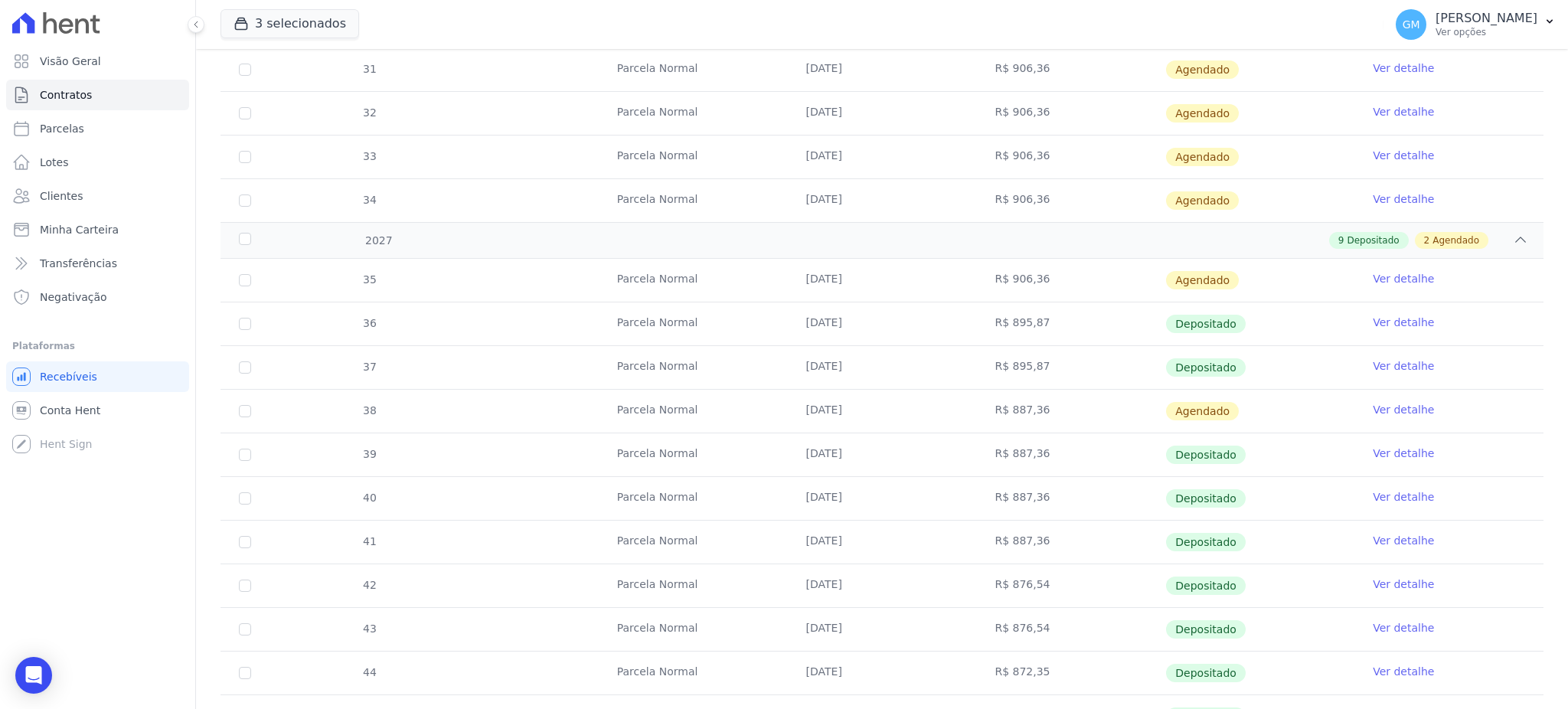
scroll to position [1471, 0]
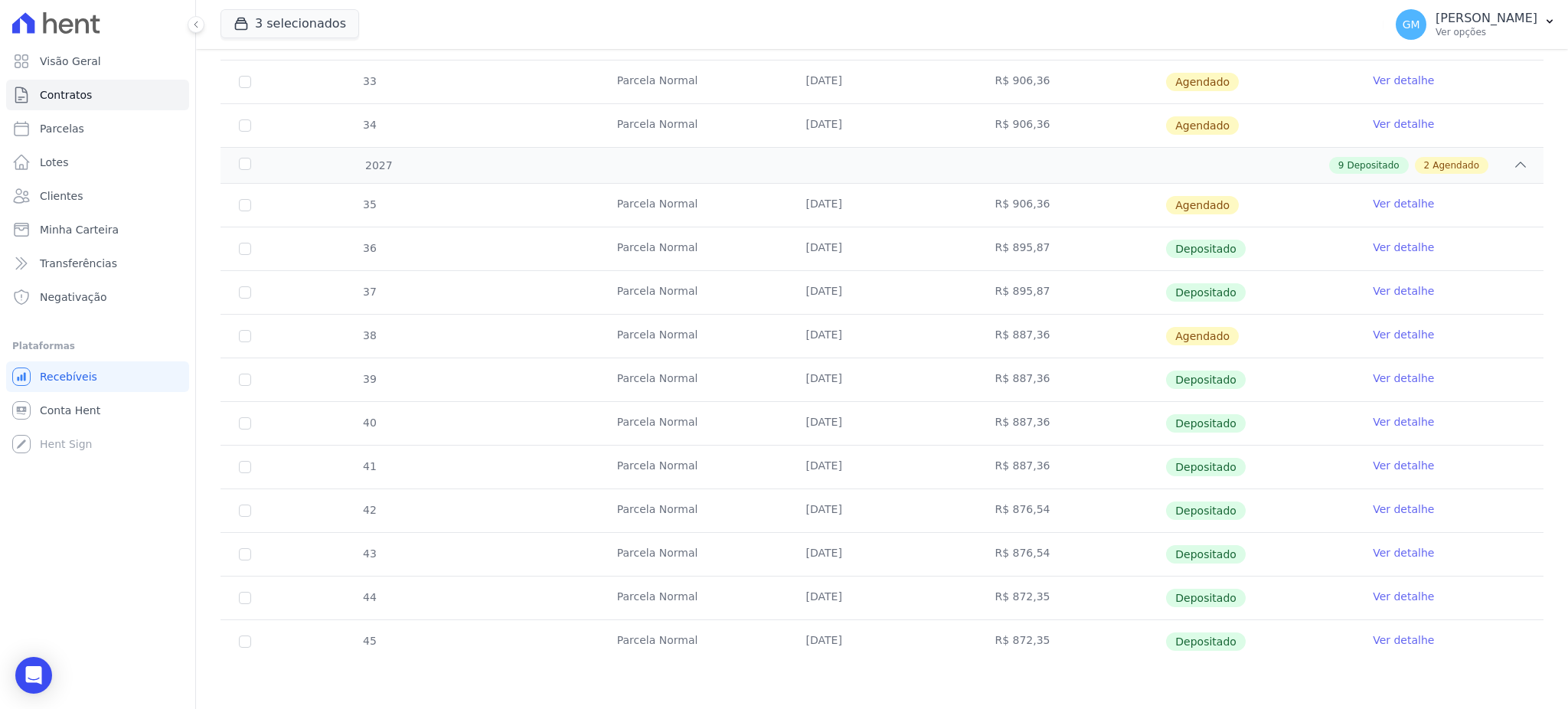
click at [1377, 421] on link "Ver detalhe" at bounding box center [1404, 421] width 62 height 15
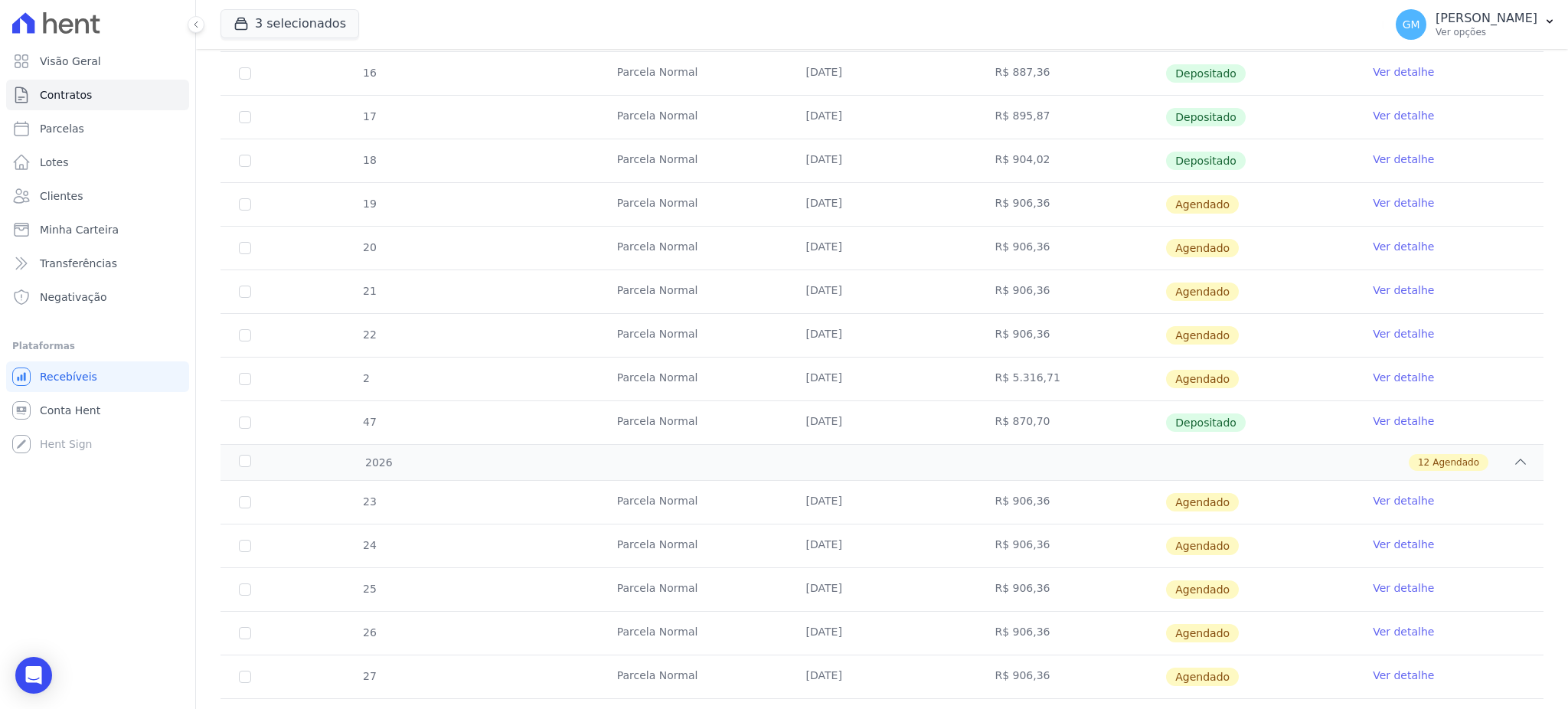
scroll to position [1327, 0]
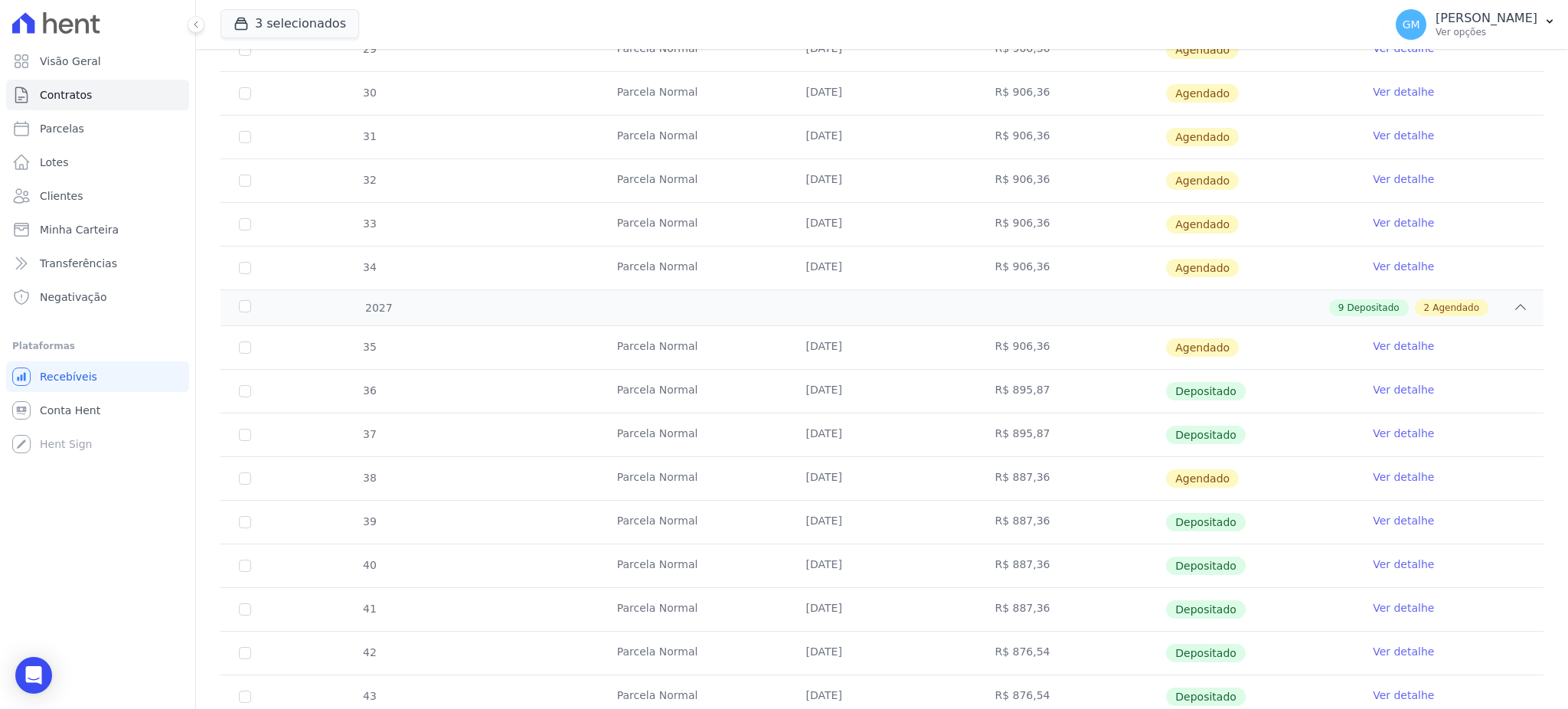
click at [1392, 609] on link "Ver detalhe" at bounding box center [1404, 608] width 62 height 15
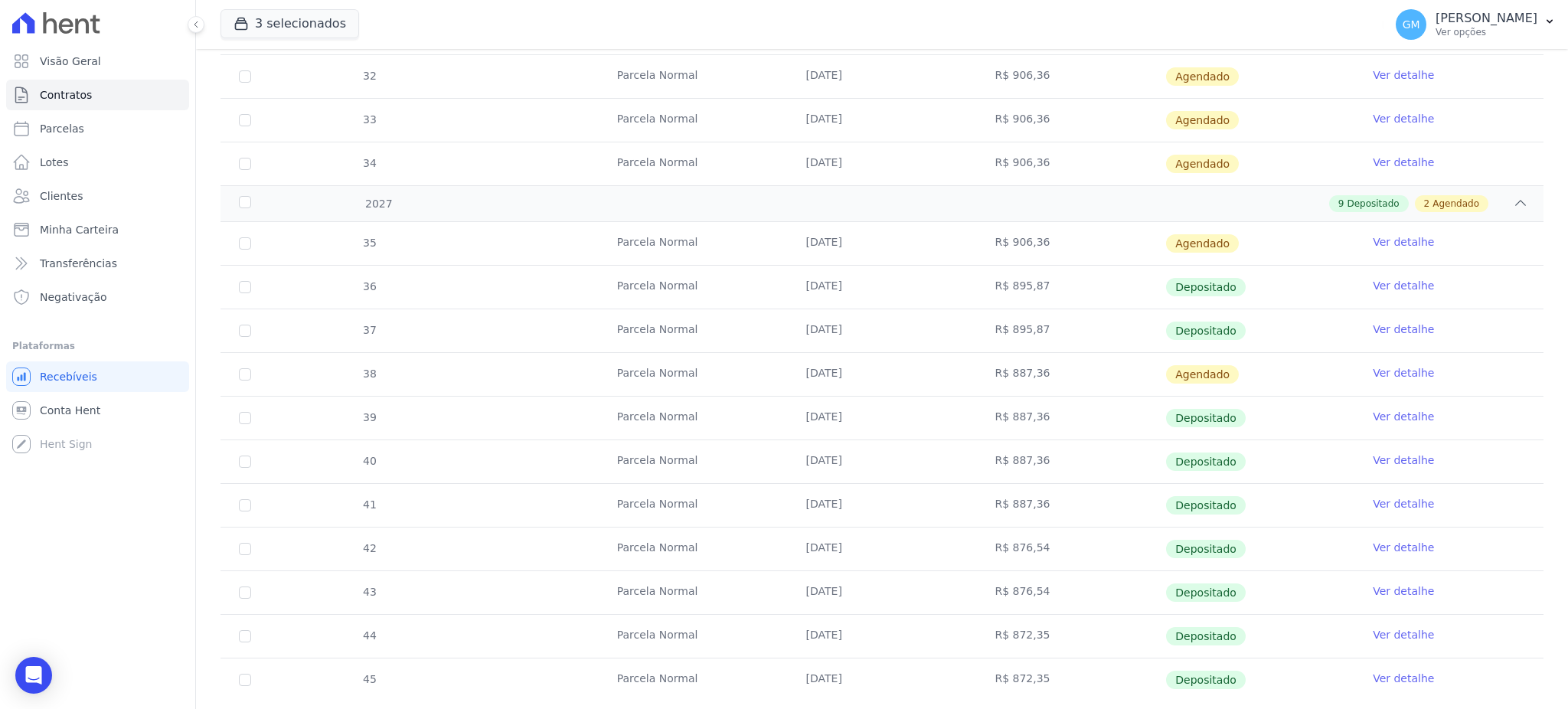
scroll to position [1471, 0]
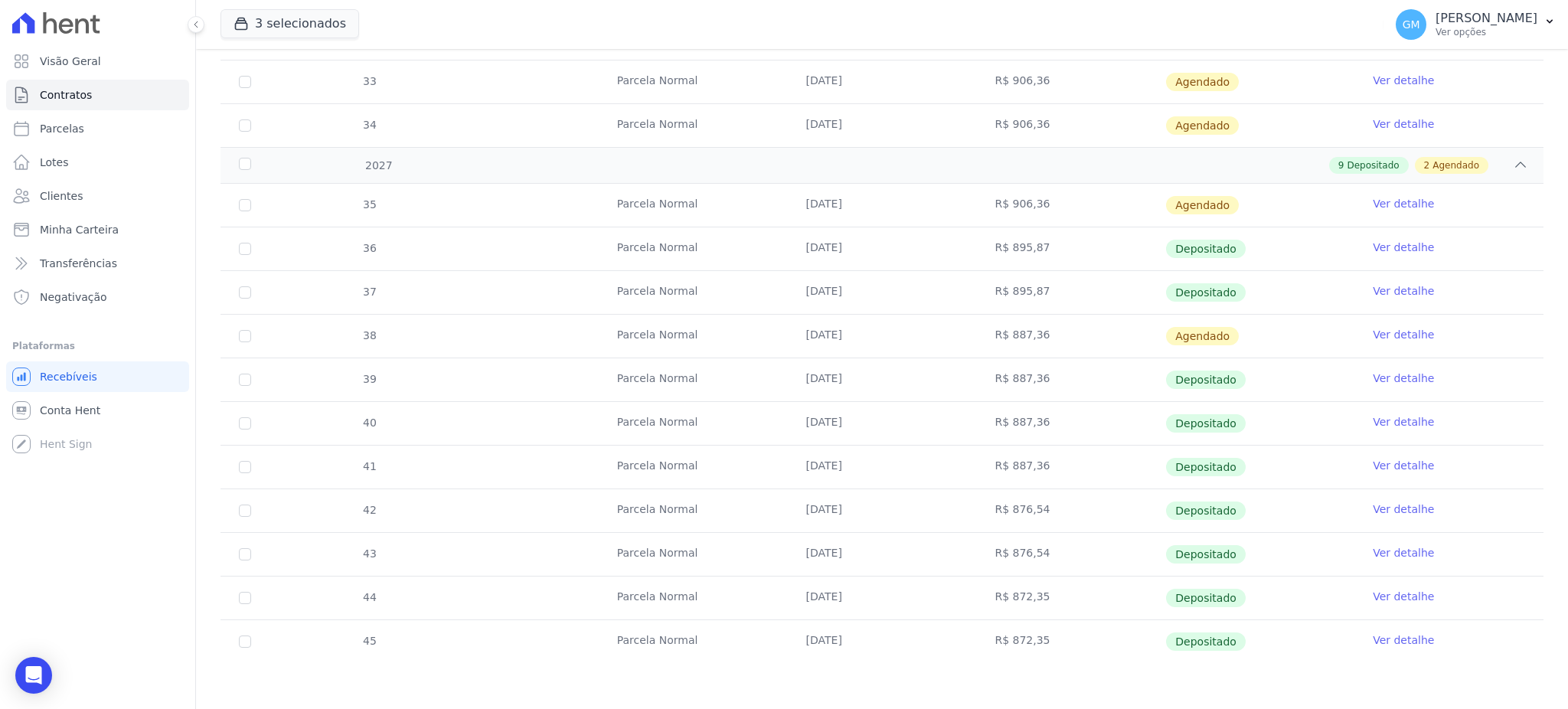
click at [1400, 647] on link "Ver detalhe" at bounding box center [1404, 640] width 62 height 15
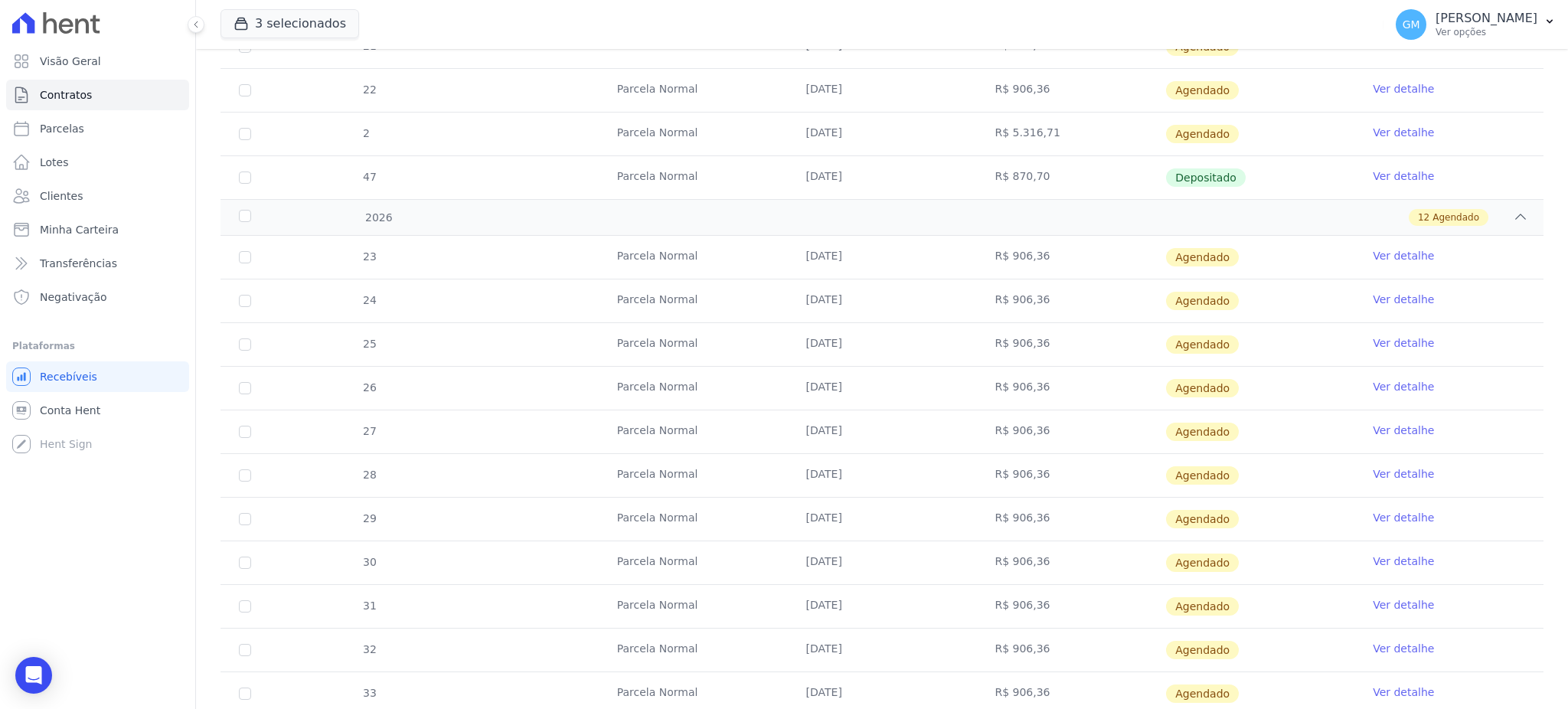
scroll to position [1471, 0]
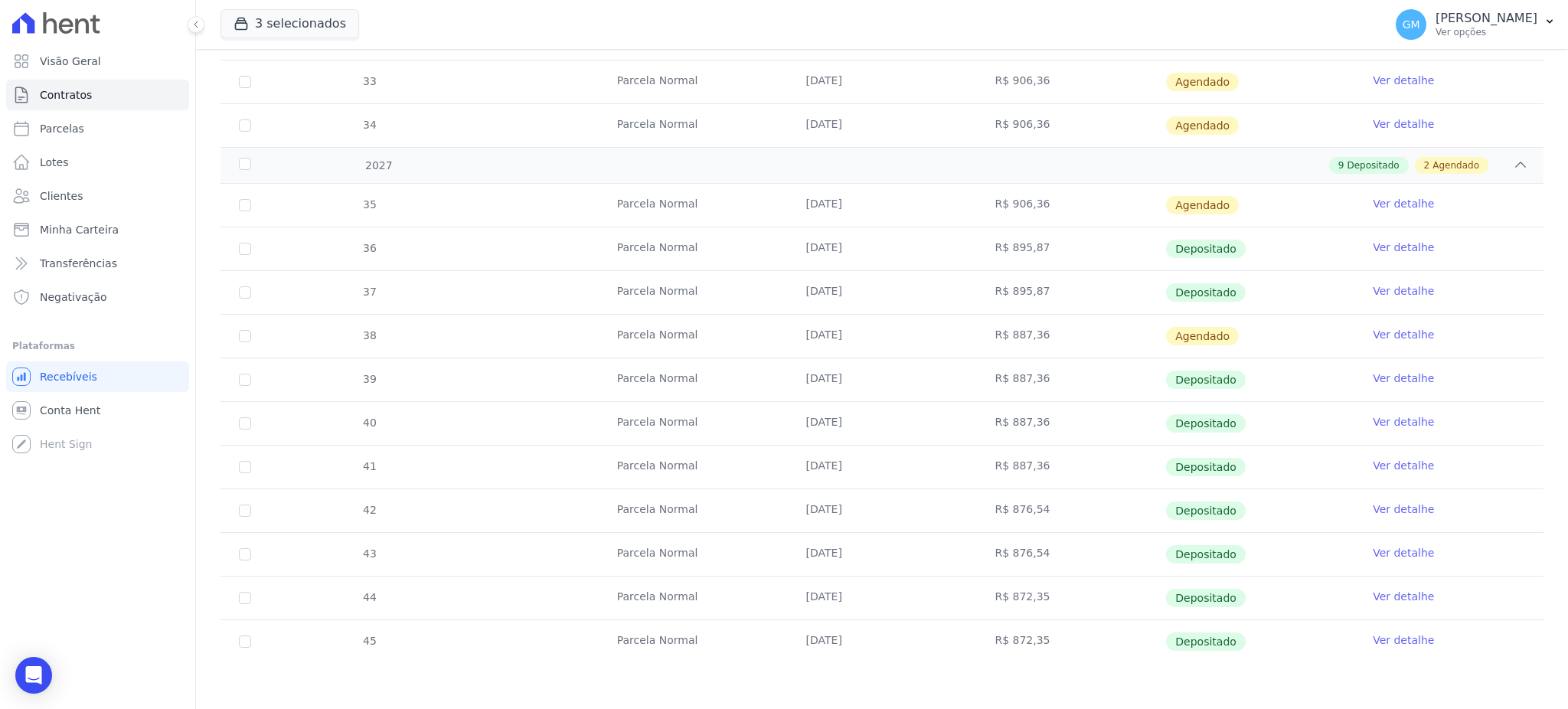
click at [1379, 640] on link "Ver detalhe" at bounding box center [1404, 640] width 62 height 15
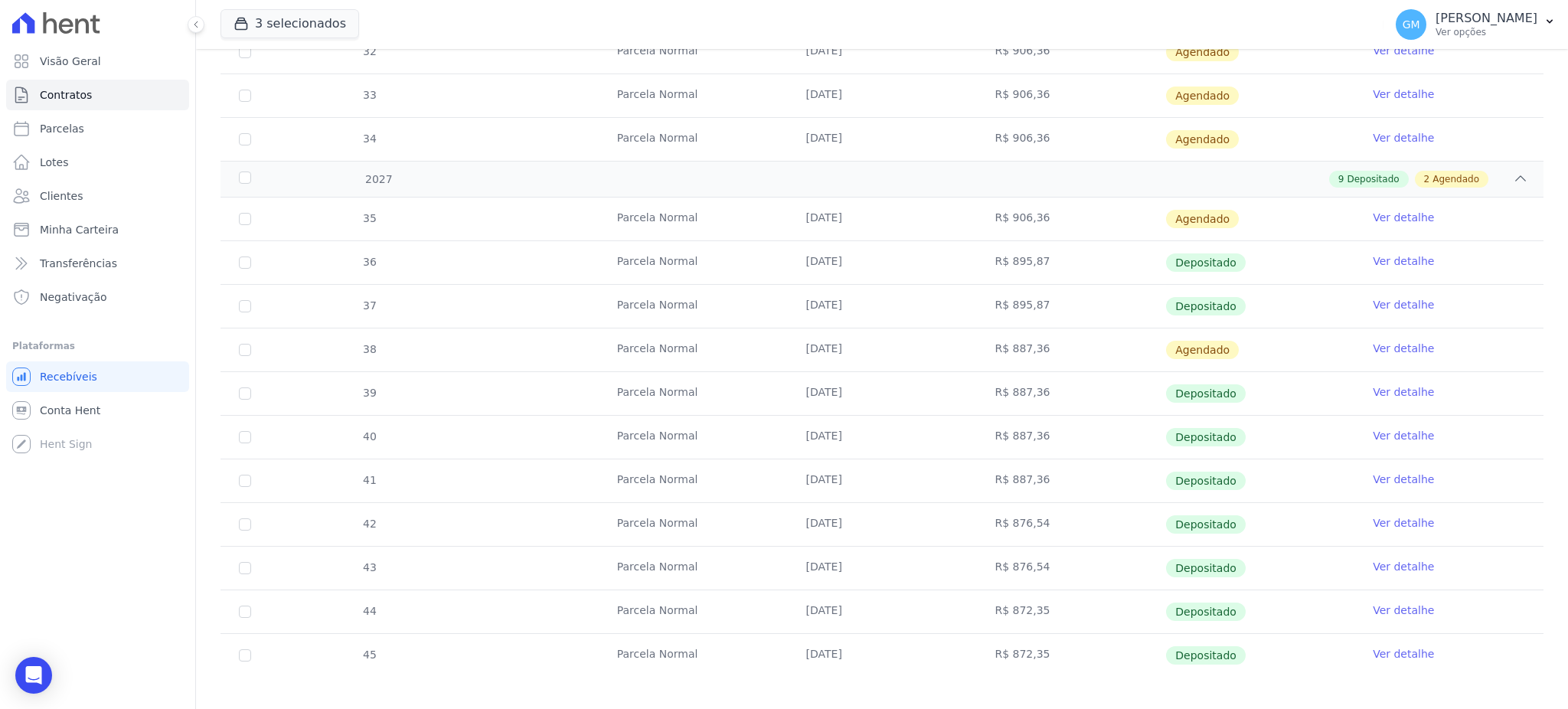
scroll to position [1471, 0]
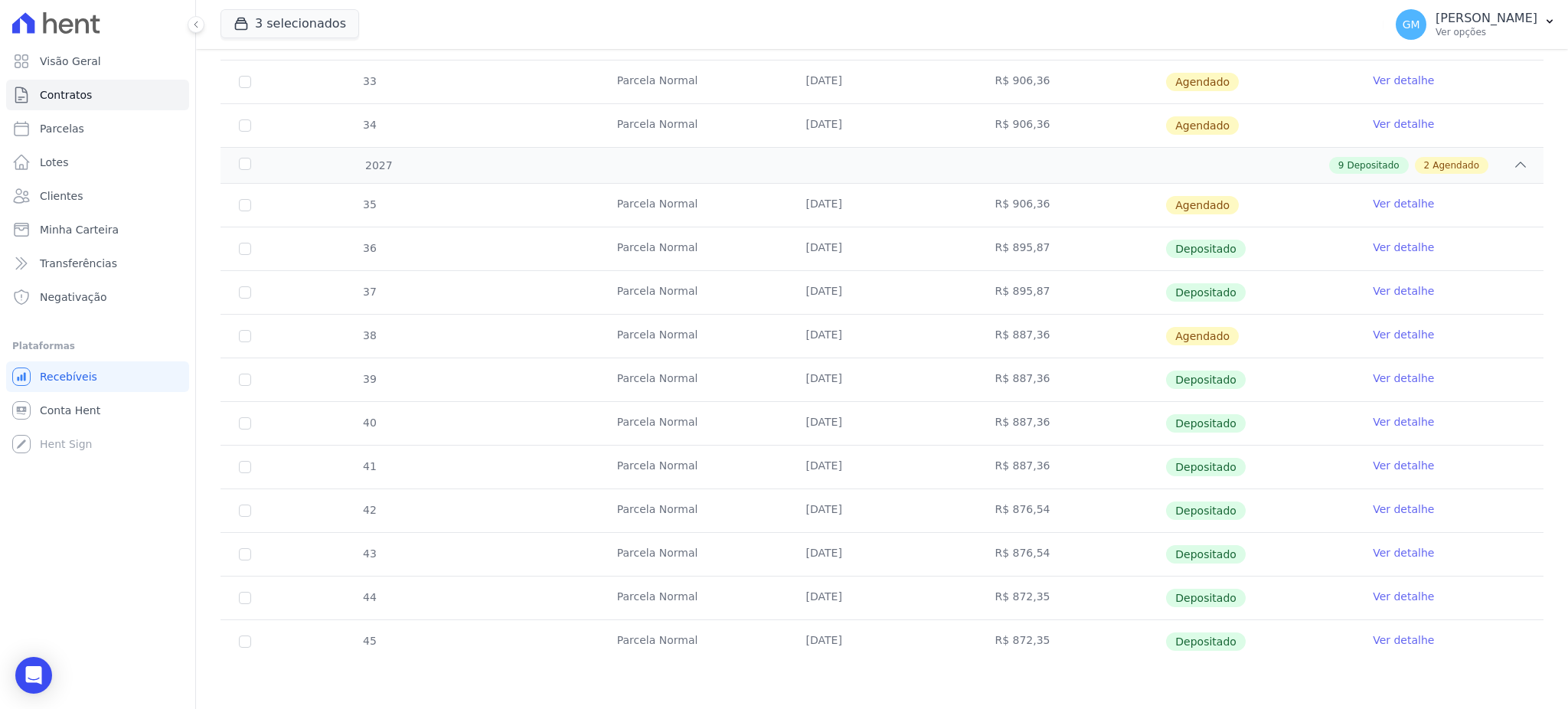
click at [1375, 595] on link "Ver detalhe" at bounding box center [1404, 596] width 62 height 15
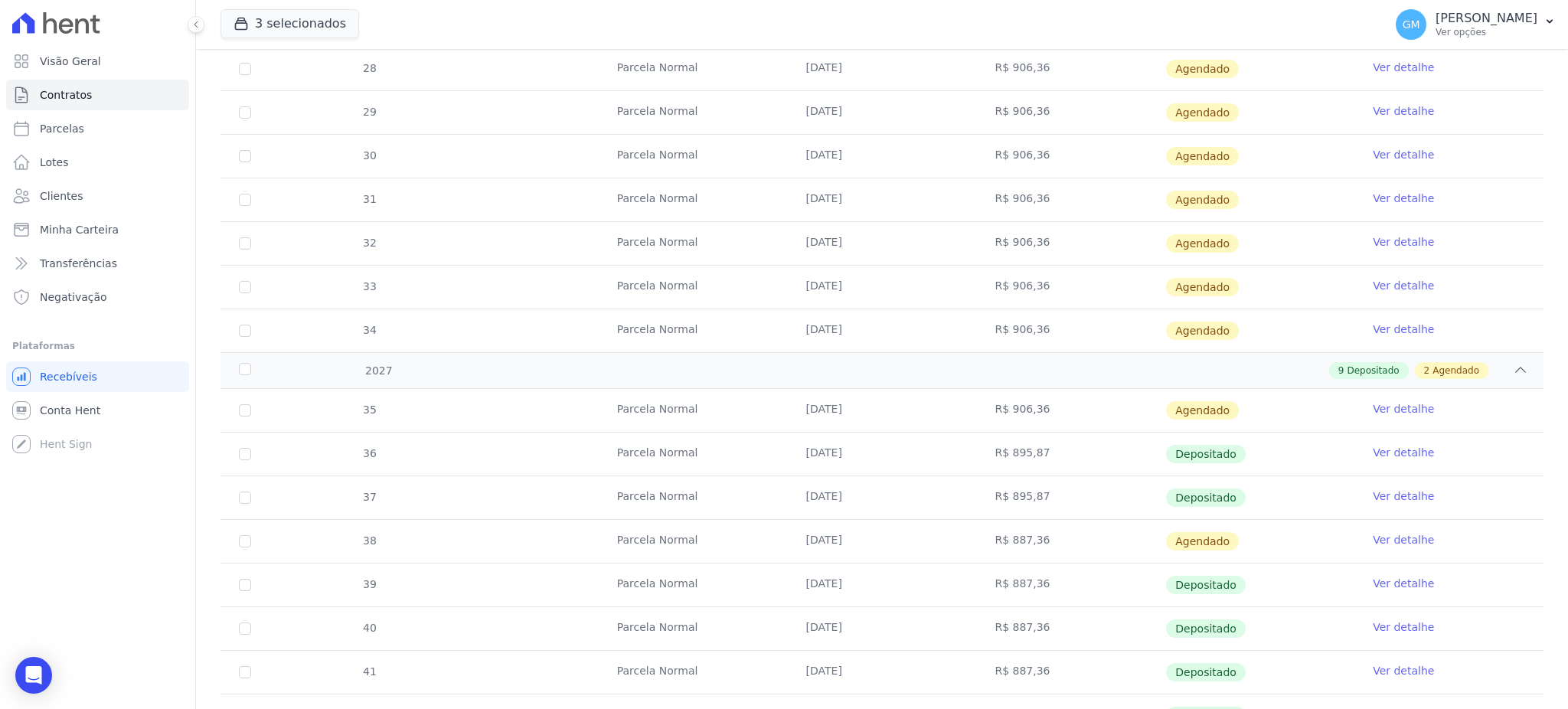
scroll to position [1471, 0]
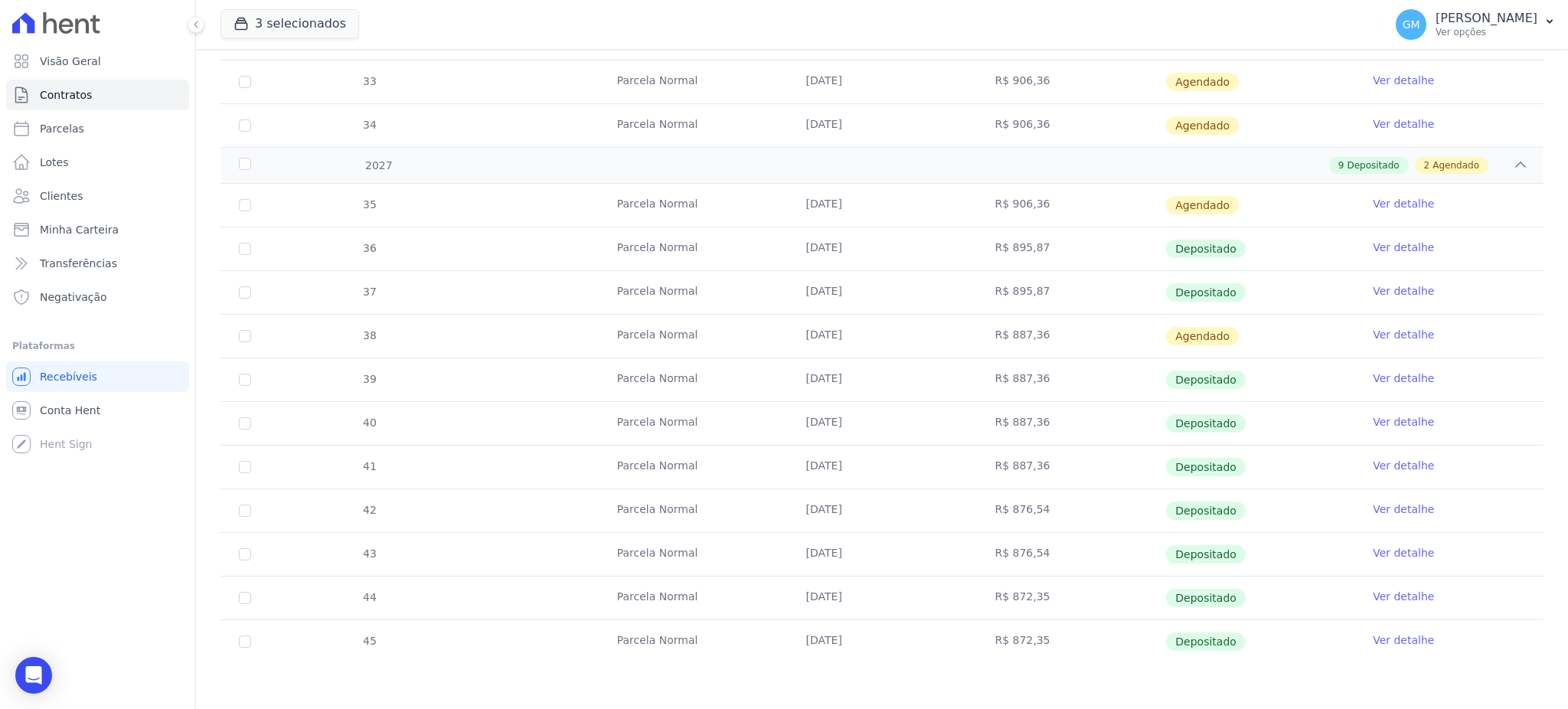
click at [1373, 552] on link "Ver detalhe" at bounding box center [1404, 553] width 62 height 15
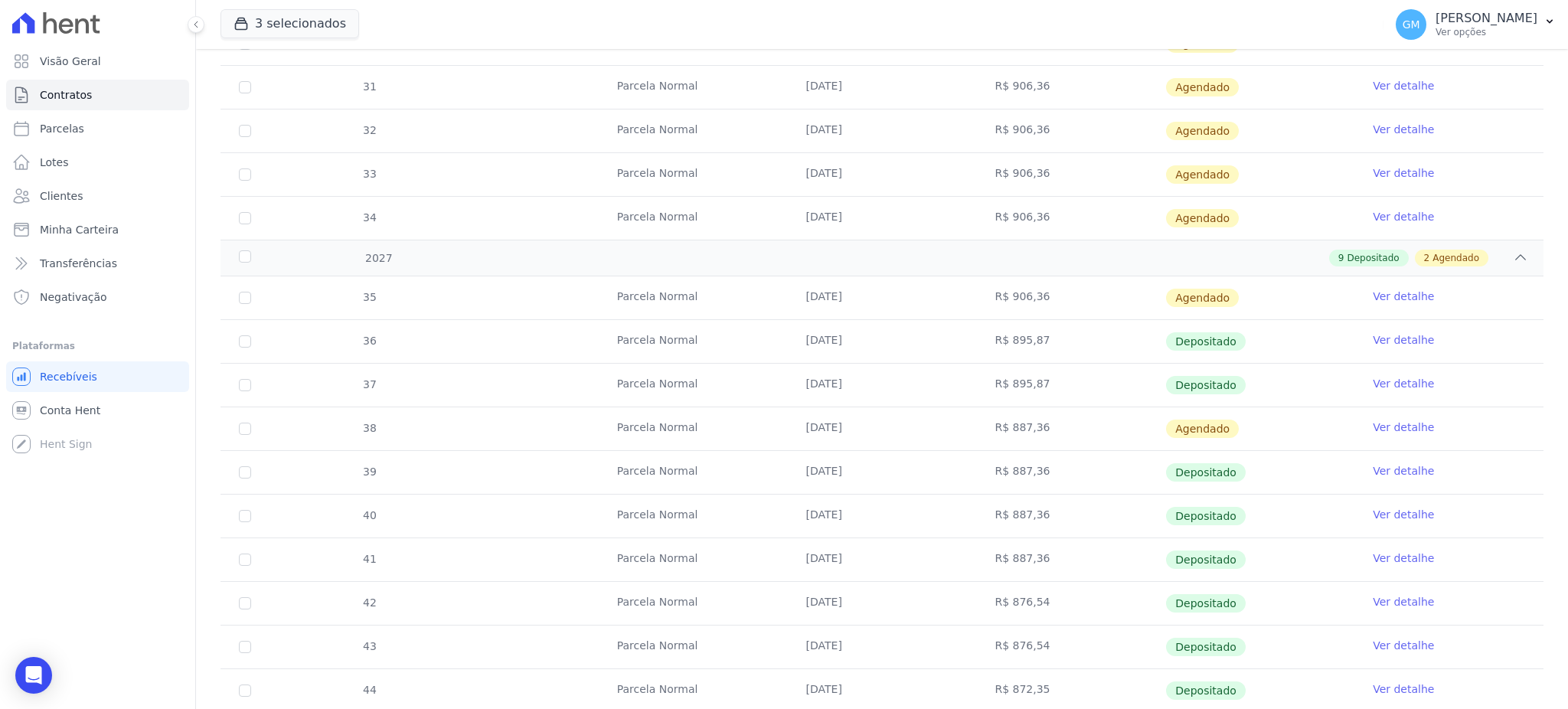
scroll to position [1471, 0]
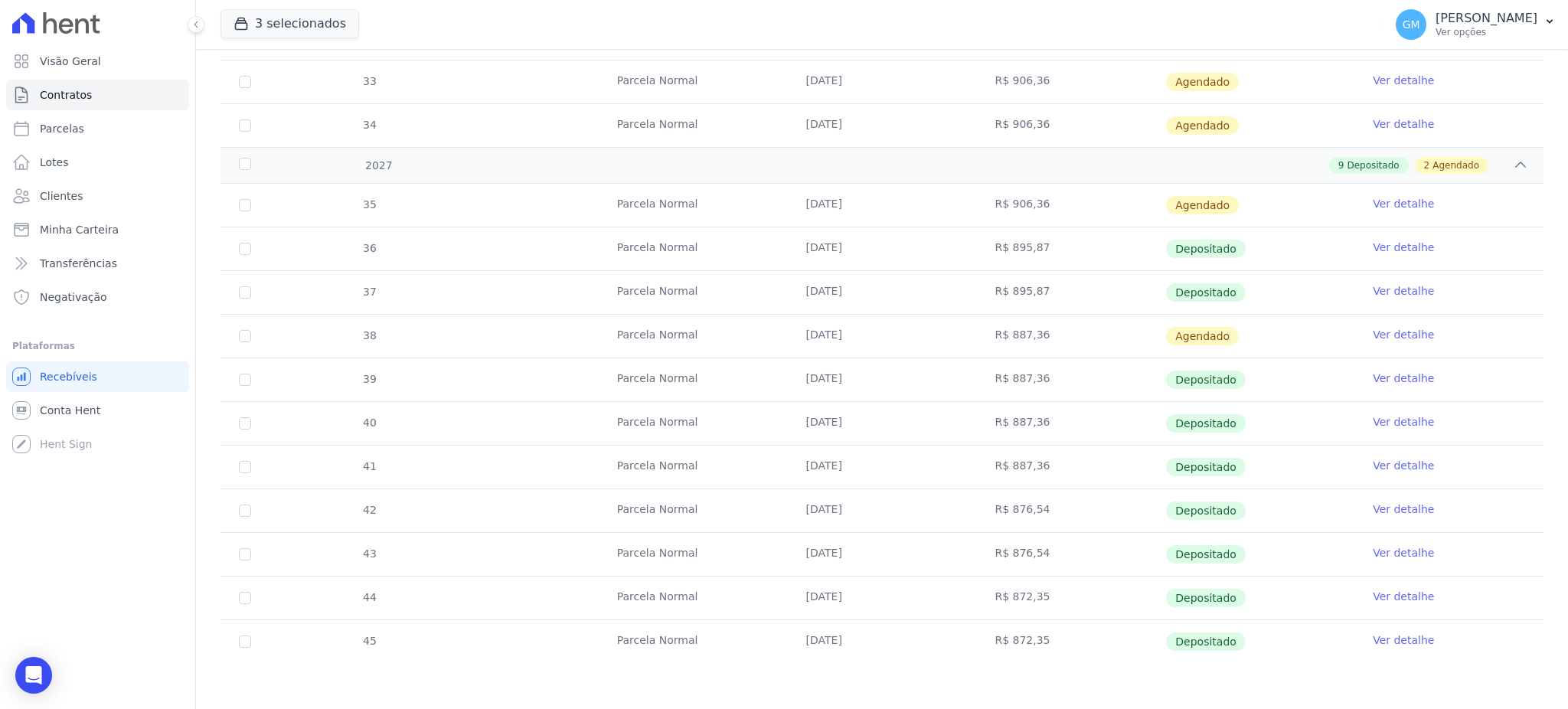
click at [1405, 507] on link "Ver detalhe" at bounding box center [1404, 509] width 62 height 15
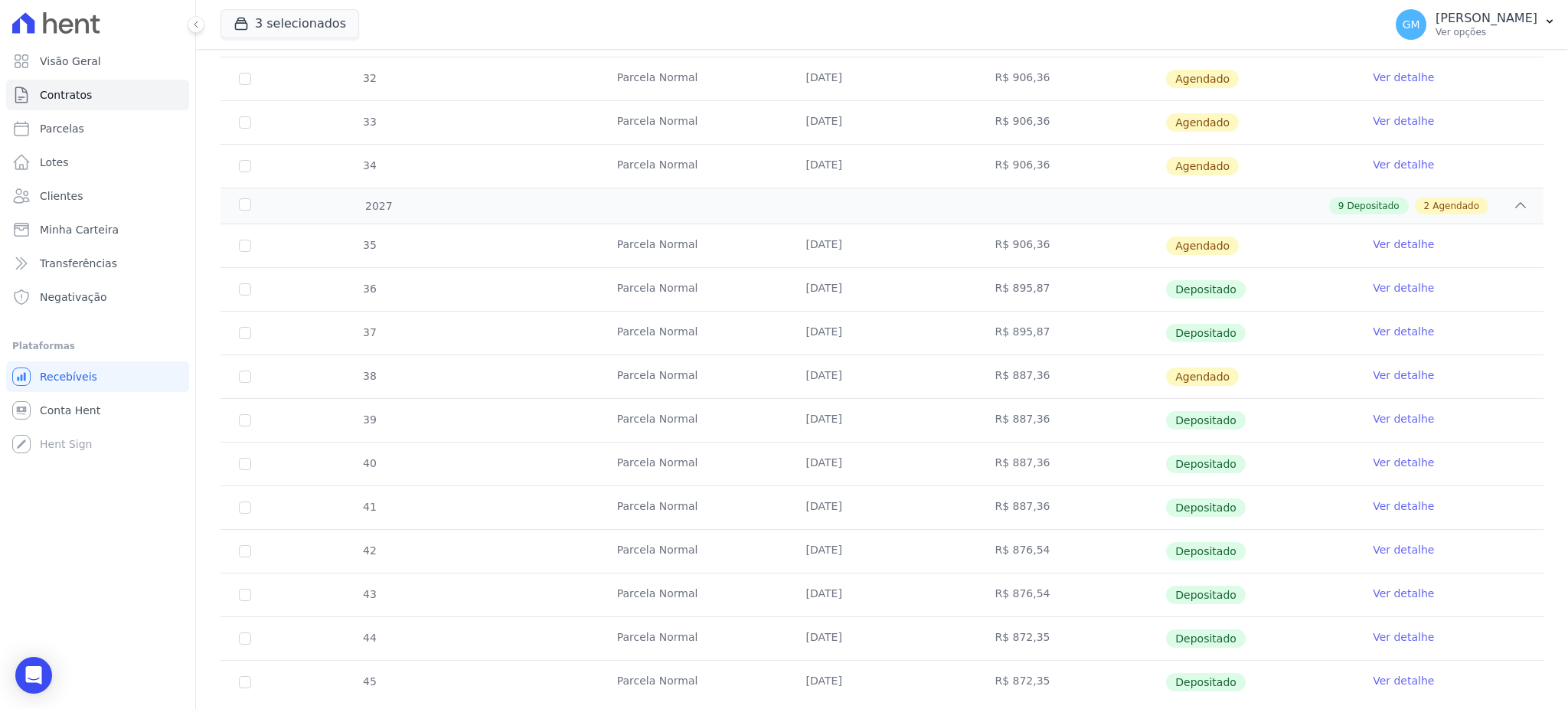
scroll to position [1471, 0]
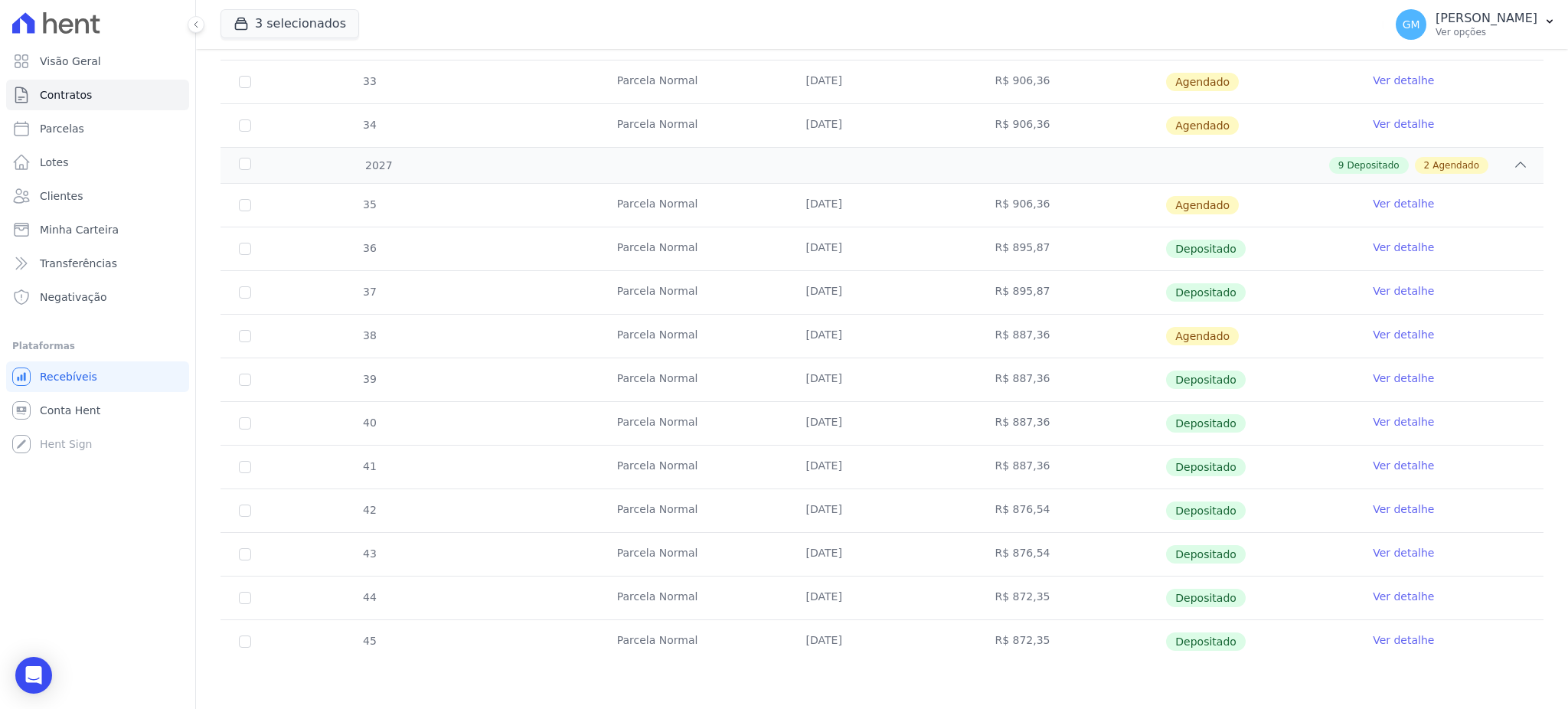
drag, startPoint x: 801, startPoint y: 510, endPoint x: 1409, endPoint y: 519, distance: 608.1
click at [1409, 519] on tr "42 Parcela Normal 20/08/2027 R$ 876,54 Depositado Ver detalhe" at bounding box center [881, 510] width 1323 height 44
click at [1396, 459] on link "Ver detalhe" at bounding box center [1404, 465] width 62 height 15
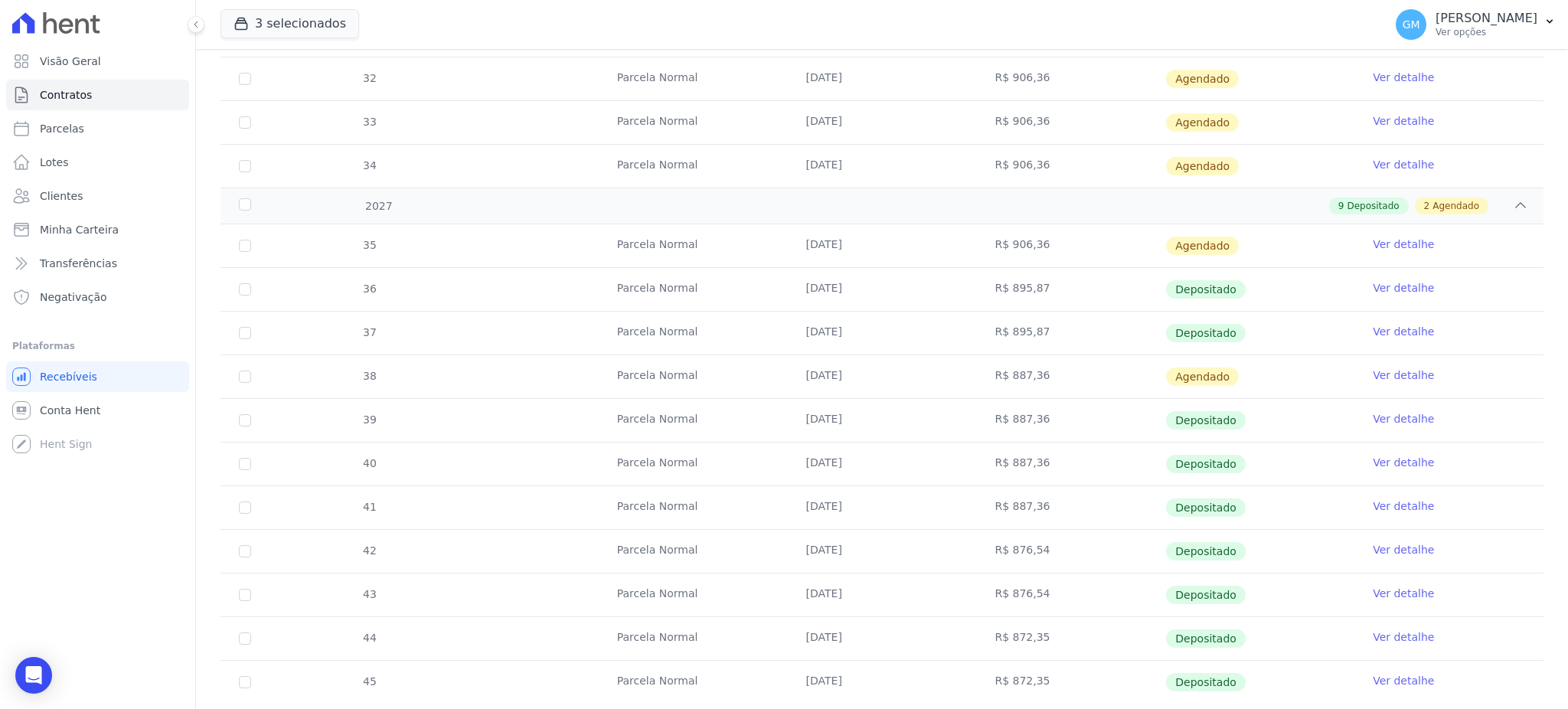
scroll to position [1471, 0]
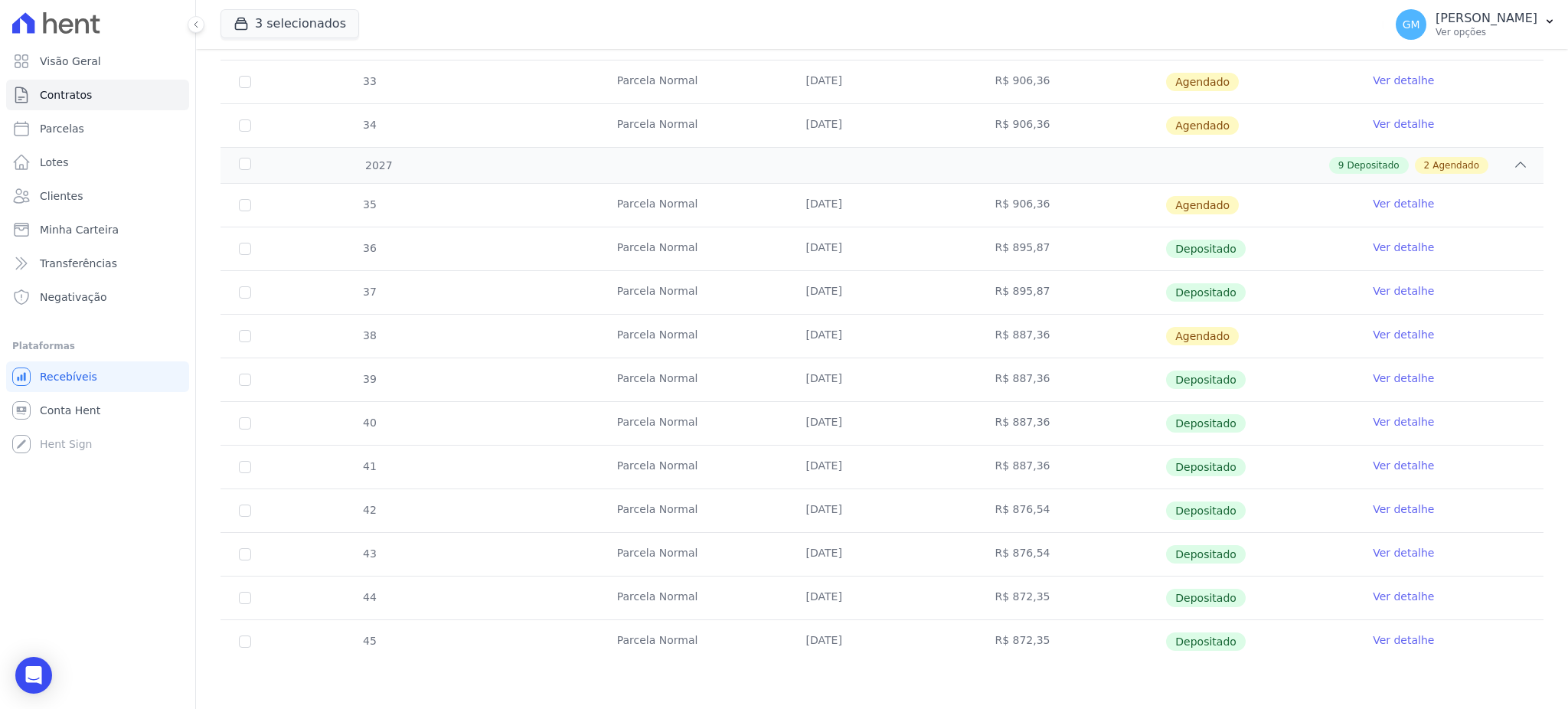
click at [1373, 417] on link "Ver detalhe" at bounding box center [1404, 421] width 62 height 15
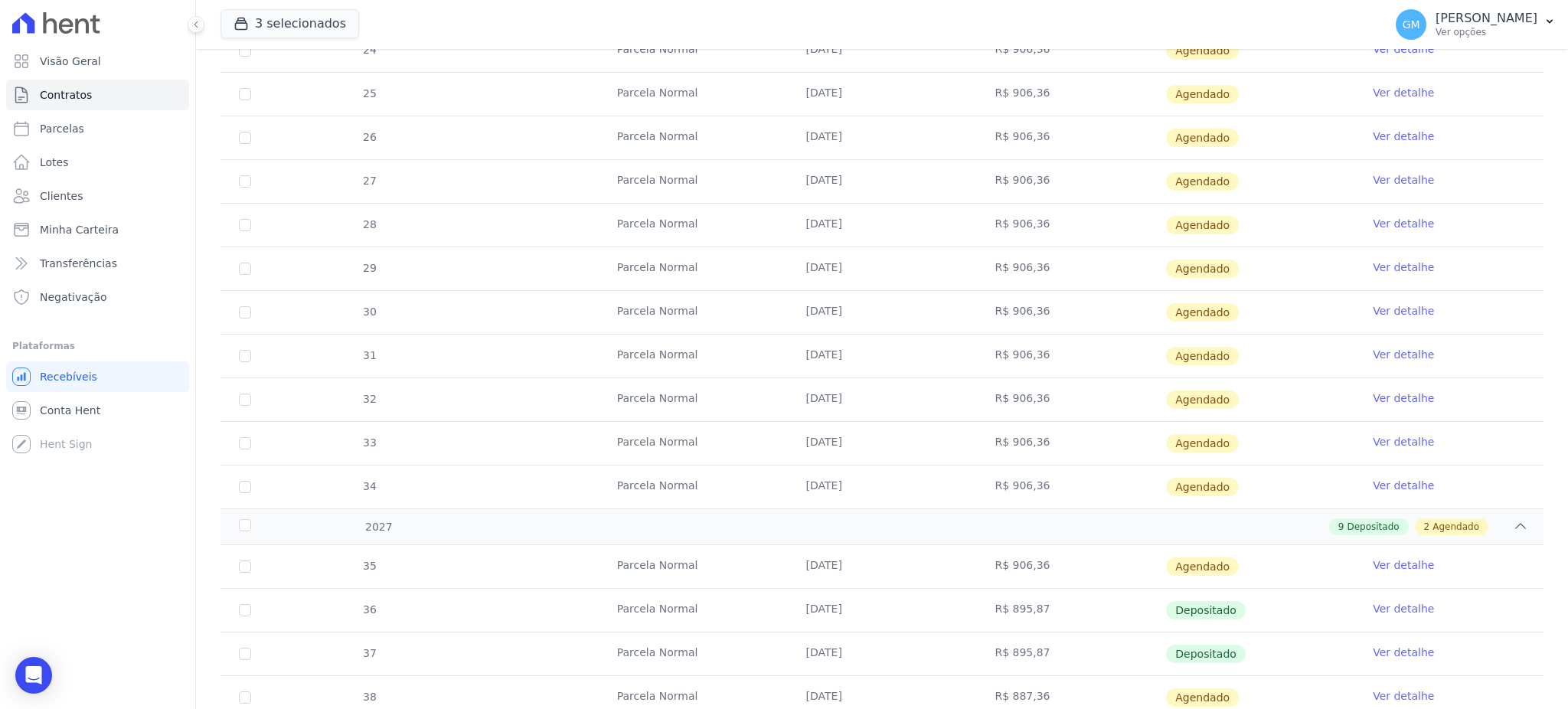
scroll to position [1429, 0]
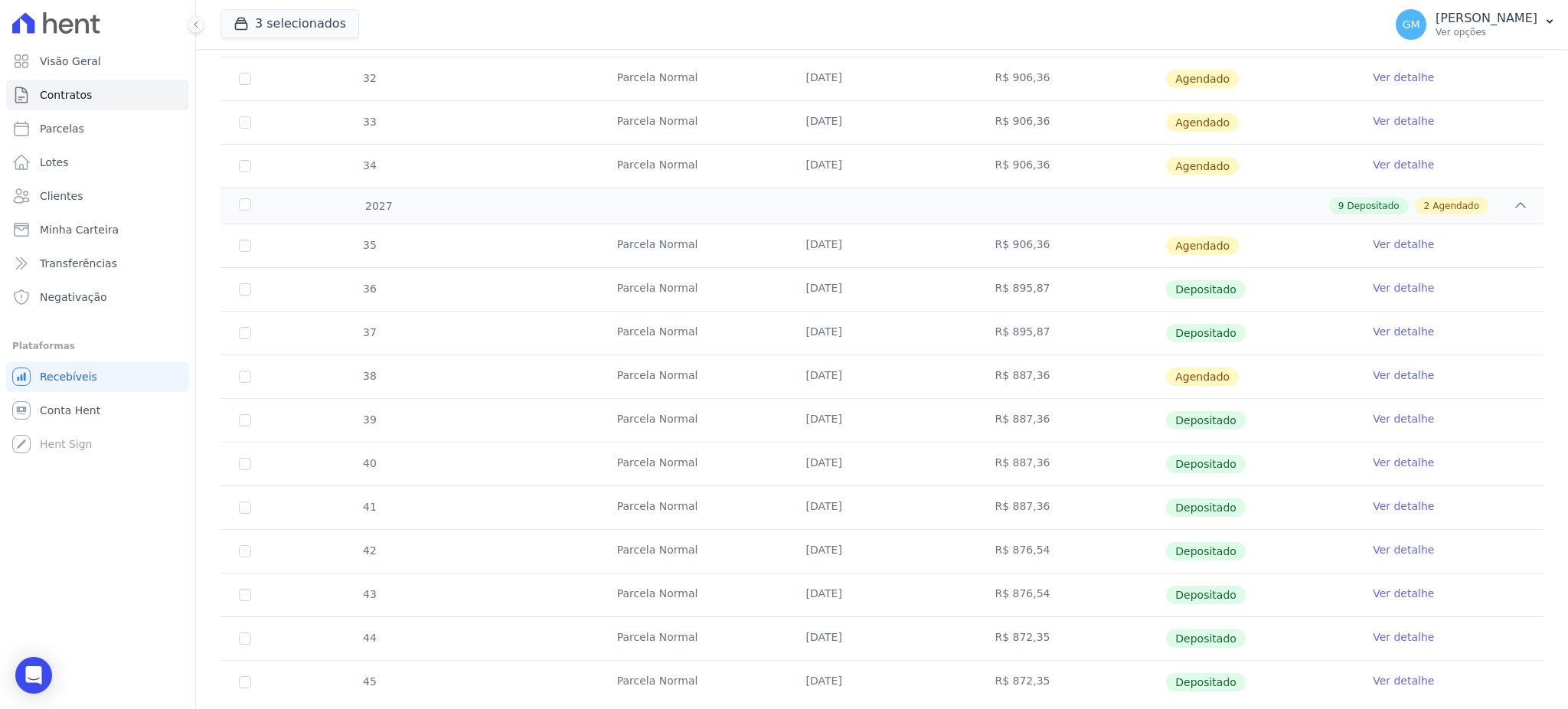
click at [1383, 414] on link "Ver detalhe" at bounding box center [1404, 419] width 62 height 15
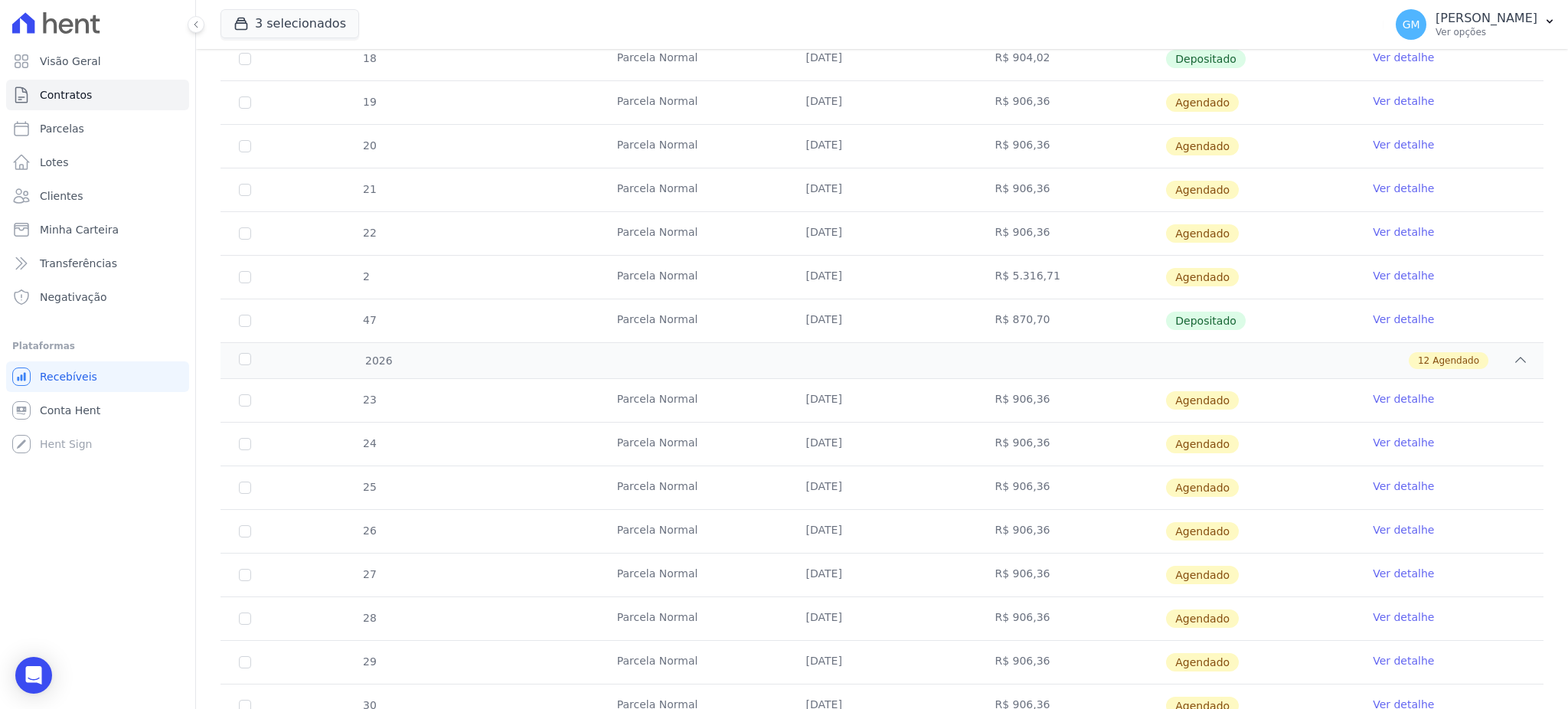
scroll to position [1471, 0]
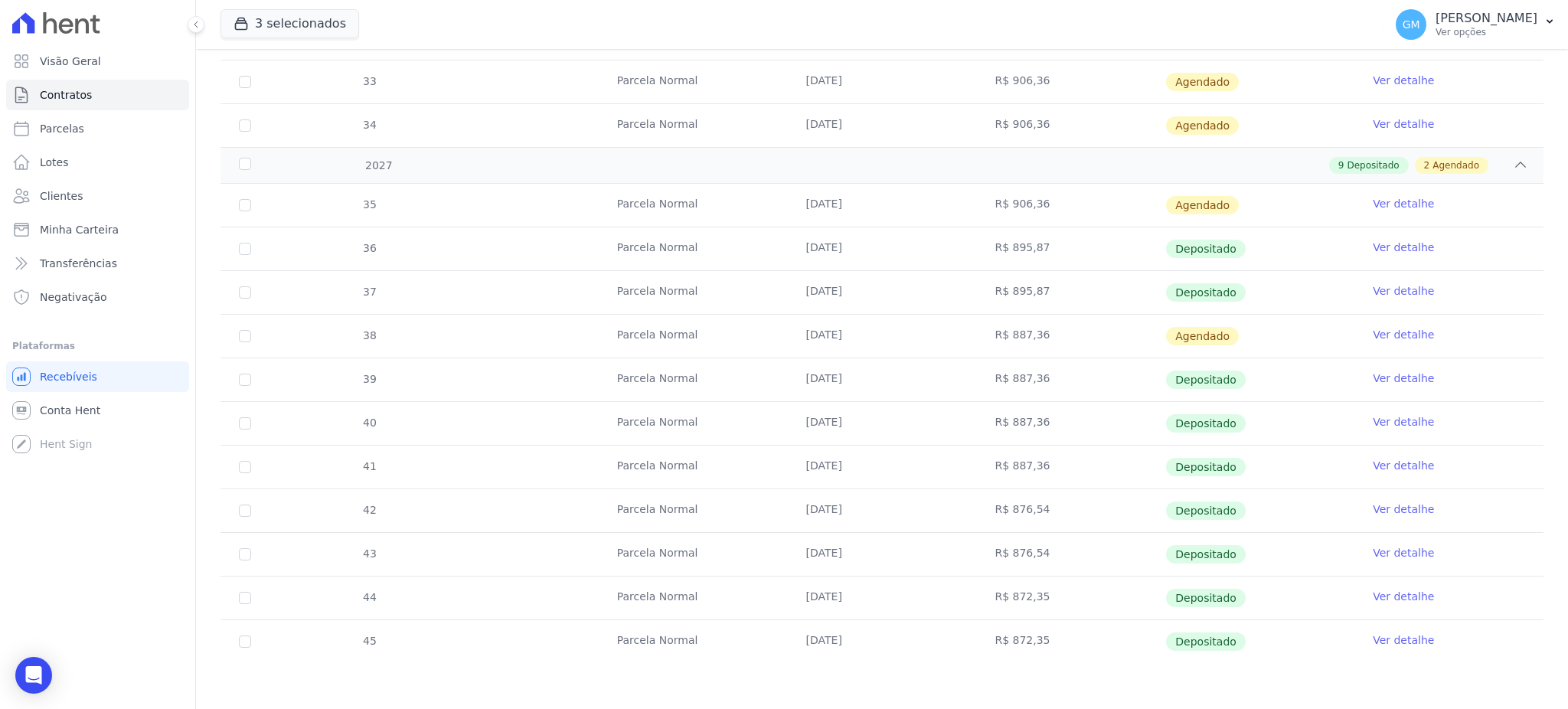
click at [1393, 291] on link "Ver detalhe" at bounding box center [1404, 291] width 62 height 15
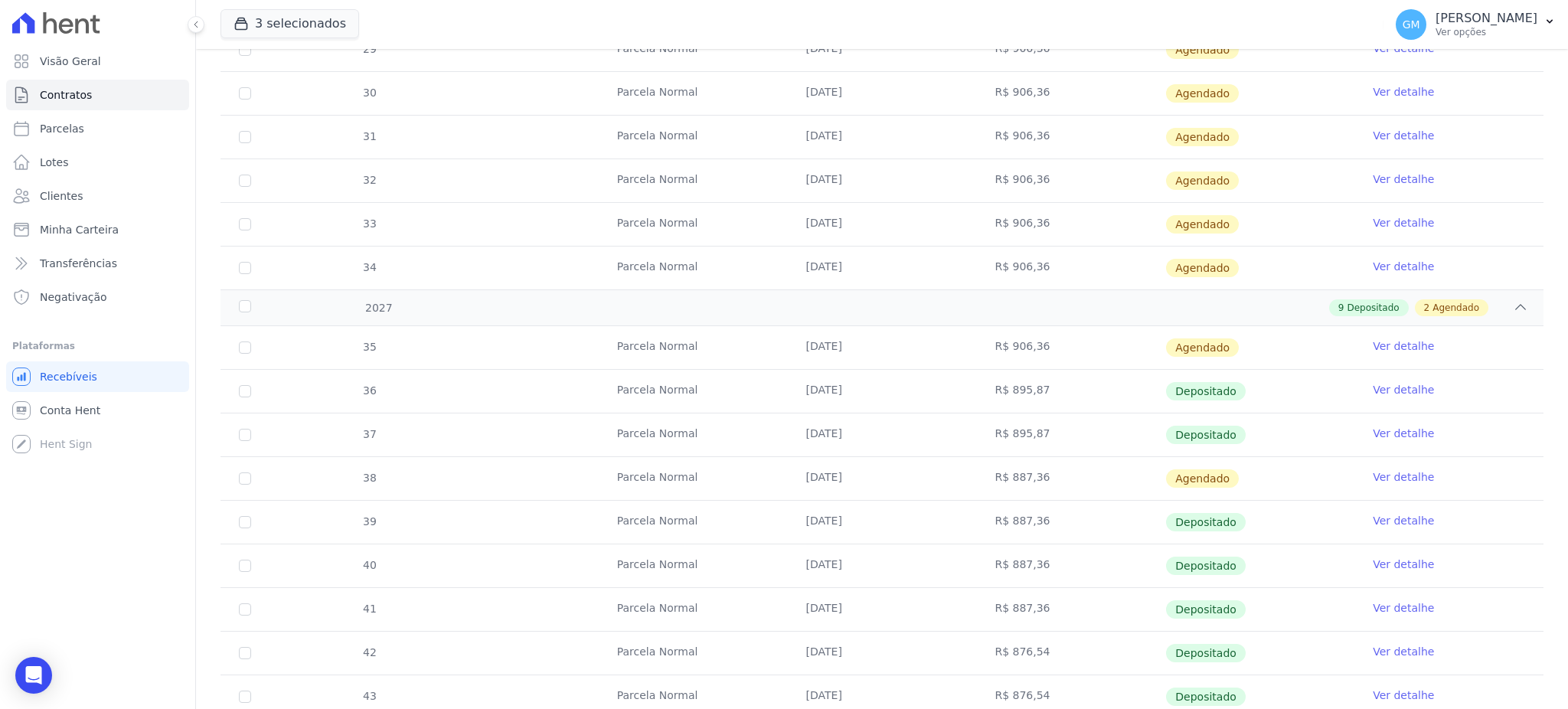
scroll to position [1471, 0]
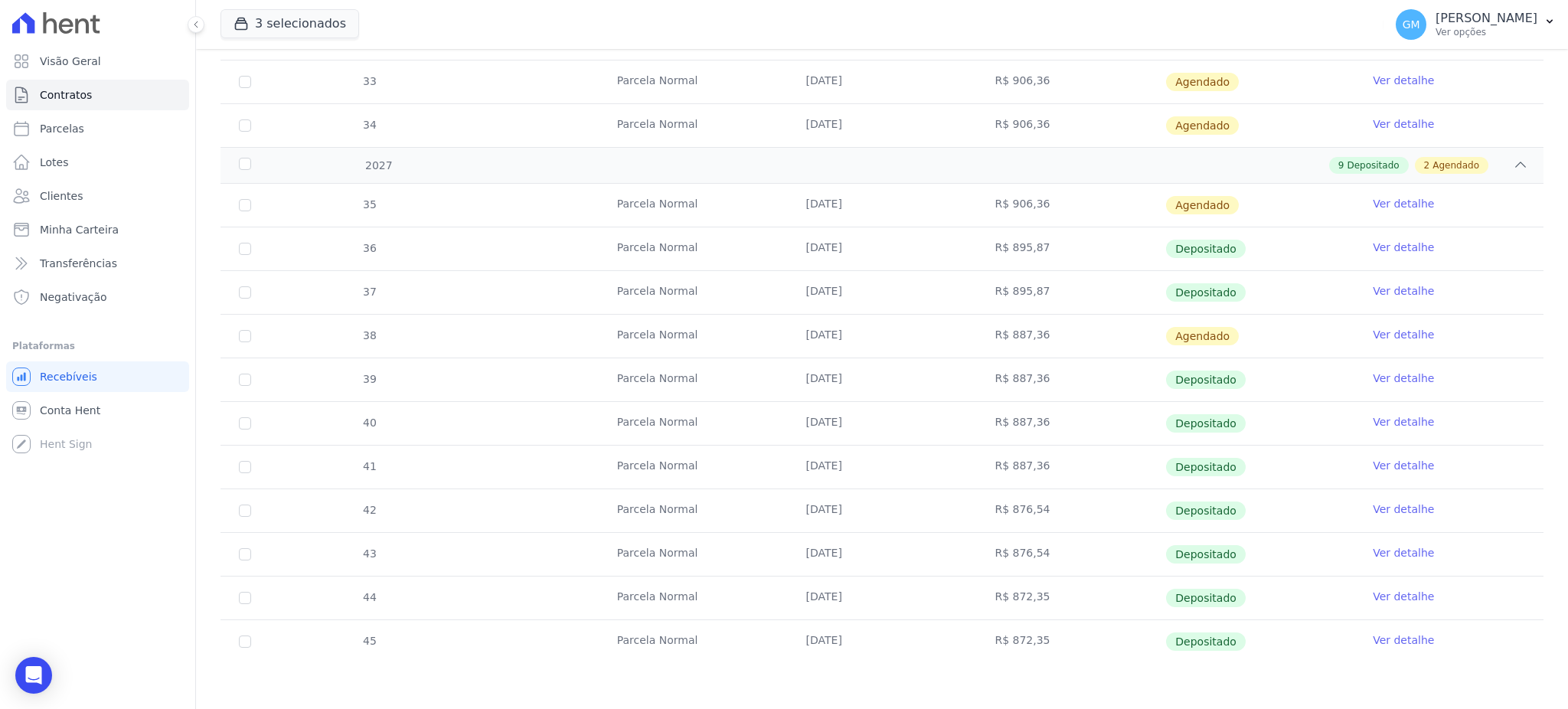
click at [1388, 243] on link "Ver detalhe" at bounding box center [1404, 247] width 62 height 15
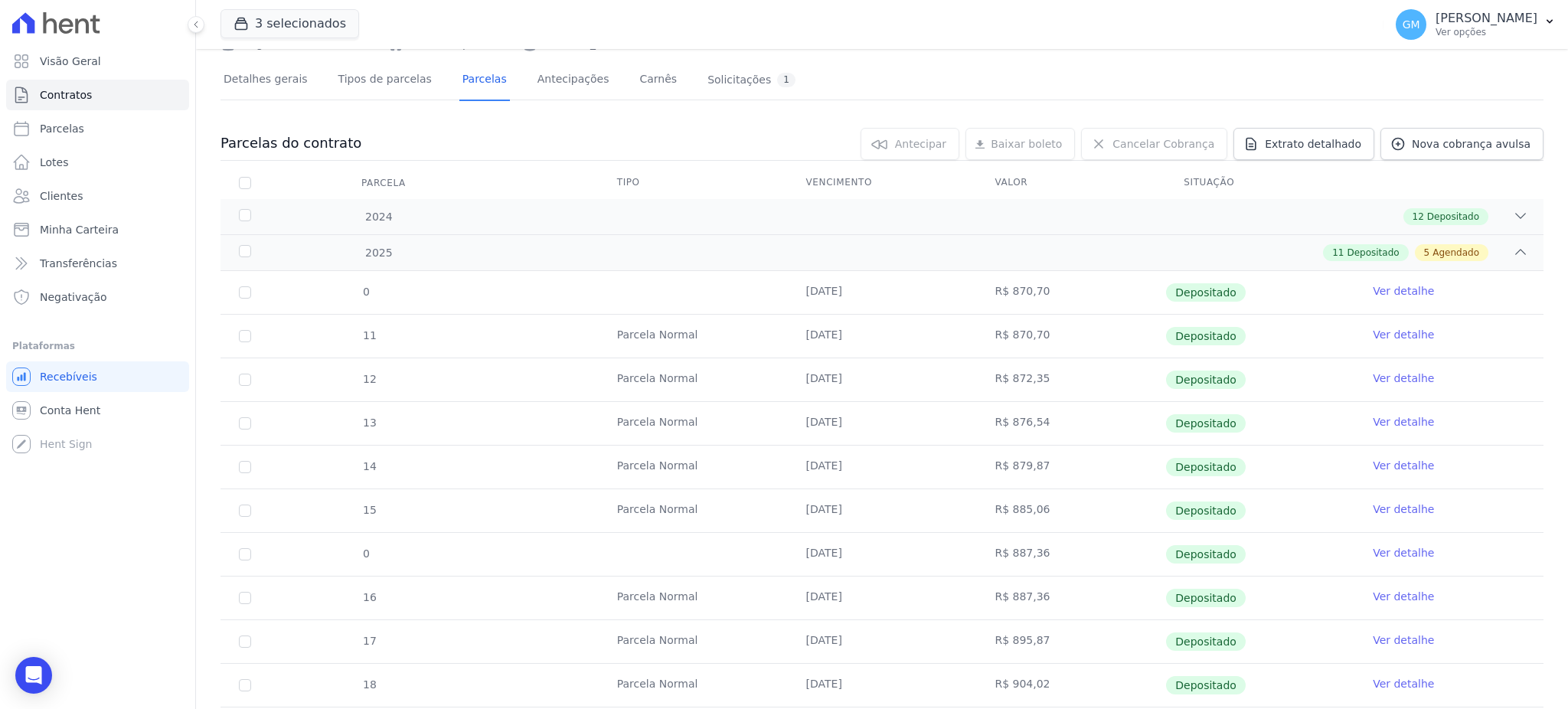
scroll to position [127, 0]
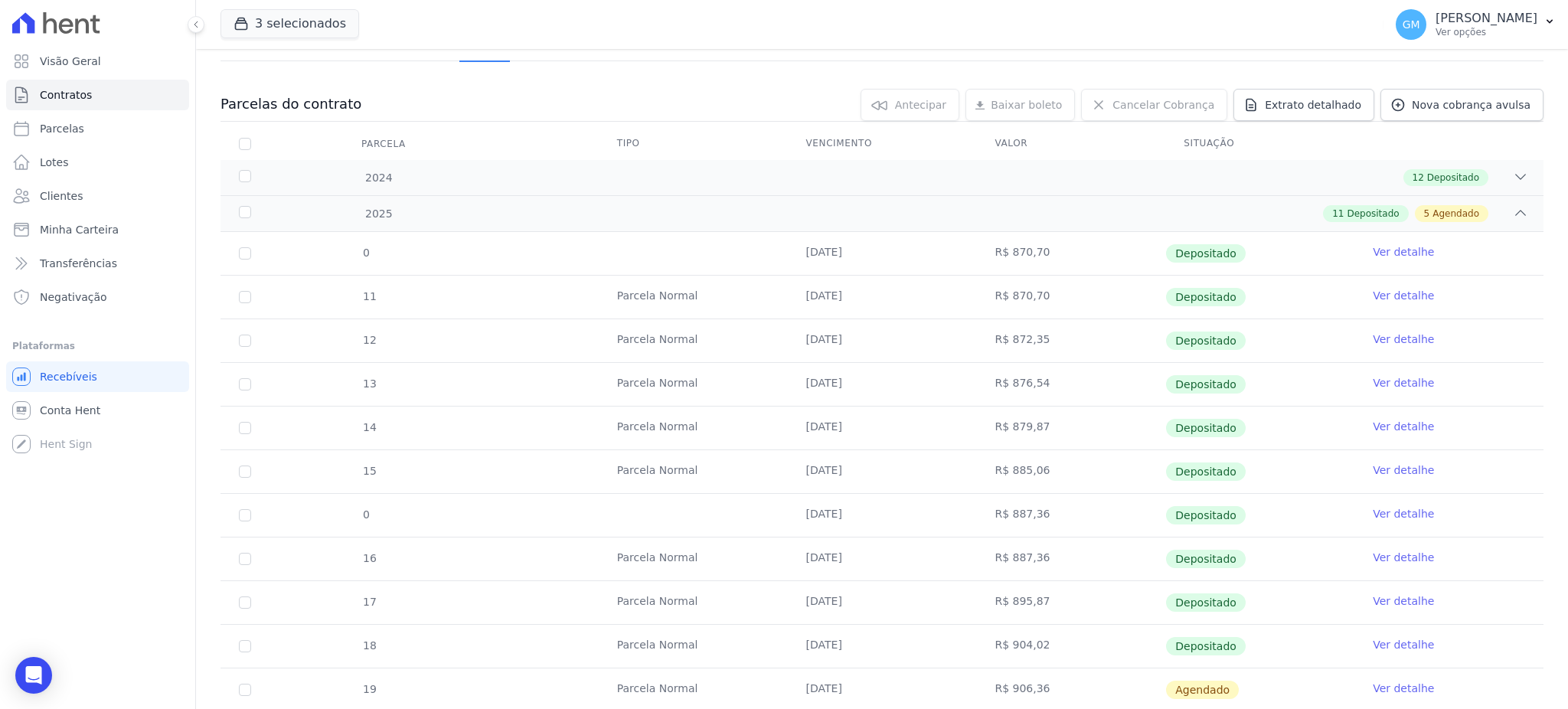
click at [1403, 248] on link "Ver detalhe" at bounding box center [1404, 252] width 62 height 15
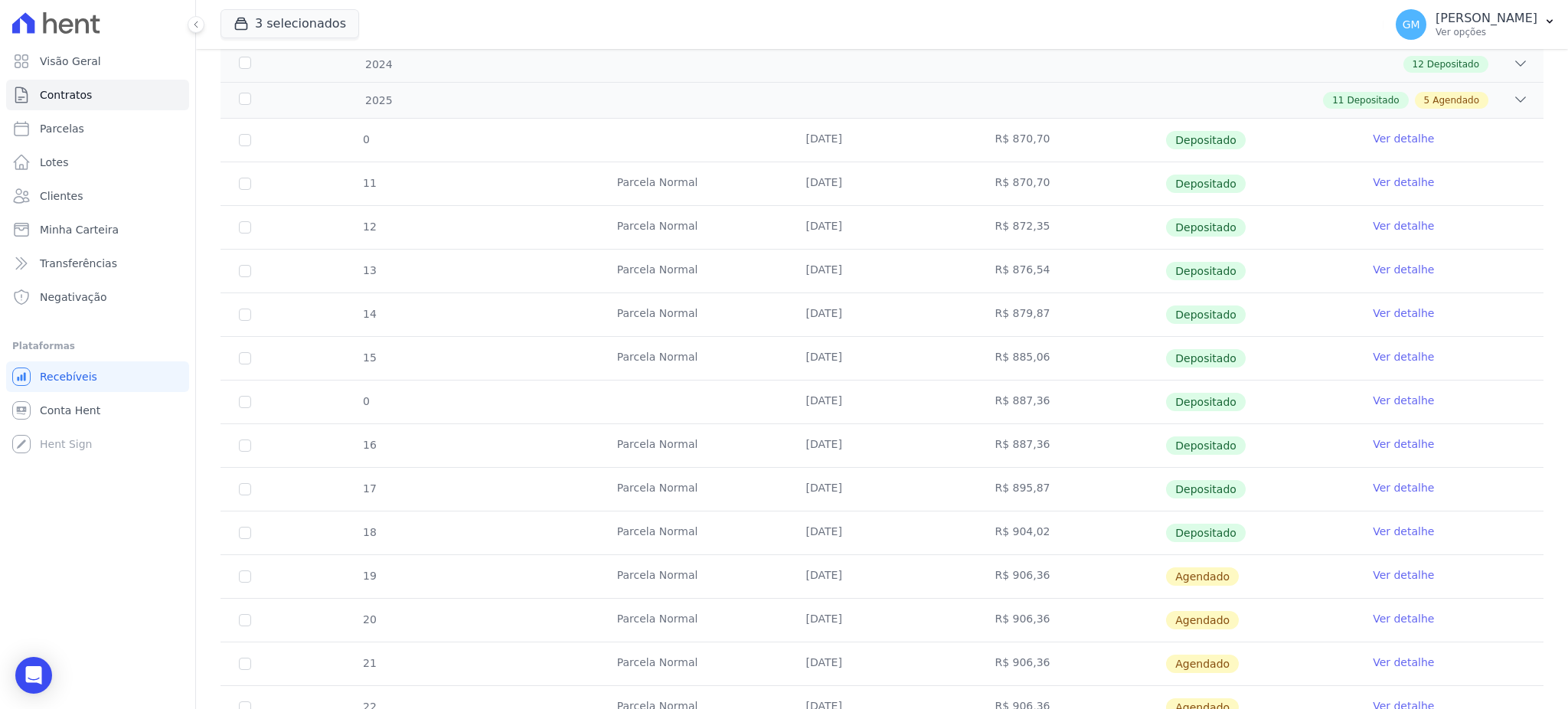
scroll to position [102, 0]
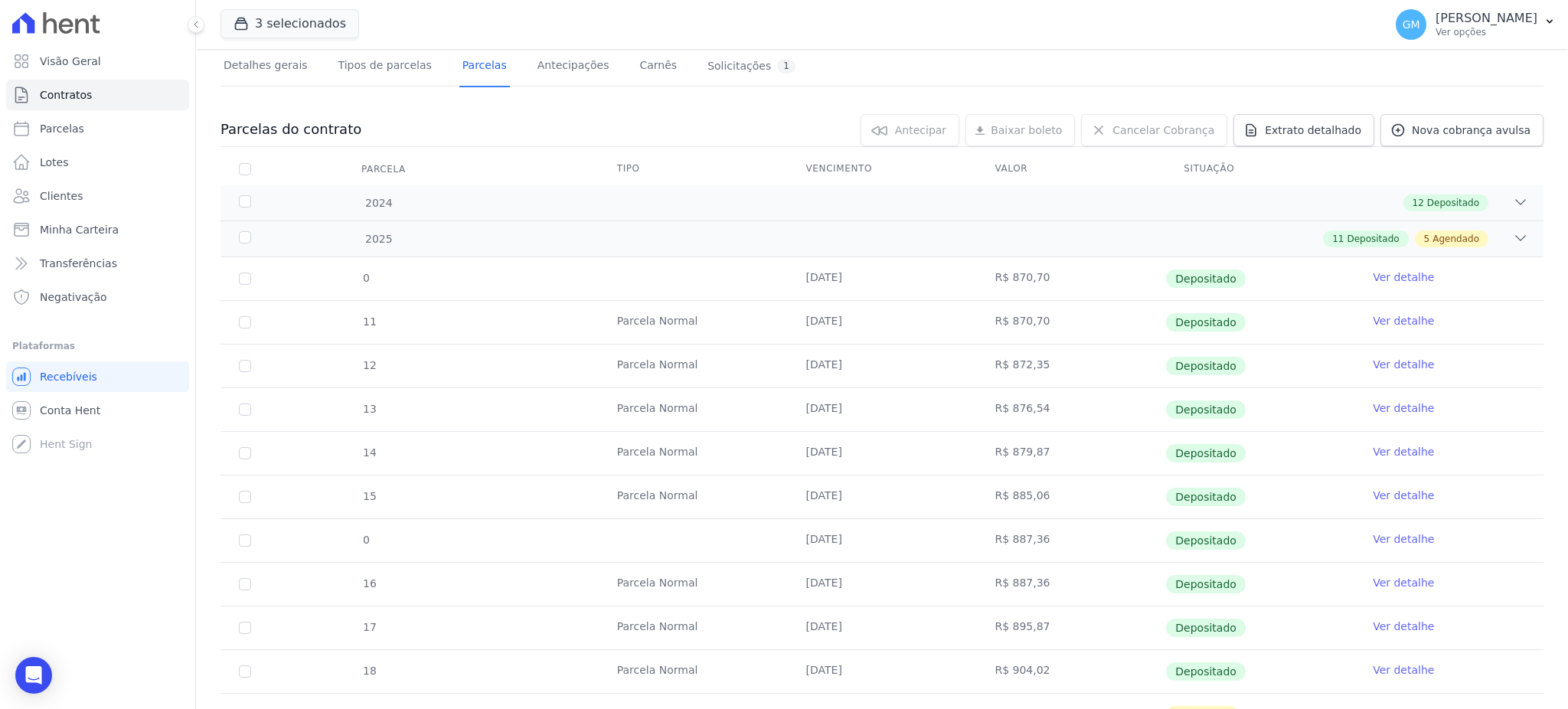
click at [1373, 319] on link "Ver detalhe" at bounding box center [1404, 321] width 62 height 15
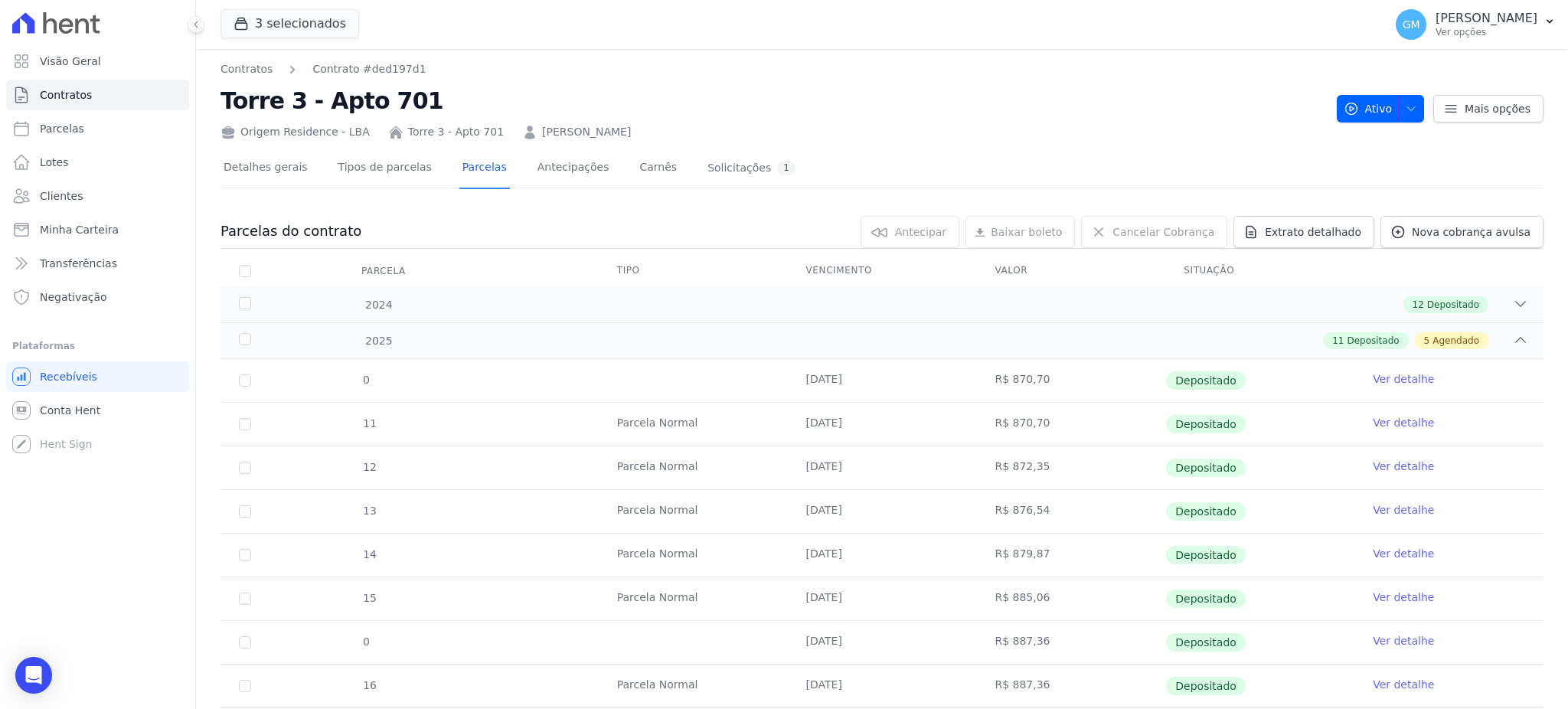
click at [1406, 376] on link "Ver detalhe" at bounding box center [1404, 378] width 62 height 15
click at [1389, 425] on link "Ver detalhe" at bounding box center [1404, 422] width 62 height 15
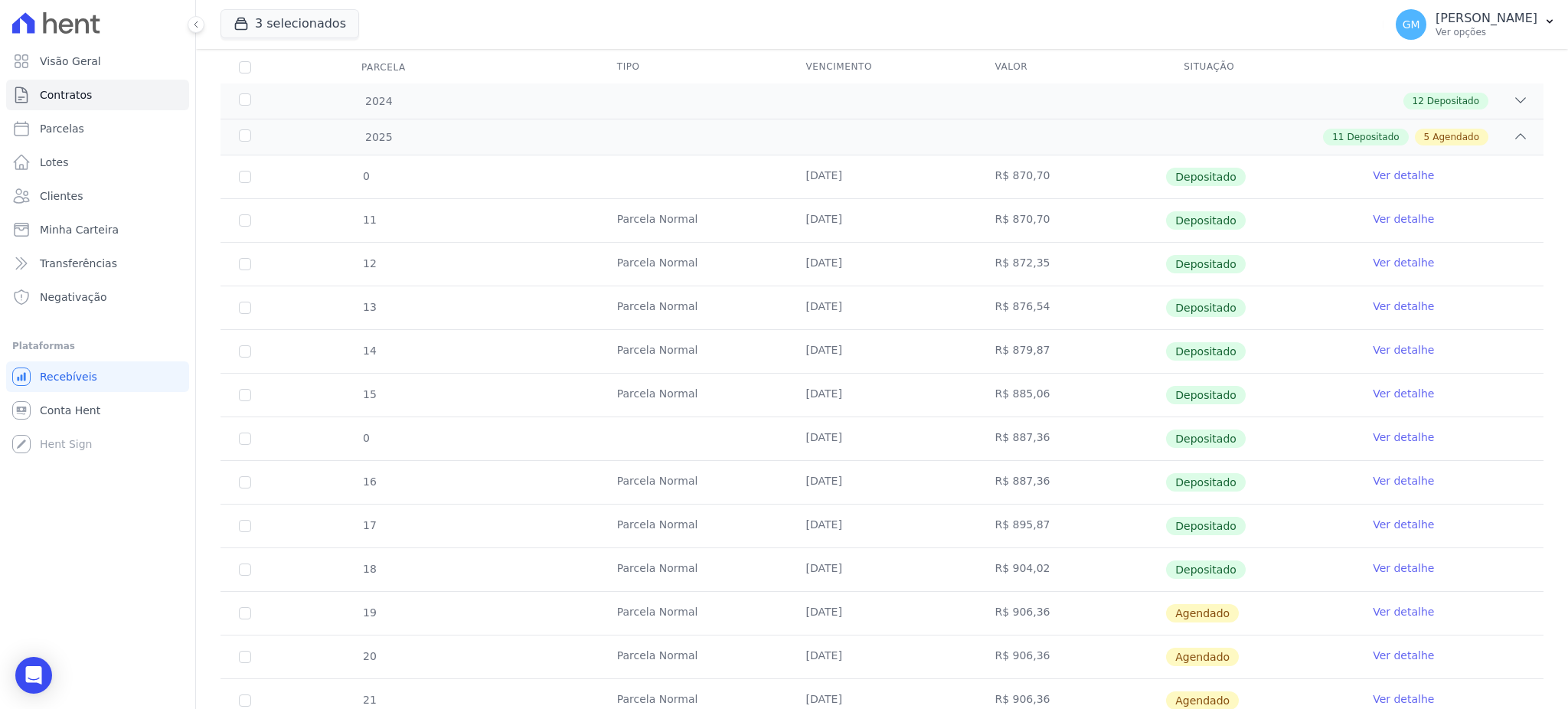
click at [1381, 260] on link "Ver detalhe" at bounding box center [1404, 263] width 62 height 15
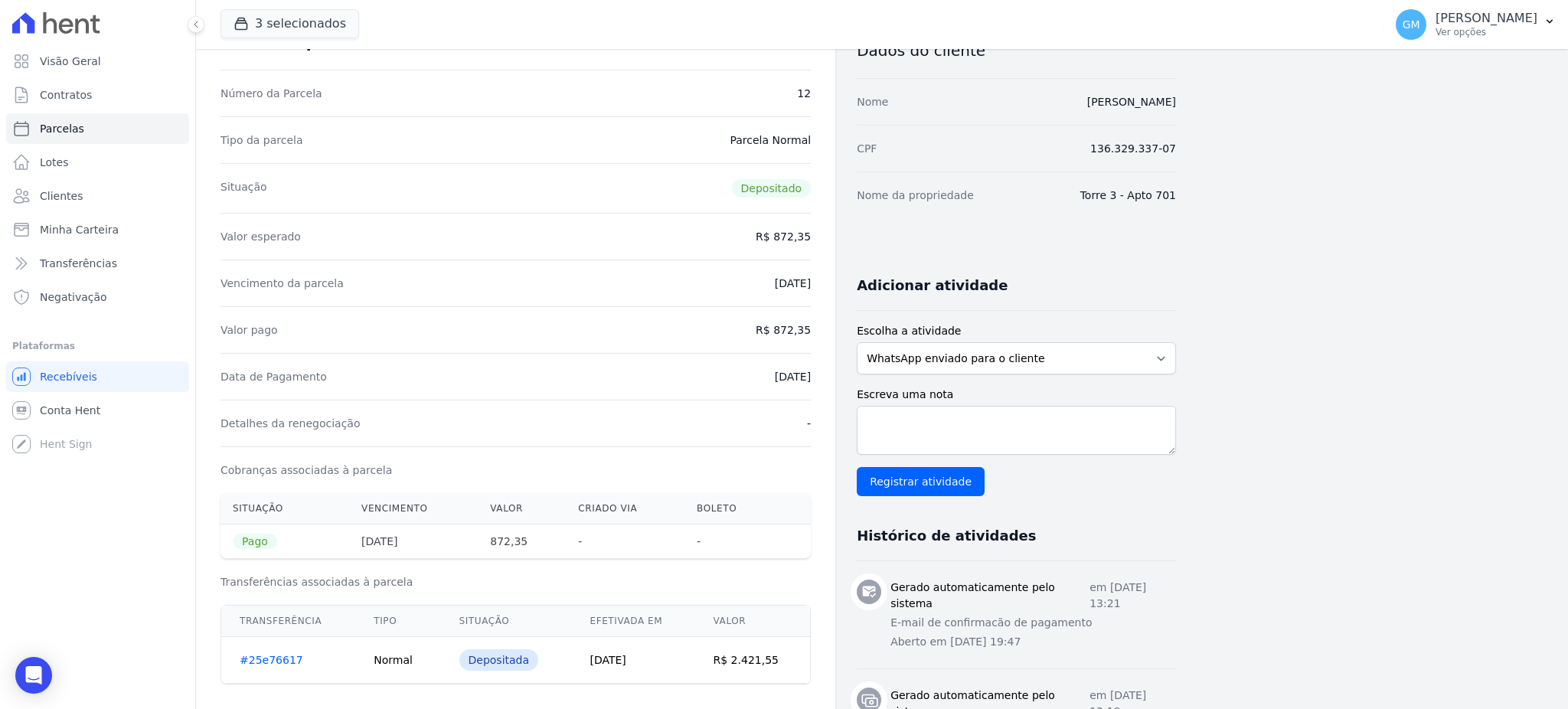
scroll to position [203, 0]
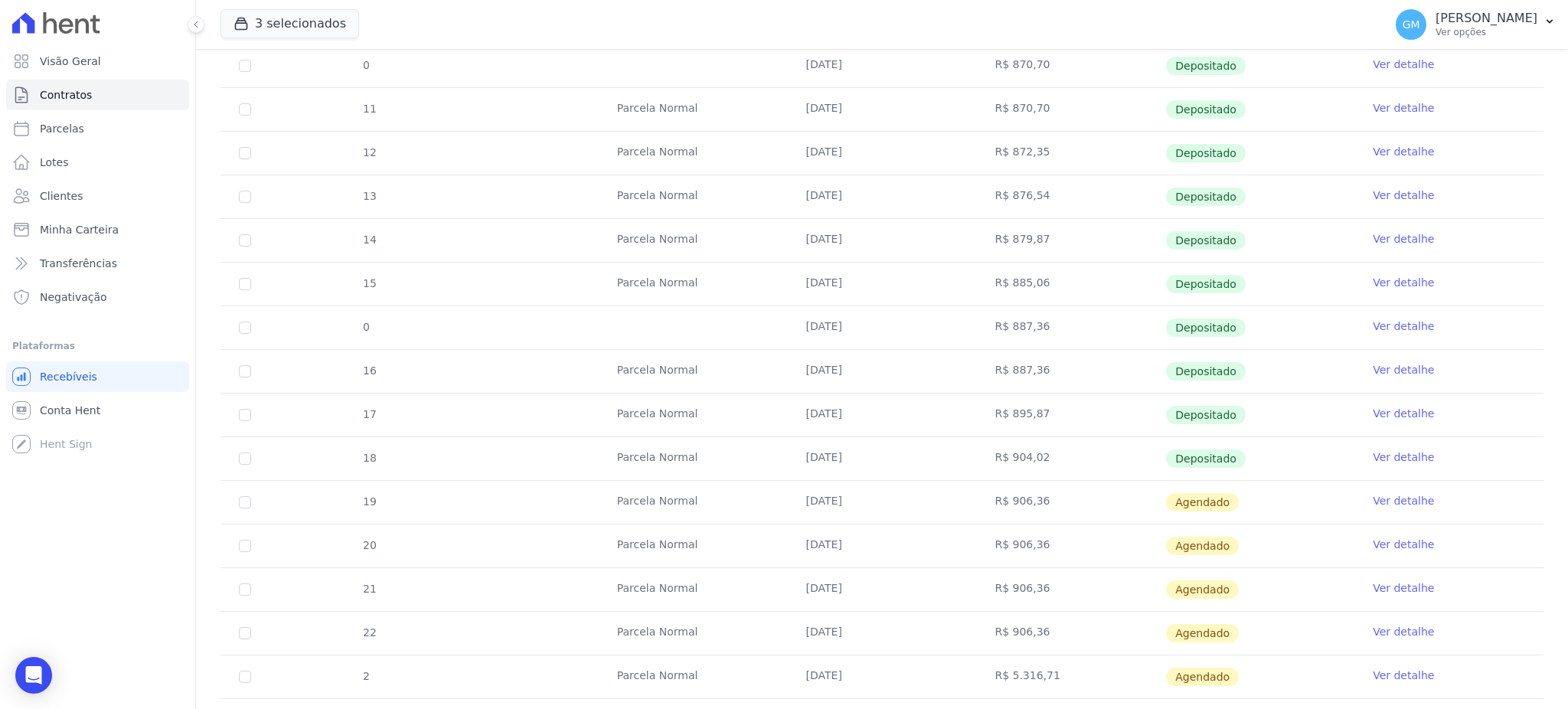
scroll to position [102, 0]
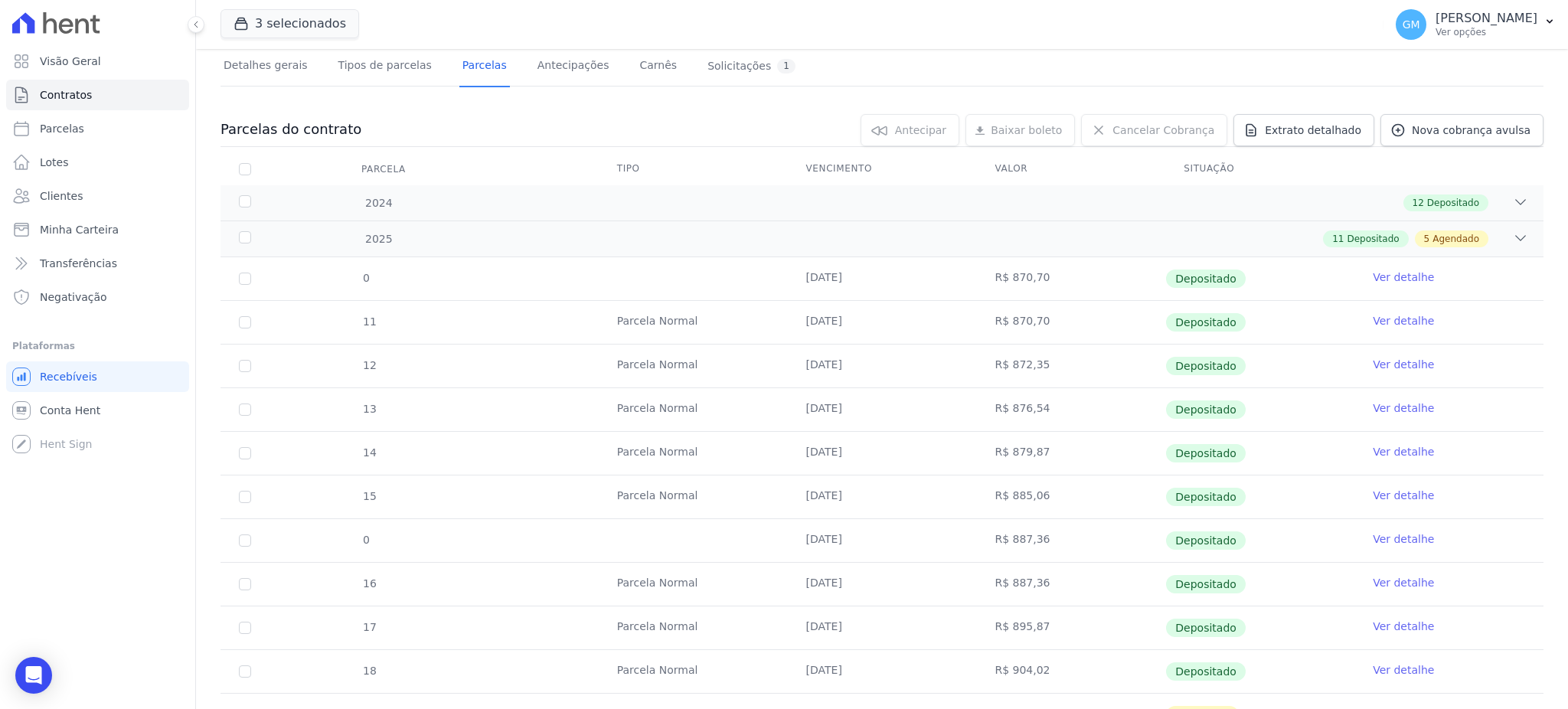
click at [1383, 405] on link "Ver detalhe" at bounding box center [1404, 408] width 62 height 15
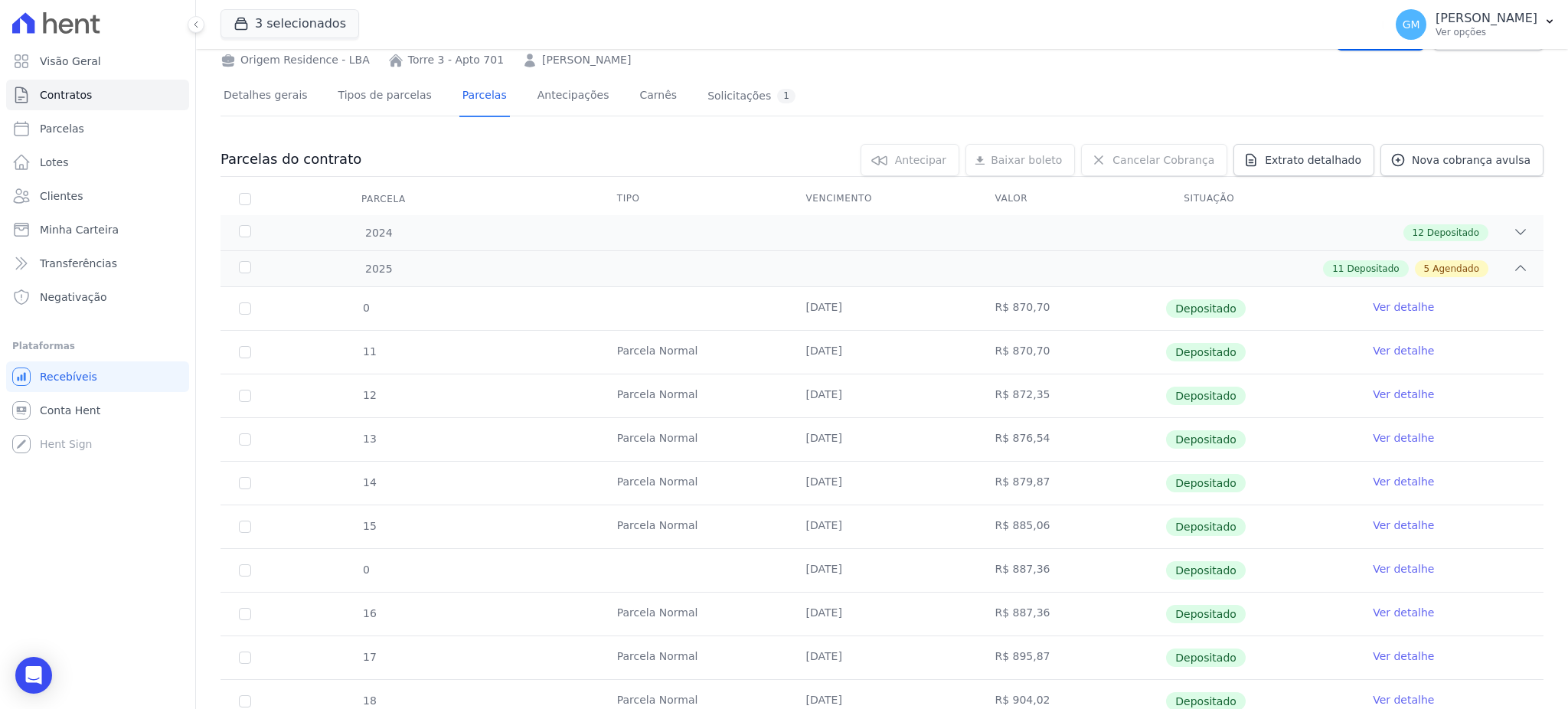
scroll to position [102, 0]
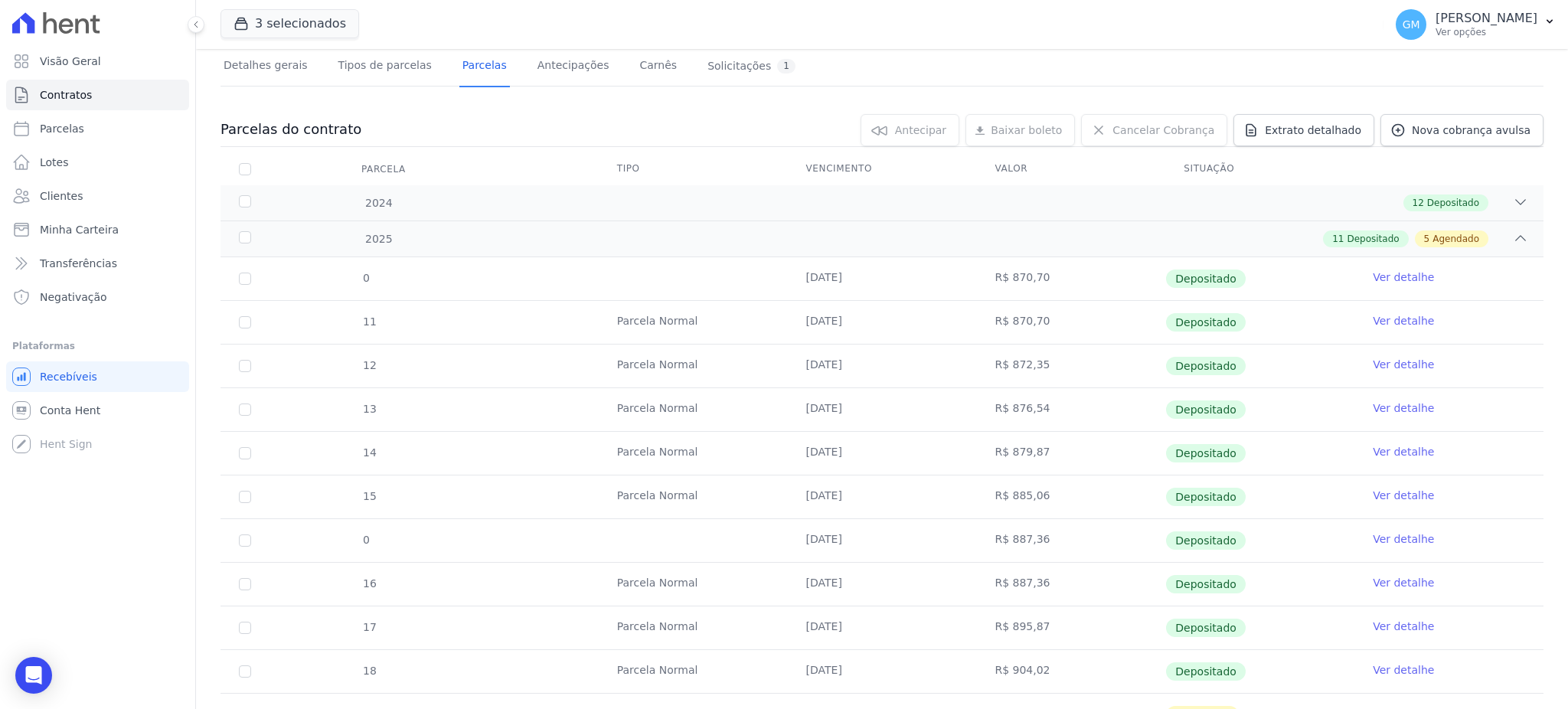
click at [1395, 451] on link "Ver detalhe" at bounding box center [1404, 451] width 62 height 15
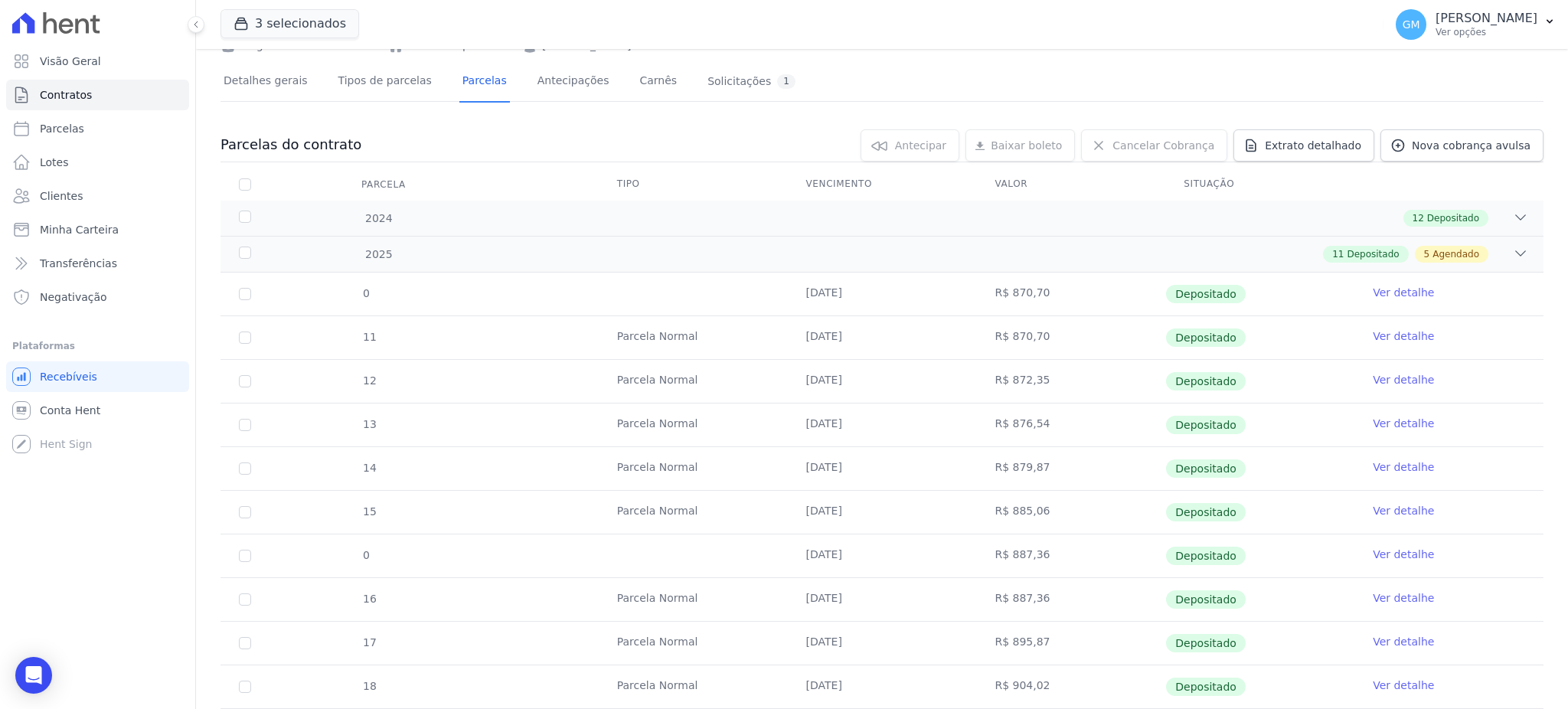
scroll to position [203, 0]
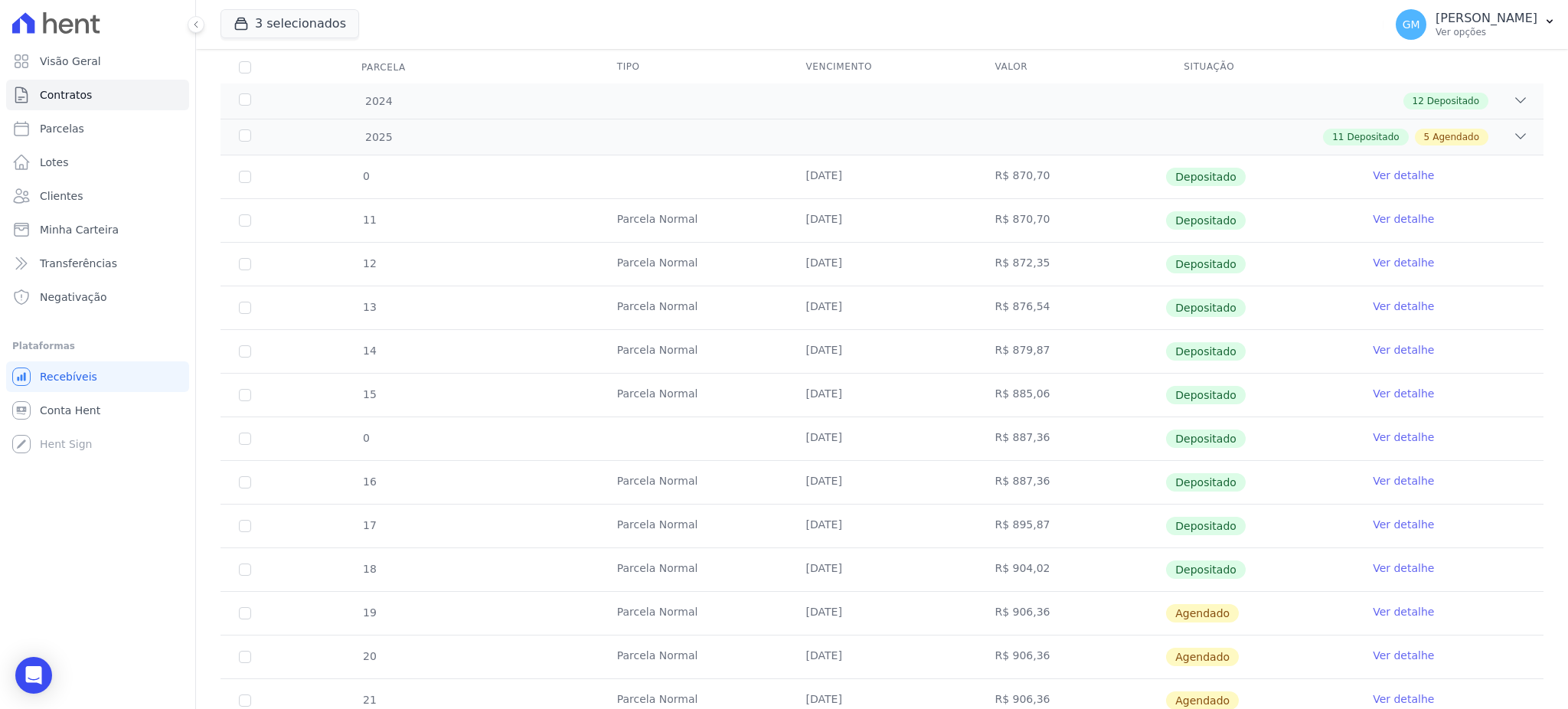
click at [1375, 392] on link "Ver detalhe" at bounding box center [1404, 393] width 62 height 15
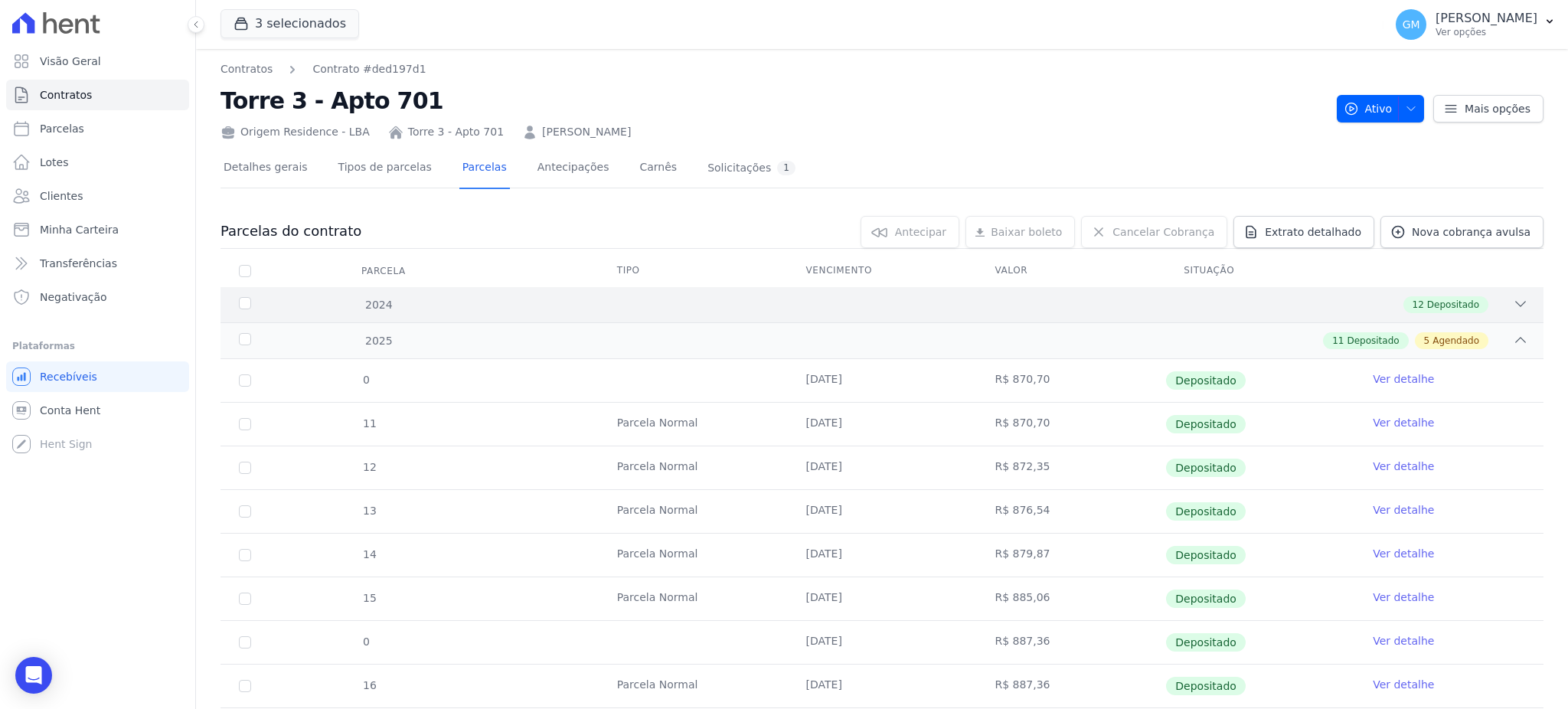
scroll to position [102, 0]
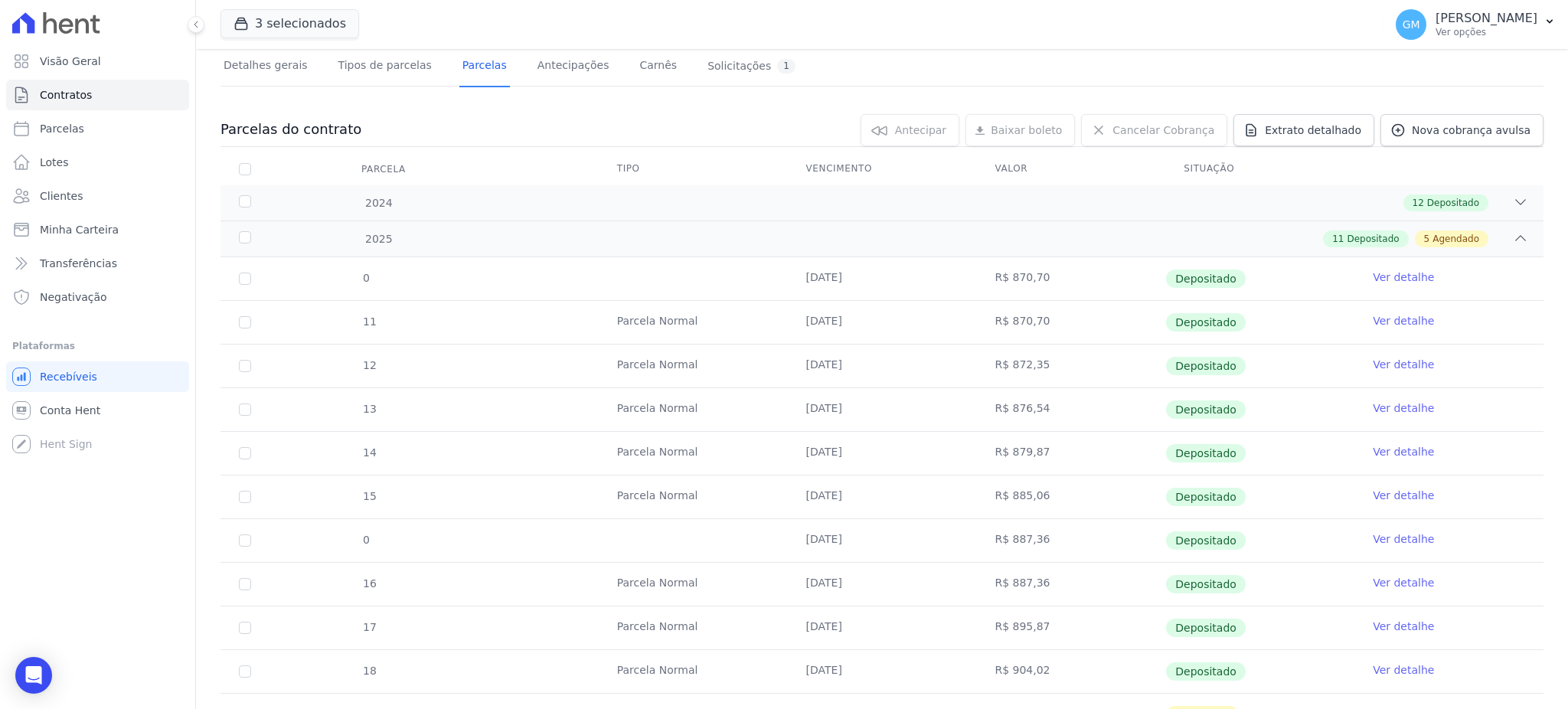
click at [1381, 545] on link "Ver detalhe" at bounding box center [1404, 539] width 62 height 15
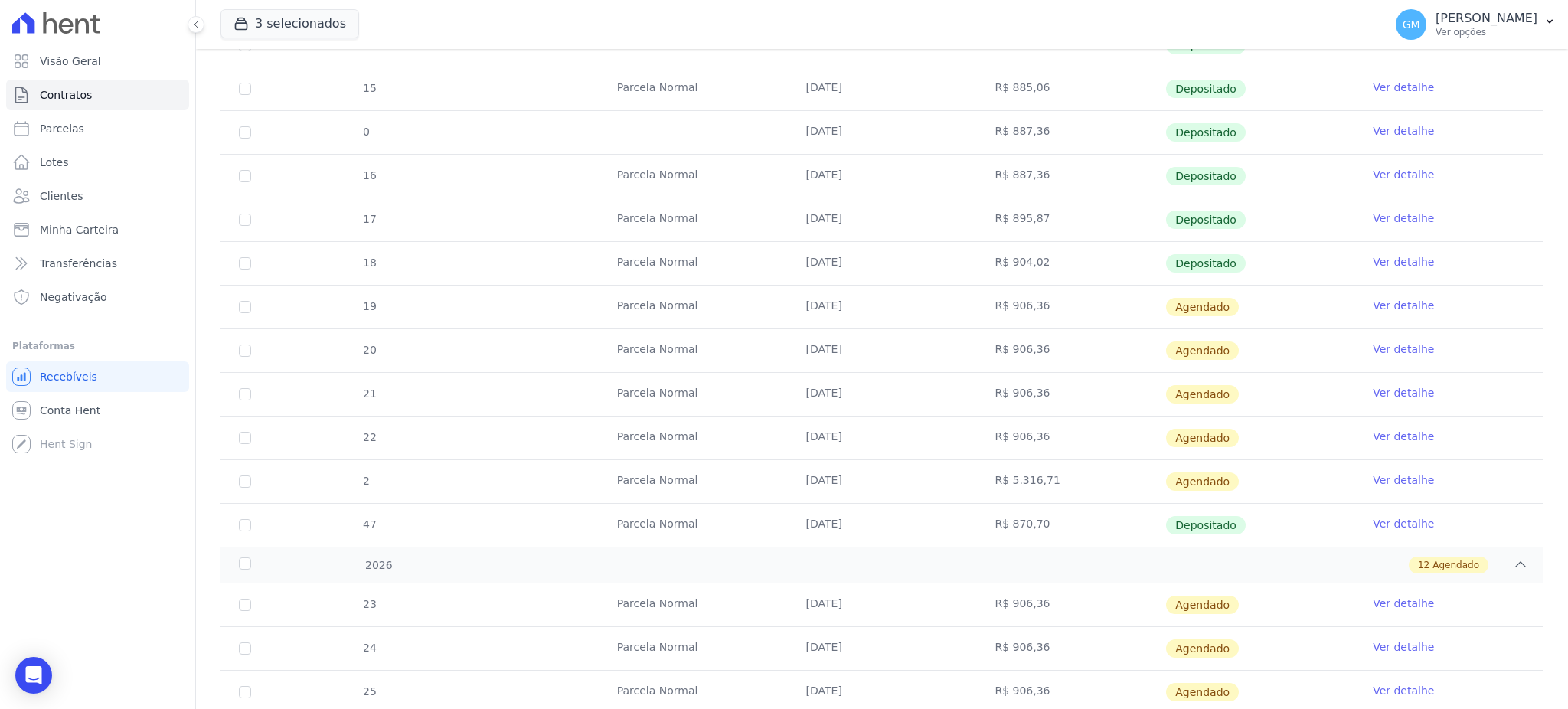
scroll to position [408, 0]
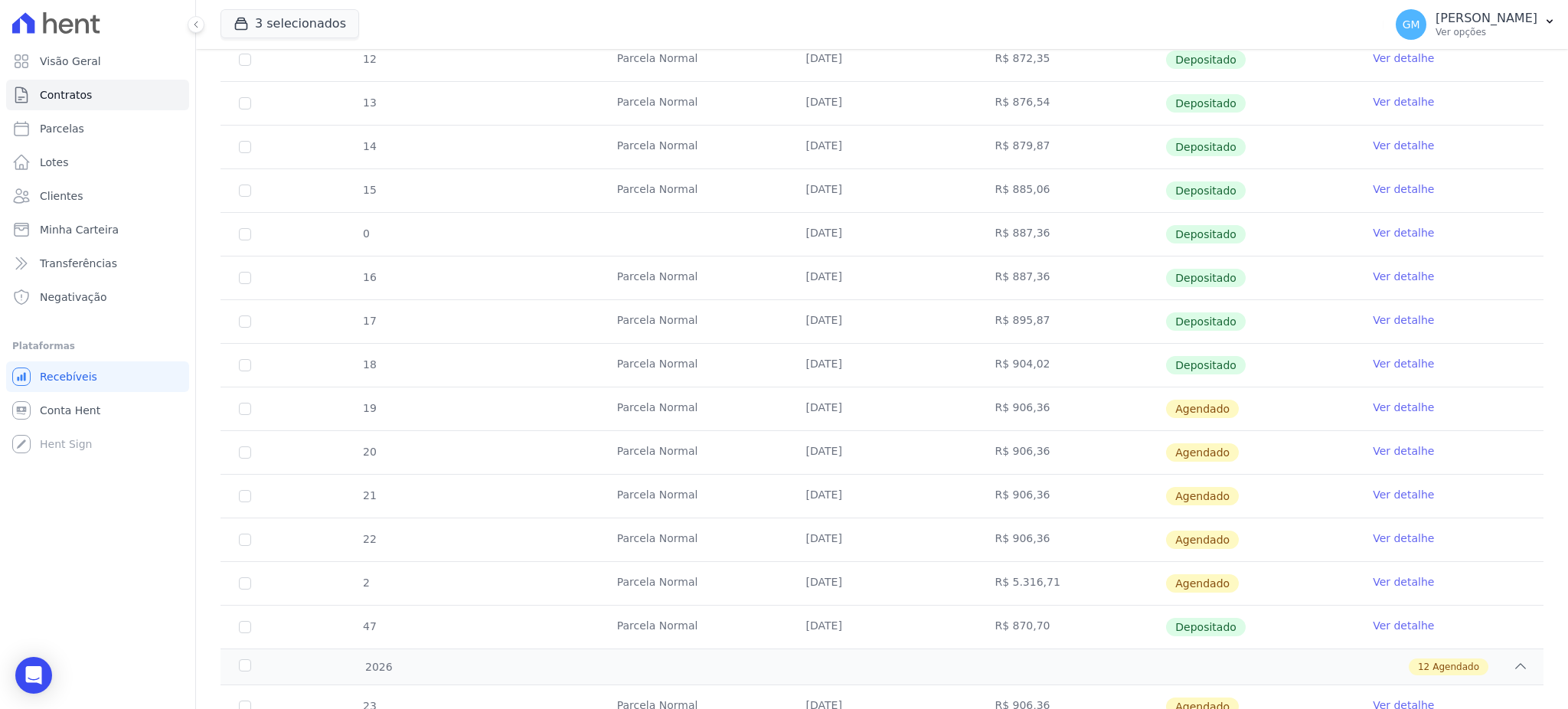
click at [1391, 280] on link "Ver detalhe" at bounding box center [1404, 276] width 62 height 15
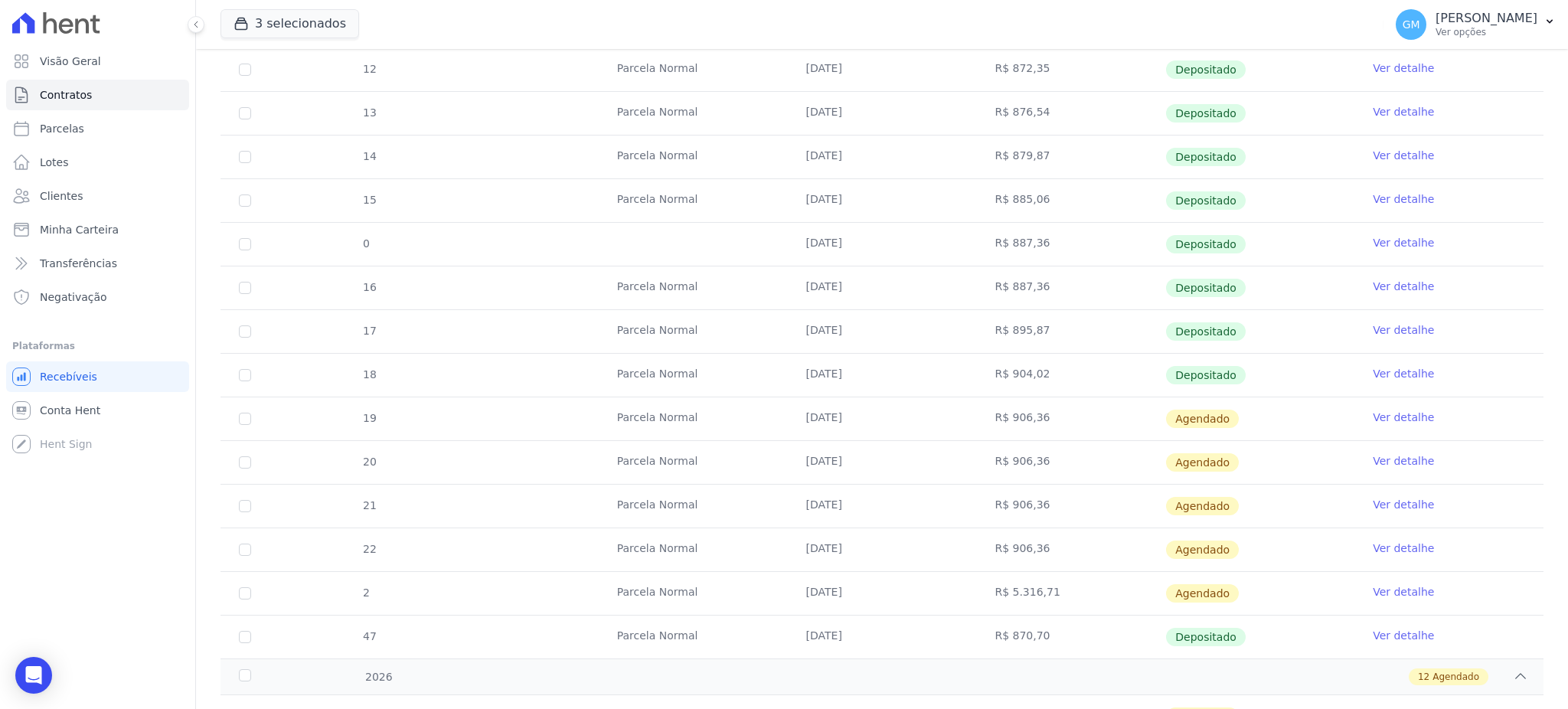
scroll to position [408, 0]
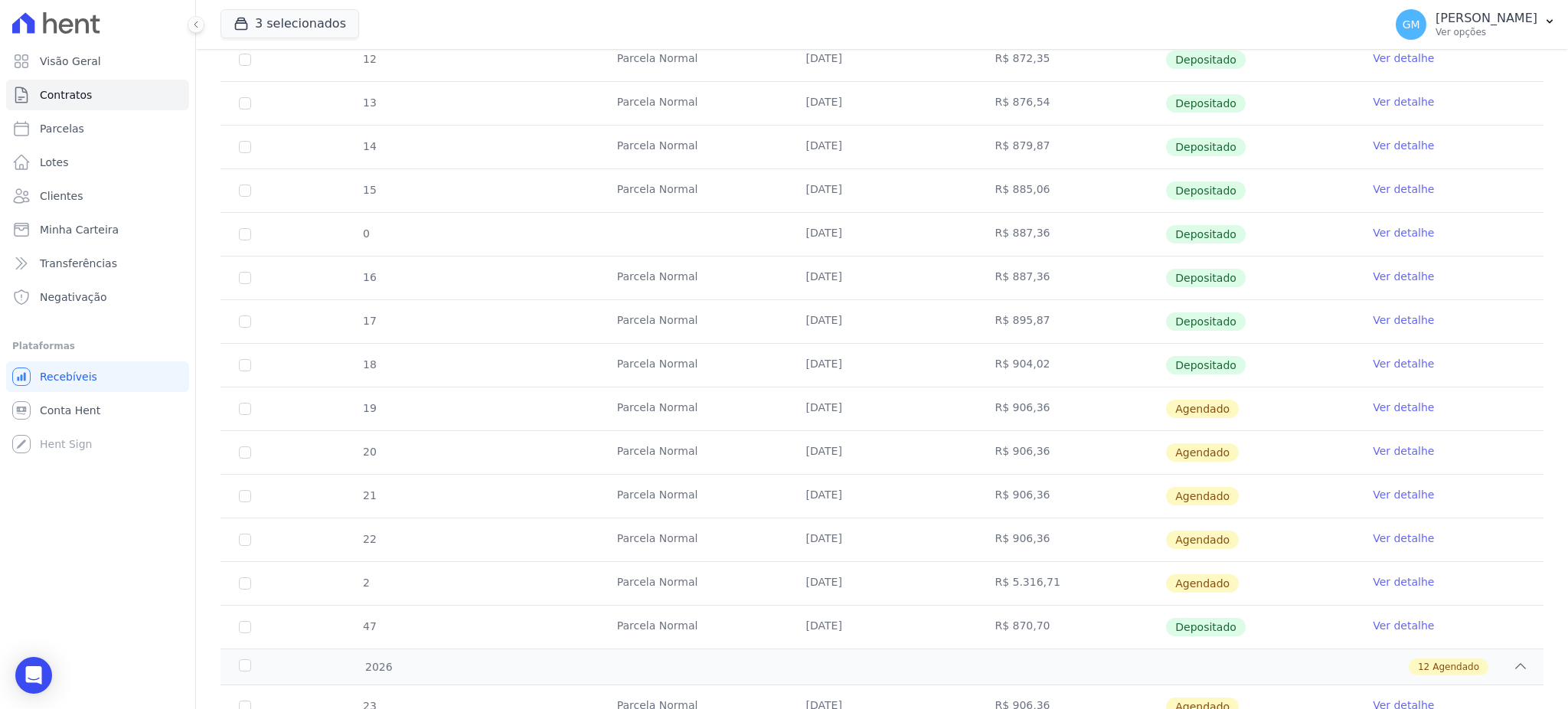
click at [1391, 317] on link "Ver detalhe" at bounding box center [1404, 320] width 62 height 15
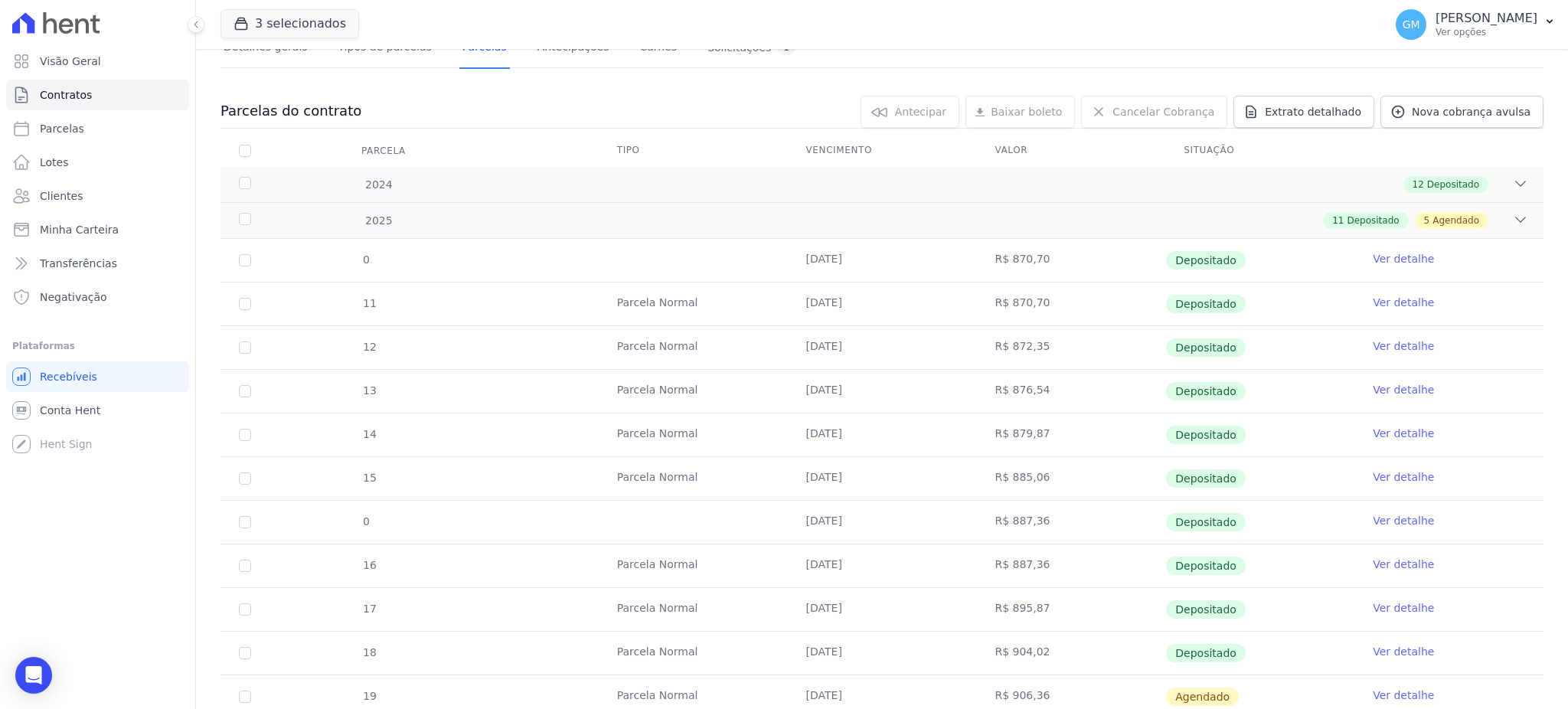
scroll to position [408, 0]
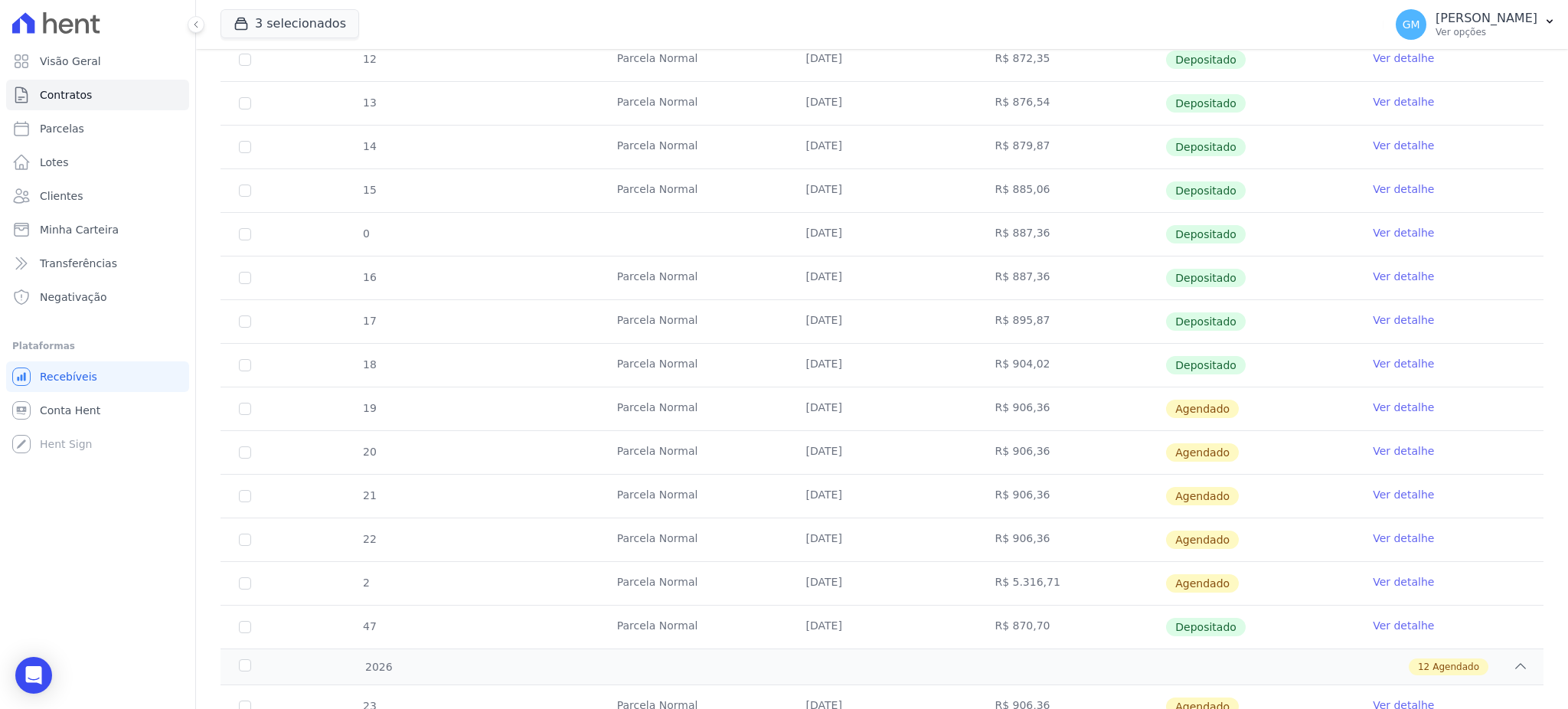
click at [1386, 364] on link "Ver detalhe" at bounding box center [1404, 364] width 62 height 15
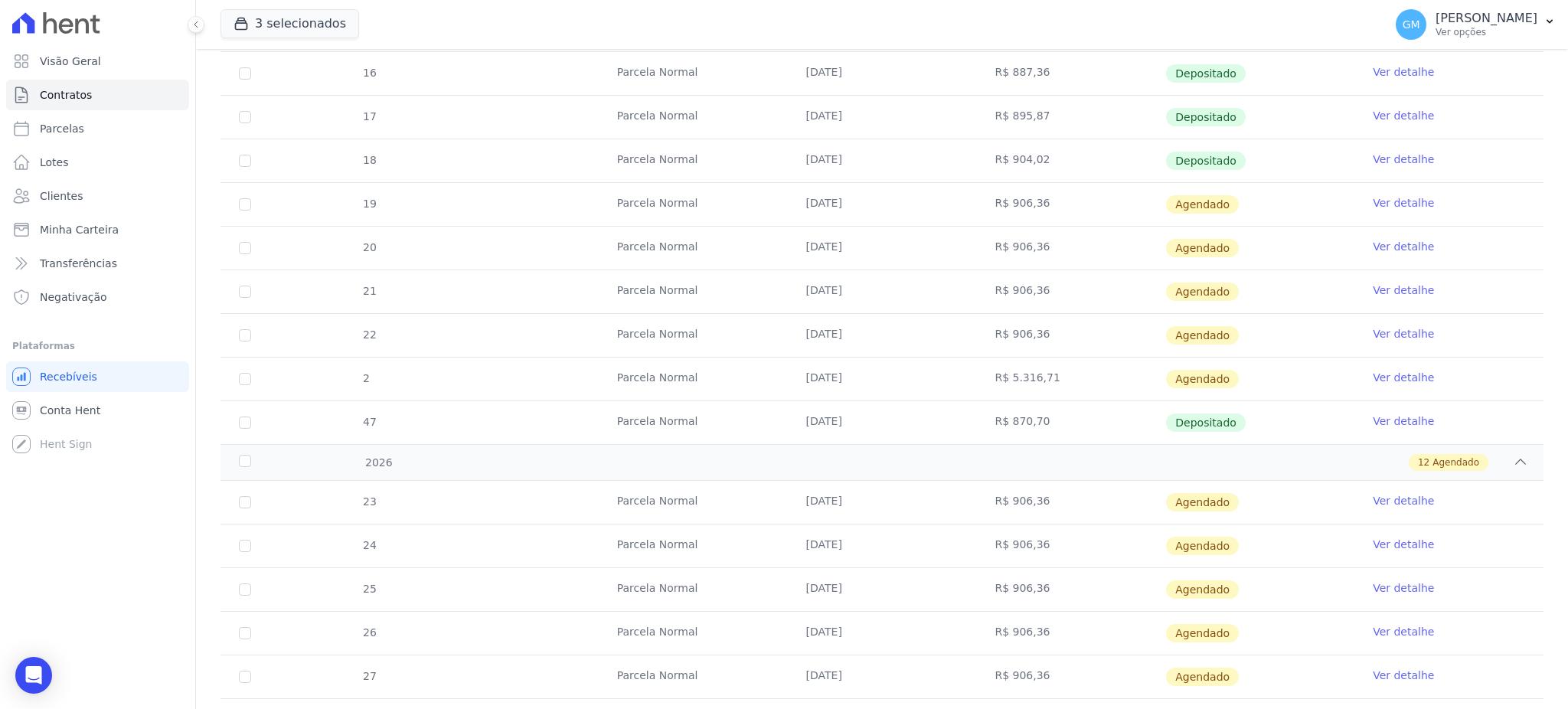
click at [1381, 421] on link "Ver detalhe" at bounding box center [1404, 421] width 62 height 15
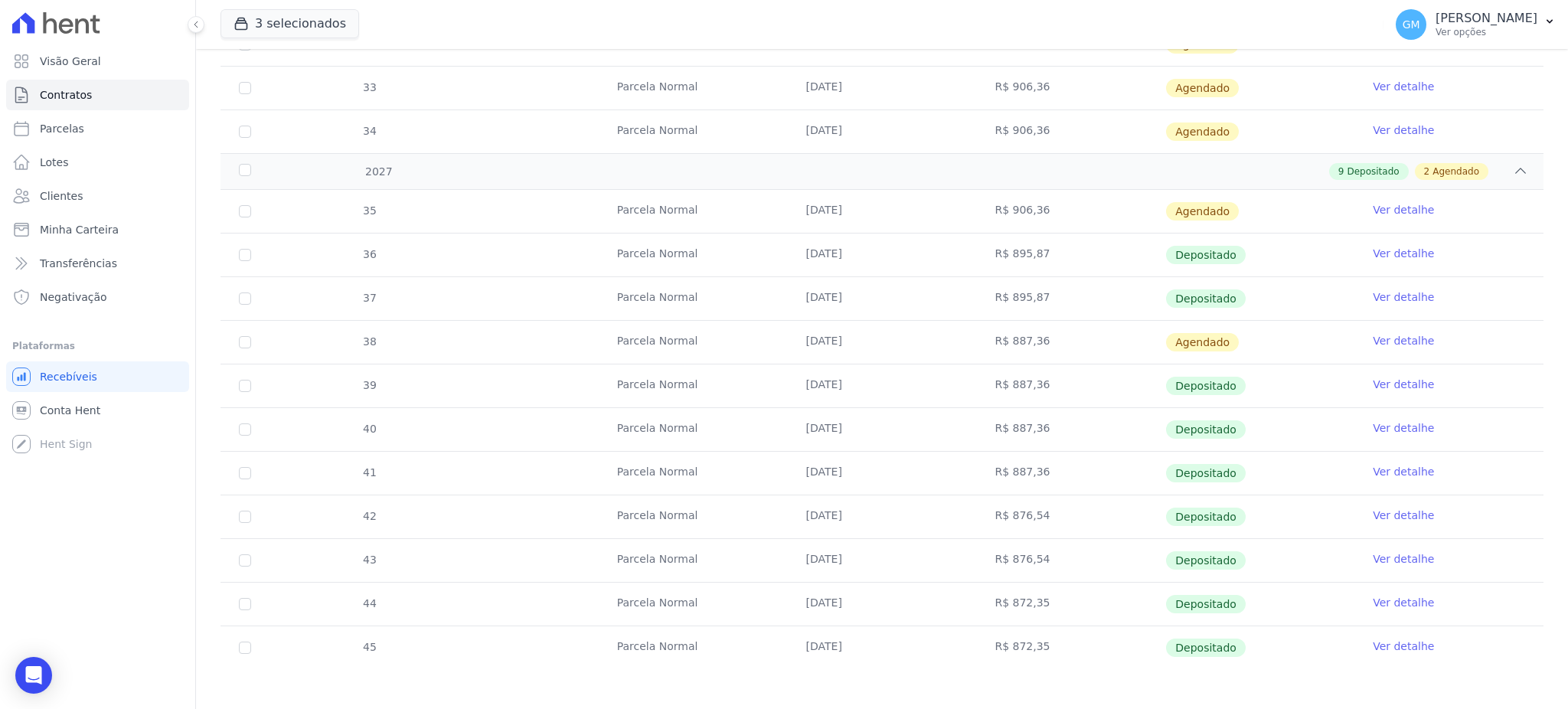
scroll to position [1471, 0]
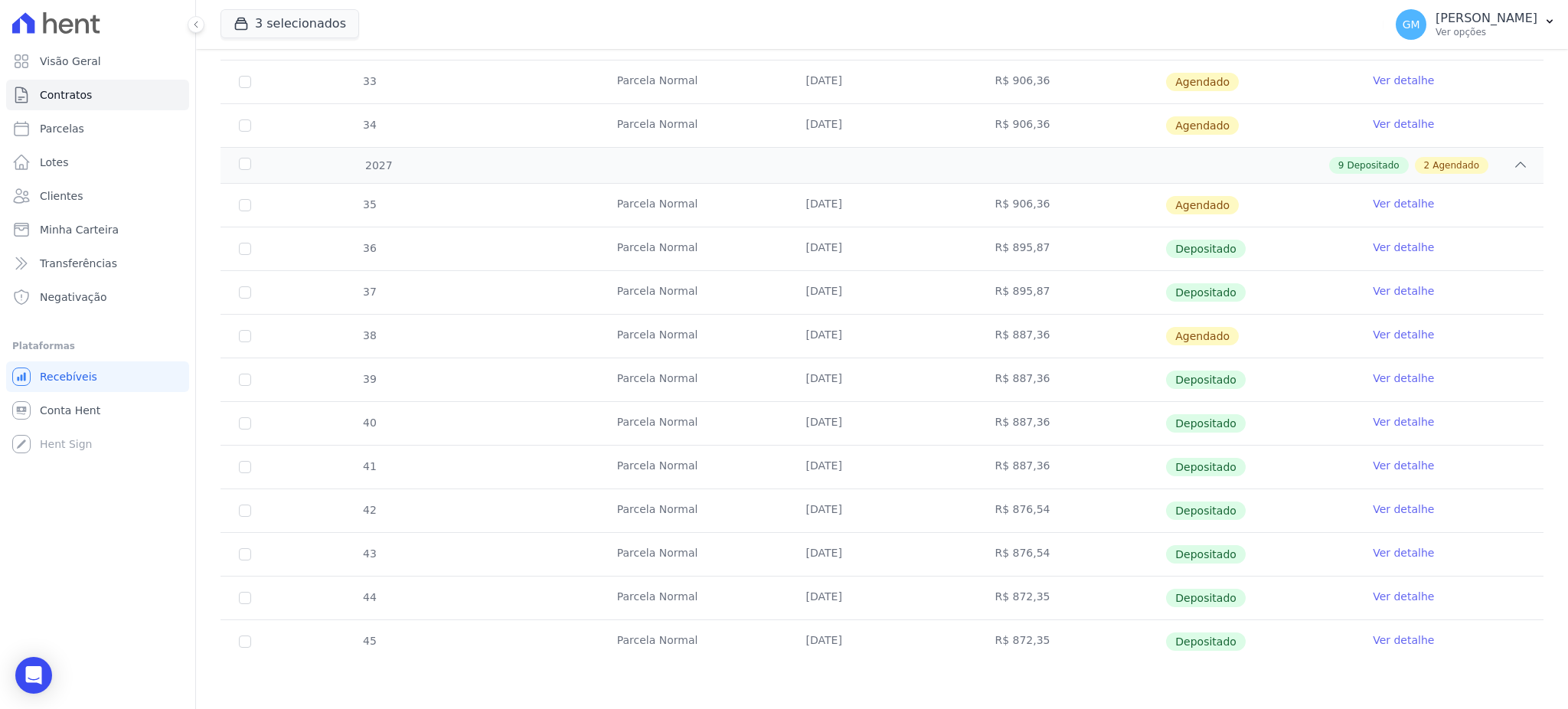
click at [1380, 420] on link "Ver detalhe" at bounding box center [1404, 421] width 62 height 15
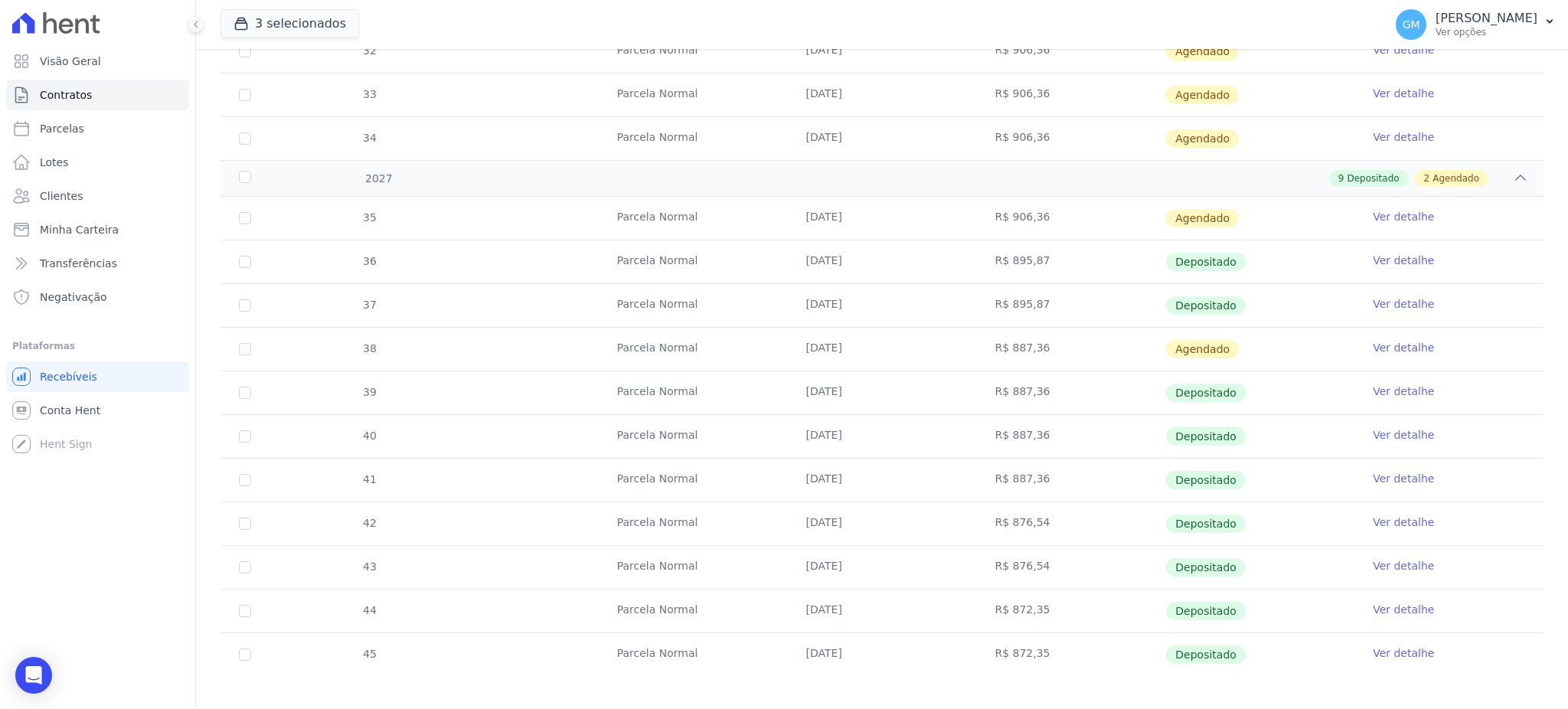
scroll to position [1471, 0]
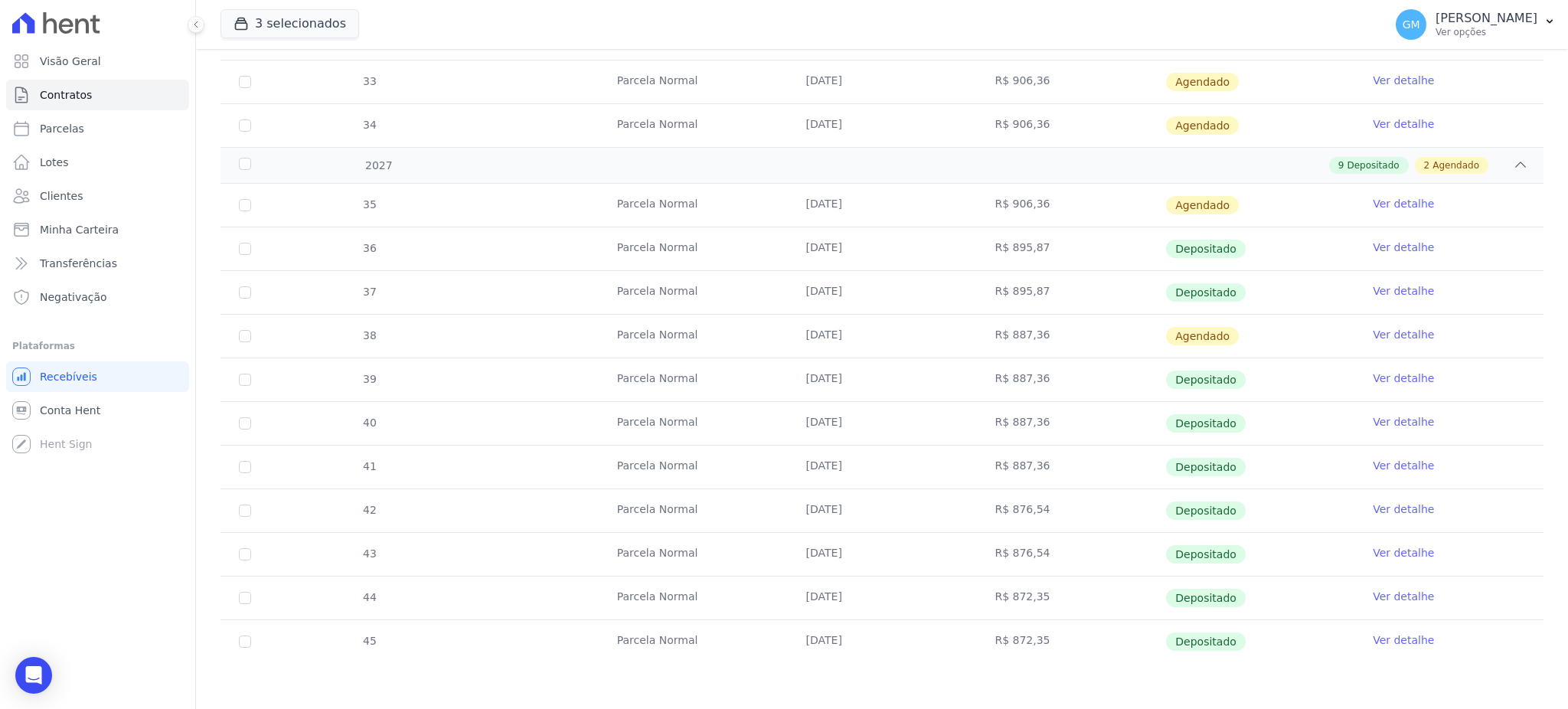
click at [1374, 417] on link "Ver detalhe" at bounding box center [1404, 421] width 62 height 15
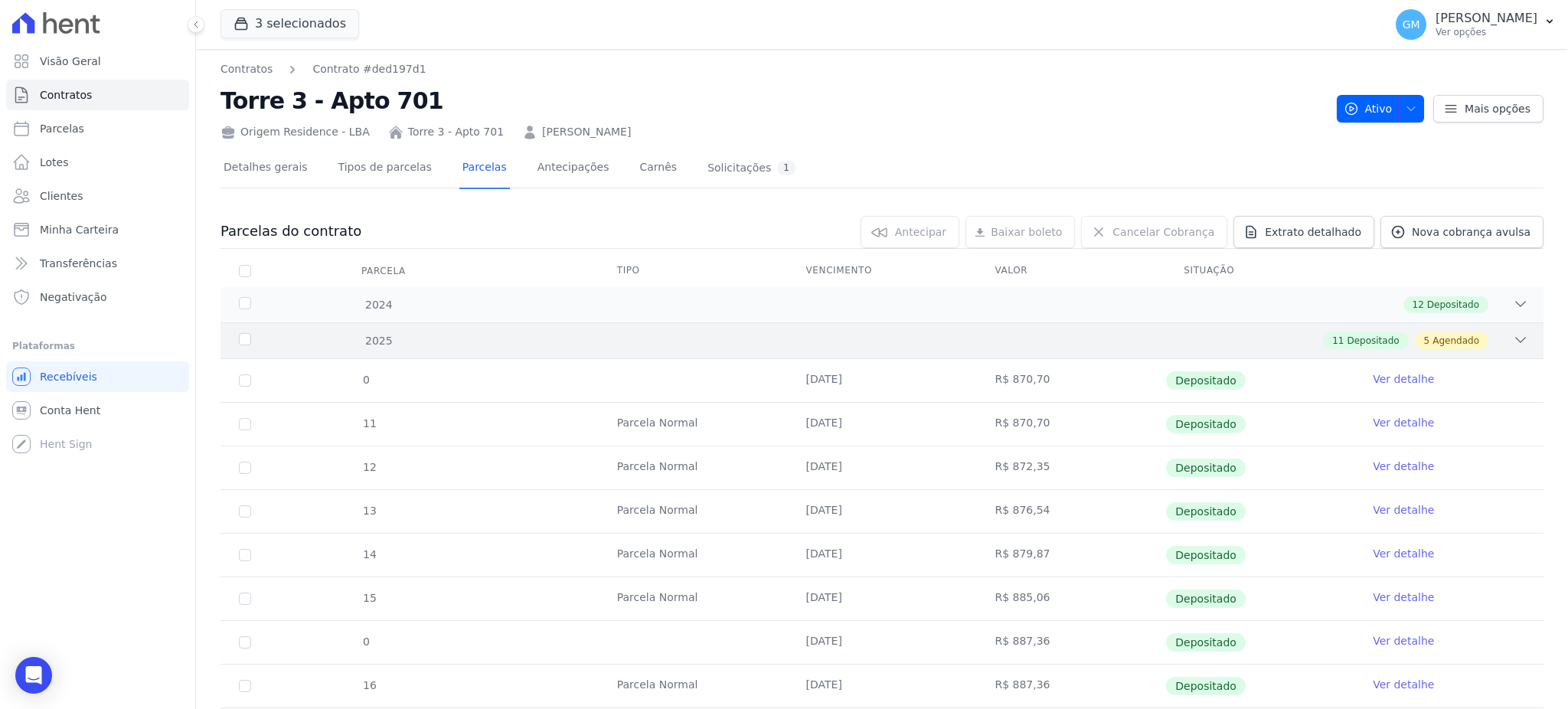
click at [1396, 332] on div "11 Depositado 5 Agendado" at bounding box center [1405, 340] width 165 height 17
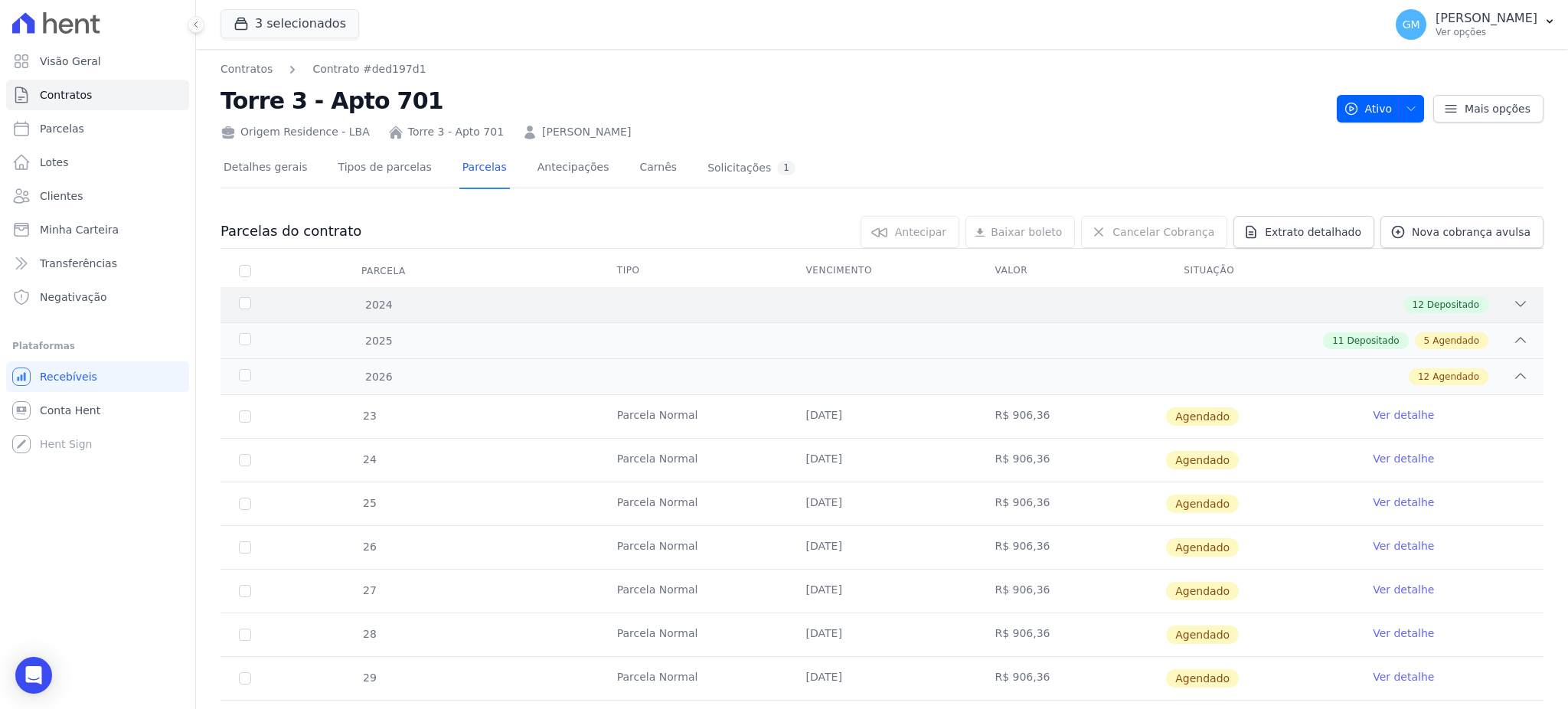
click at [1434, 301] on span "Depositado" at bounding box center [1453, 305] width 52 height 14
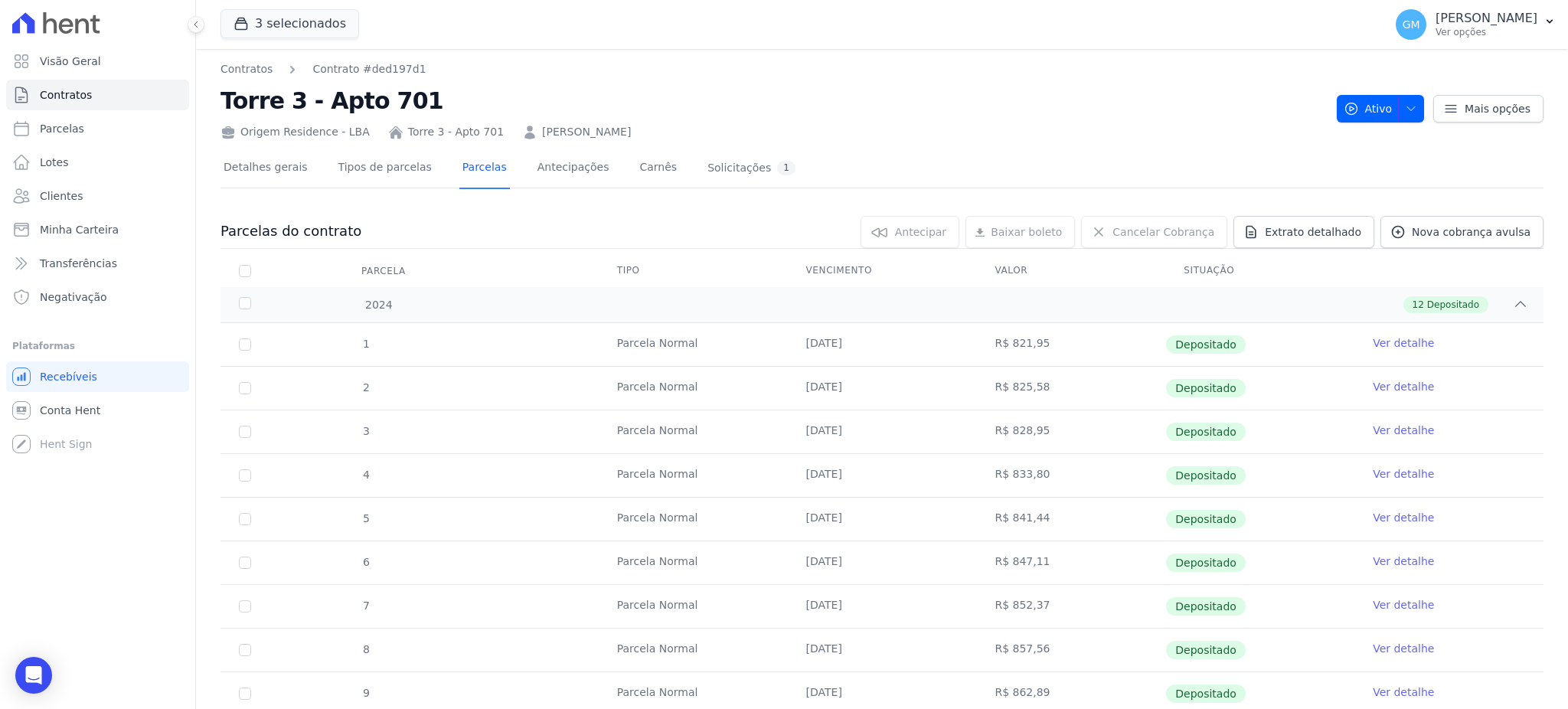
click at [1379, 340] on link "Ver detalhe" at bounding box center [1404, 343] width 62 height 15
click at [1379, 385] on link "Ver detalhe" at bounding box center [1404, 387] width 62 height 15
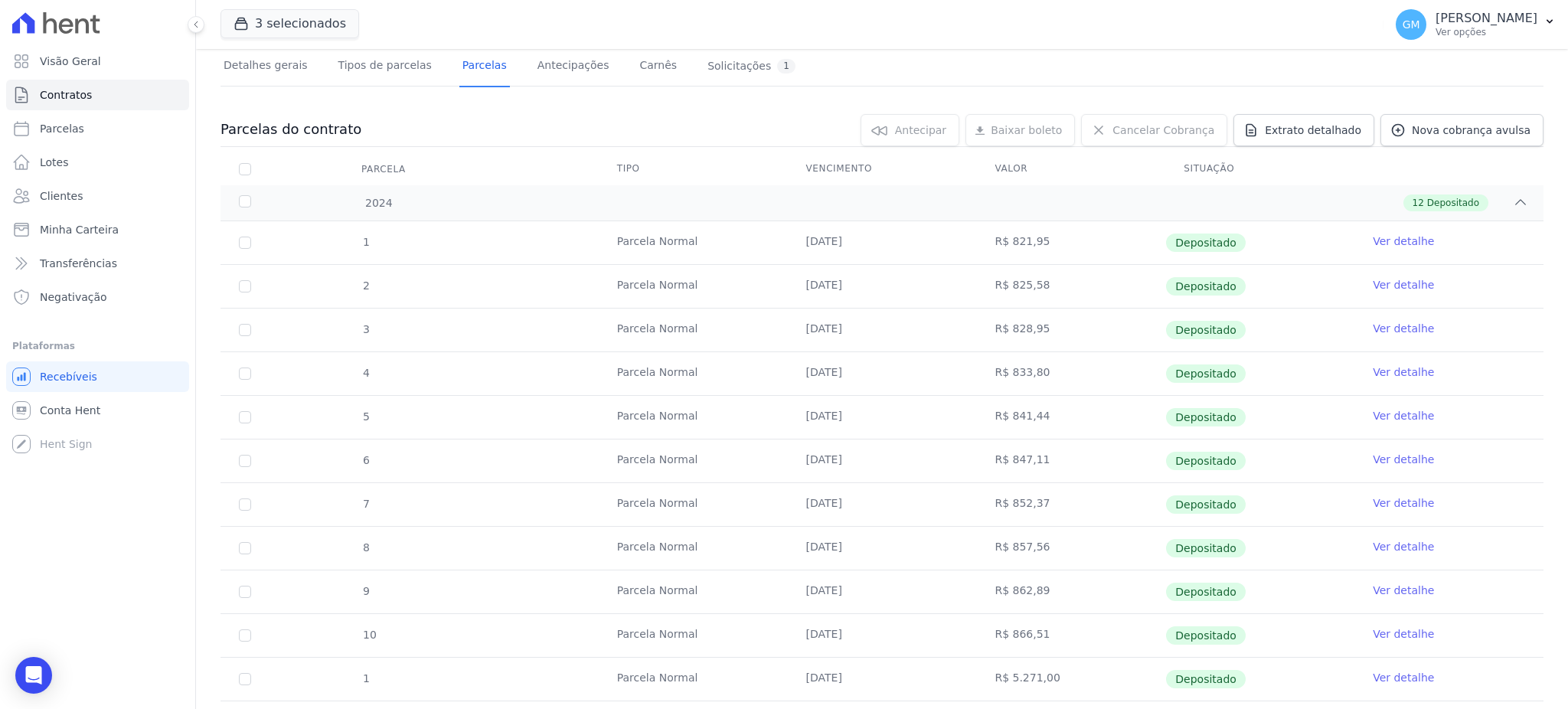
click at [1404, 321] on link "Ver detalhe" at bounding box center [1404, 328] width 62 height 15
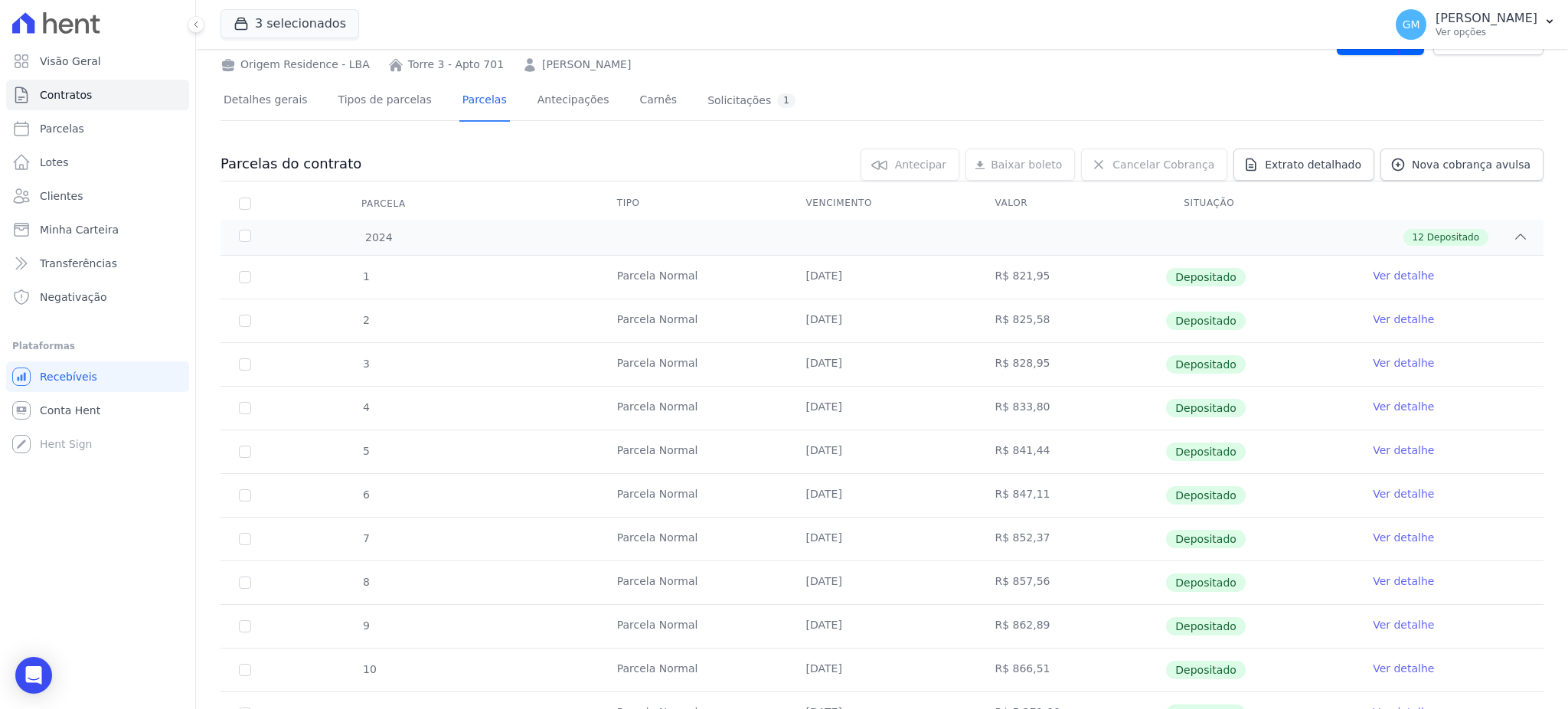
scroll to position [102, 0]
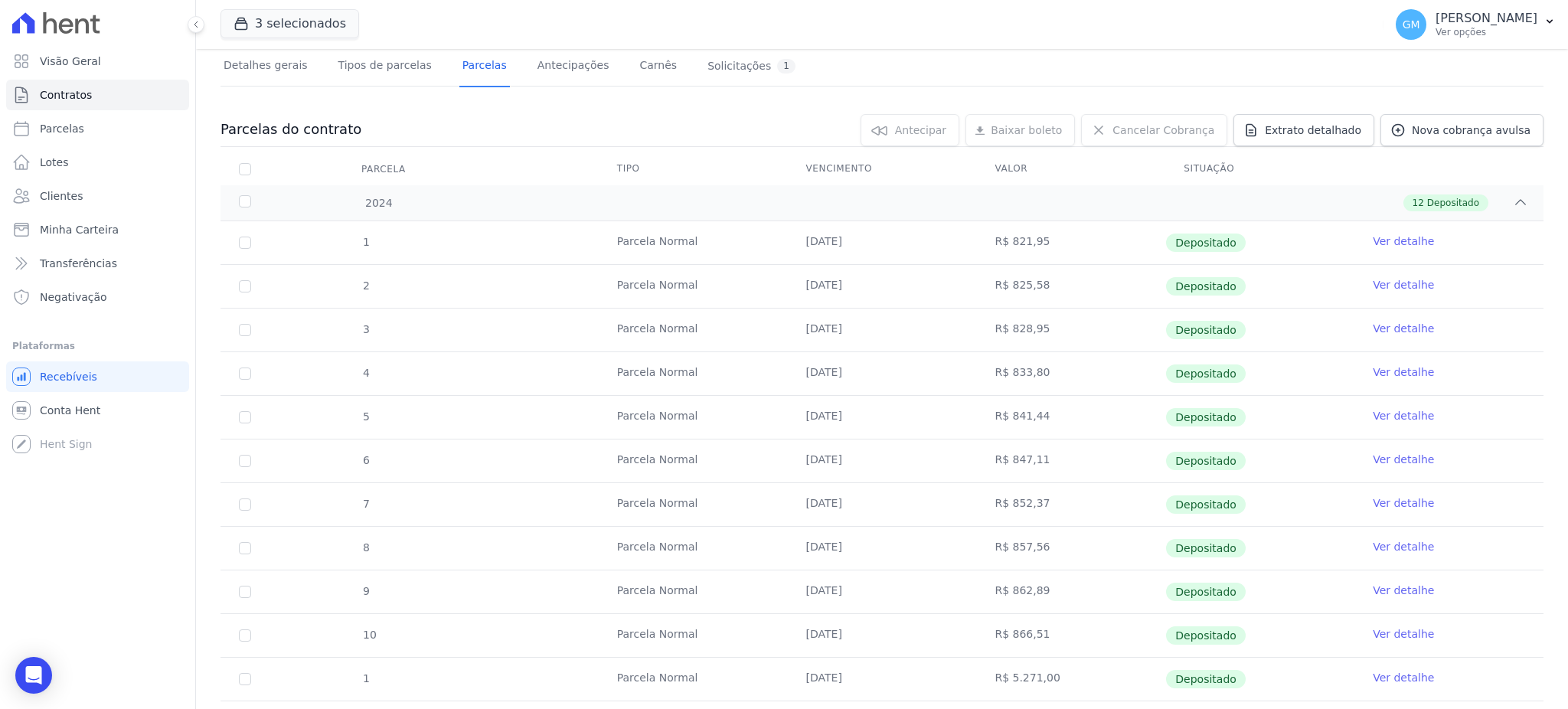
click at [1381, 367] on link "Ver detalhe" at bounding box center [1404, 372] width 62 height 15
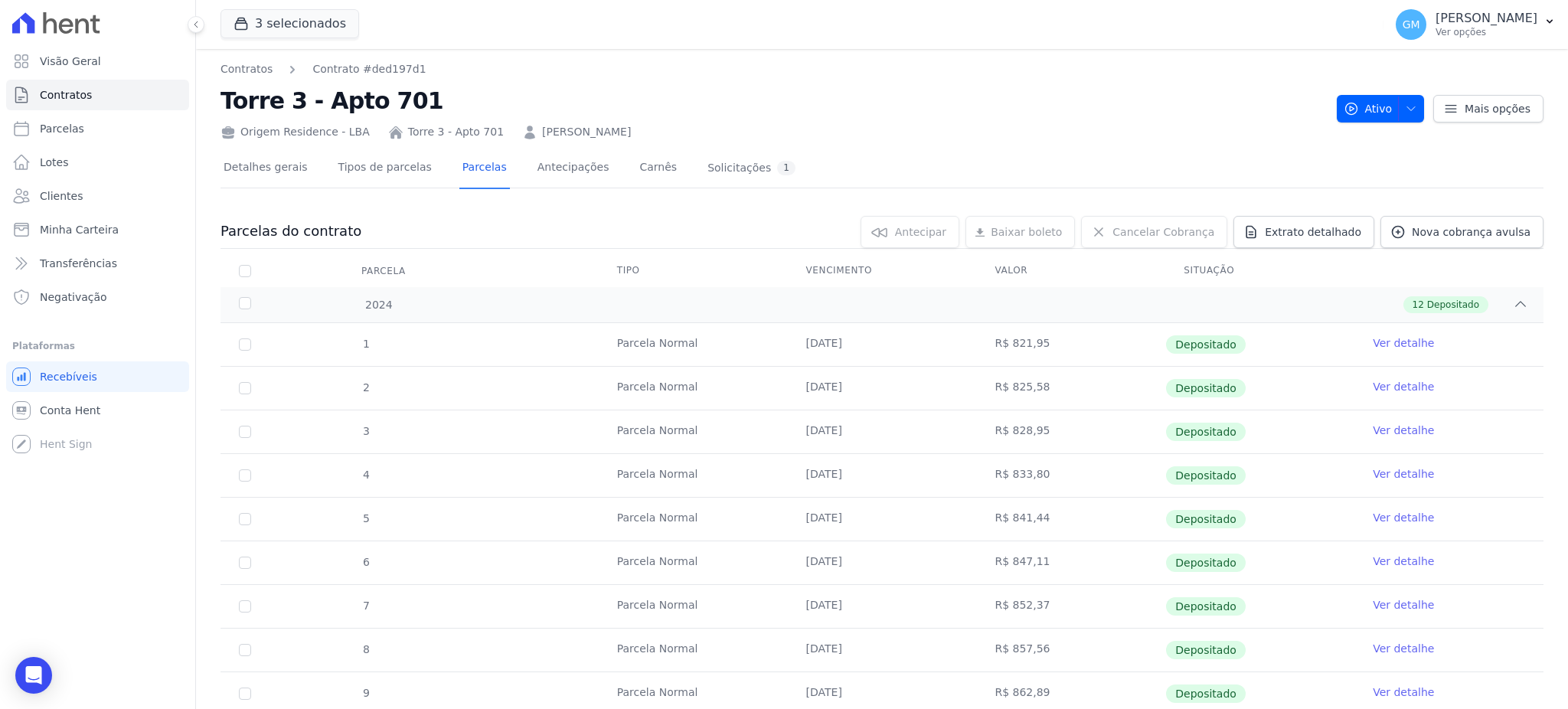
scroll to position [102, 0]
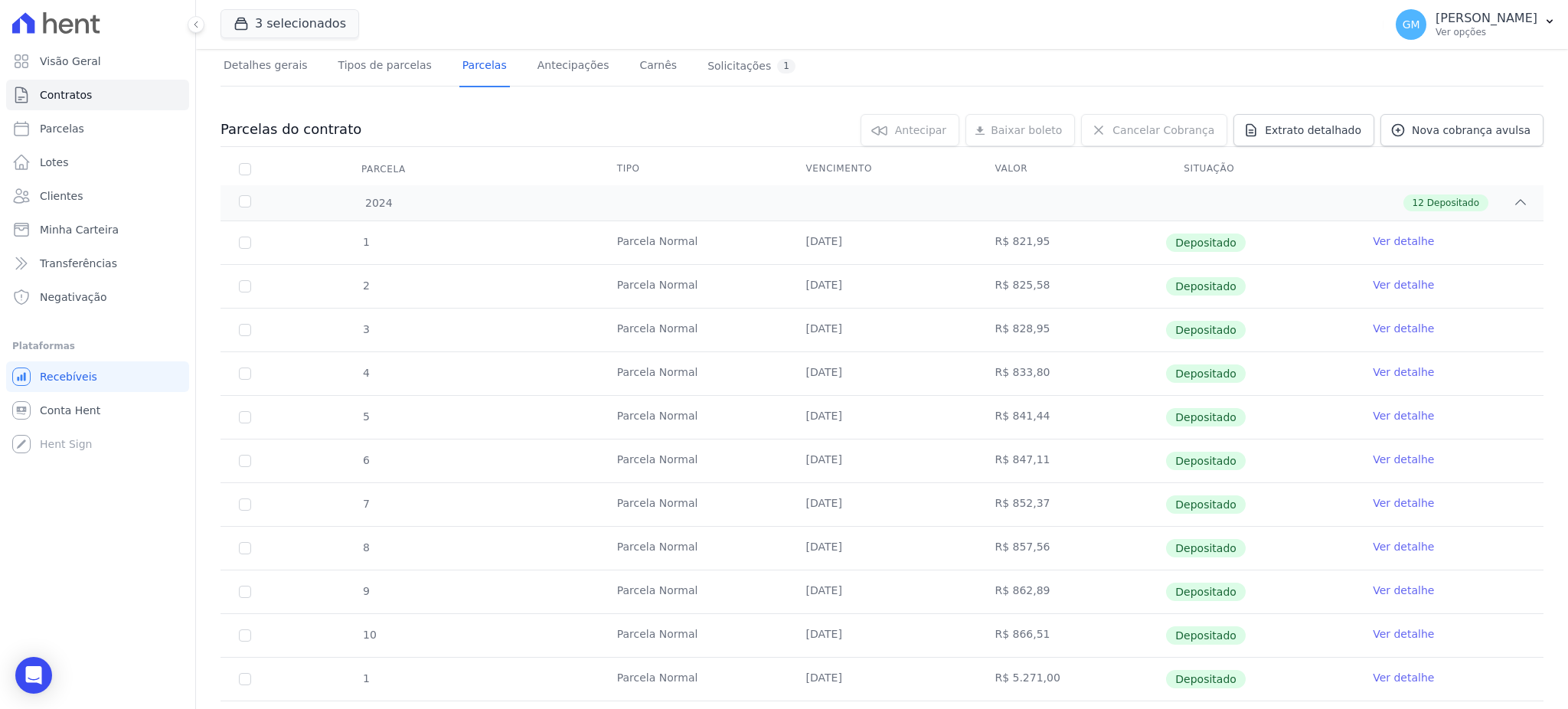
click at [1373, 412] on link "Ver detalhe" at bounding box center [1404, 416] width 62 height 15
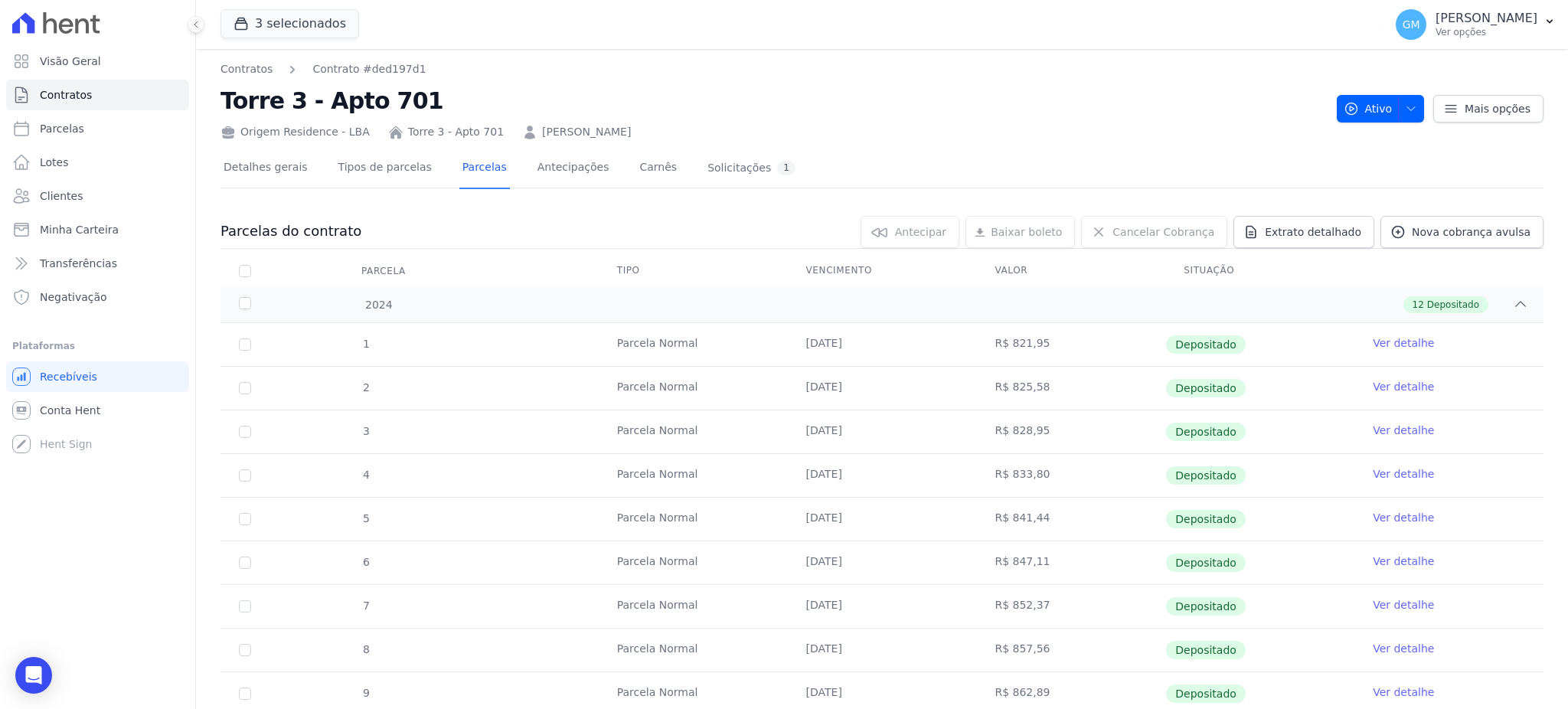
scroll to position [102, 0]
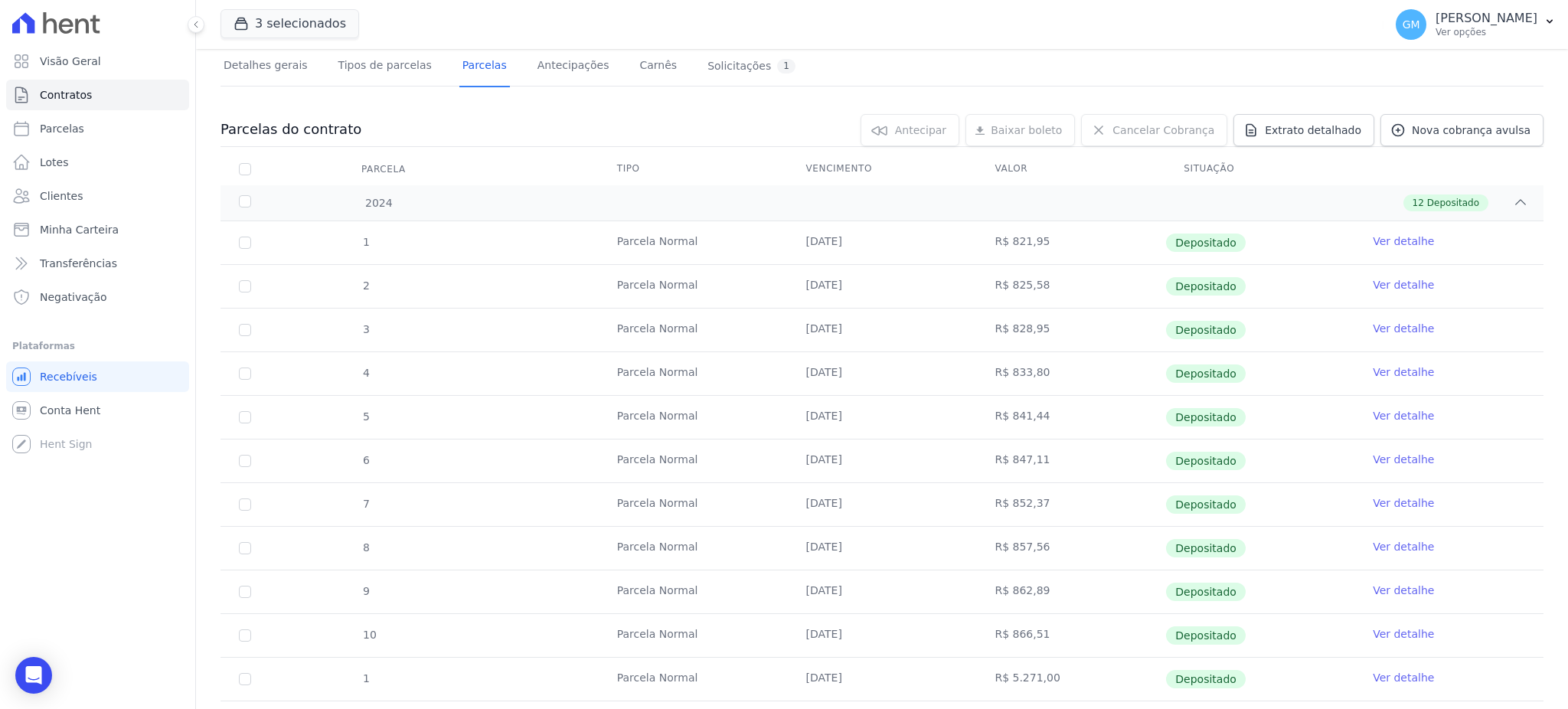
click at [1399, 453] on link "Ver detalhe" at bounding box center [1404, 459] width 62 height 15
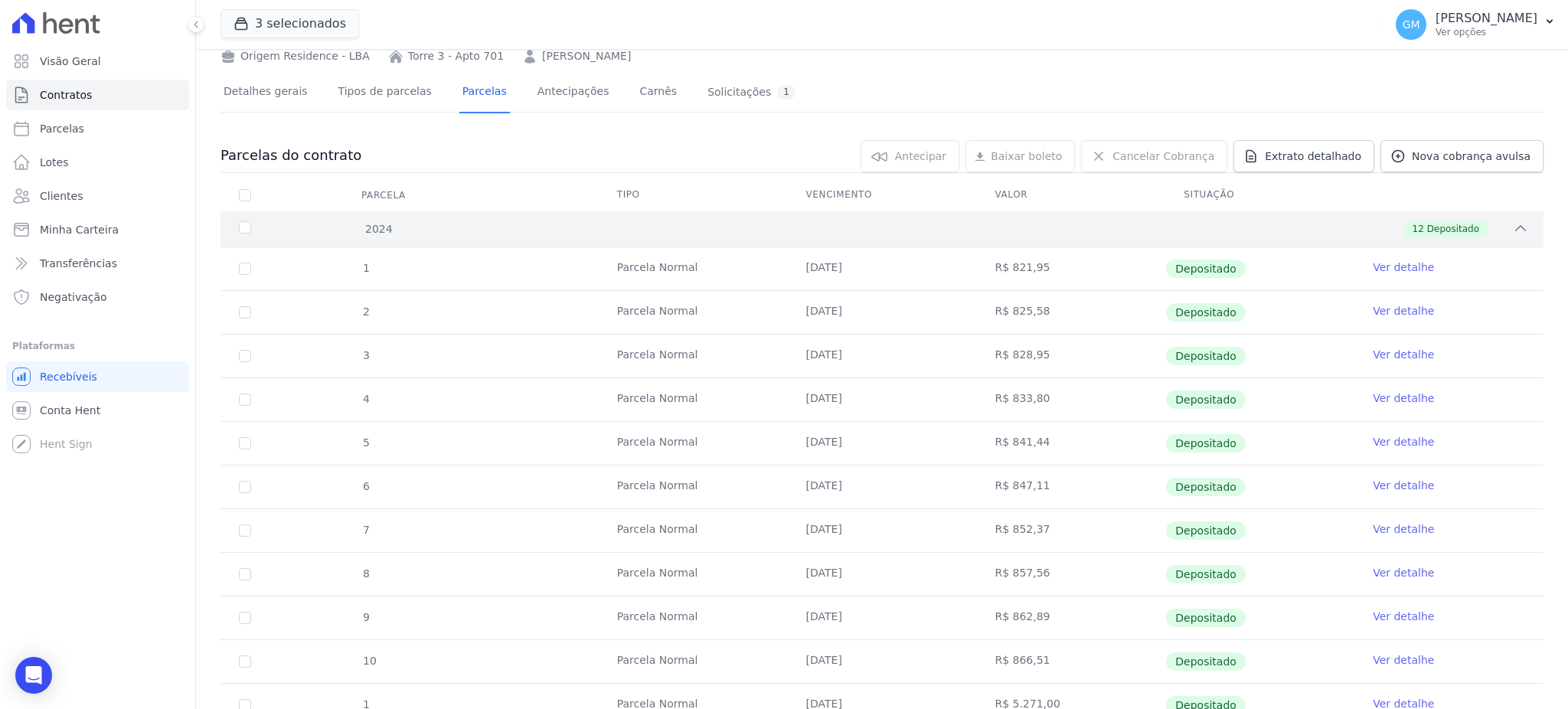
scroll to position [203, 0]
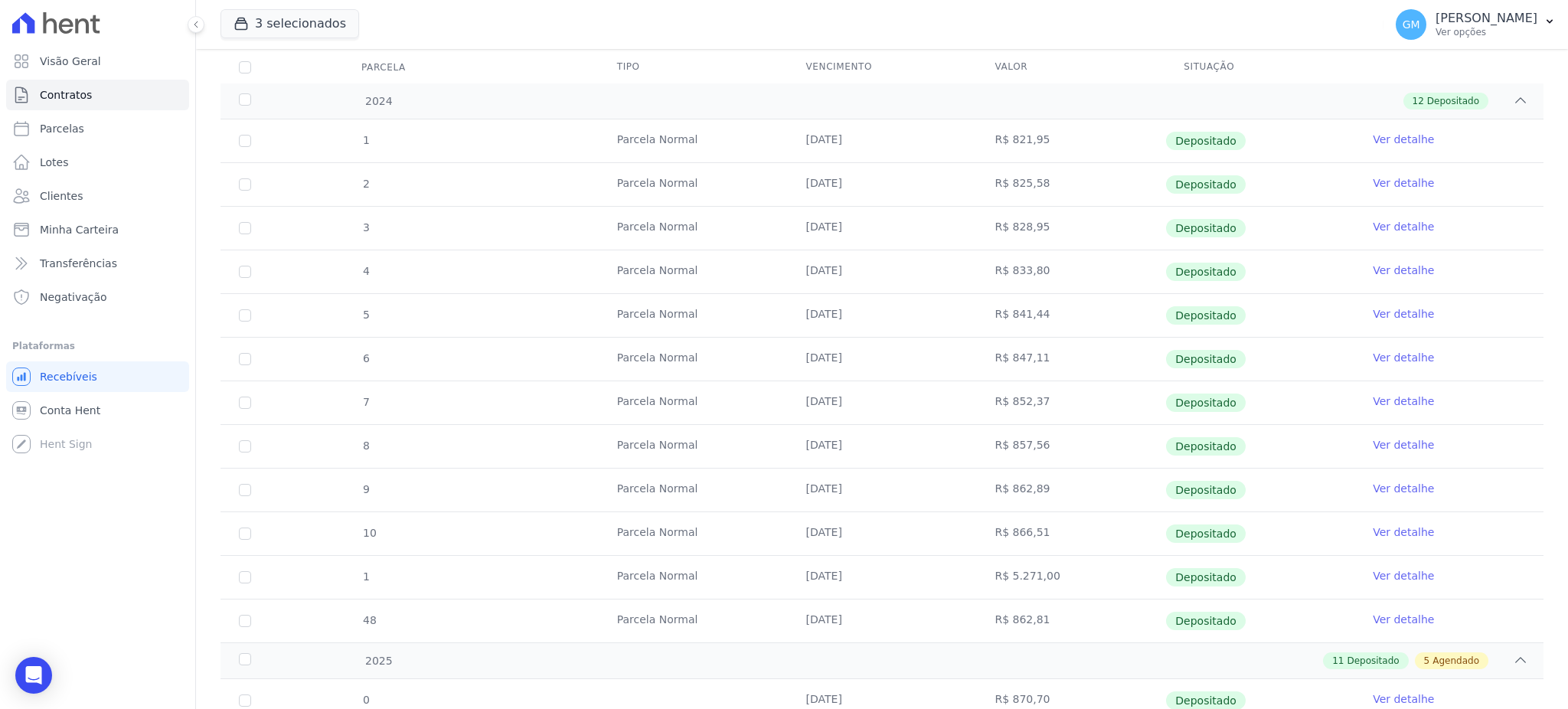
click at [1376, 400] on link "Ver detalhe" at bounding box center [1404, 401] width 62 height 15
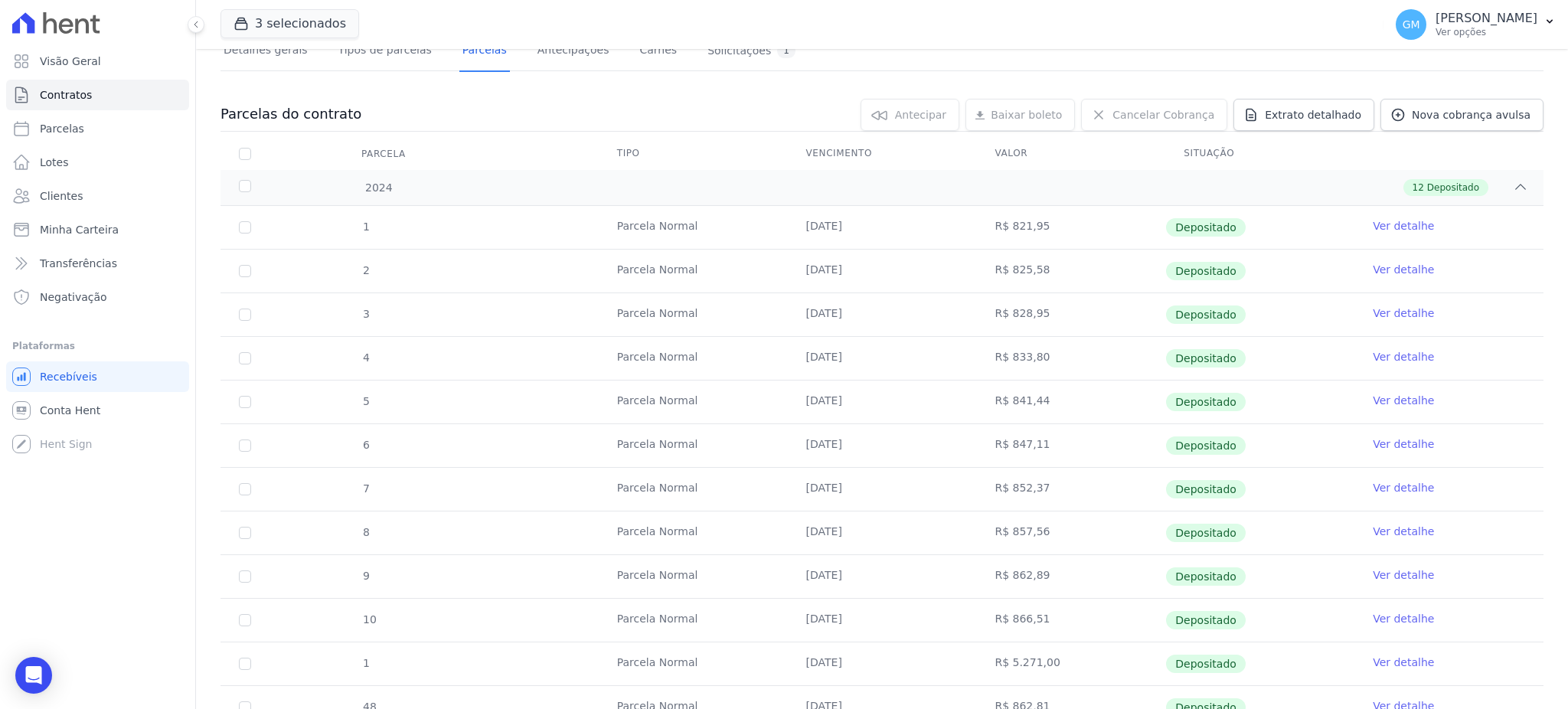
scroll to position [203, 0]
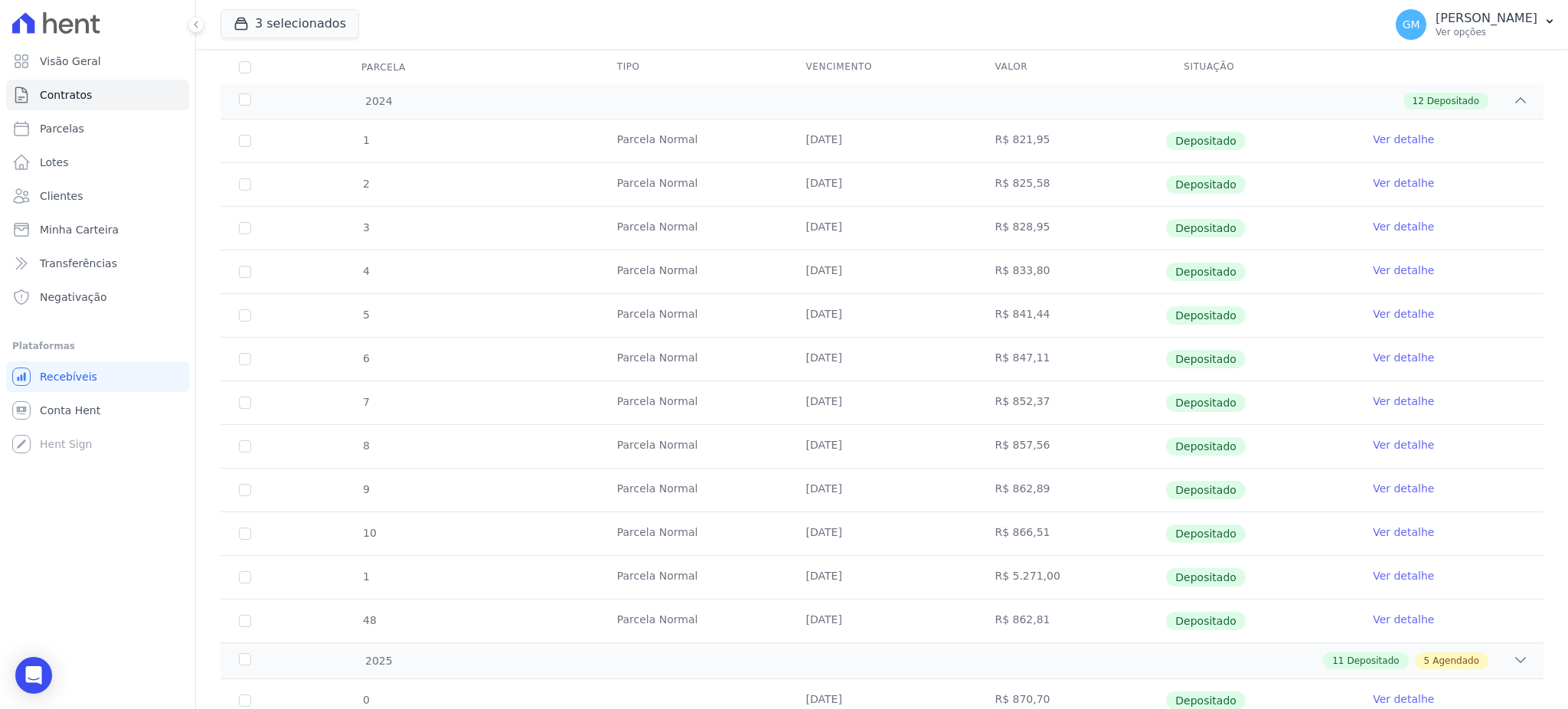
click at [1393, 447] on link "Ver detalhe" at bounding box center [1404, 445] width 62 height 15
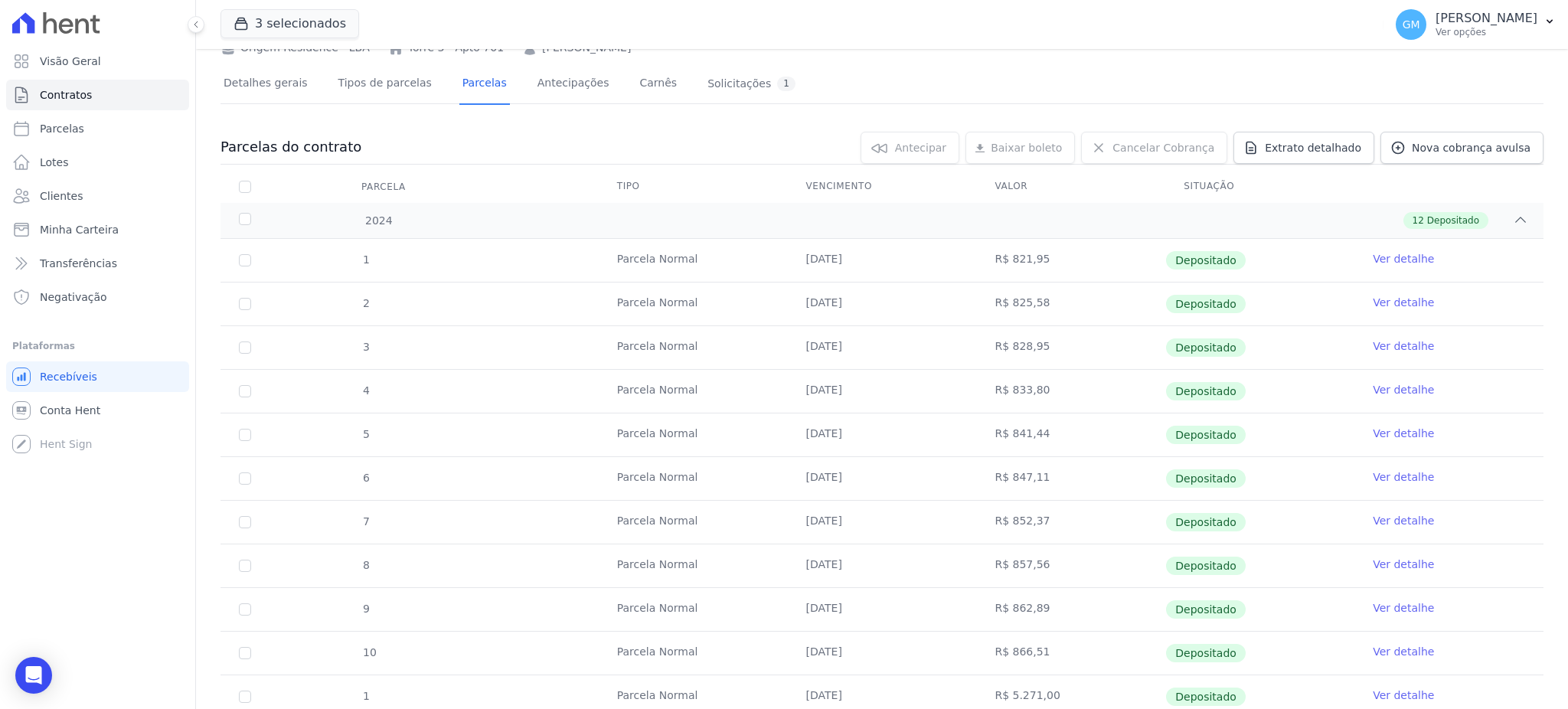
scroll to position [203, 0]
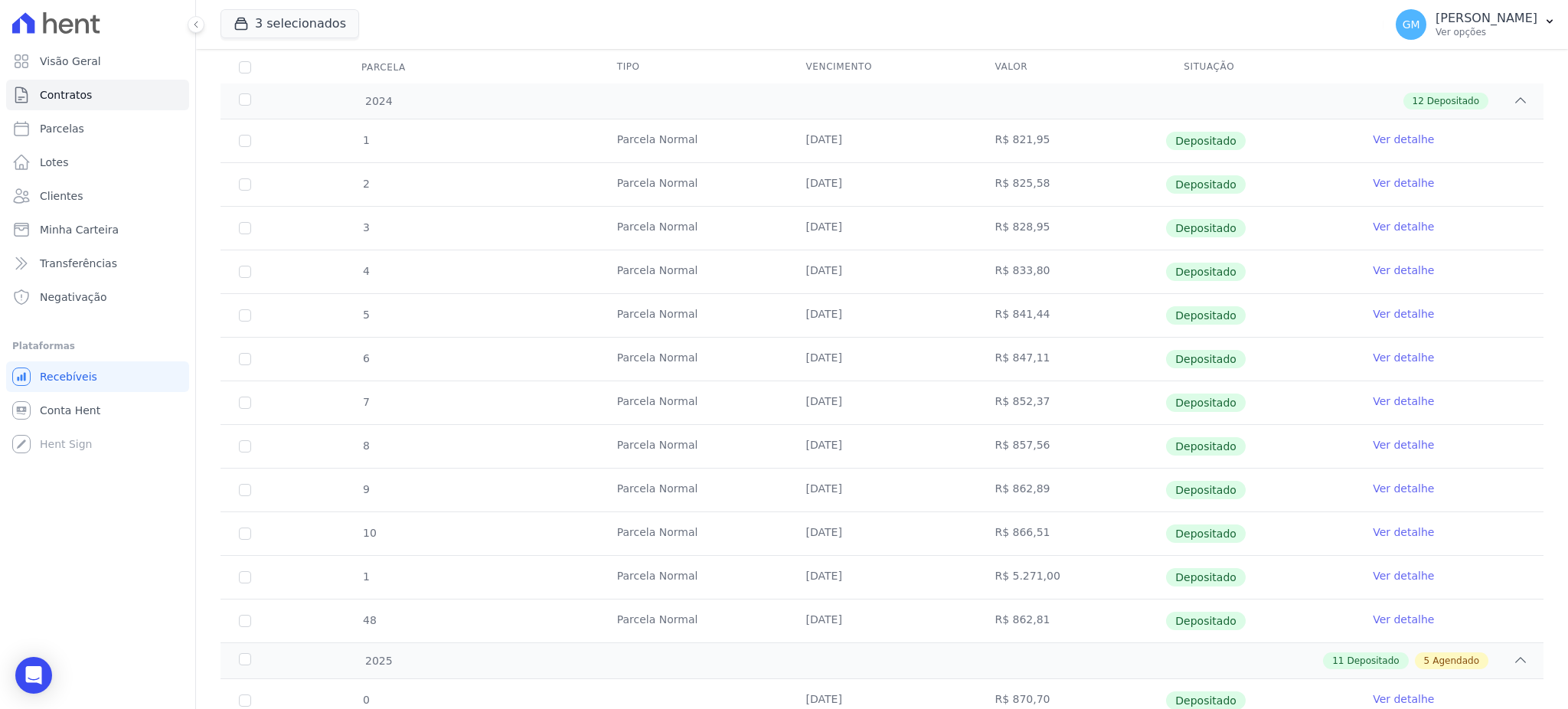
click at [1403, 489] on link "Ver detalhe" at bounding box center [1404, 489] width 62 height 15
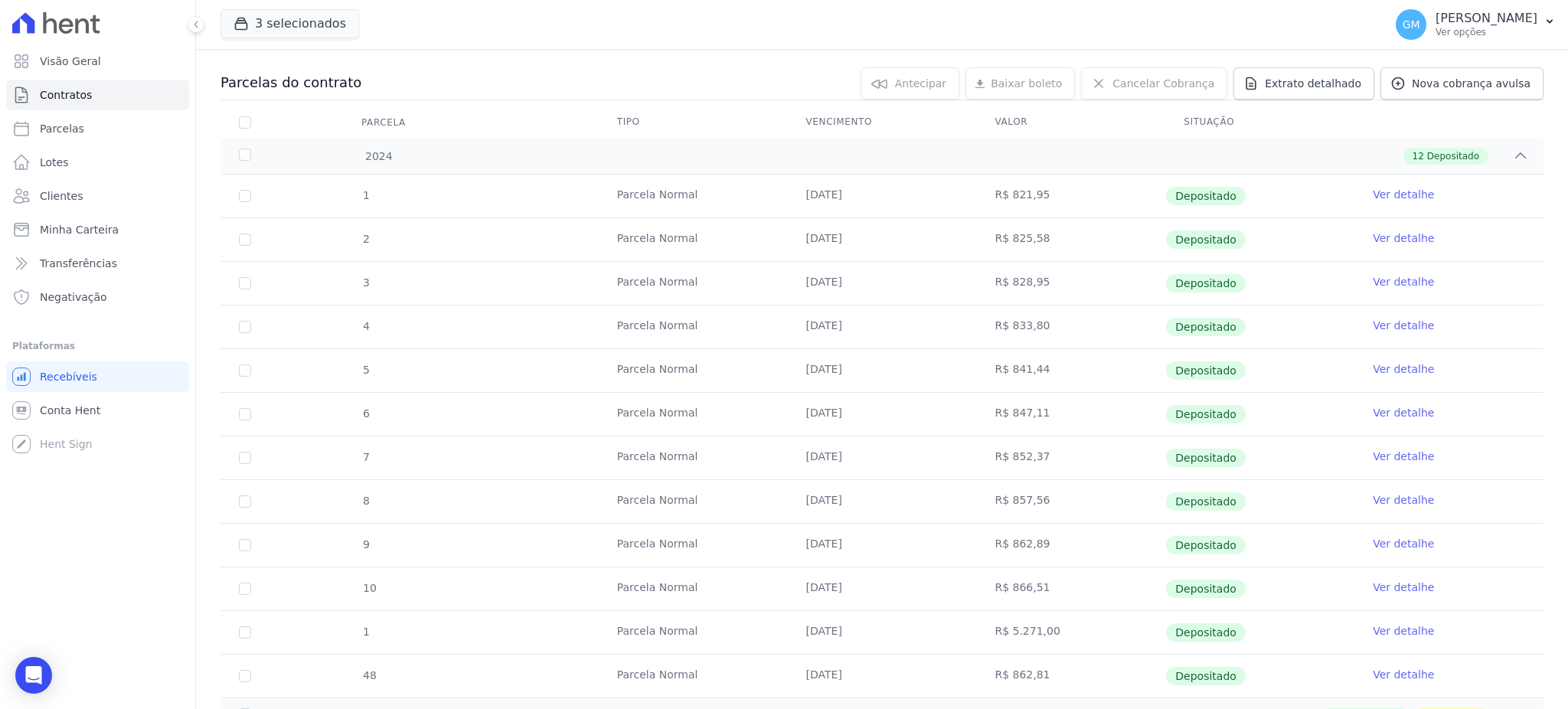
scroll to position [510, 0]
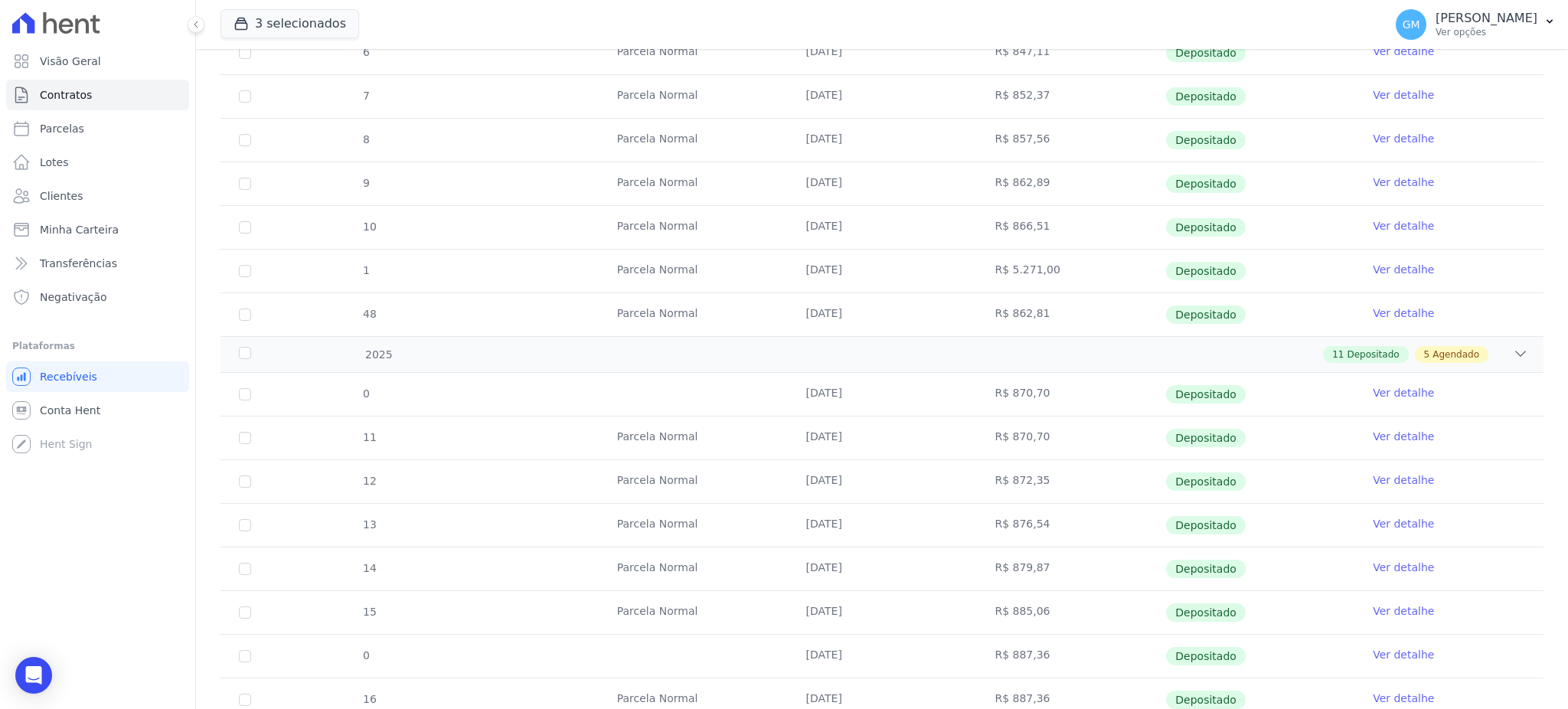
click at [1397, 232] on link "Ver detalhe" at bounding box center [1404, 225] width 62 height 15
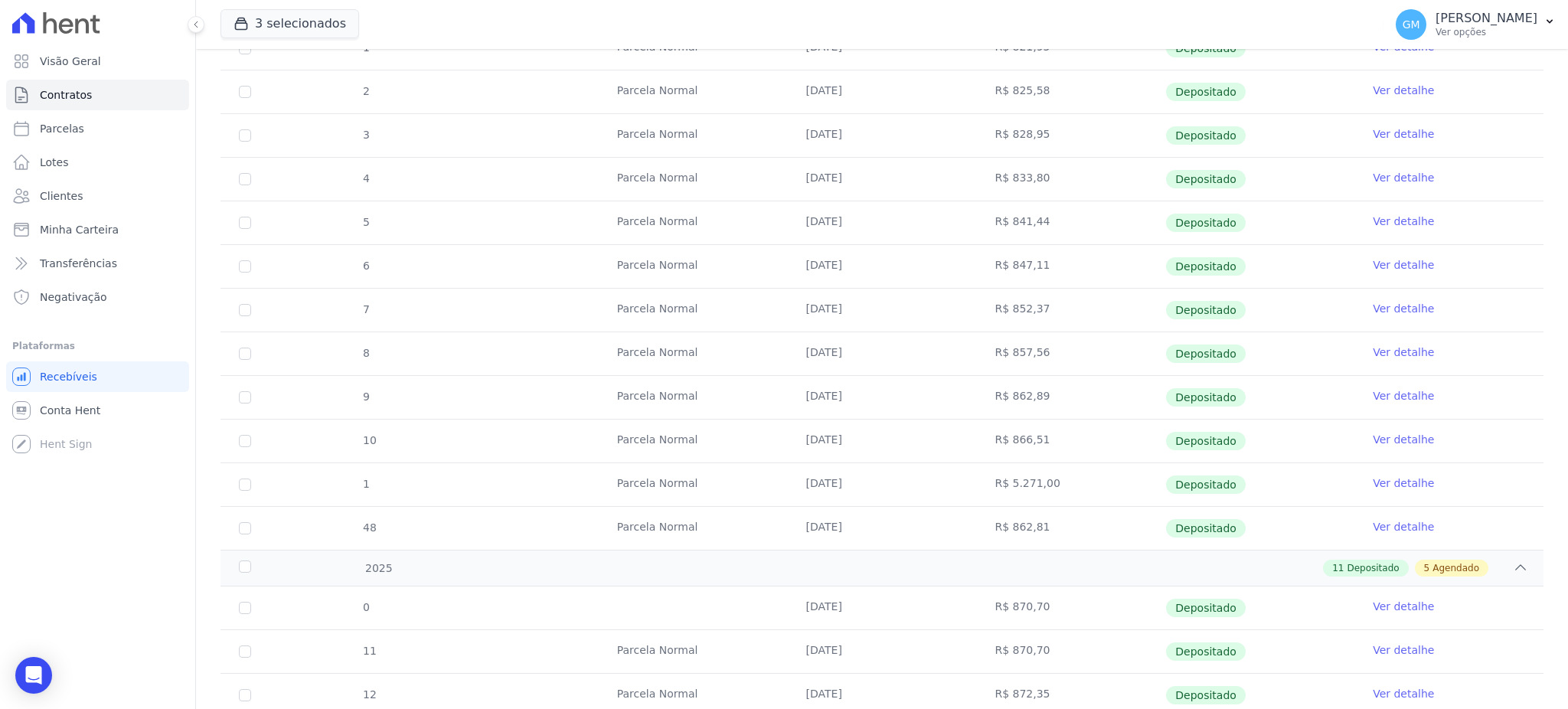
scroll to position [306, 0]
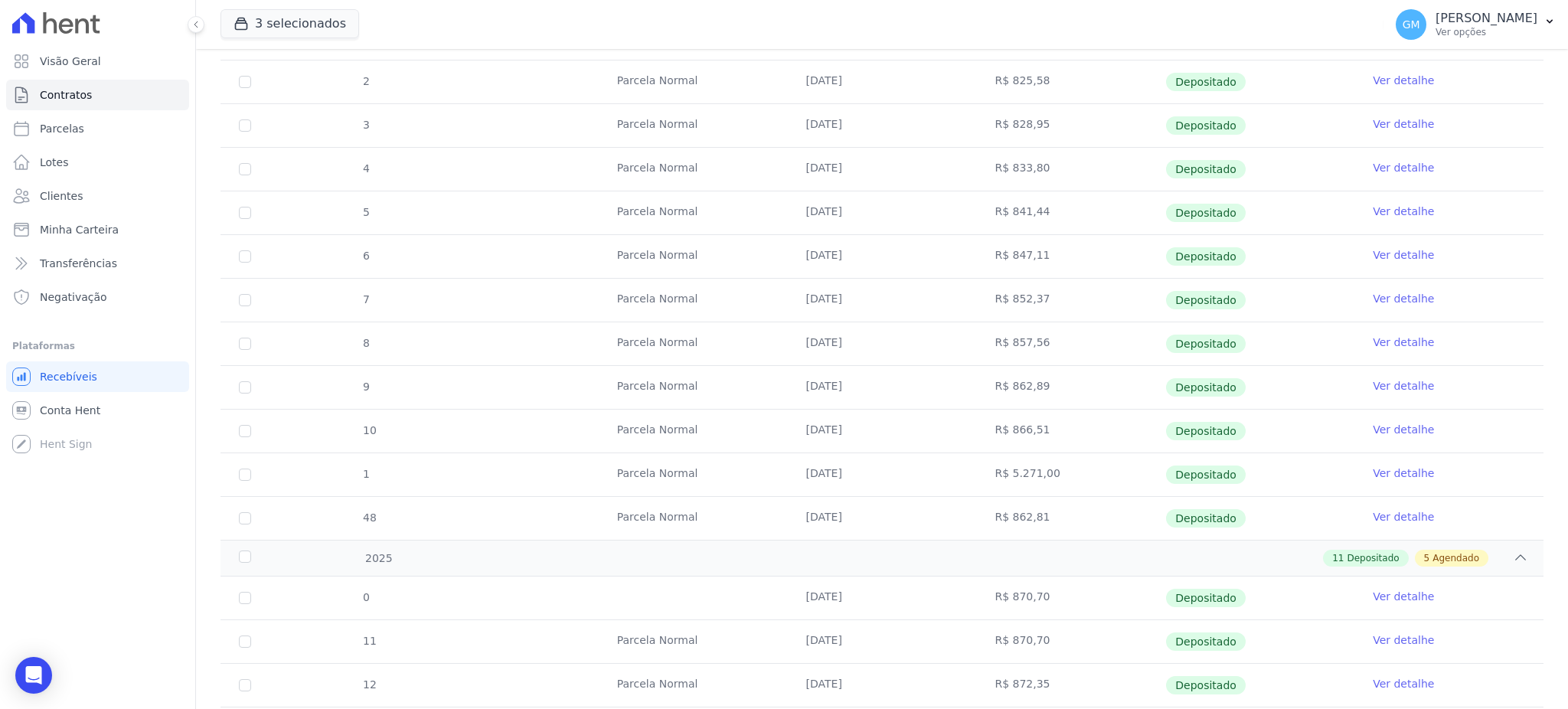
click at [1381, 512] on link "Ver detalhe" at bounding box center [1404, 517] width 62 height 15
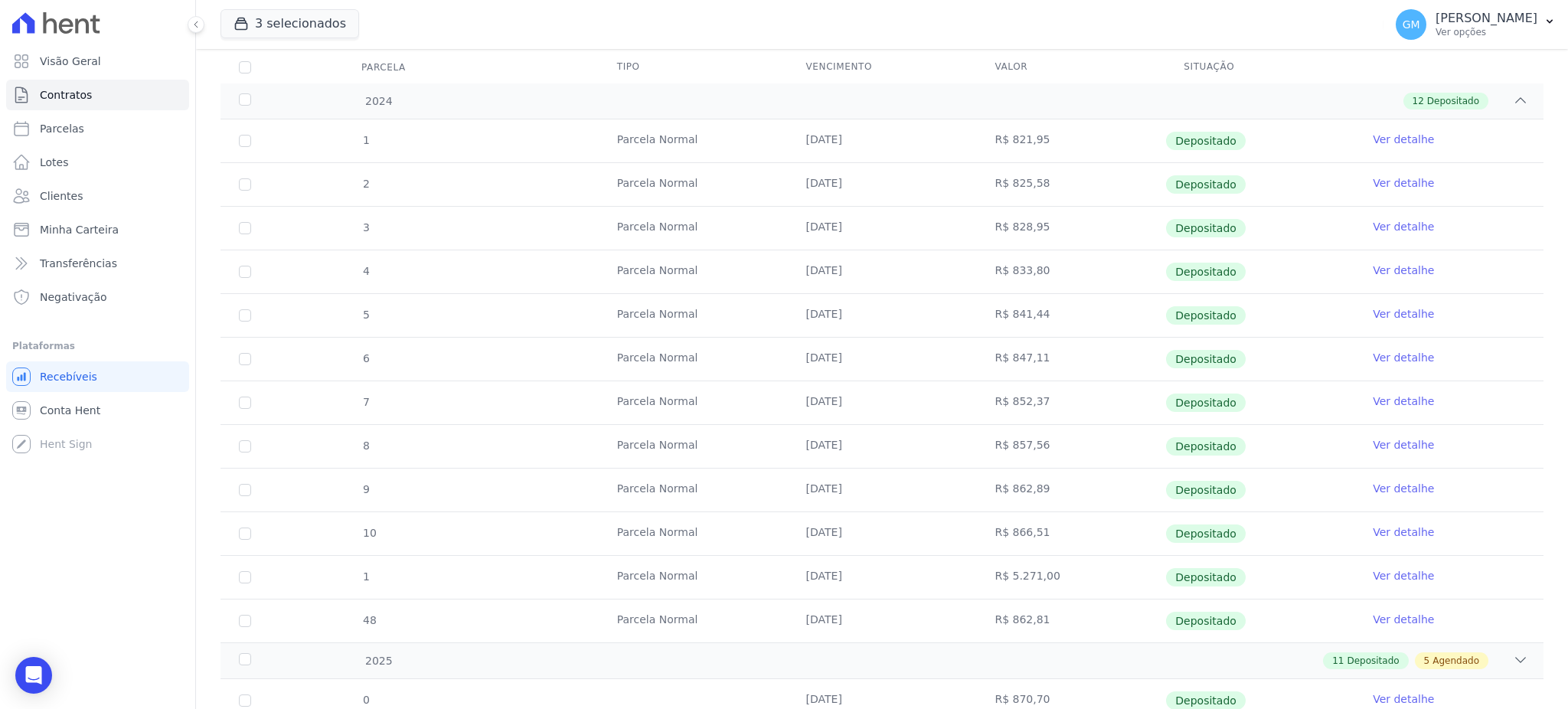
scroll to position [306, 0]
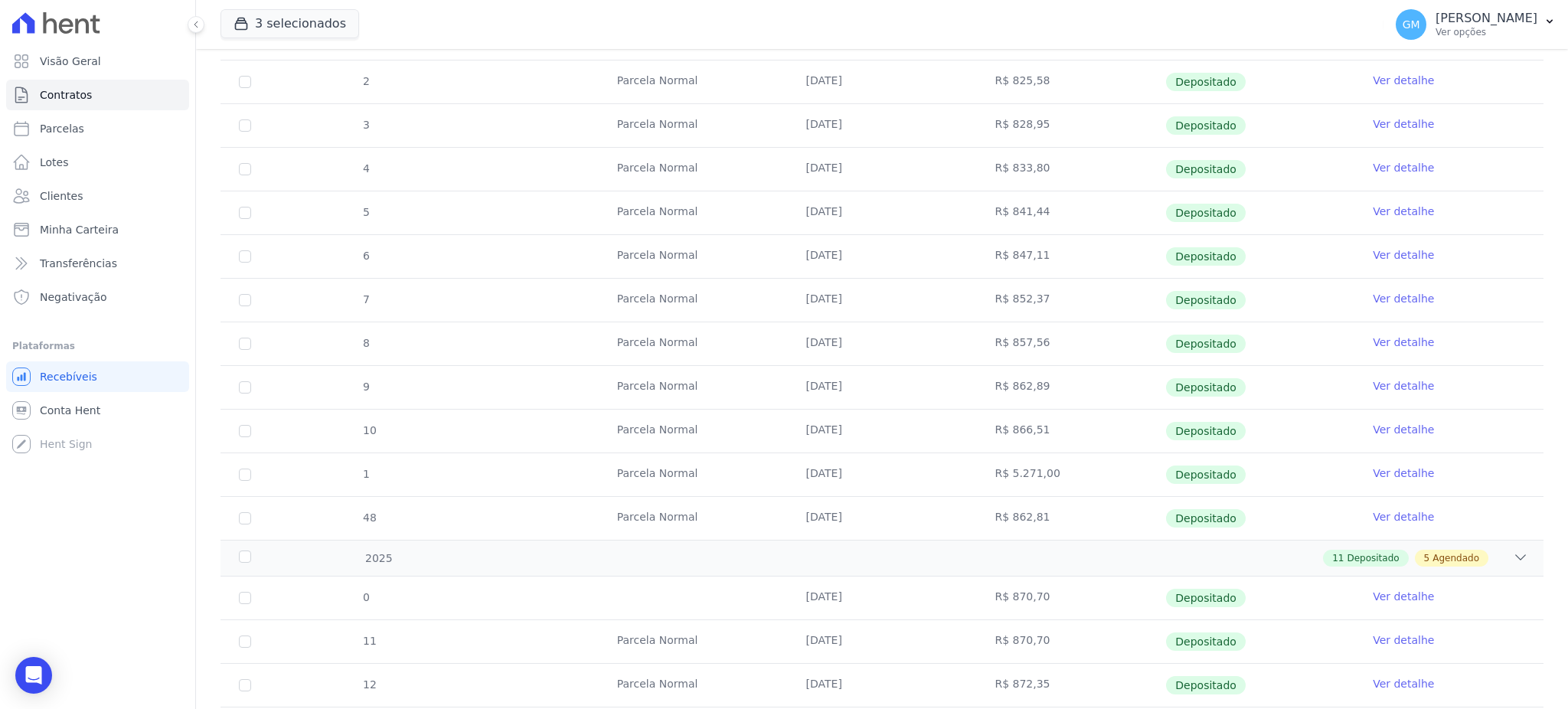
click at [1391, 472] on link "Ver detalhe" at bounding box center [1404, 473] width 62 height 15
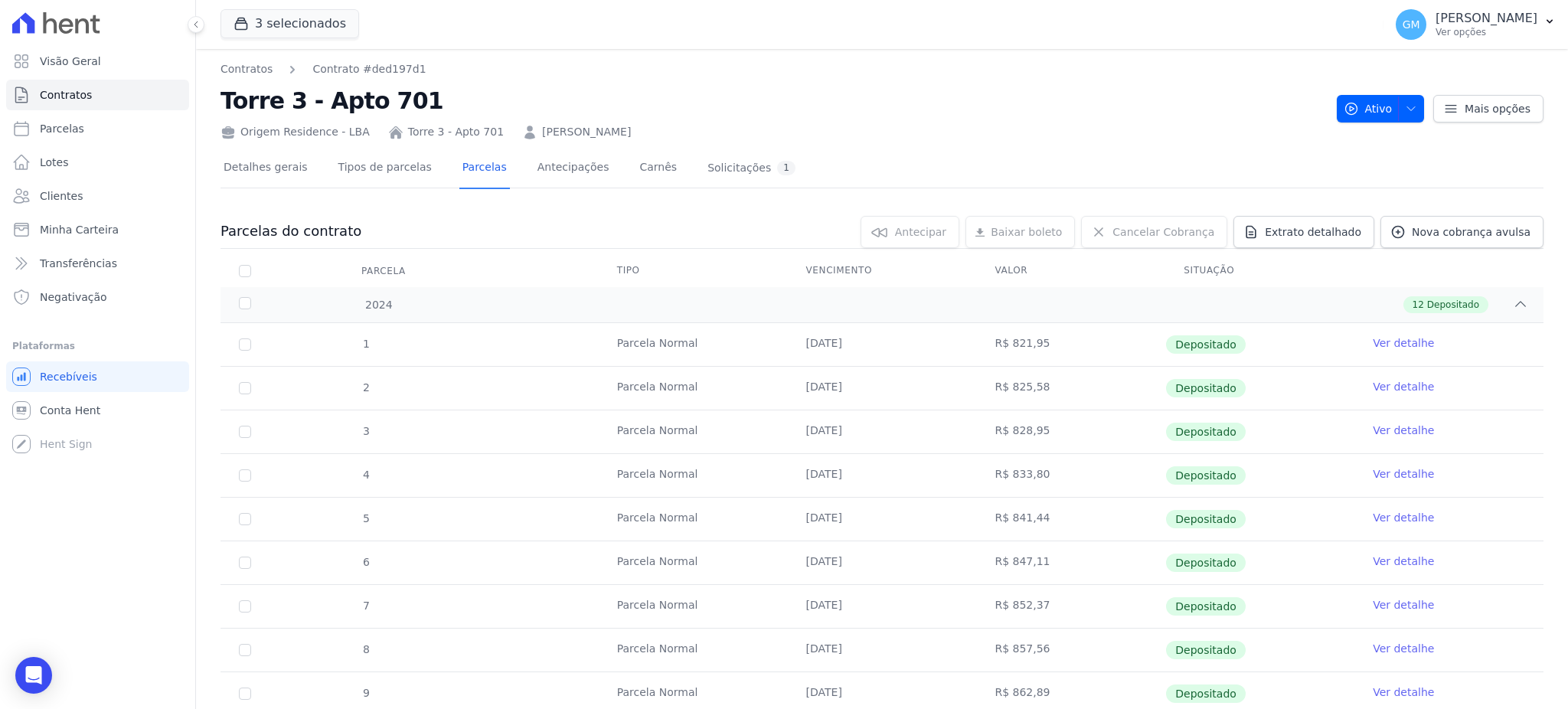
scroll to position [510, 0]
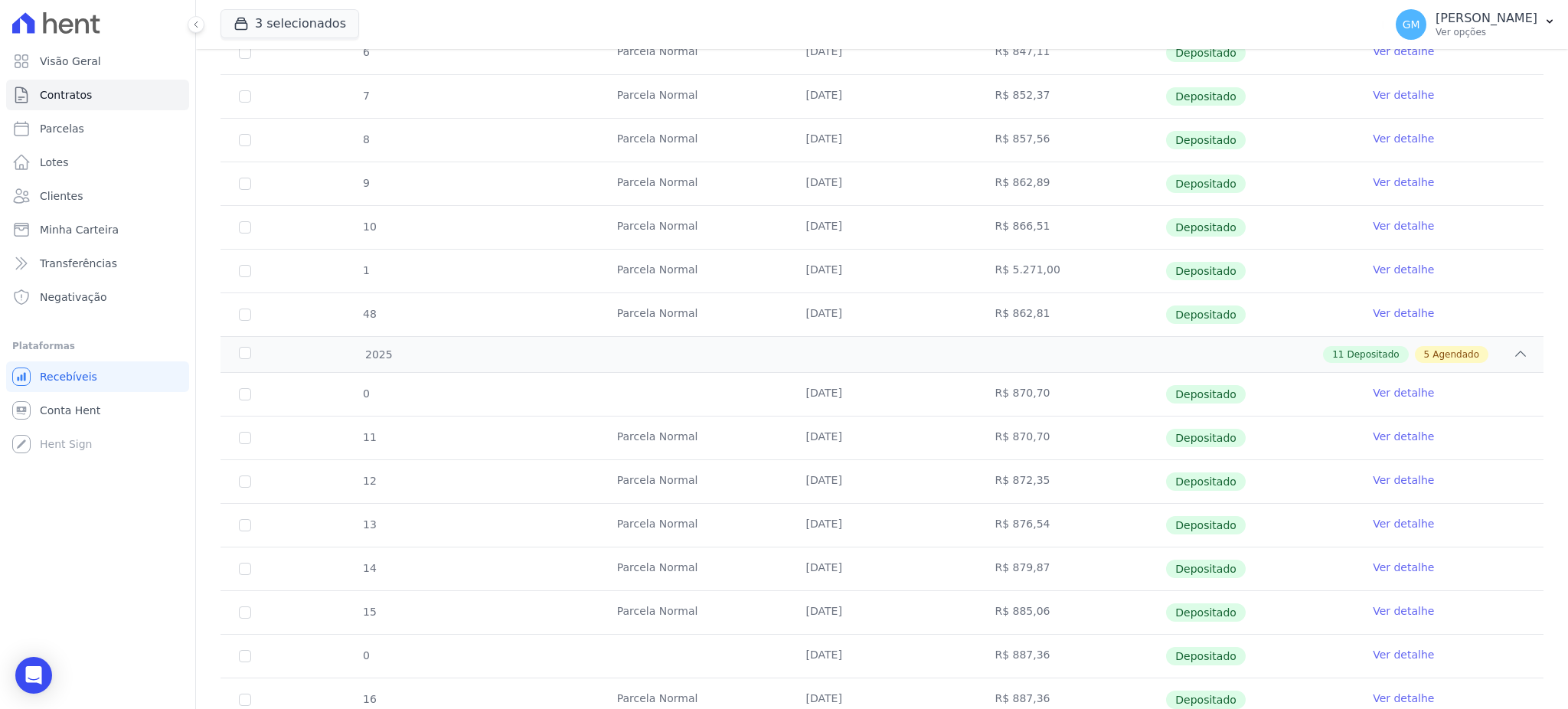
click at [1388, 305] on link "Ver detalhe" at bounding box center [1404, 313] width 62 height 15
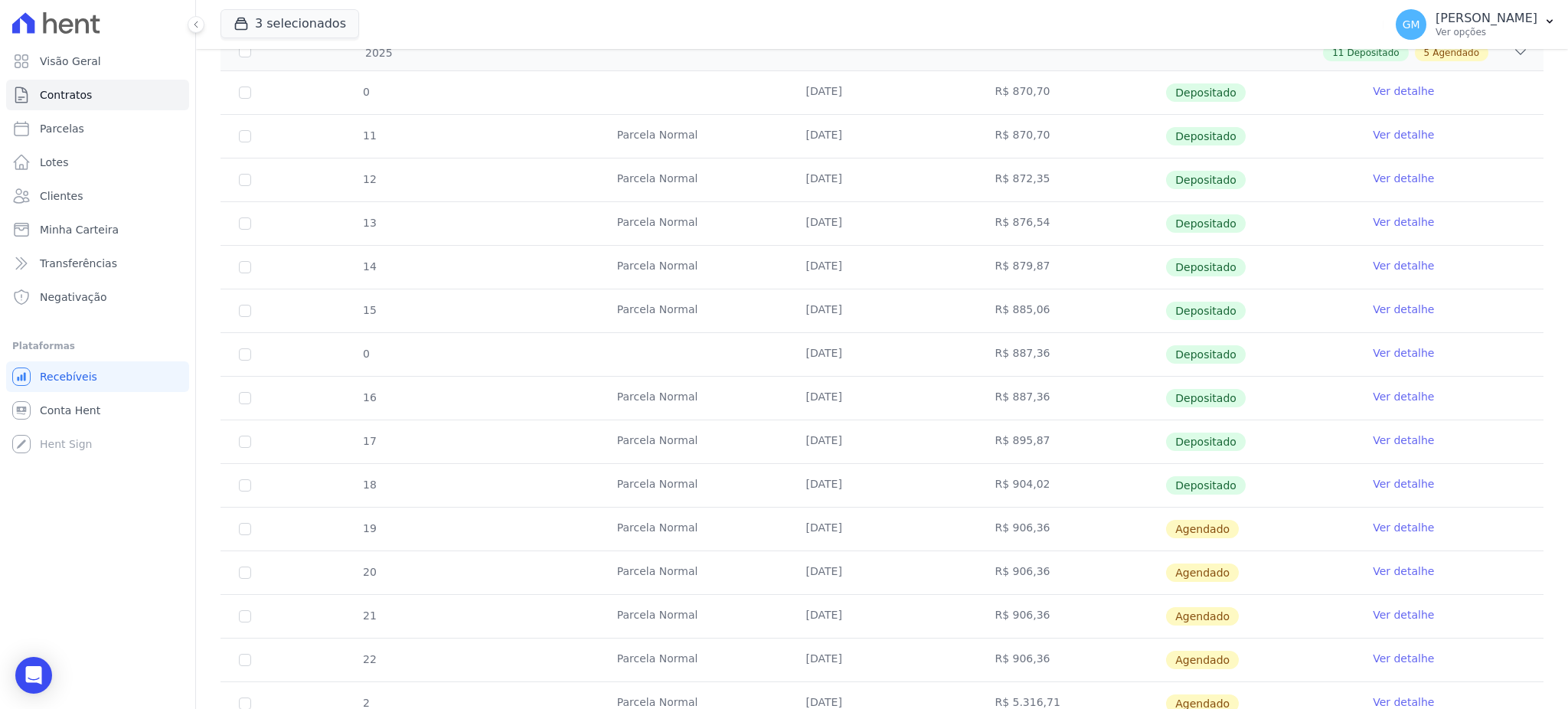
scroll to position [1021, 0]
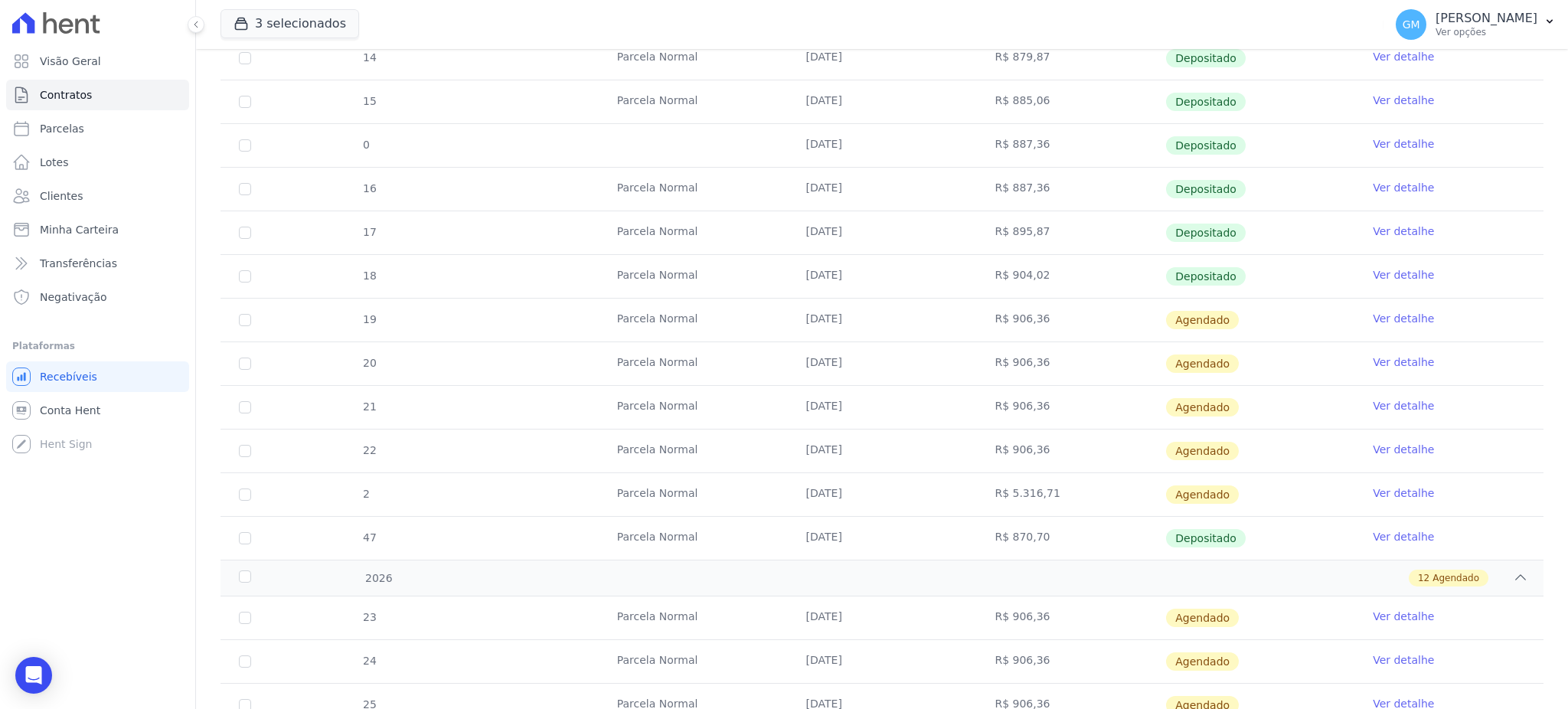
drag, startPoint x: 793, startPoint y: 327, endPoint x: 927, endPoint y: 327, distance: 134.0
click at [927, 327] on td "20/09/2025" at bounding box center [882, 320] width 189 height 43
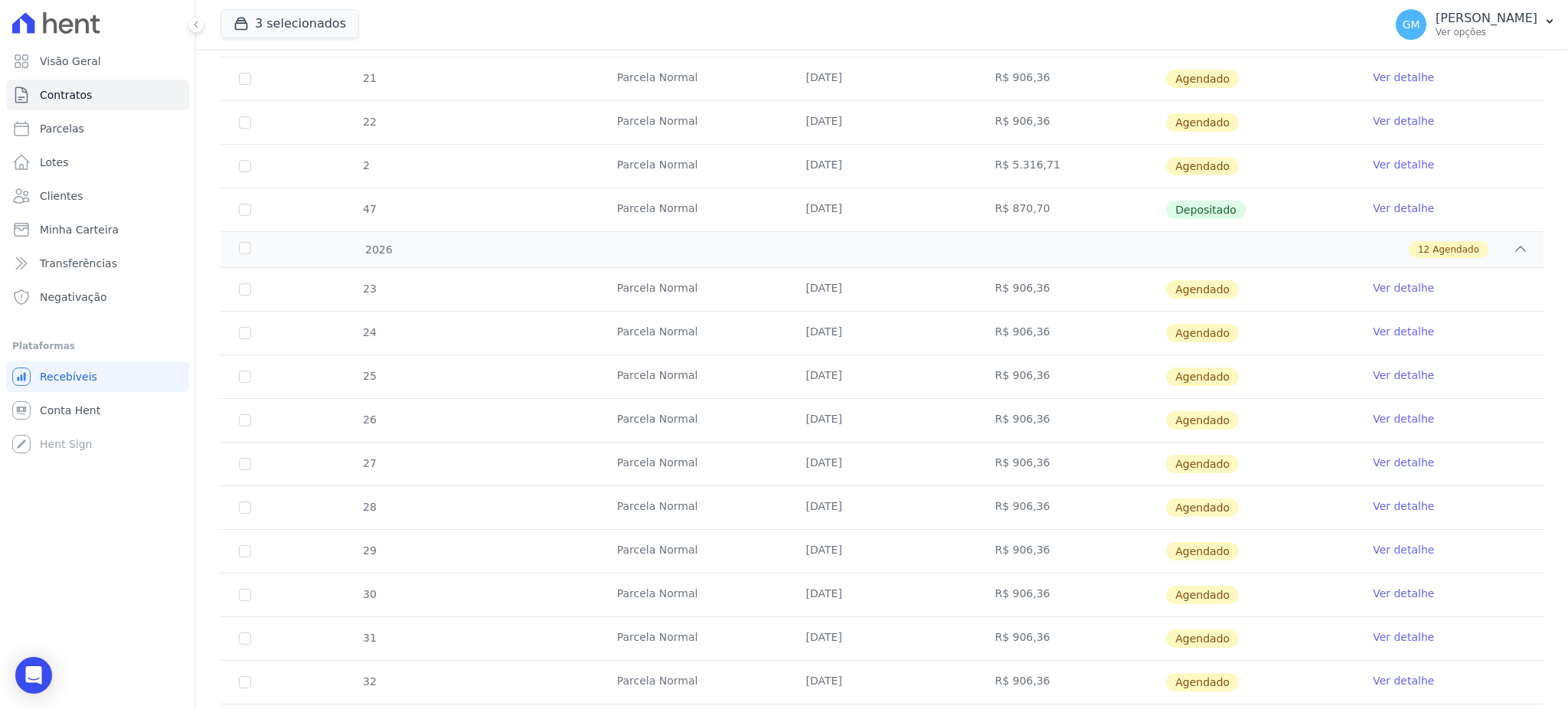
scroll to position [1123, 0]
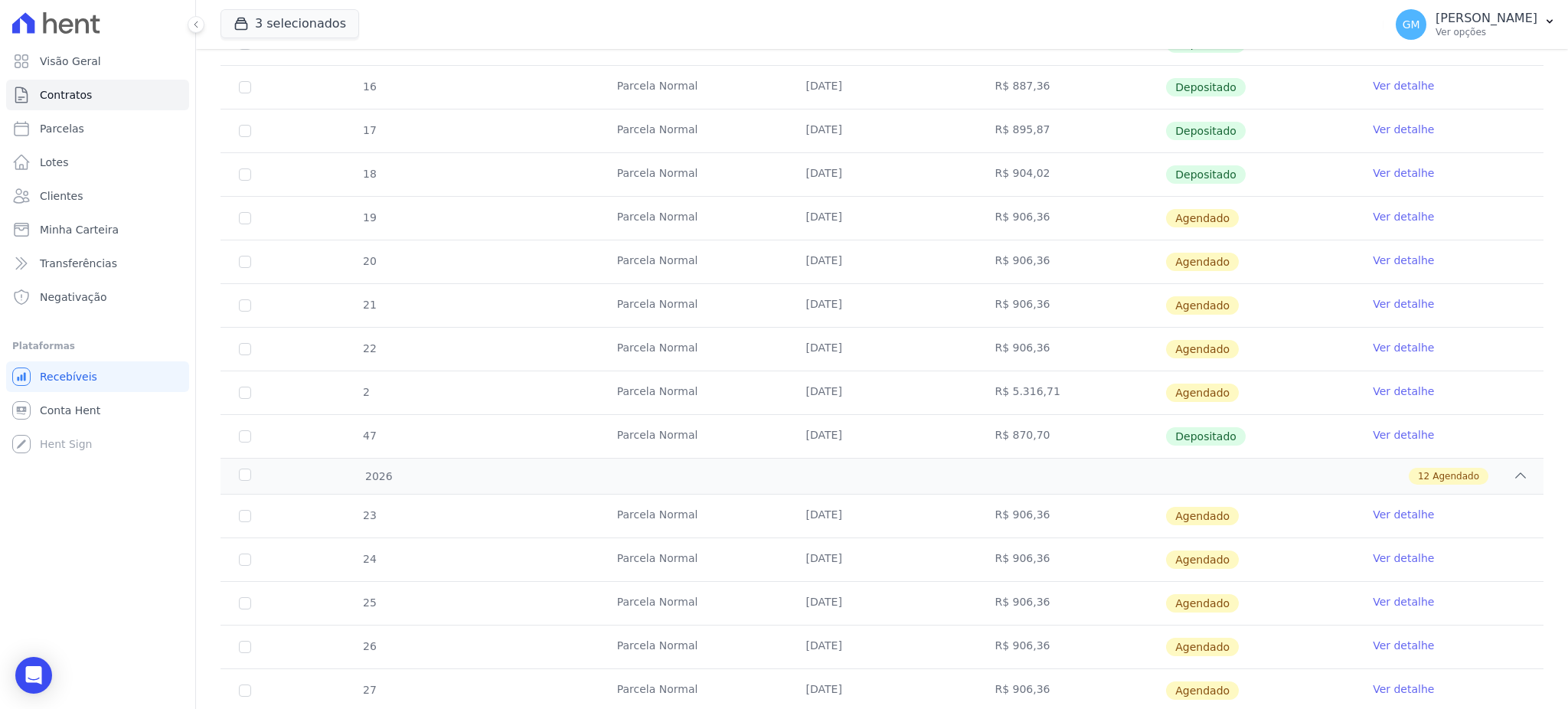
click at [1084, 212] on td "R$ 906,36" at bounding box center [1070, 218] width 189 height 43
click at [1374, 169] on link "Ver detalhe" at bounding box center [1404, 173] width 62 height 15
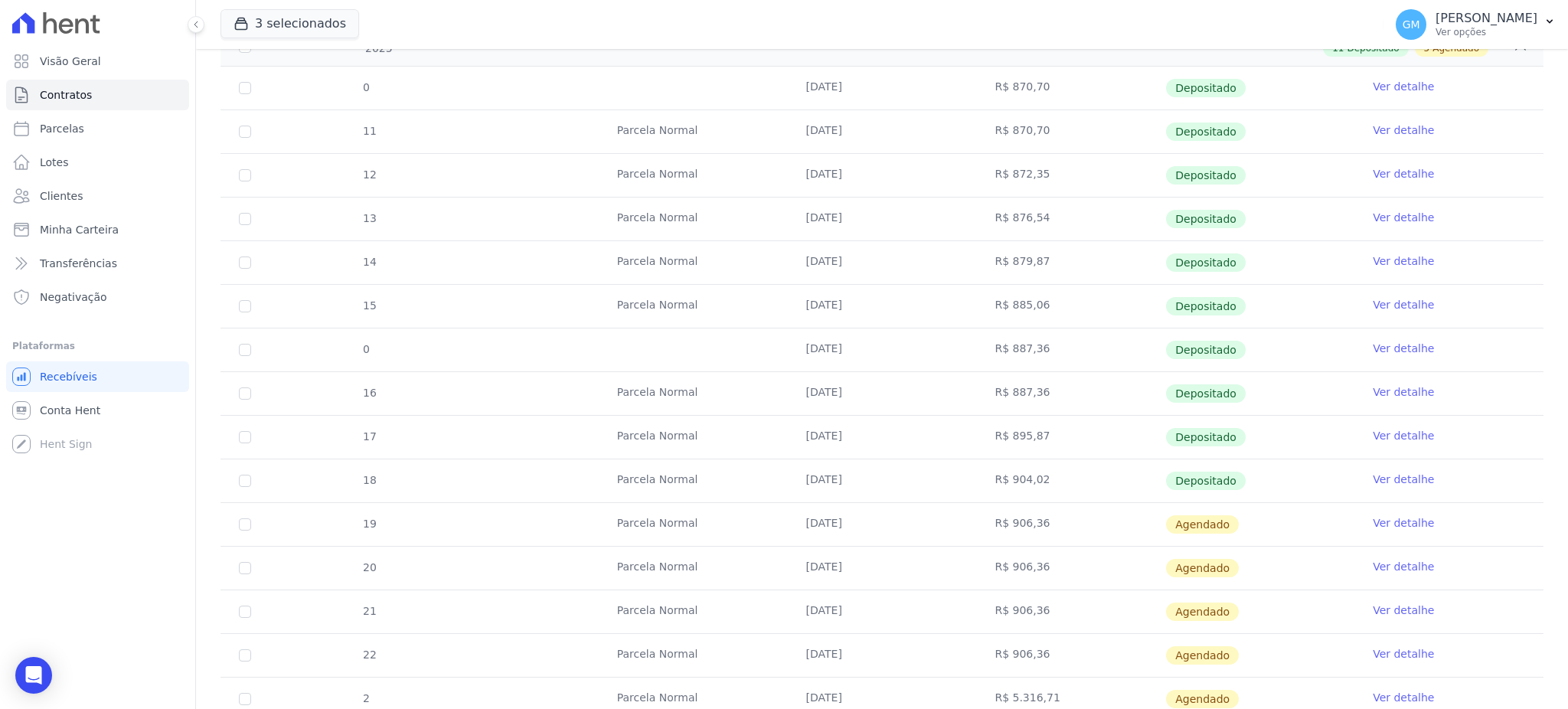
scroll to position [1123, 0]
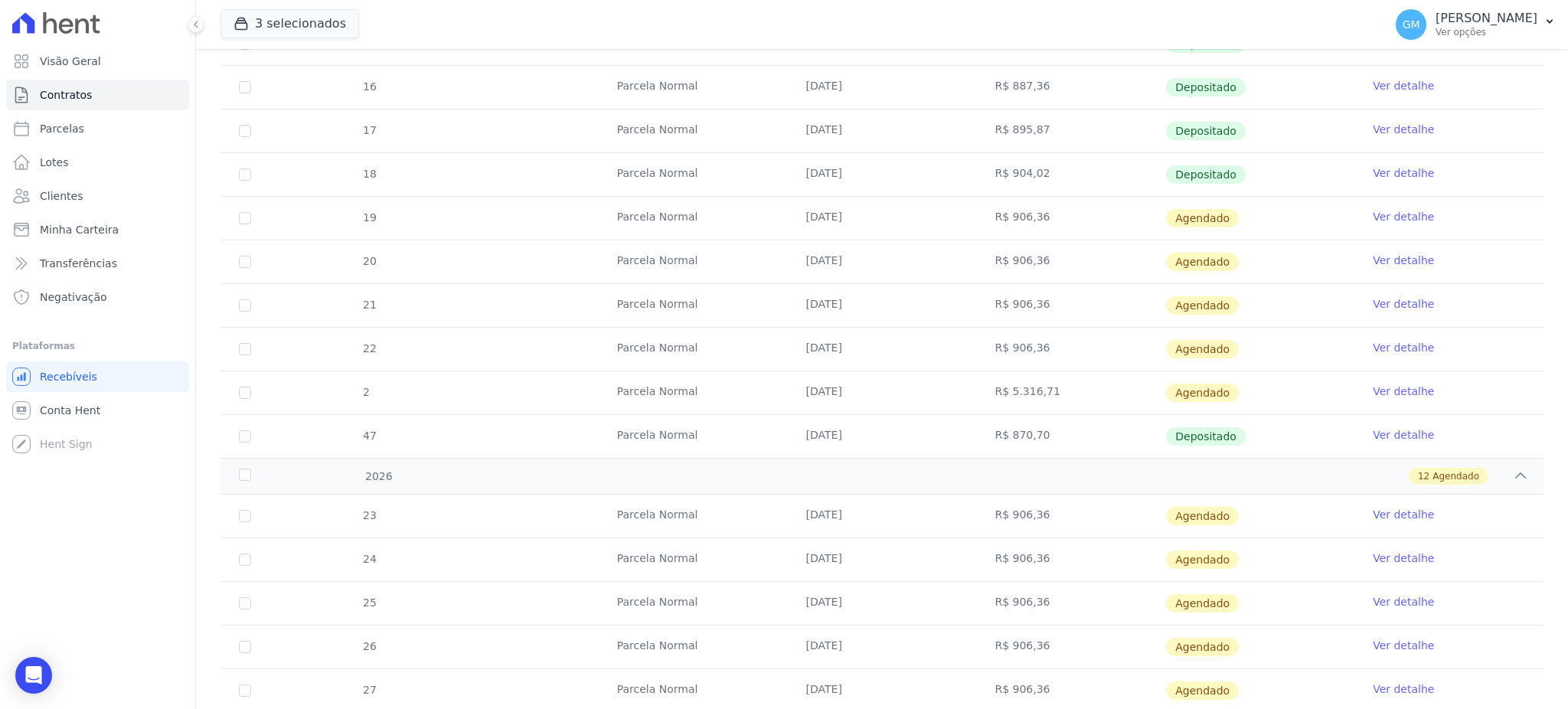
click at [1405, 171] on link "Ver detalhe" at bounding box center [1404, 173] width 62 height 15
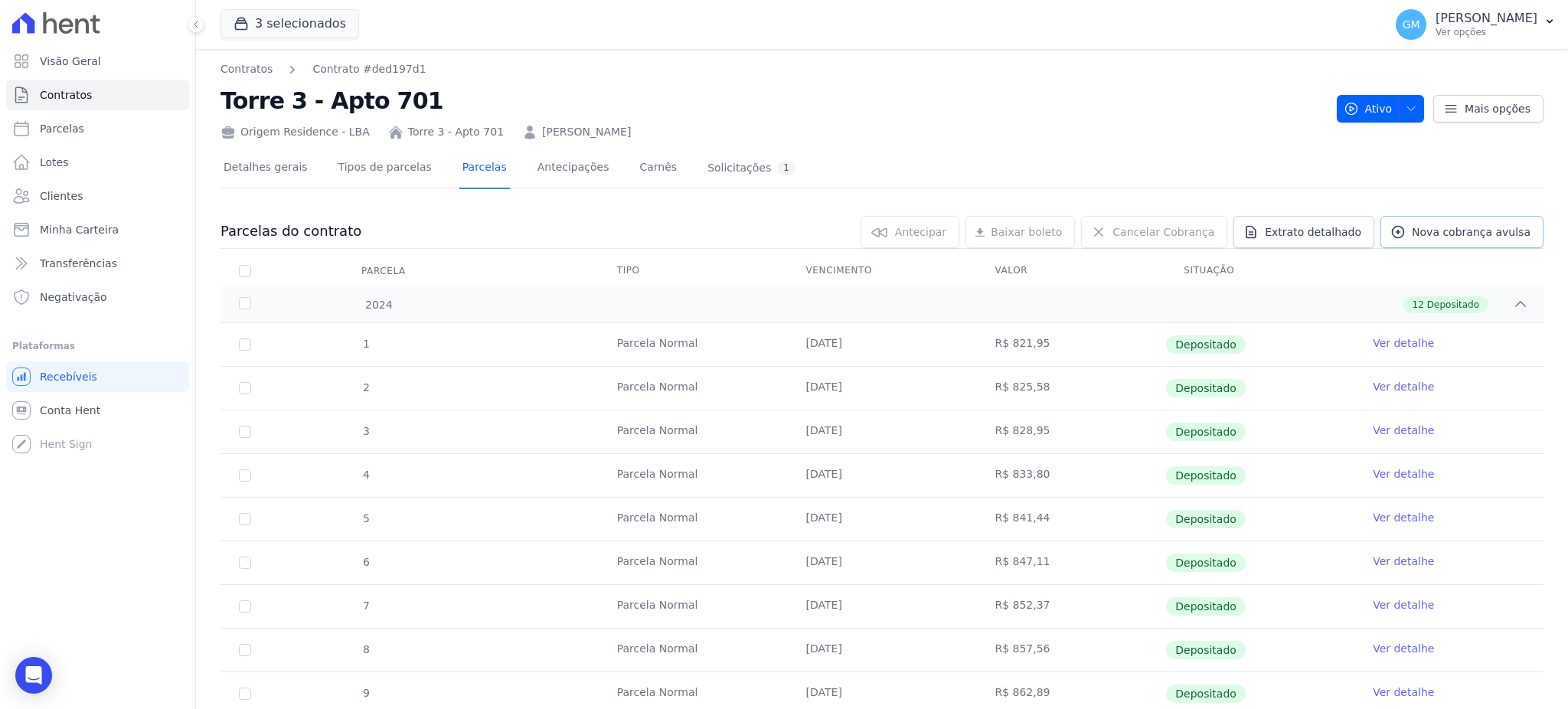
click at [1444, 240] on link "Nova cobrança avulsa" at bounding box center [1461, 233] width 163 height 32
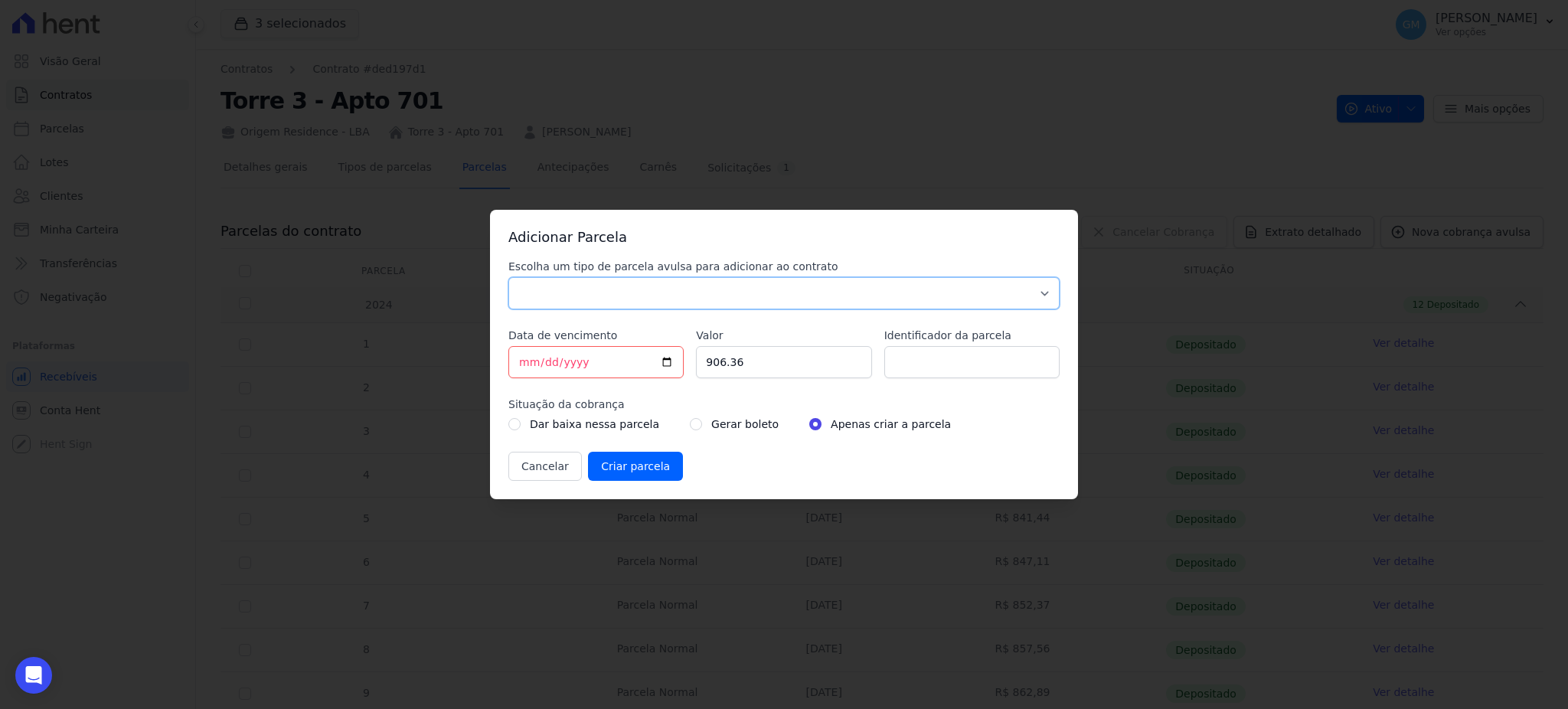
drag, startPoint x: 605, startPoint y: 280, endPoint x: 601, endPoint y: 300, distance: 20.4
click at [604, 283] on select "Parcela Normal Sinal Caução Intercalada Chaves Pré Chaves Pós Chaves Taxas Quit…" at bounding box center [784, 293] width 552 height 32
click at [509, 277] on select "Parcela Normal Sinal Caução Intercalada Chaves Pré Chaves Pós Chaves Taxas Quit…" at bounding box center [784, 293] width 552 height 32
click at [595, 289] on select "Parcela Normal Sinal Caução Intercalada Chaves Pré Chaves Pós Chaves Taxas Quit…" at bounding box center [784, 293] width 552 height 32
select select "standard"
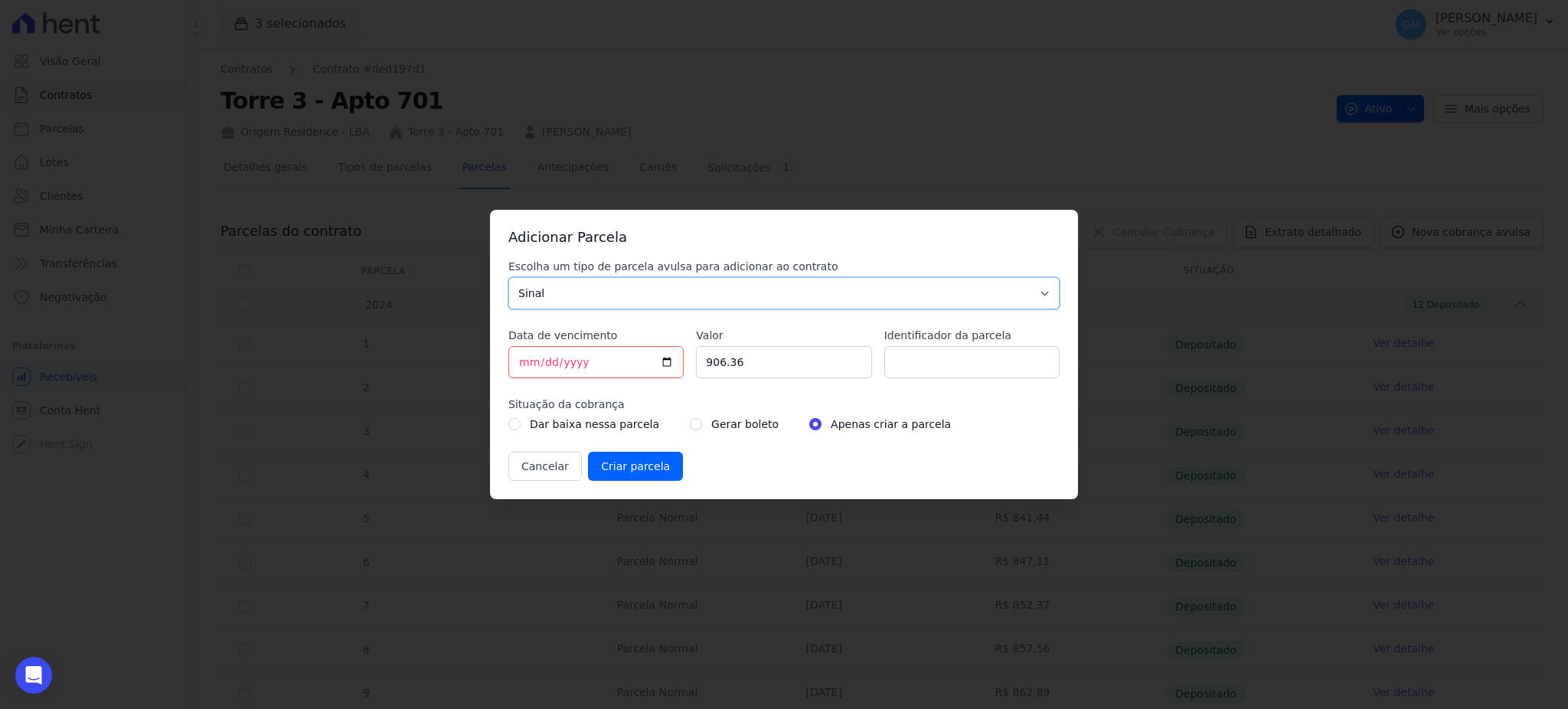
click at [509, 277] on select "Parcela Normal Sinal Caução Intercalada Chaves Pré Chaves Pós Chaves Taxas Quit…" at bounding box center [784, 293] width 552 height 32
click at [669, 359] on input "[DATE]" at bounding box center [596, 362] width 175 height 32
type input "2025-09-16"
click at [922, 370] on input "Identificador da parcela" at bounding box center [972, 362] width 175 height 32
drag, startPoint x: 740, startPoint y: 359, endPoint x: 596, endPoint y: 357, distance: 144.0
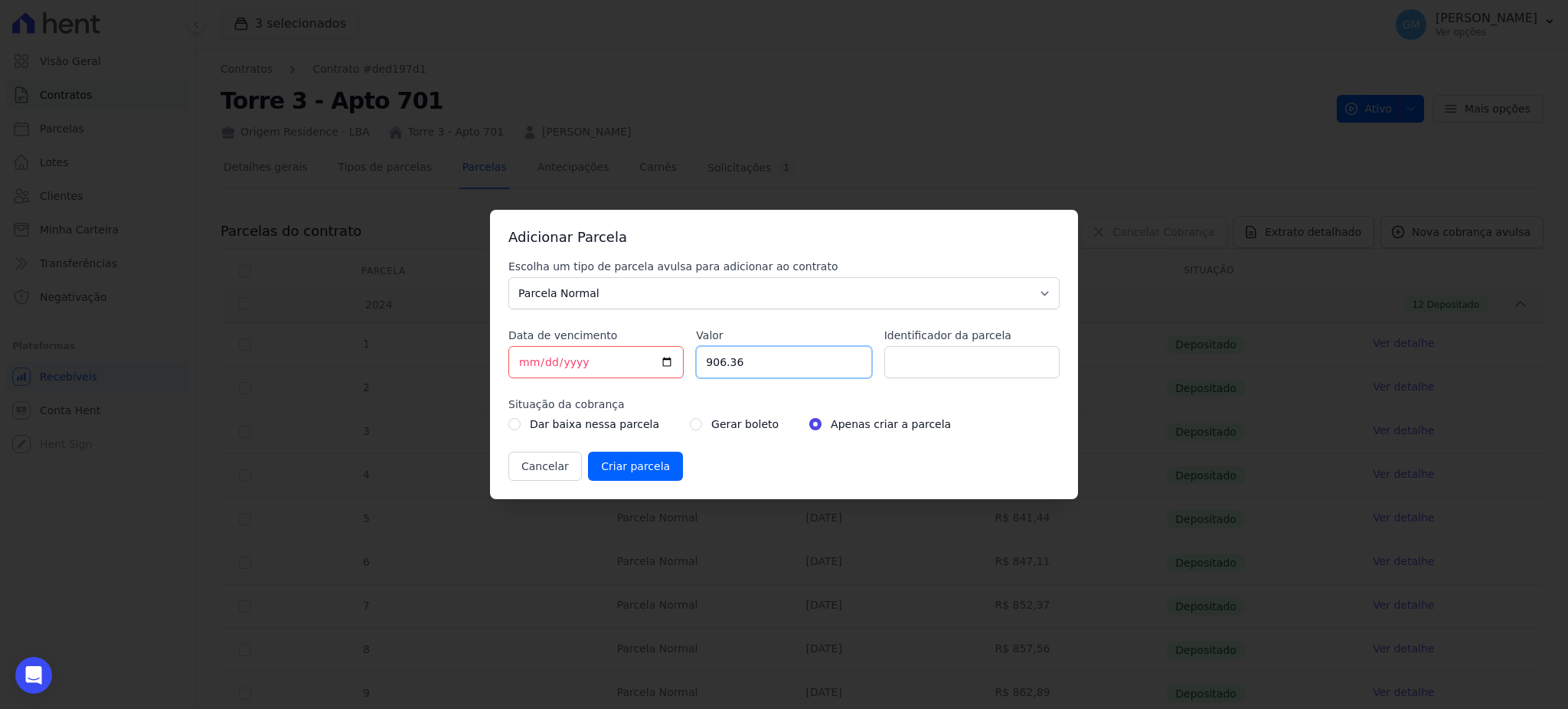
click at [596, 357] on div "Escolha um tipo de parcela avulsa para adicionar ao contrato Parcela Normal Sin…" at bounding box center [784, 369] width 552 height 222
paste input "8.19313"
click at [711, 361] on input "8.19313" at bounding box center [783, 362] width 175 height 32
click at [718, 361] on input "8.19313" at bounding box center [783, 362] width 175 height 32
click at [731, 364] on input "819313" at bounding box center [783, 362] width 175 height 32
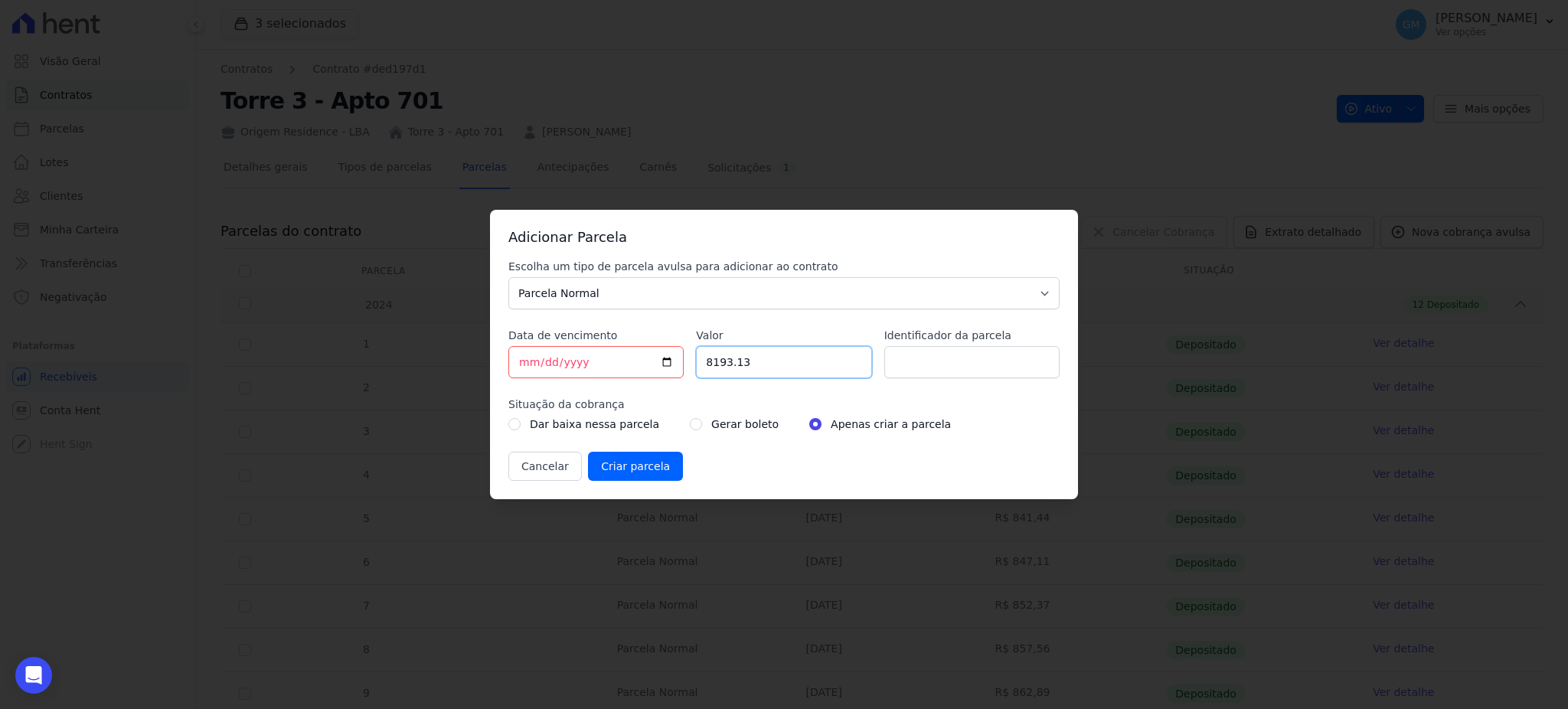
type input "8193.13"
click at [690, 427] on input "radio" at bounding box center [696, 424] width 12 height 12
radio input "true"
click at [931, 375] on input "Identificador da parcela" at bounding box center [972, 362] width 175 height 32
type input "9"
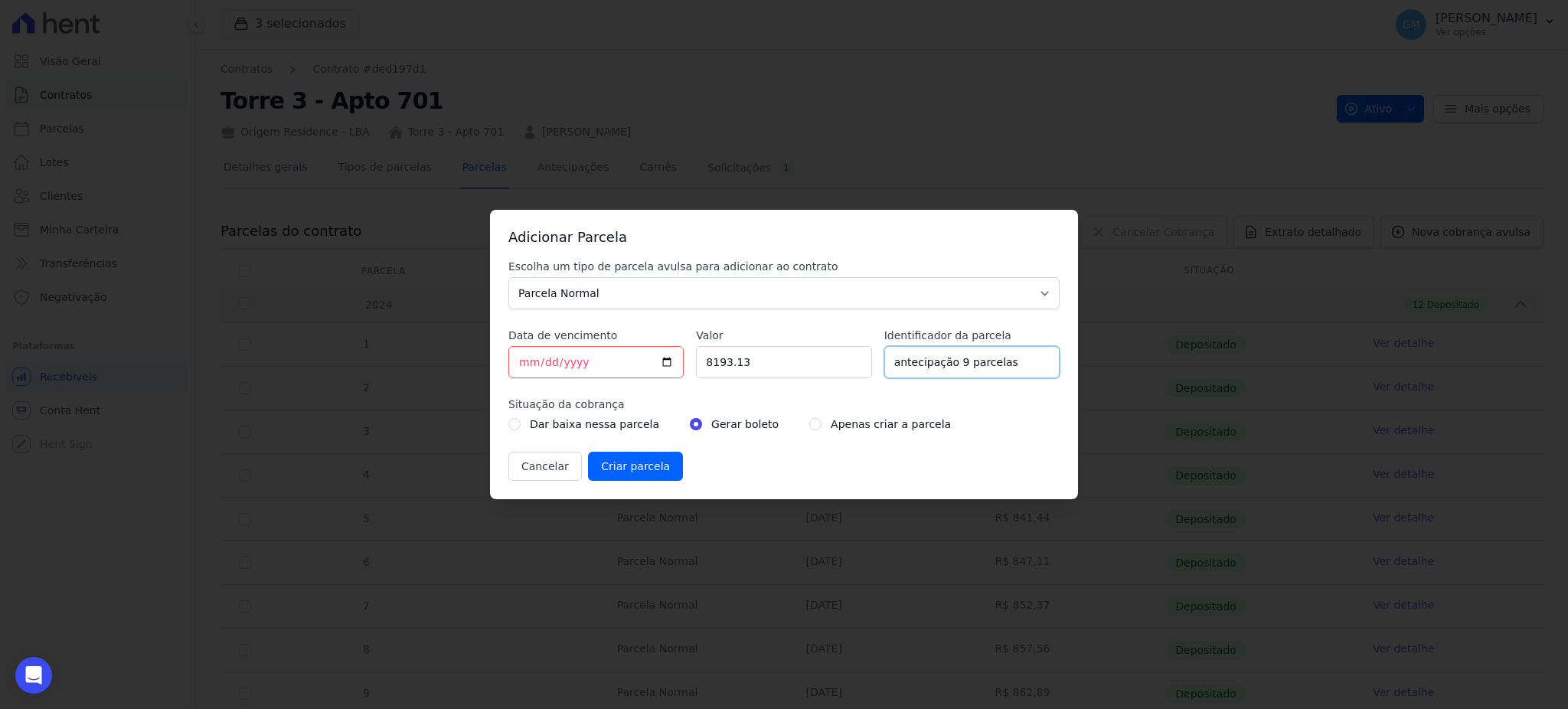
click at [897, 363] on input "antecipação 9 parcelas" at bounding box center [972, 362] width 175 height 32
type input "Antecipação 9 parcelas"
click at [641, 465] on input "Criar parcela" at bounding box center [635, 467] width 95 height 29
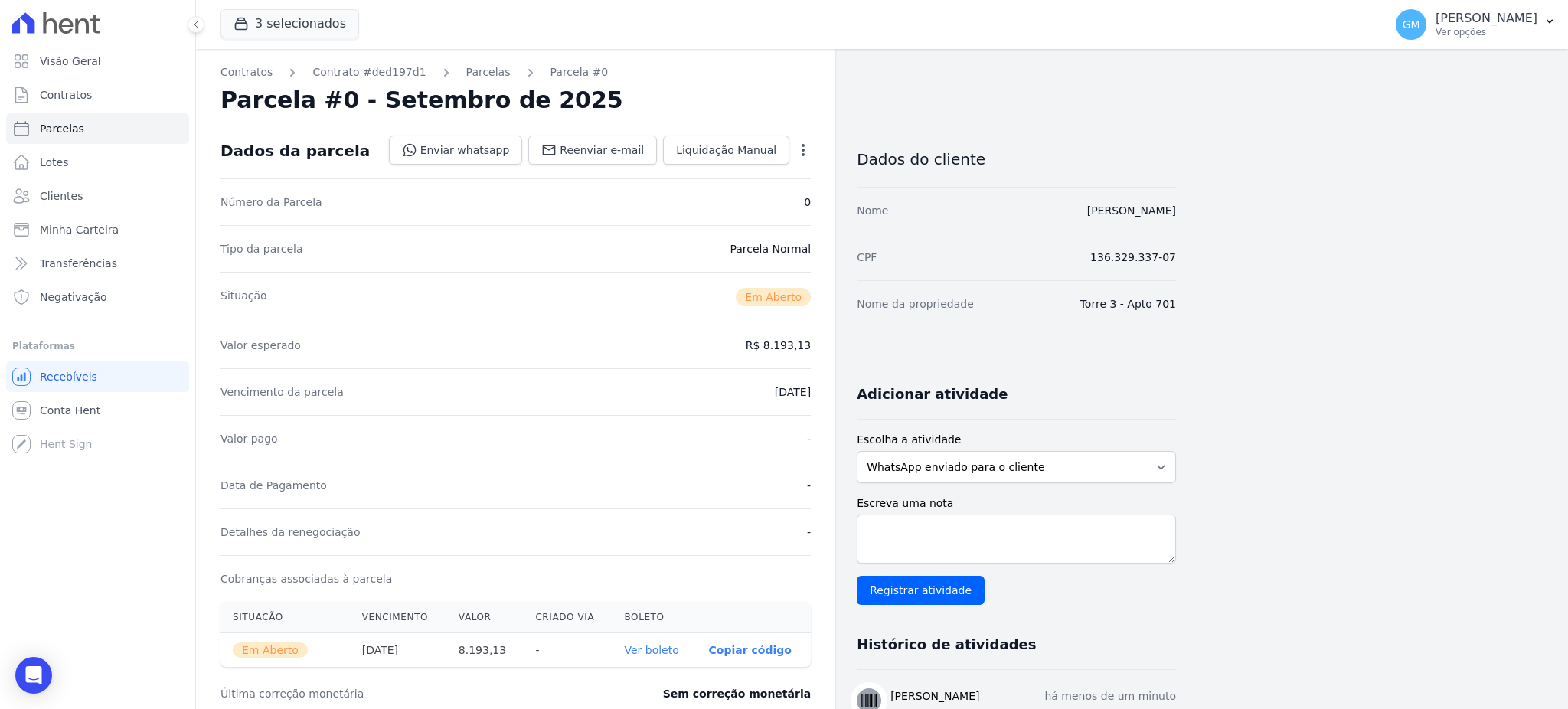
scroll to position [102, 0]
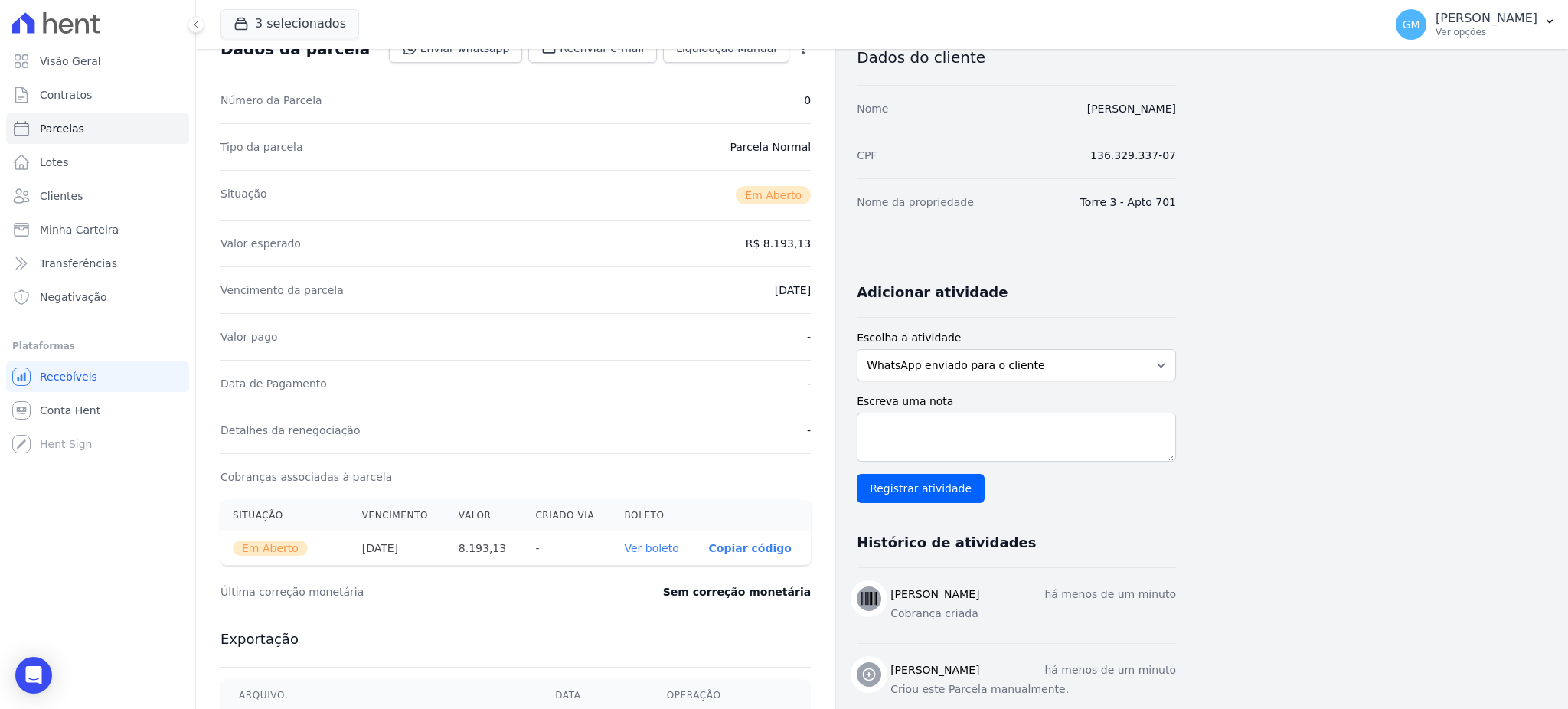
click at [688, 546] on th "Ver boleto" at bounding box center [654, 549] width 84 height 35
click at [671, 550] on link "Ver boleto" at bounding box center [650, 548] width 54 height 12
click at [71, 197] on span "Clientes" at bounding box center [61, 196] width 43 height 15
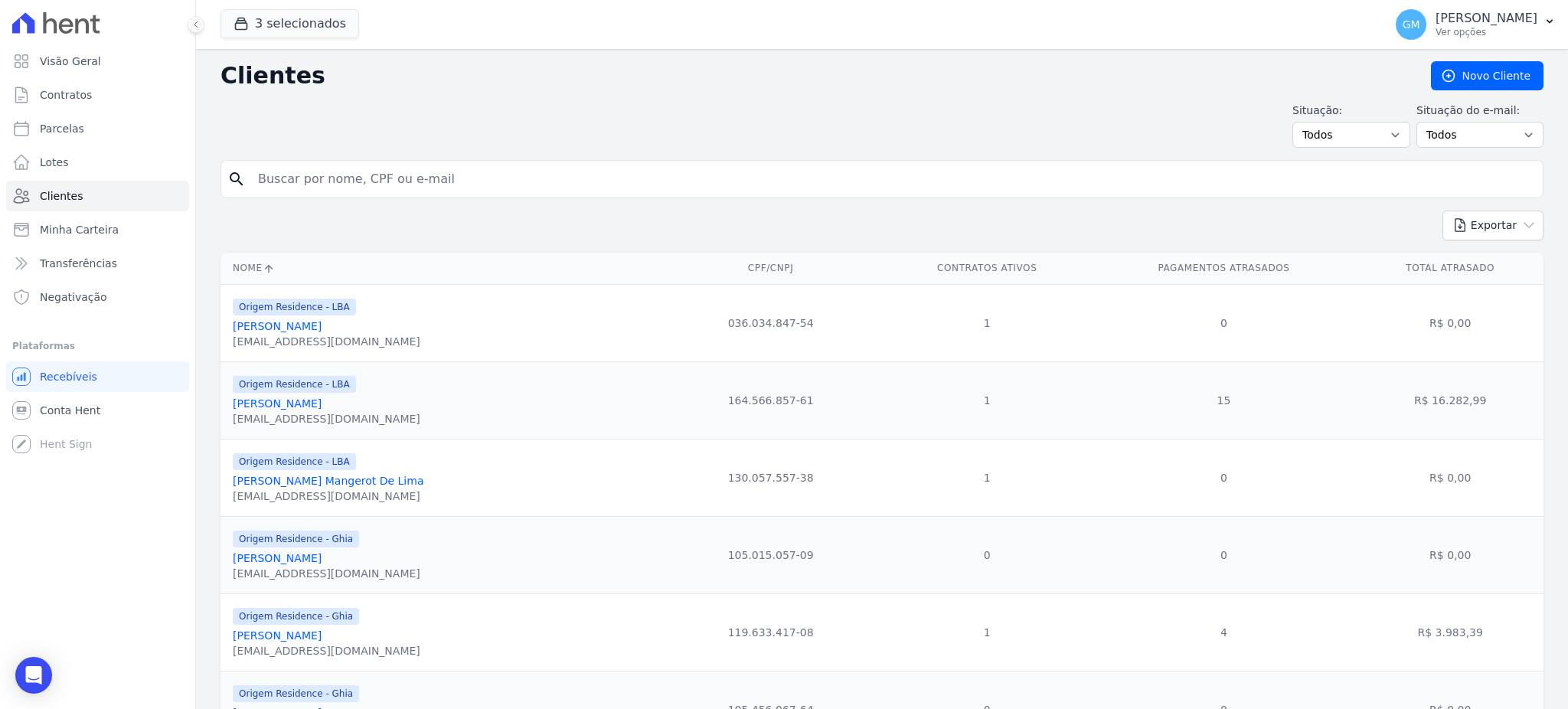
click at [369, 182] on input "search" at bounding box center [893, 179] width 1288 height 31
type input "joel"
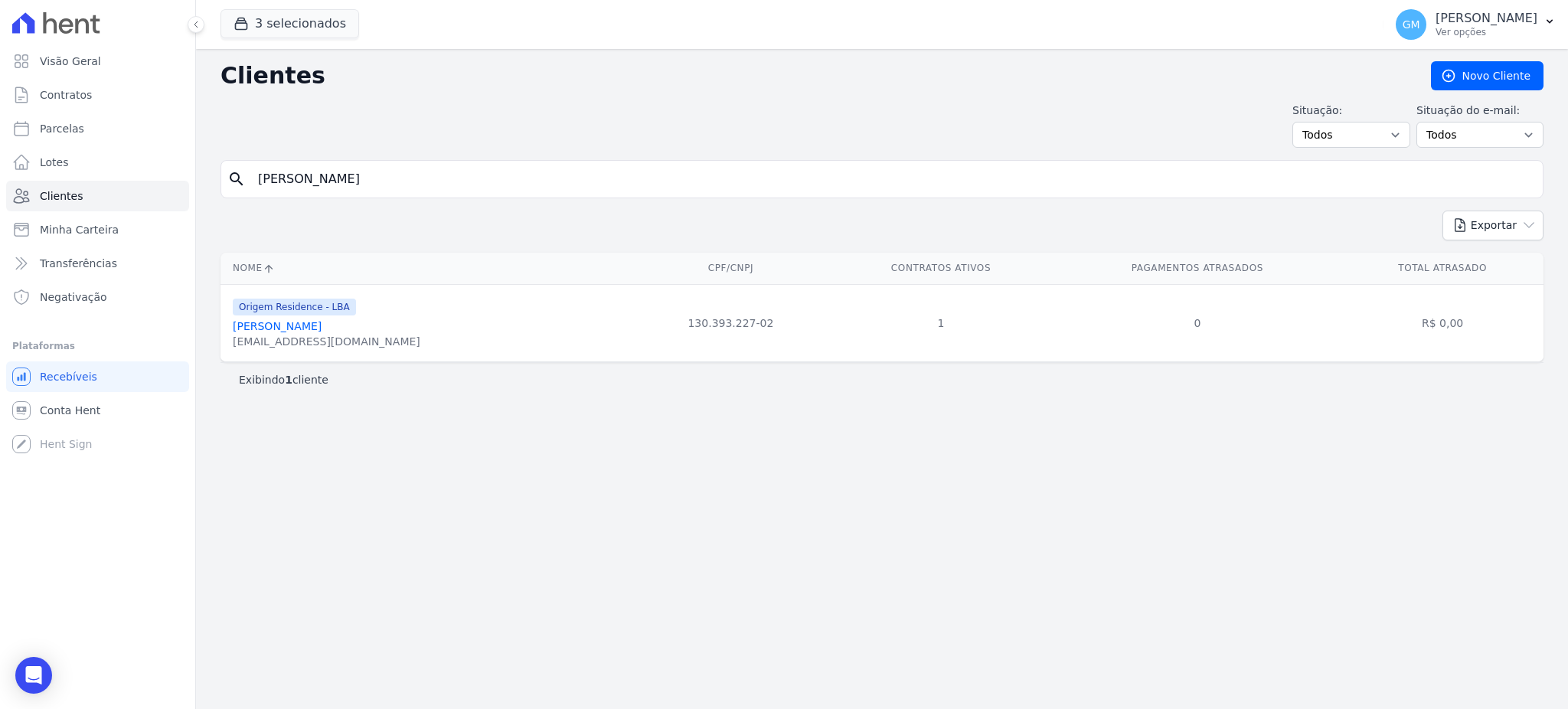
click at [314, 326] on link "Joel Sampaio Marques" at bounding box center [277, 326] width 89 height 12
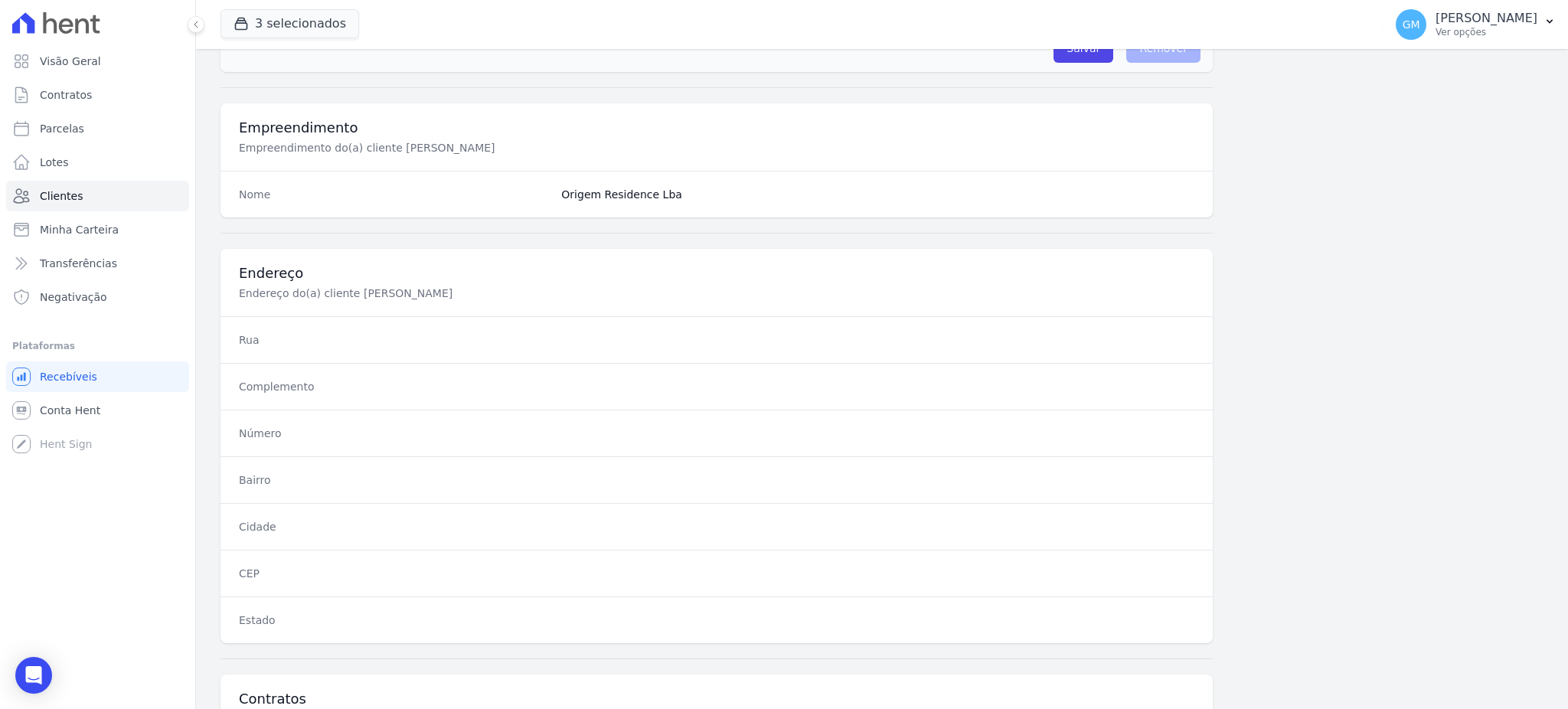
scroll to position [724, 0]
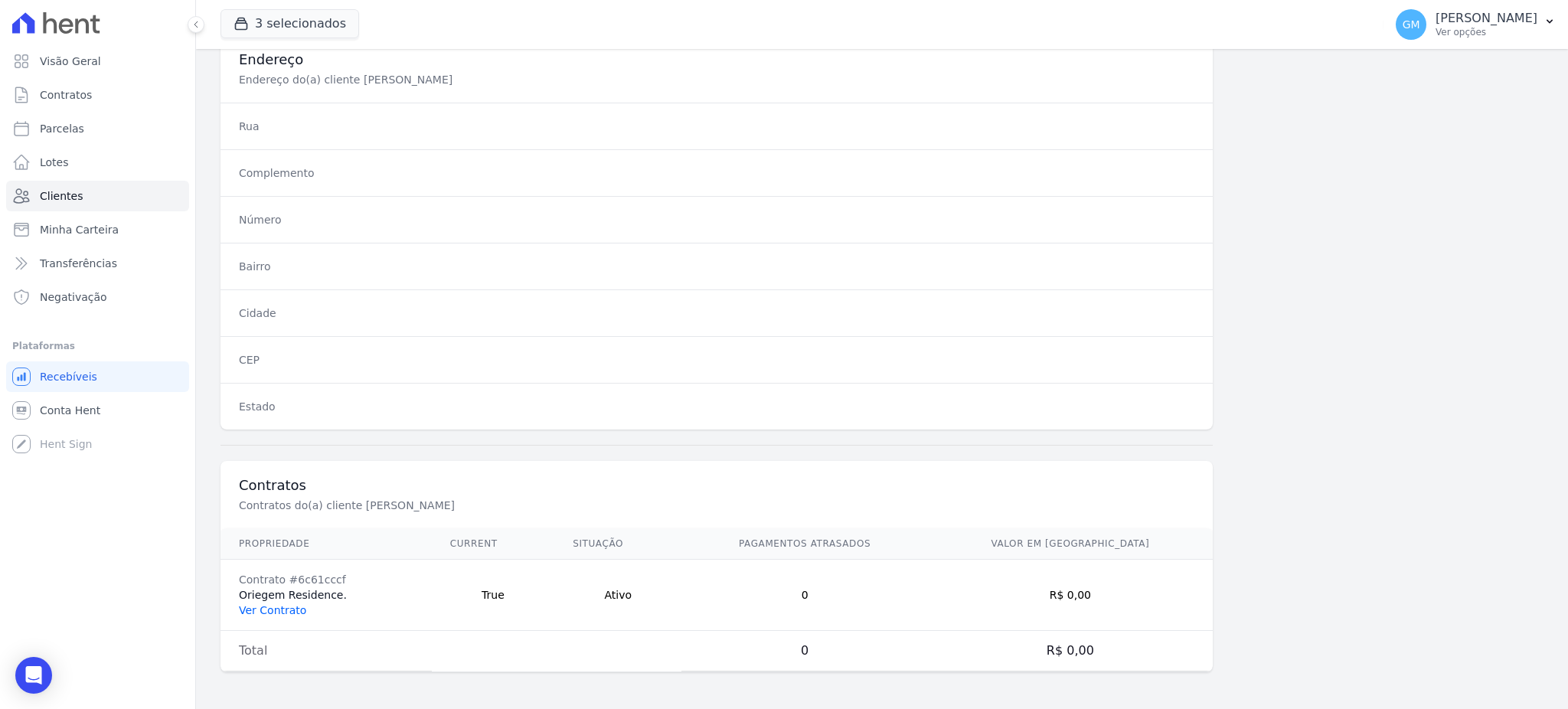
click at [279, 609] on link "Ver Contrato" at bounding box center [272, 610] width 67 height 12
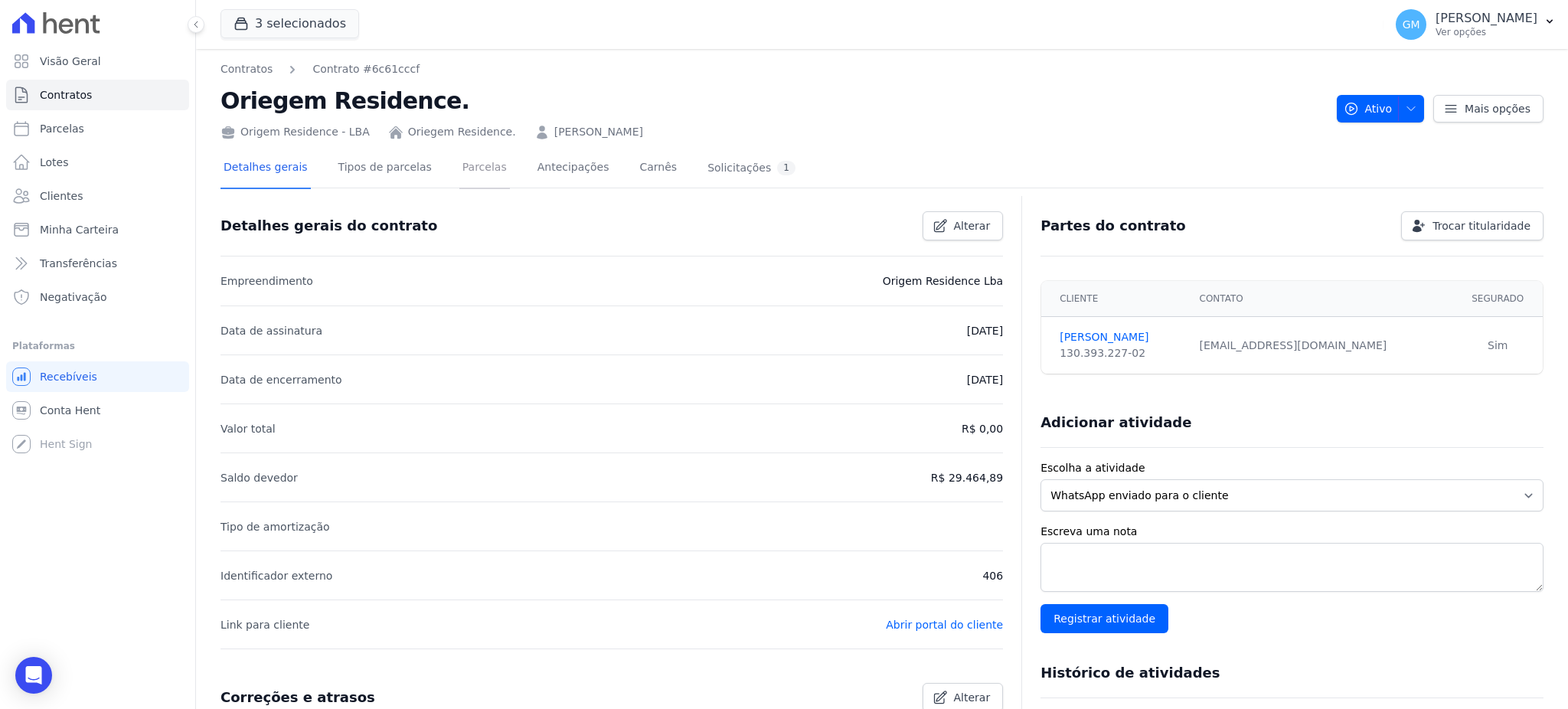
click at [460, 182] on link "Parcelas" at bounding box center [484, 169] width 50 height 41
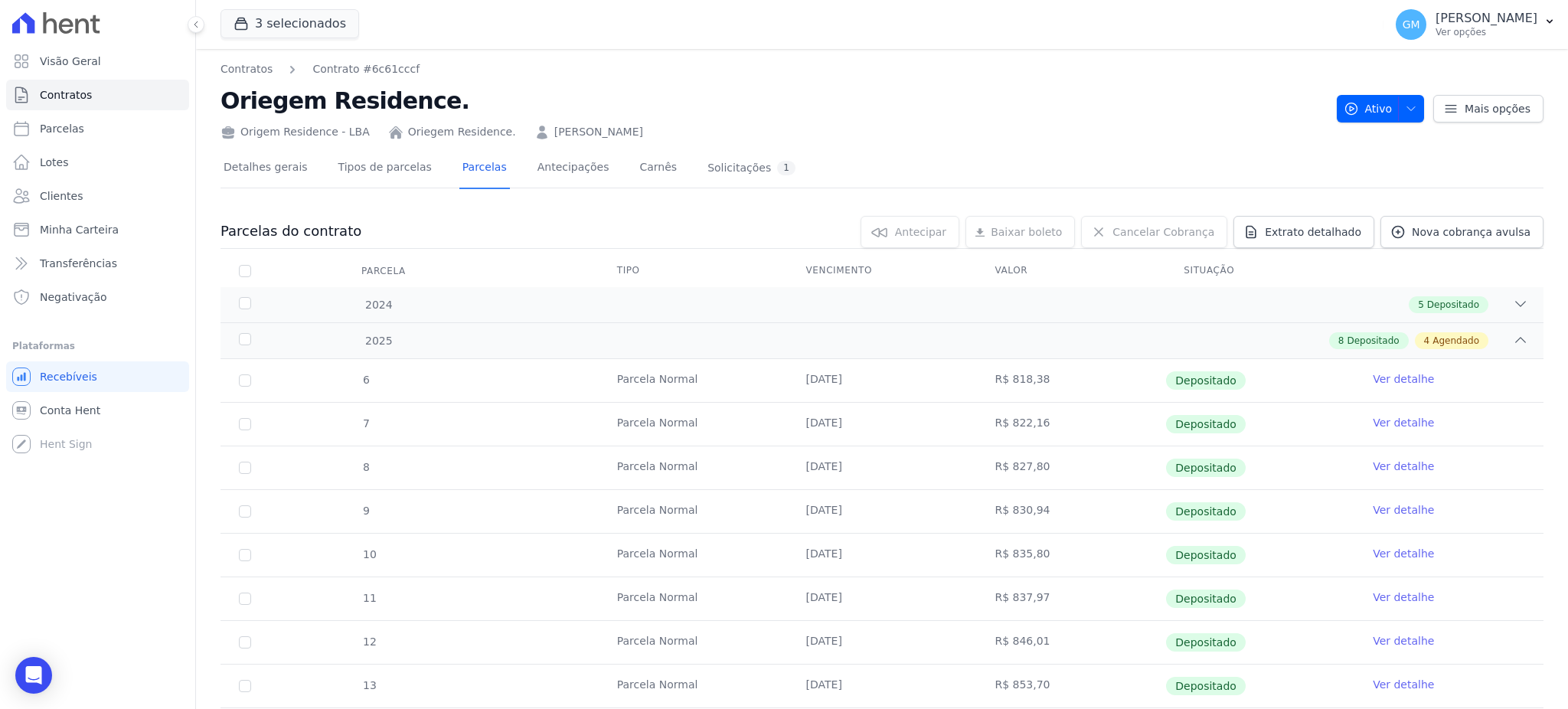
scroll to position [327, 0]
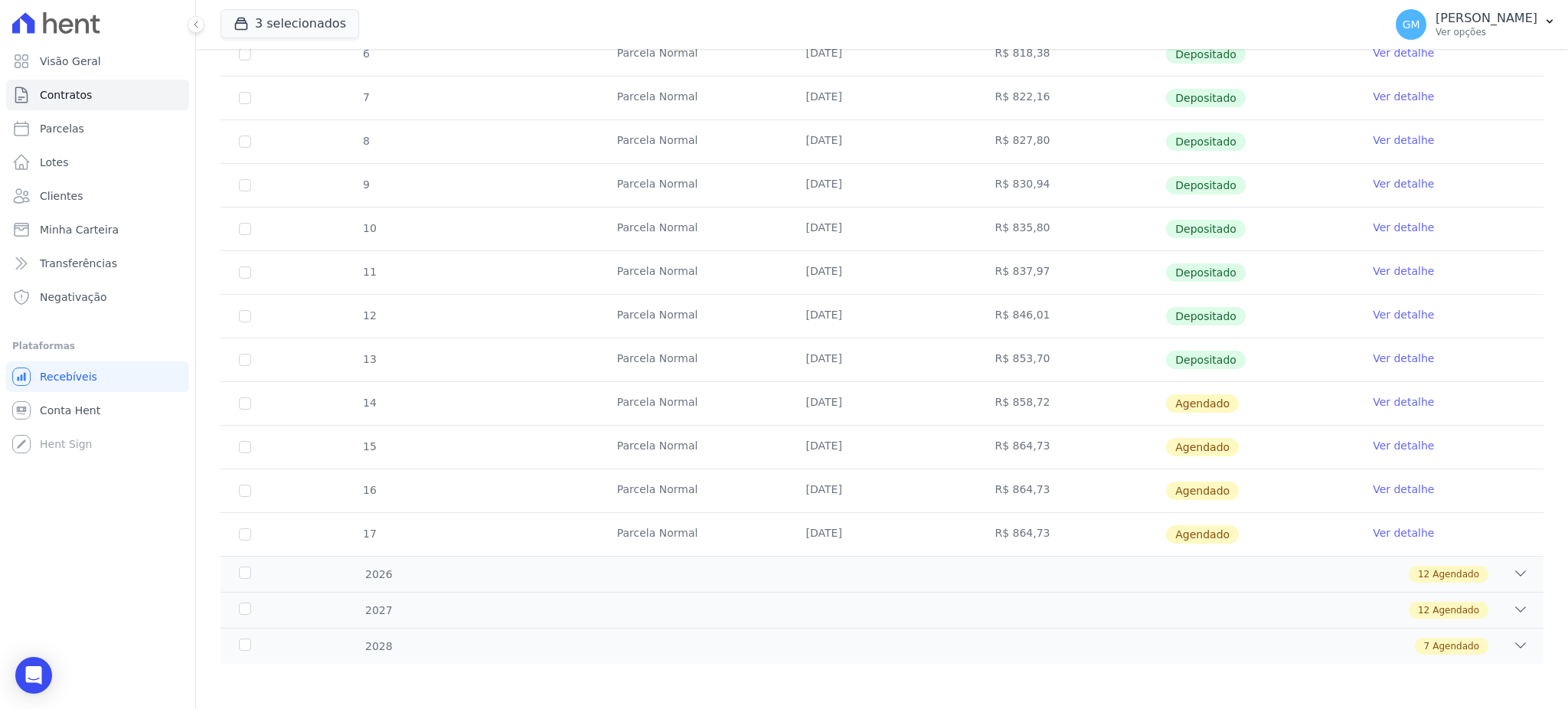
click at [1391, 353] on link "Ver detalhe" at bounding box center [1404, 358] width 62 height 15
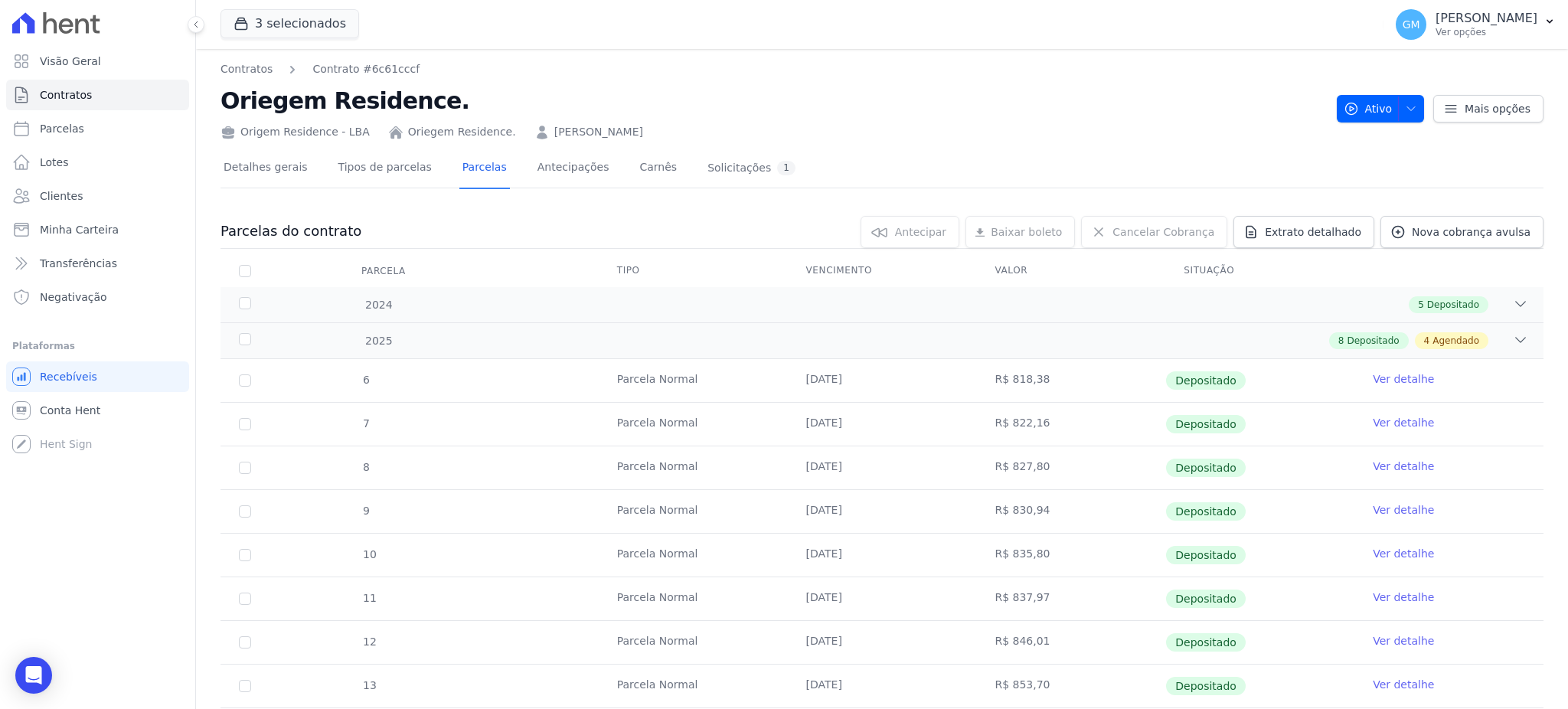
scroll to position [327, 0]
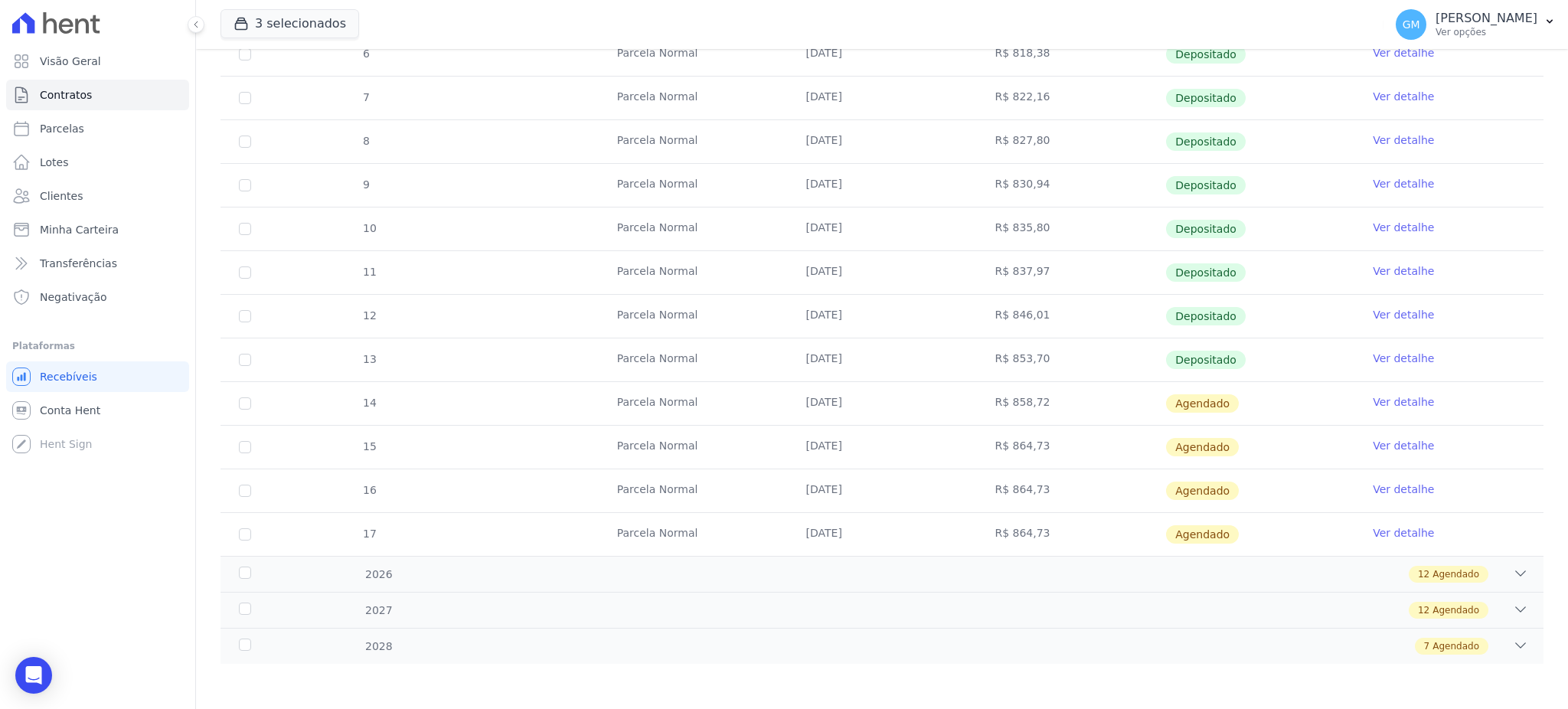
click at [1373, 399] on link "Ver detalhe" at bounding box center [1404, 402] width 62 height 15
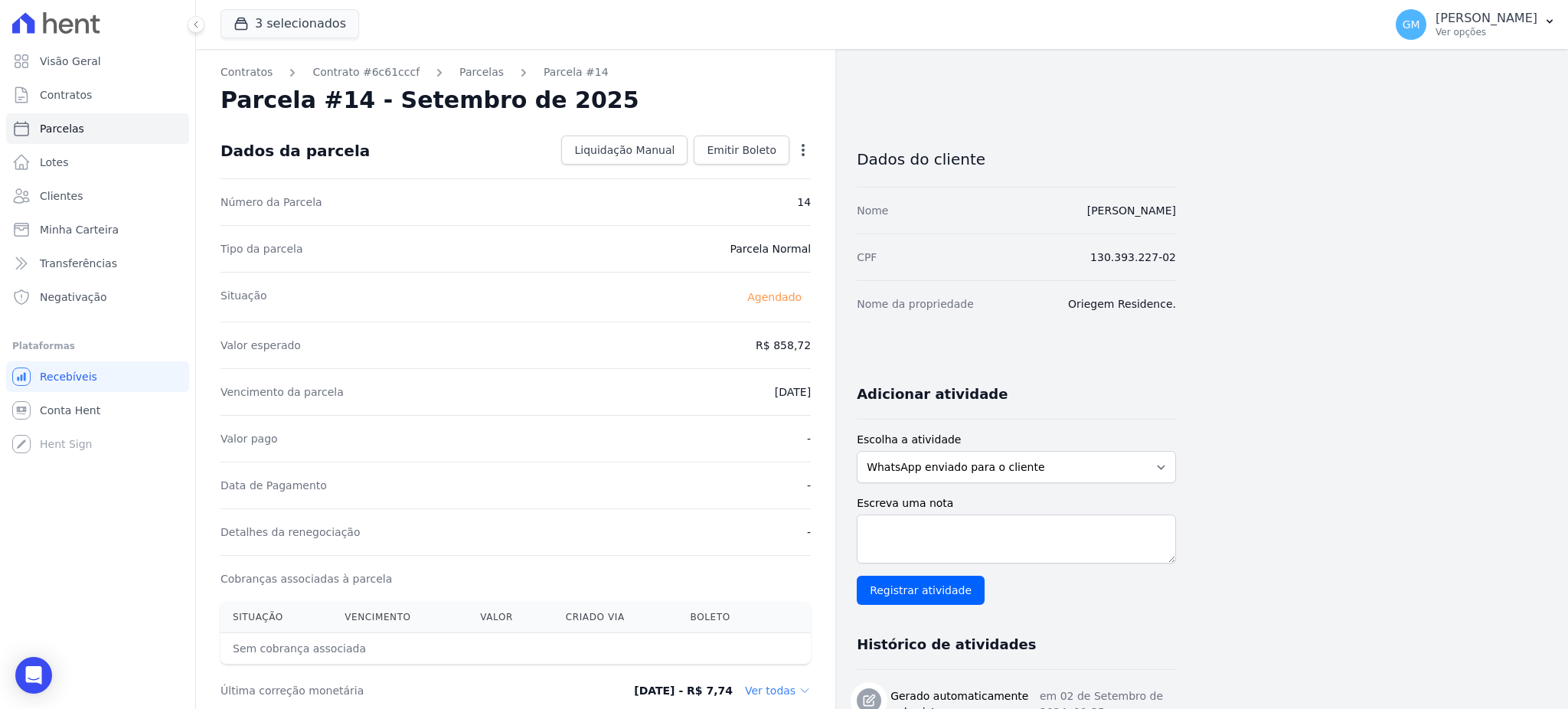
click at [804, 150] on icon "button" at bounding box center [803, 150] width 15 height 15
click at [743, 167] on link "Alterar" at bounding box center [737, 171] width 134 height 28
drag, startPoint x: 748, startPoint y: 339, endPoint x: 806, endPoint y: 351, distance: 59.2
click at [806, 351] on input "858.72" at bounding box center [737, 344] width 147 height 32
paste input "9.67"
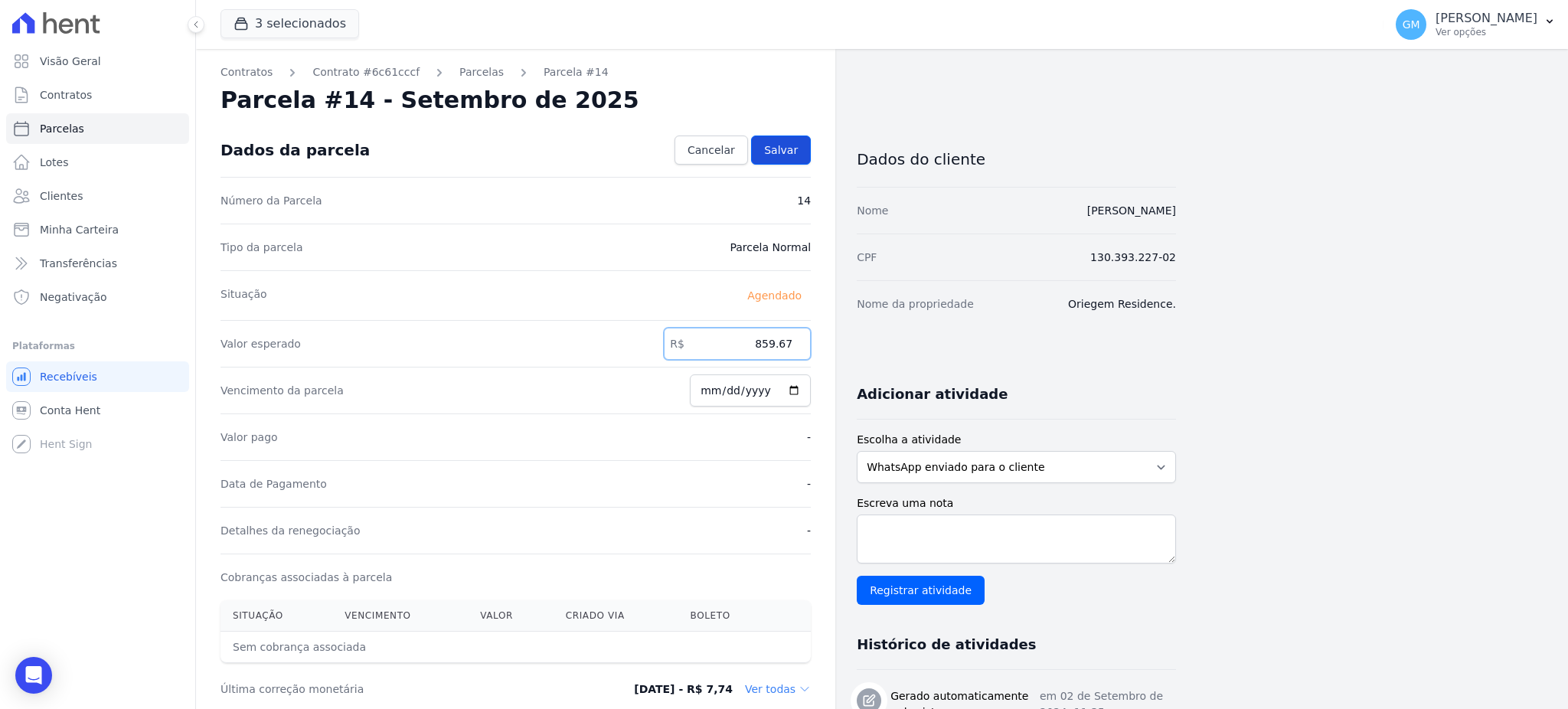
type input "859.67"
click at [787, 141] on link "Salvar" at bounding box center [781, 150] width 60 height 29
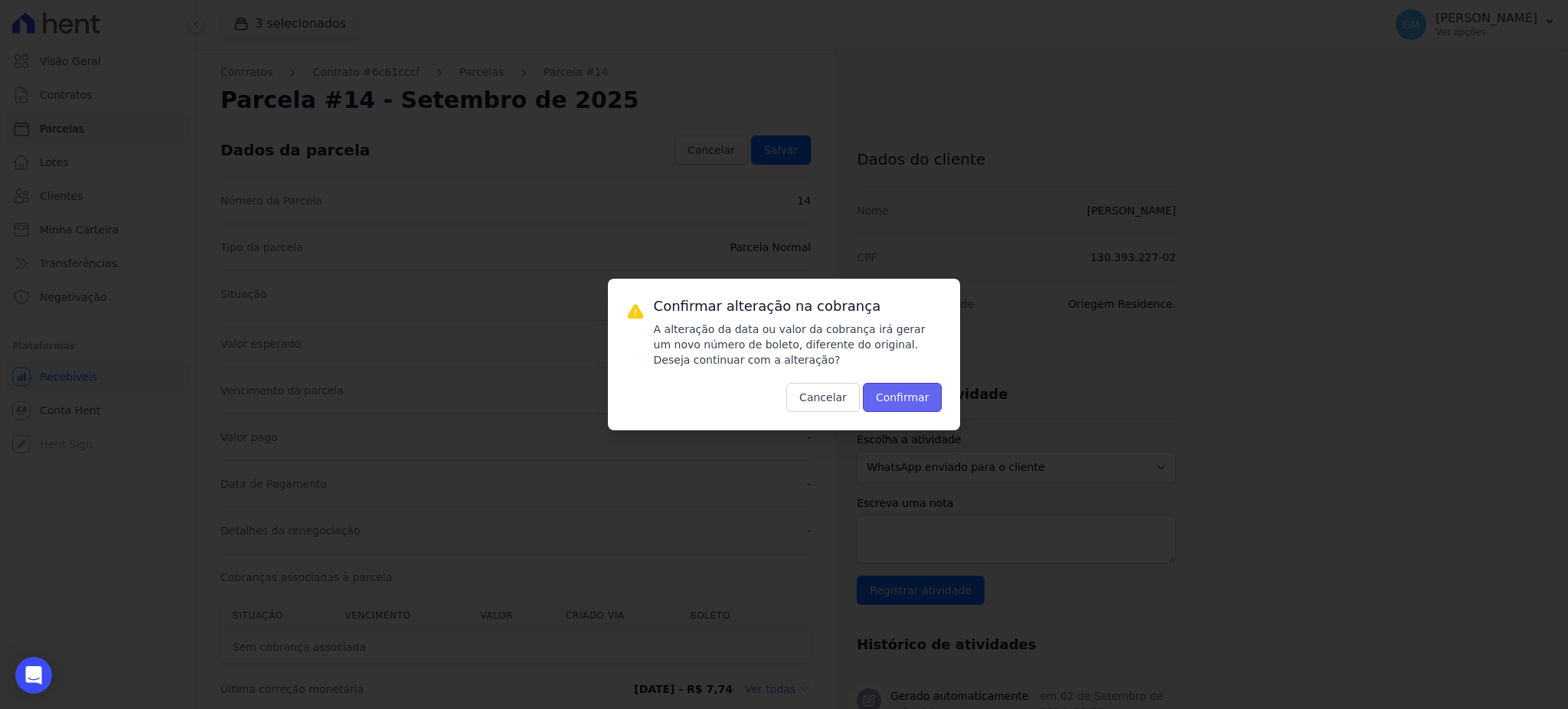
click at [899, 399] on button "Confirmar" at bounding box center [902, 398] width 79 height 29
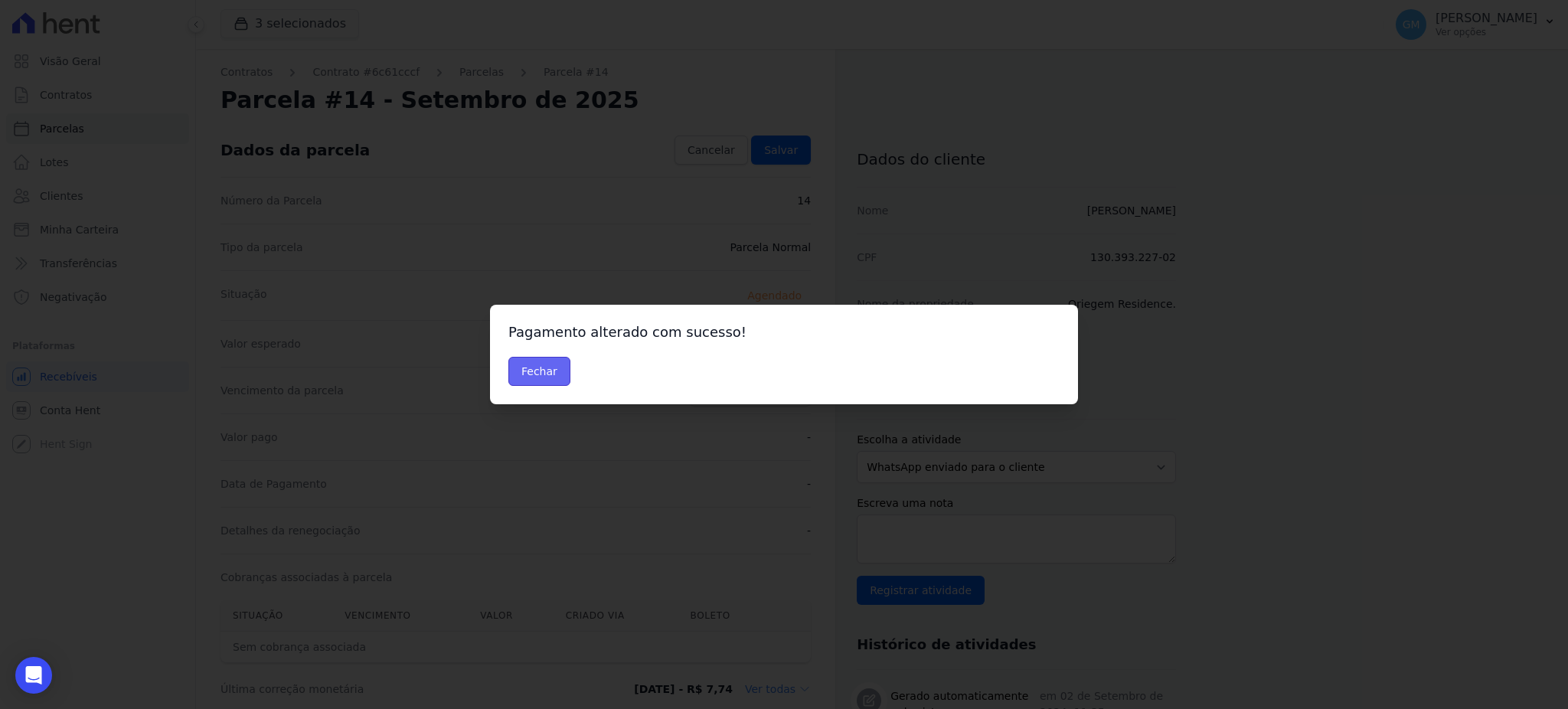
click at [552, 373] on button "Fechar" at bounding box center [539, 371] width 62 height 29
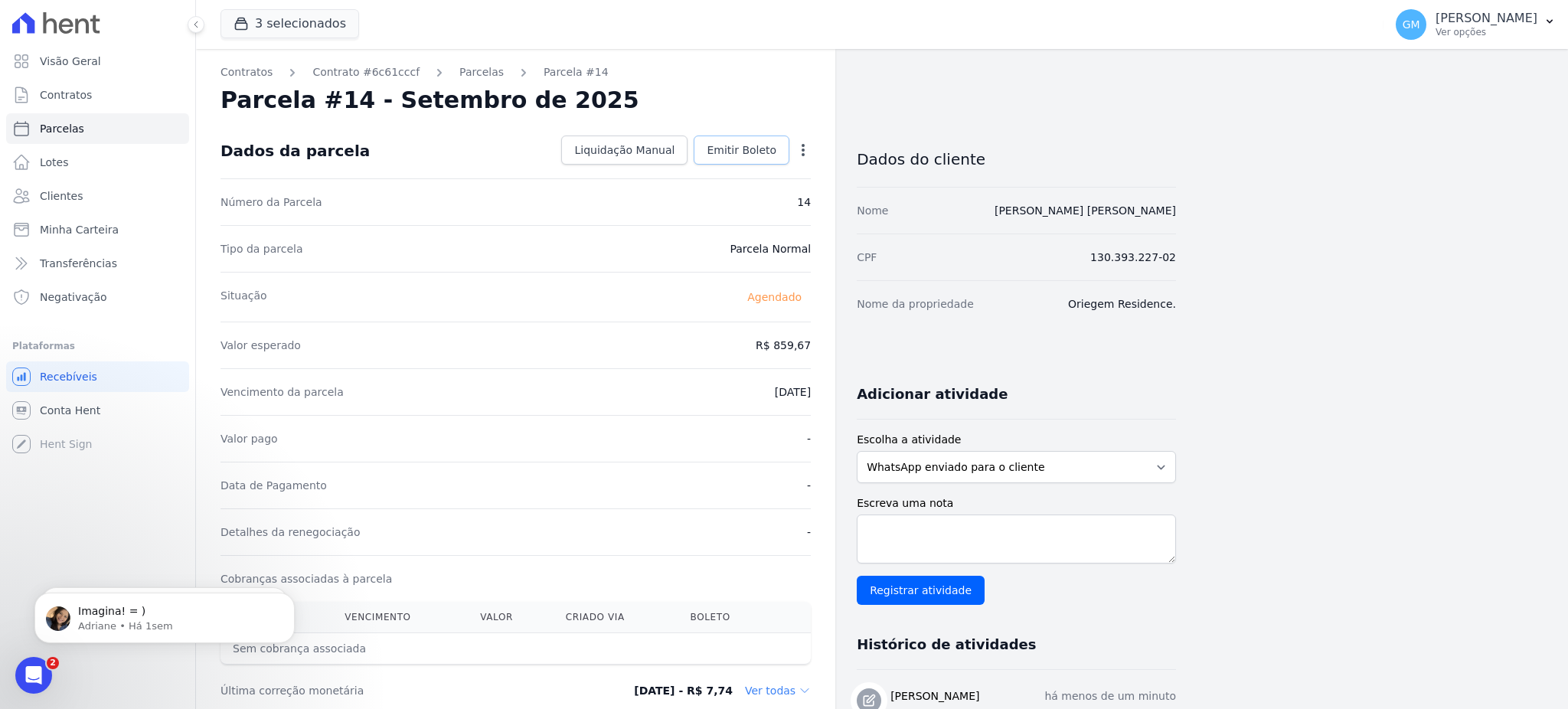
click at [740, 159] on link "Emitir Boleto" at bounding box center [741, 150] width 96 height 29
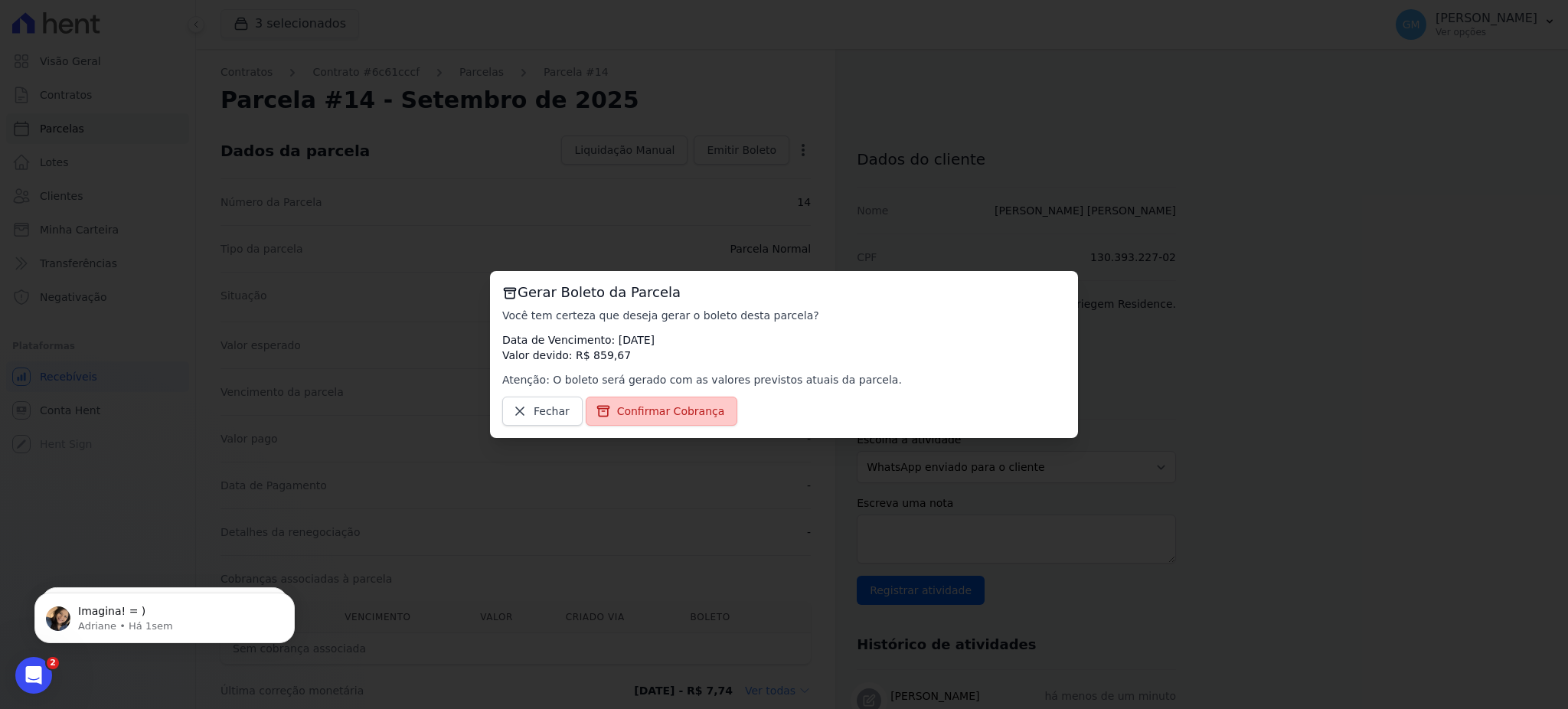
click at [670, 406] on span "Confirmar Cobrança" at bounding box center [671, 411] width 108 height 15
